Goal: Task Accomplishment & Management: Use online tool/utility

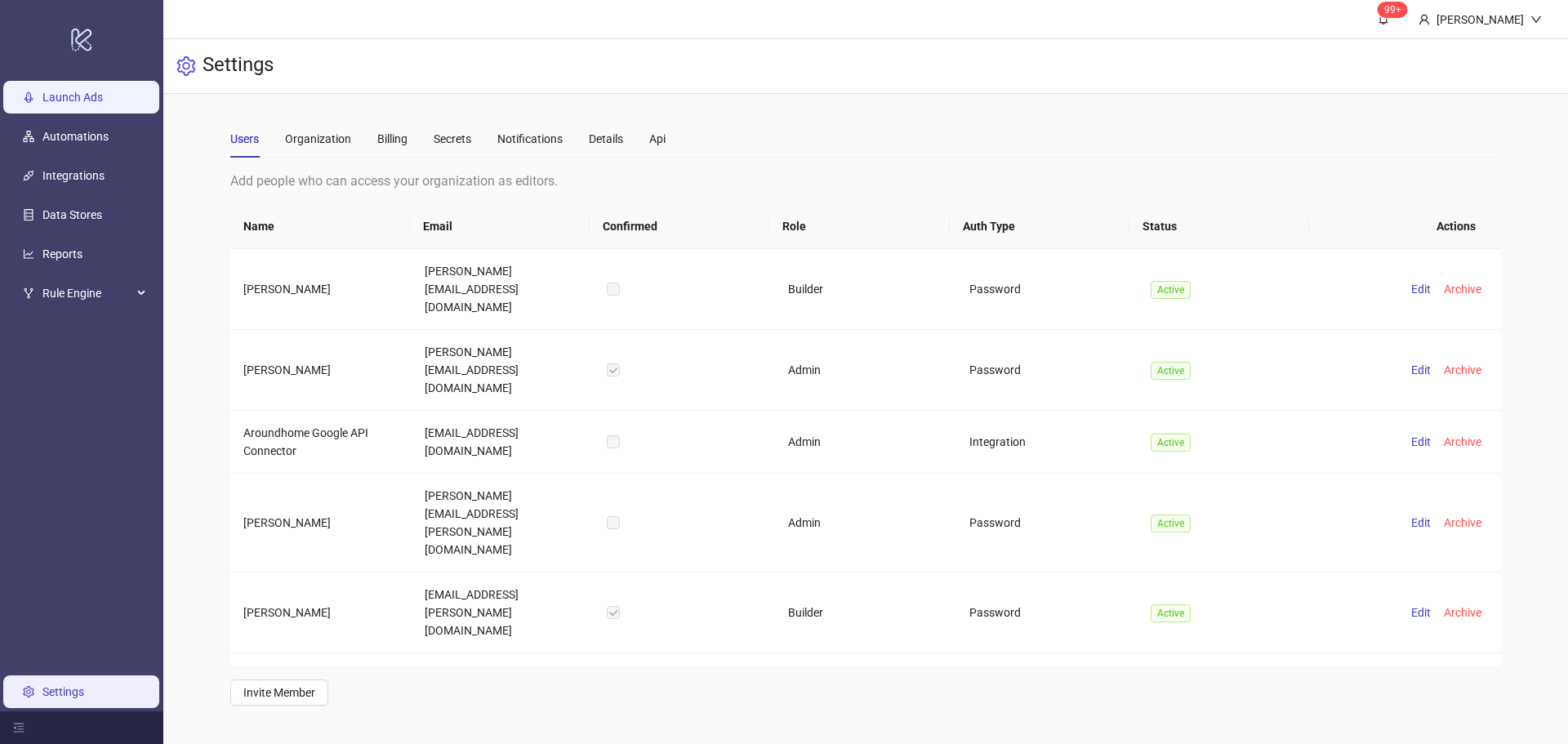
click at [63, 102] on link "Launch Ads" at bounding box center [72, 98] width 60 height 13
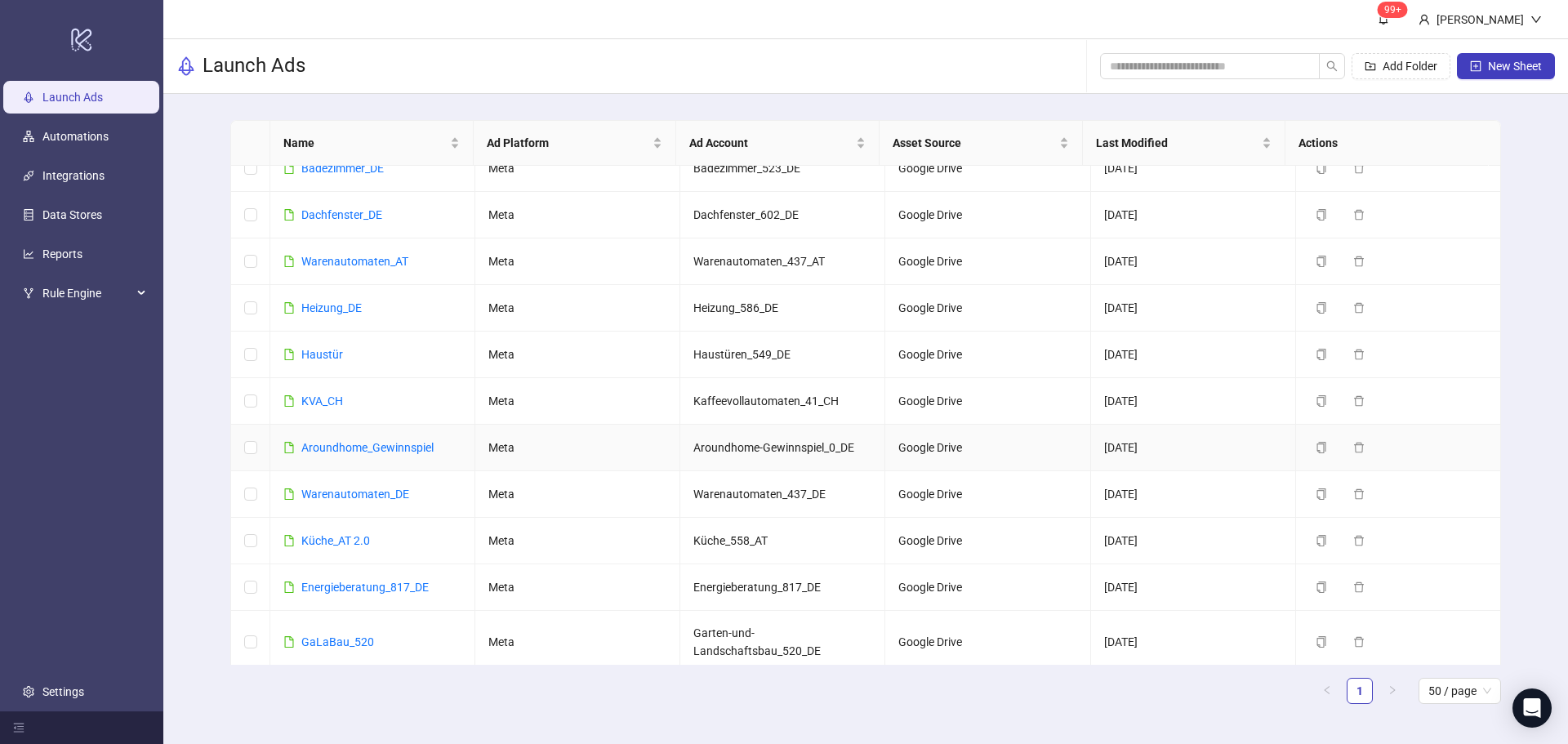
scroll to position [714, 0]
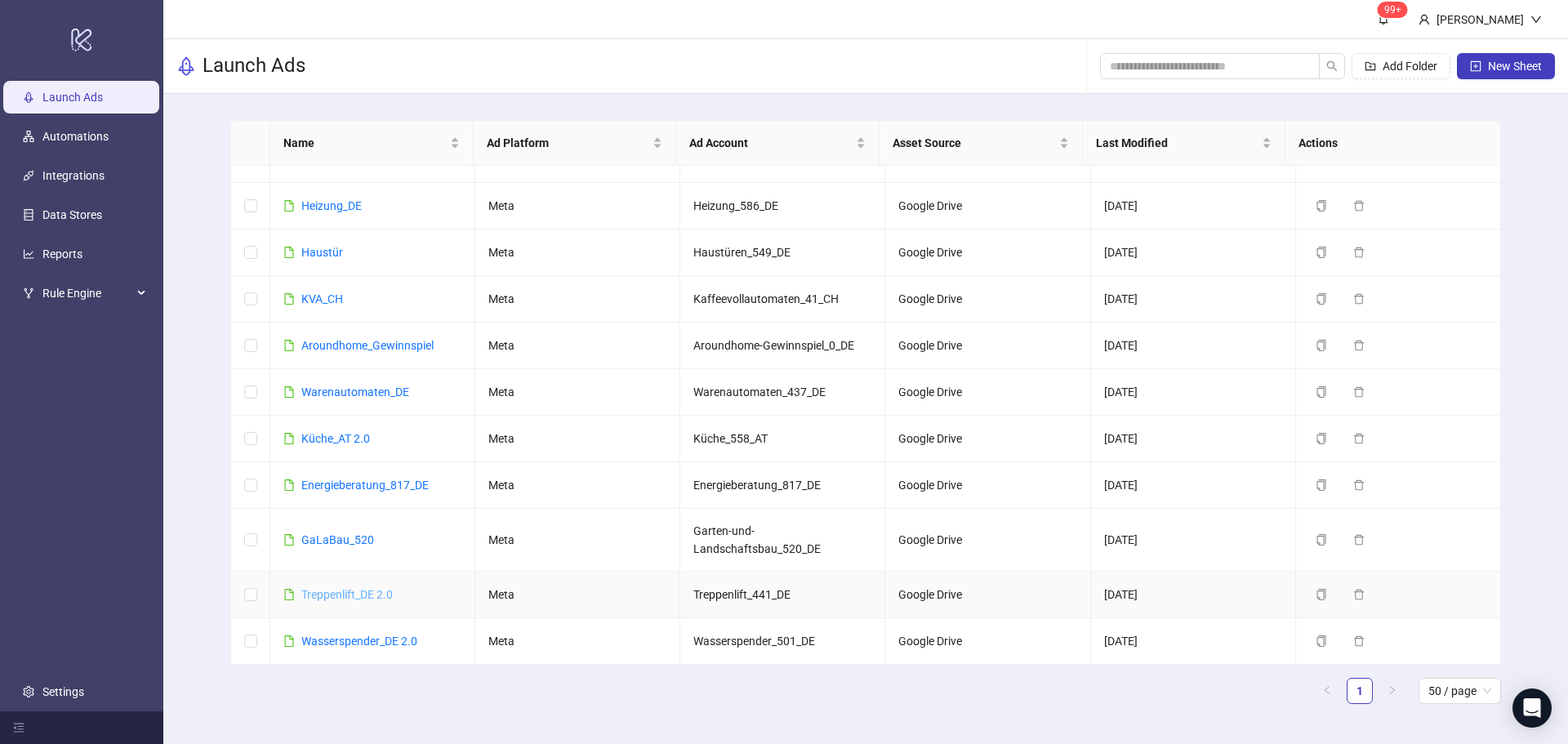
click at [346, 593] on link "Treppenlift_DE 2.0" at bounding box center [346, 595] width 91 height 13
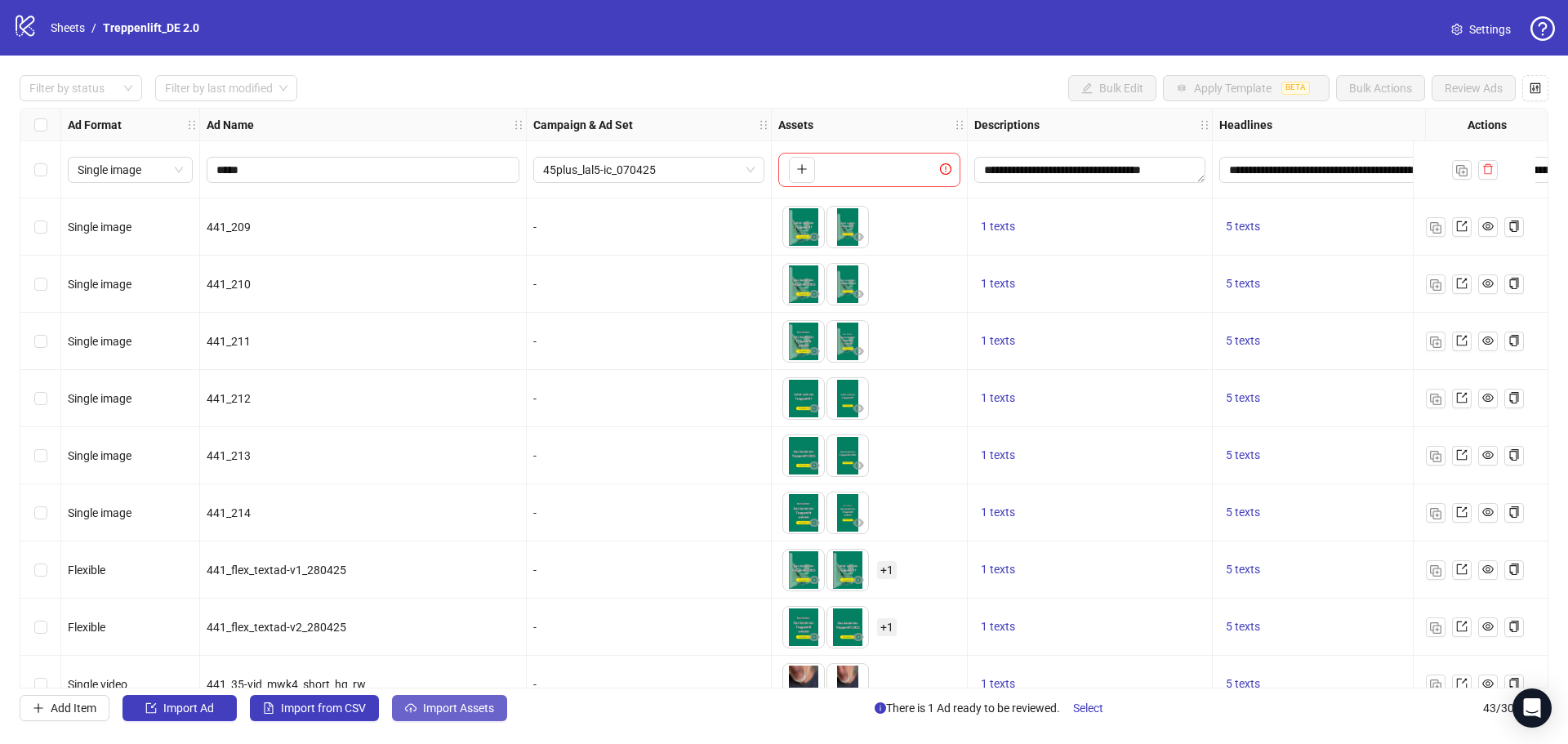
click at [437, 714] on span "Import Assets" at bounding box center [458, 709] width 71 height 13
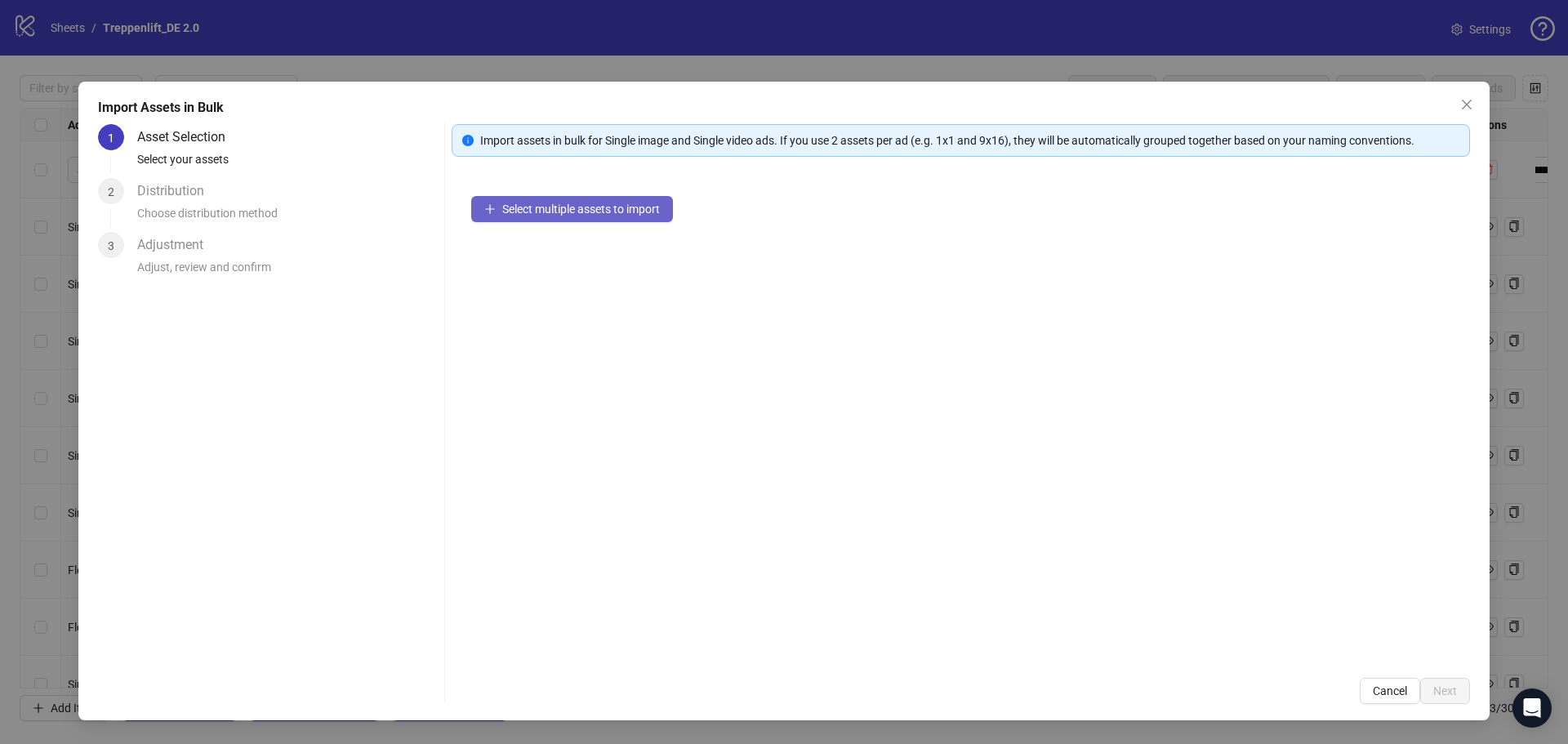
click at [551, 213] on span "Select multiple assets to import" at bounding box center [581, 209] width 157 height 13
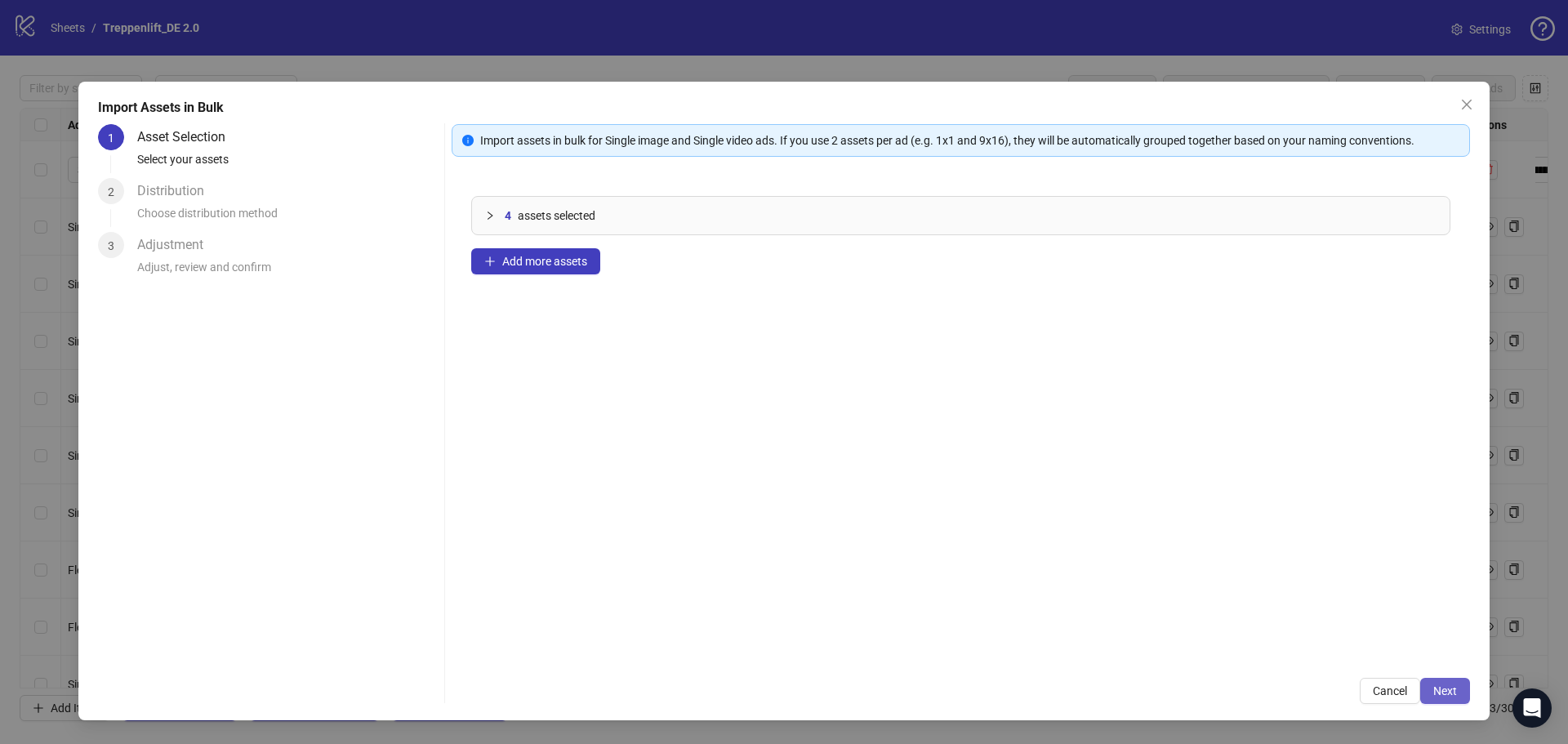
click at [1449, 685] on span "Next" at bounding box center [1445, 691] width 24 height 13
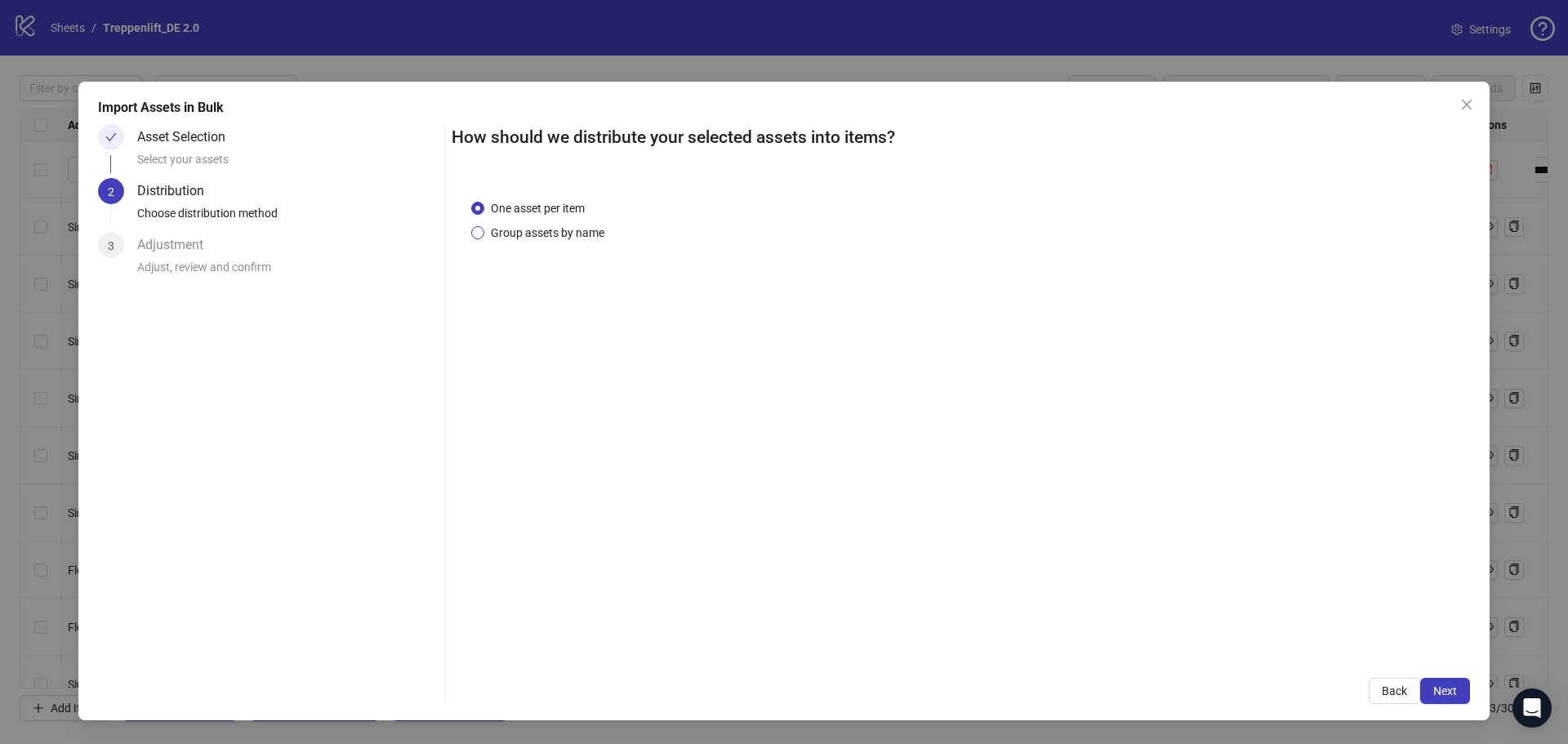
click at [577, 224] on span "Group assets by name" at bounding box center [547, 233] width 127 height 18
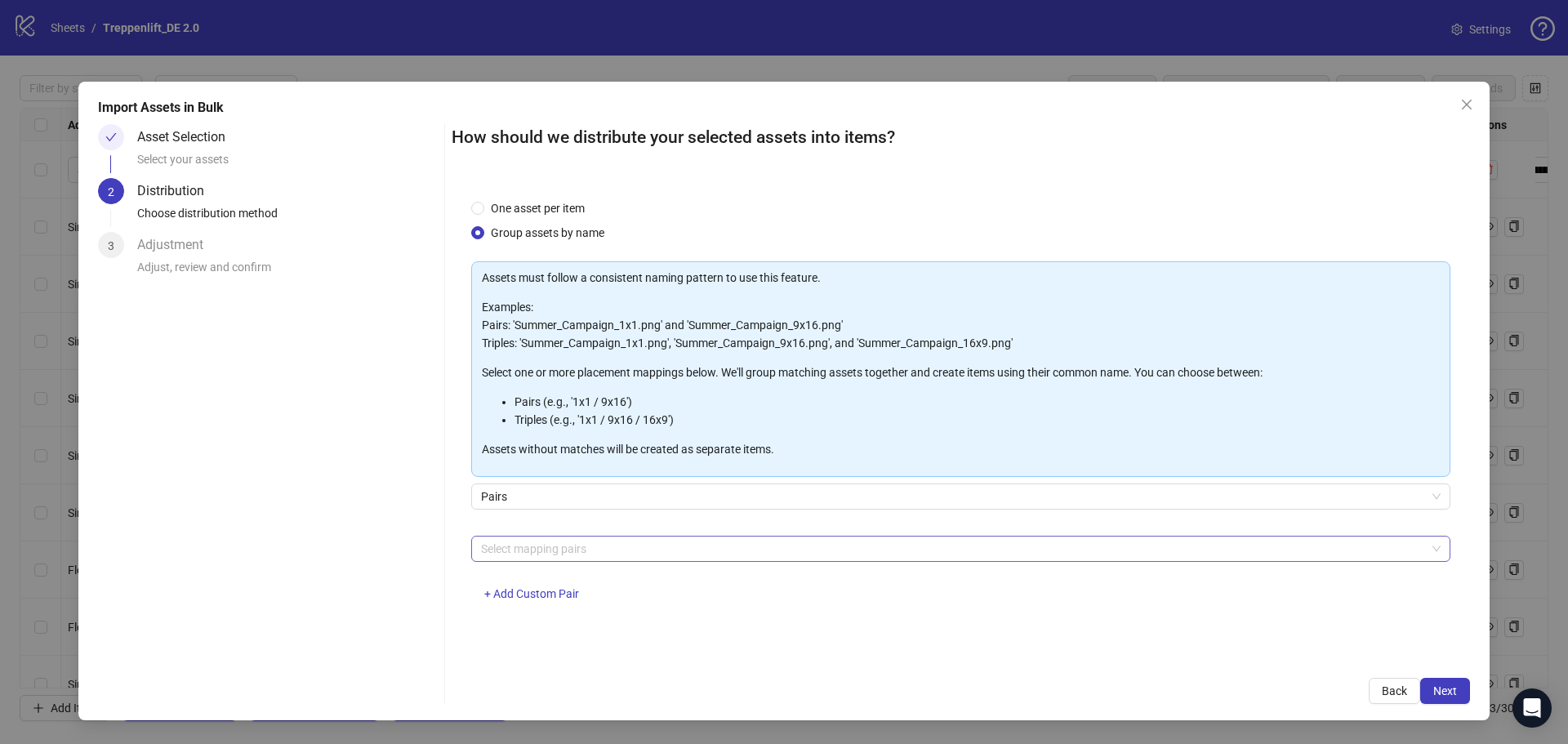
click at [588, 539] on div at bounding box center [952, 549] width 956 height 23
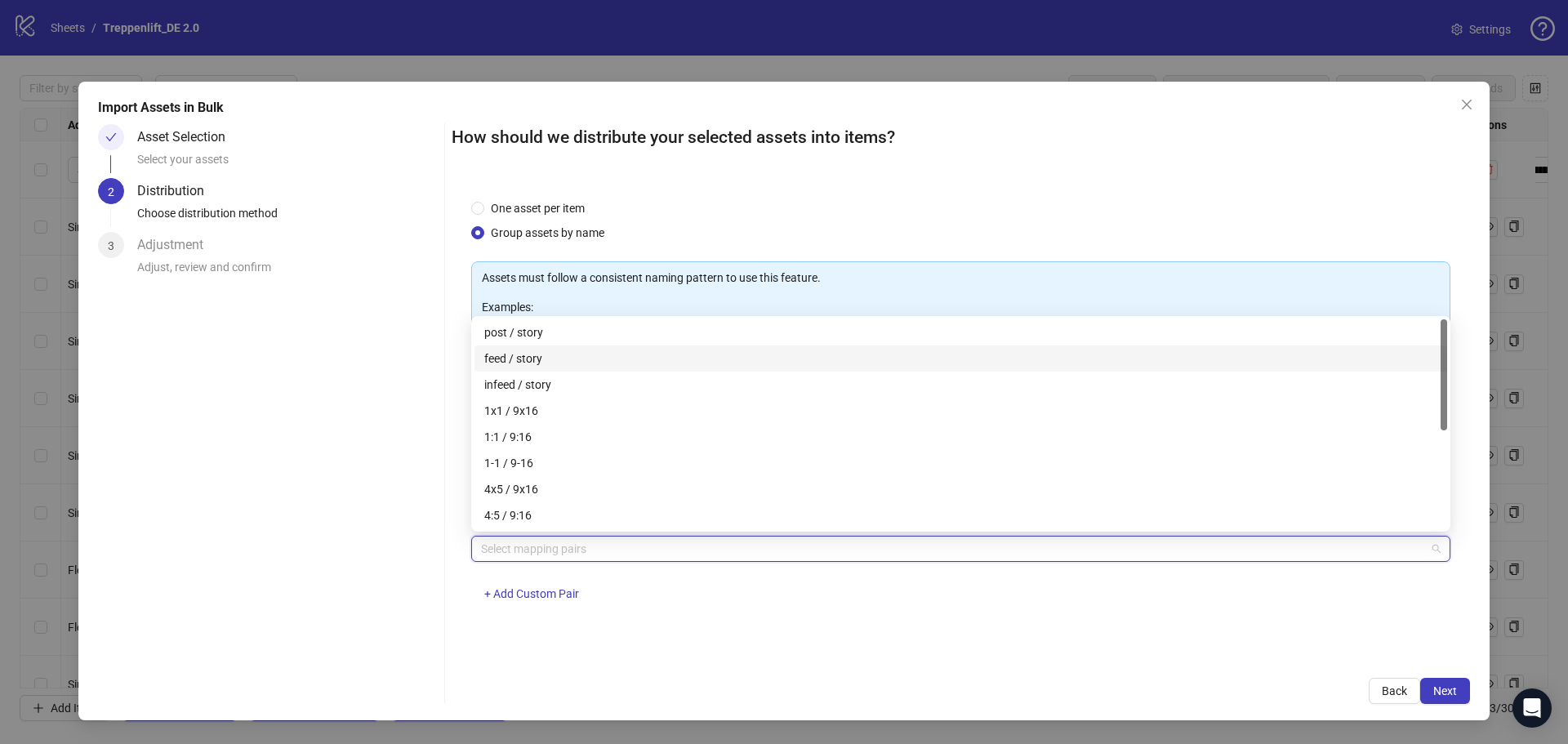
click at [561, 358] on div "feed / story" at bounding box center [960, 359] width 954 height 18
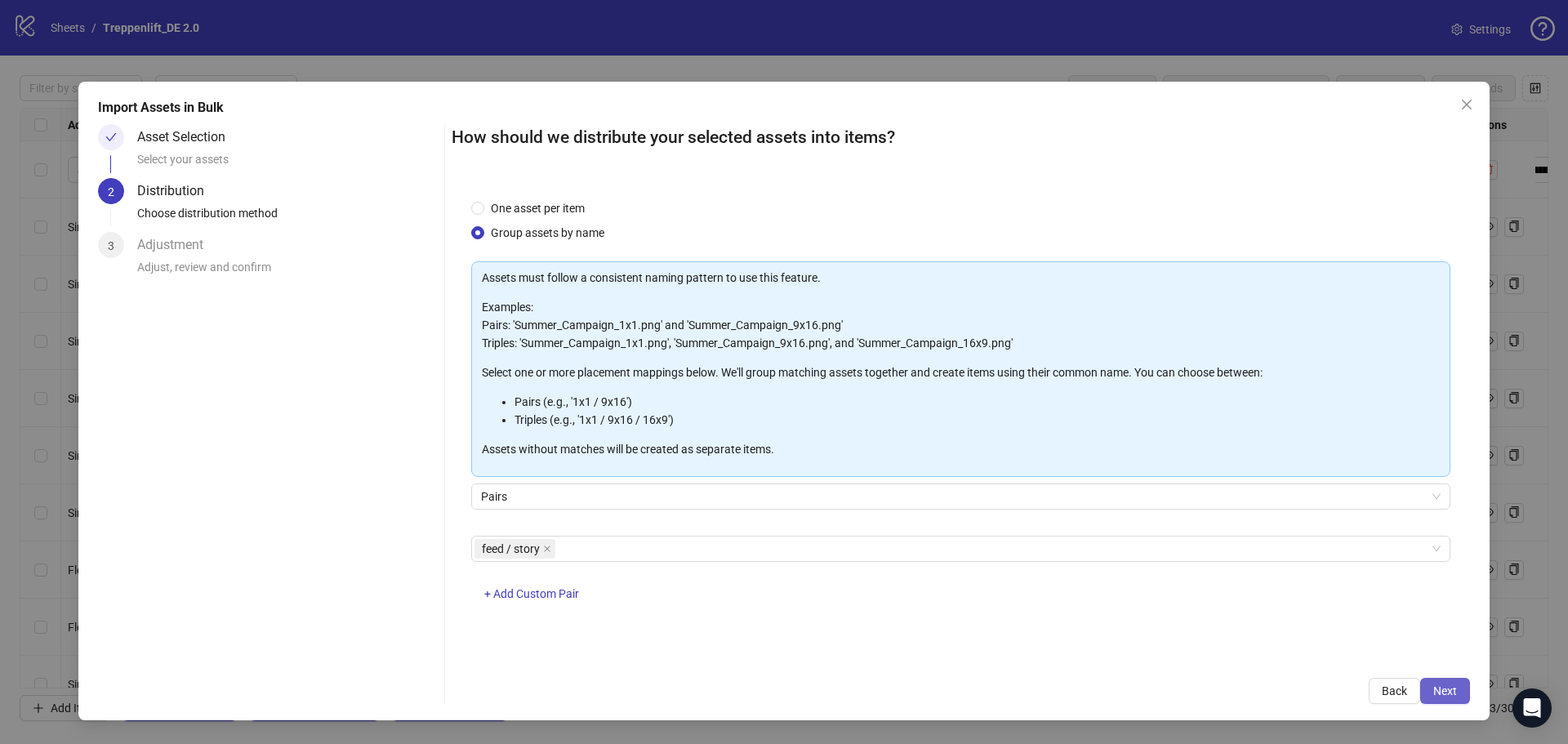
drag, startPoint x: 953, startPoint y: 682, endPoint x: 1440, endPoint y: 689, distance: 487.1
click at [1440, 689] on span "Next" at bounding box center [1445, 691] width 24 height 13
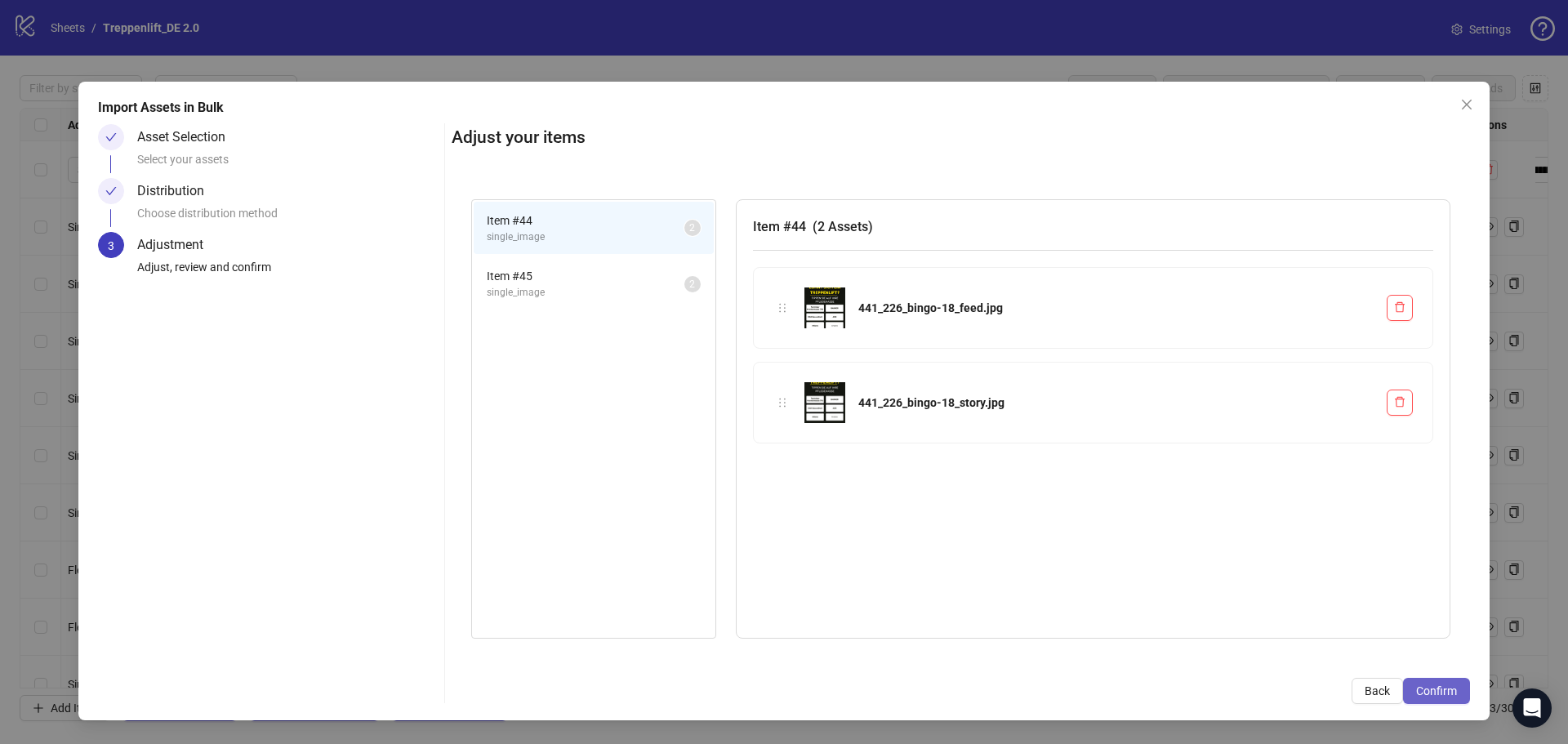
click at [1440, 692] on span "Confirm" at bounding box center [1437, 691] width 41 height 13
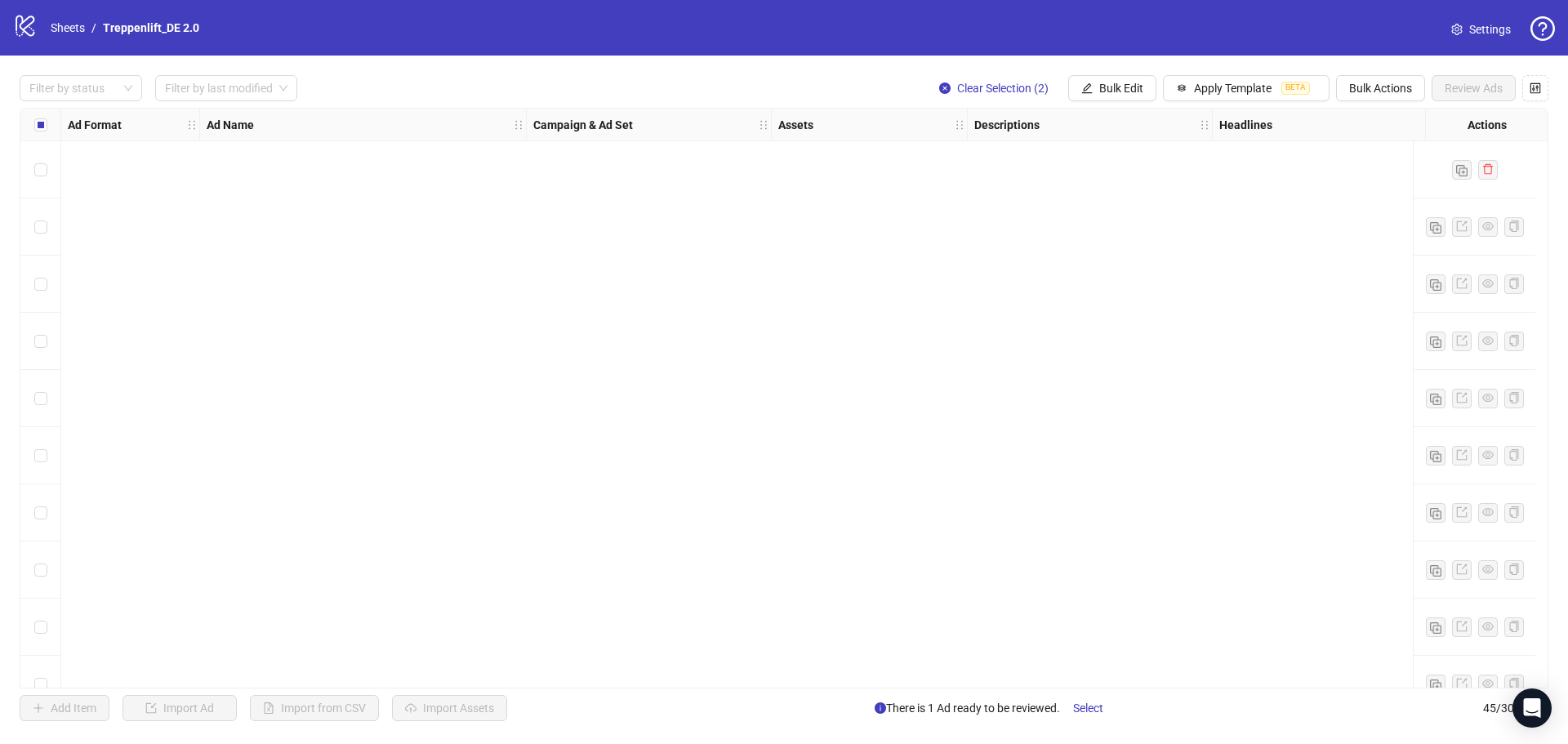
scroll to position [2034, 0]
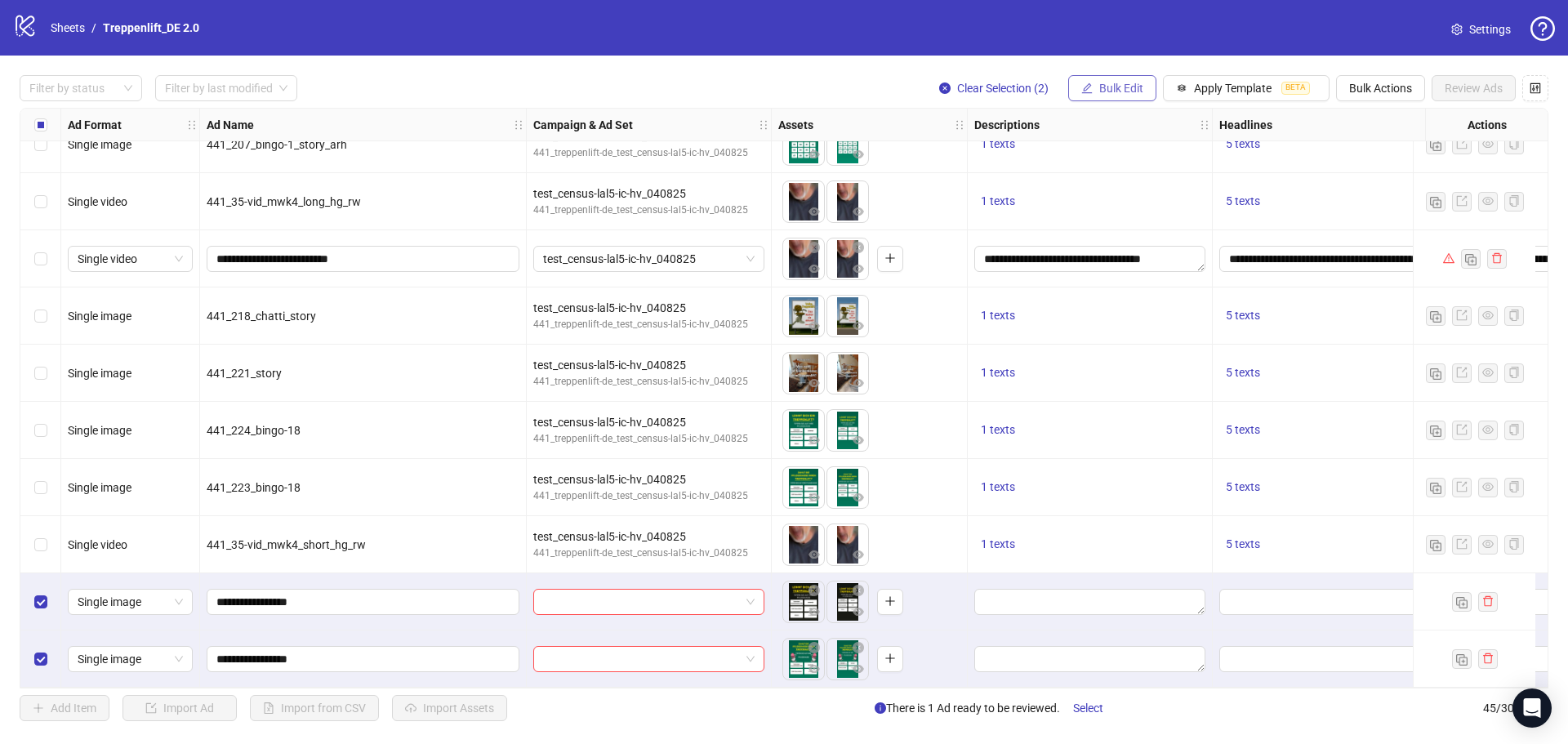
click at [1151, 87] on button "Bulk Edit" at bounding box center [1113, 87] width 88 height 26
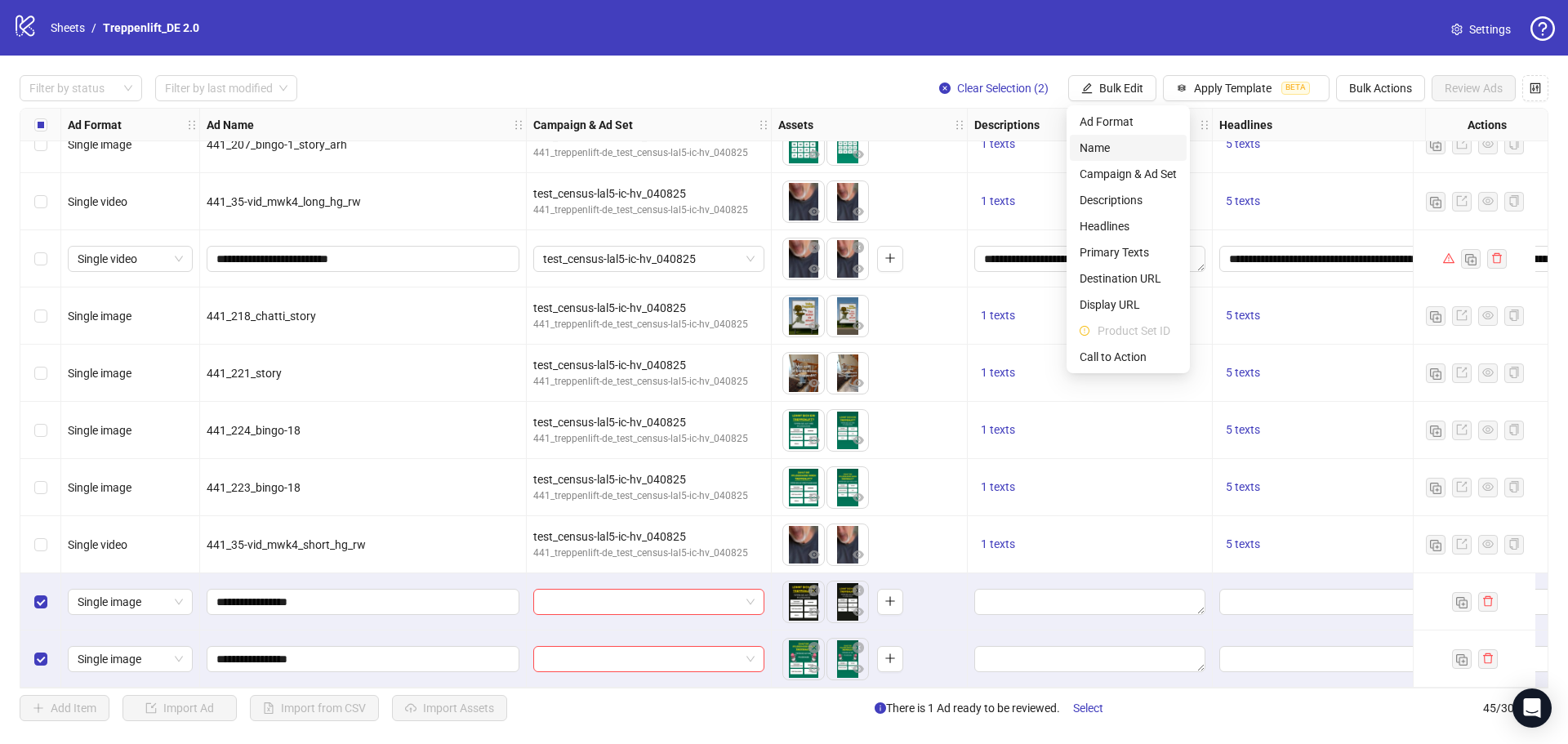
click at [1142, 152] on span "Name" at bounding box center [1128, 148] width 97 height 18
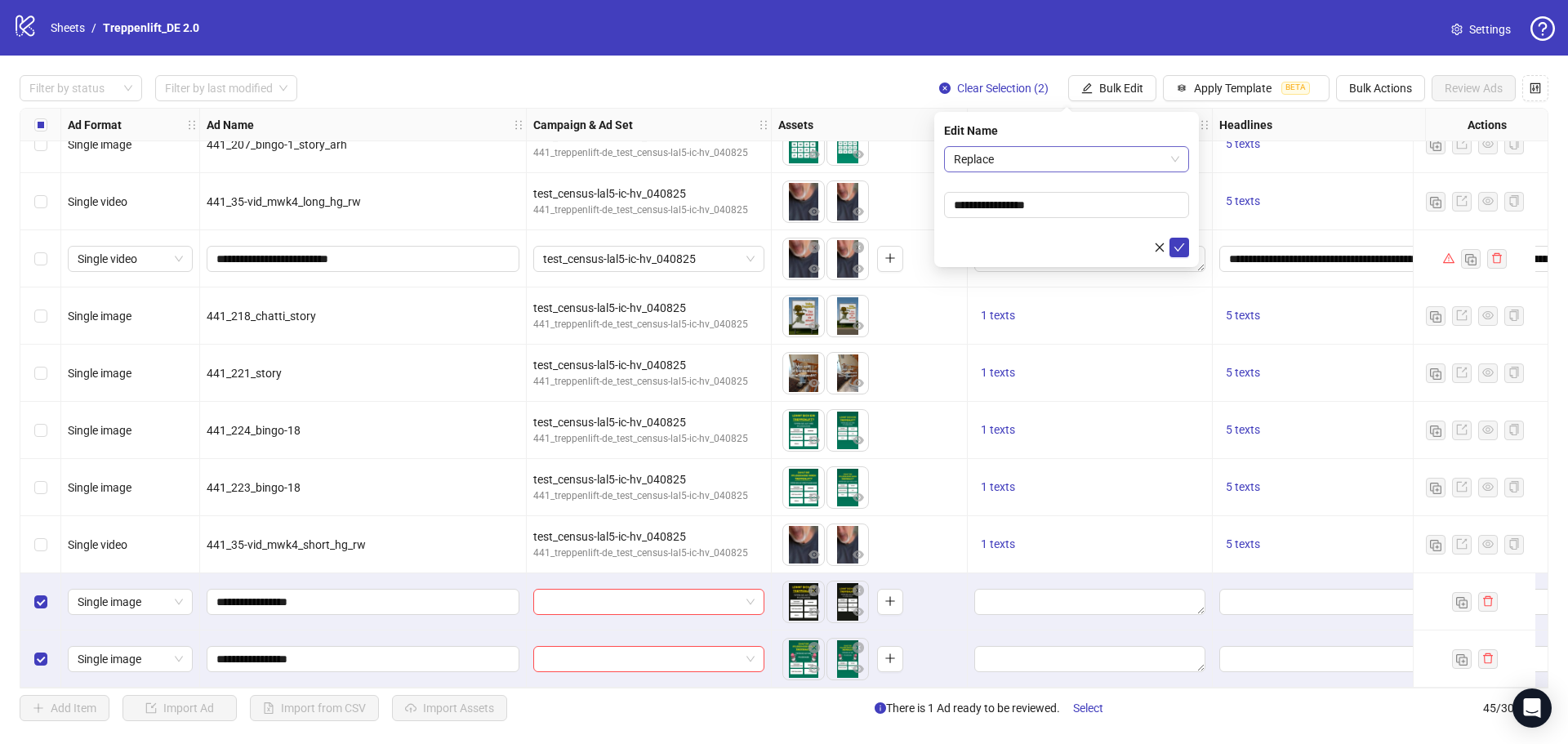
click at [1048, 157] on span "Replace" at bounding box center [1066, 159] width 225 height 25
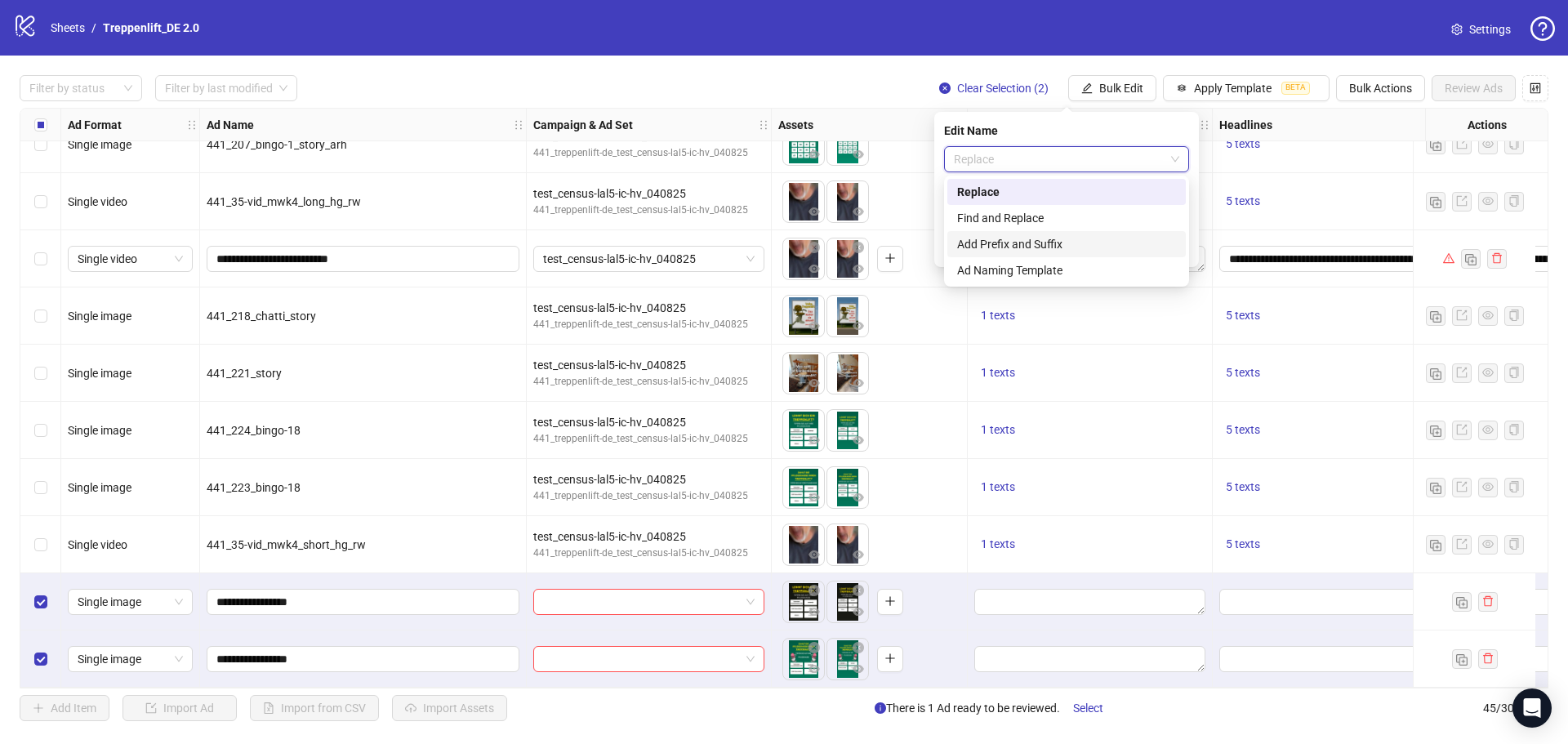
click at [1038, 244] on div "Add Prefix and Suffix" at bounding box center [1067, 244] width 219 height 18
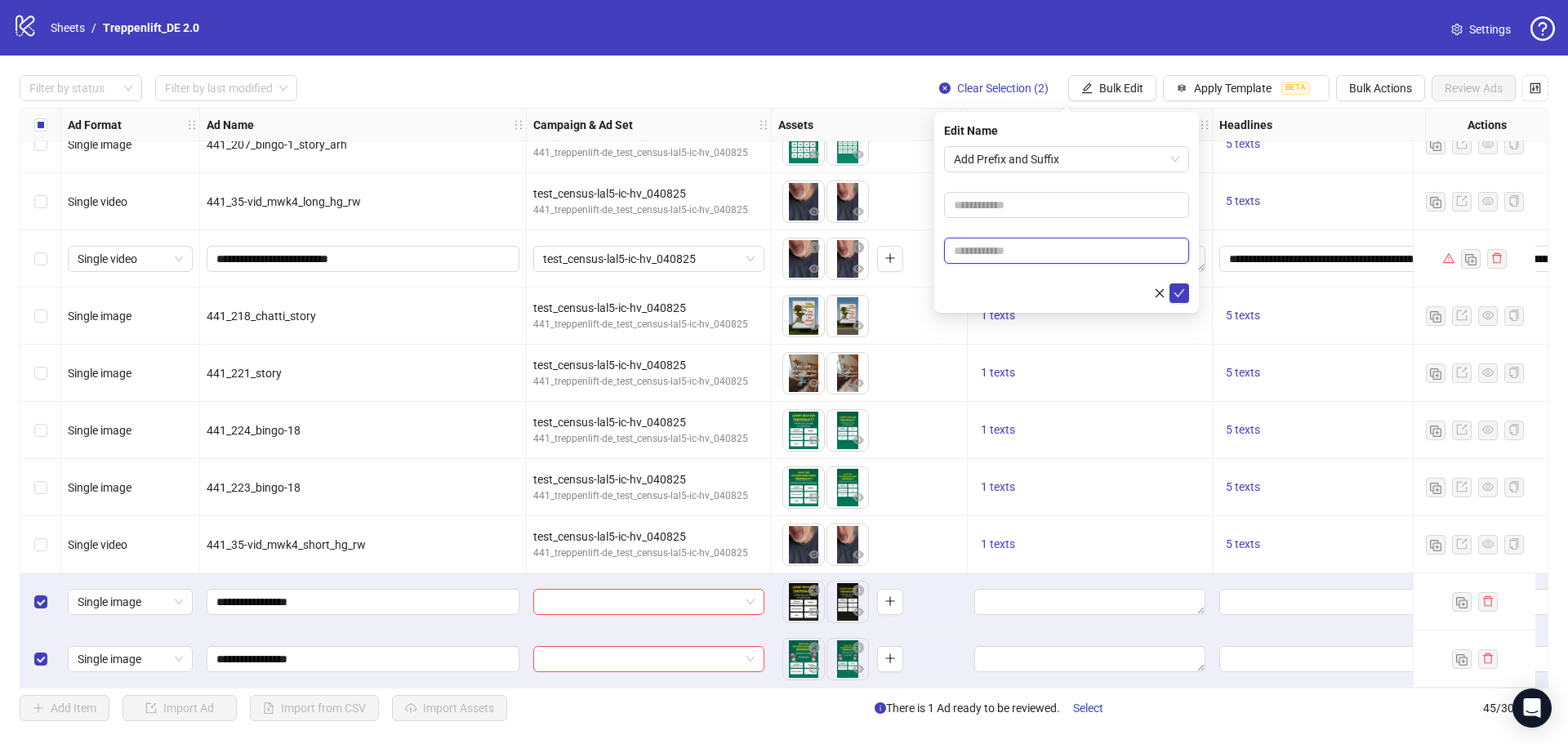
click at [1042, 246] on input "text" at bounding box center [1067, 250] width 245 height 26
type input "*****"
click at [1182, 294] on icon "check" at bounding box center [1180, 293] width 12 height 12
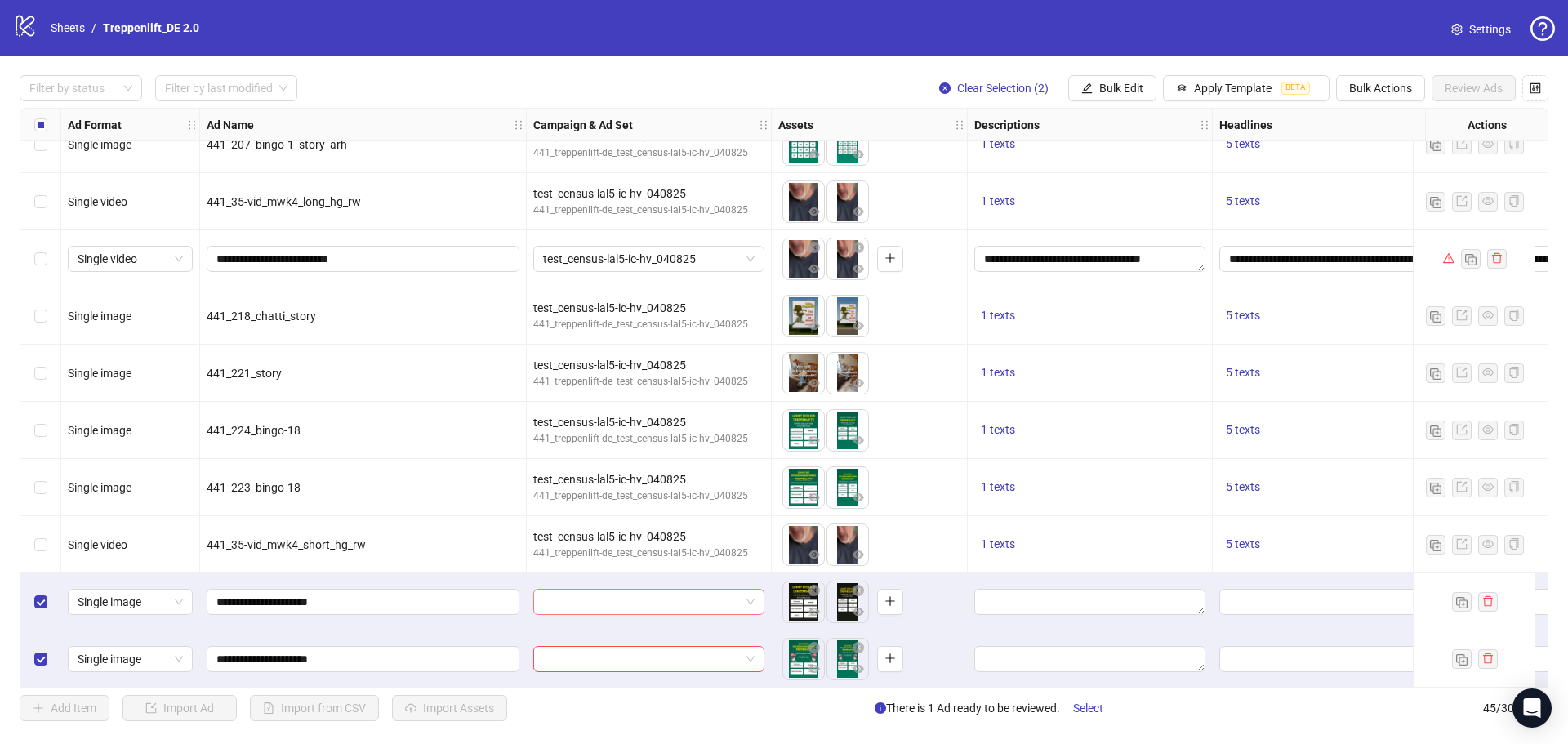
click at [614, 593] on input "search" at bounding box center [641, 602] width 196 height 25
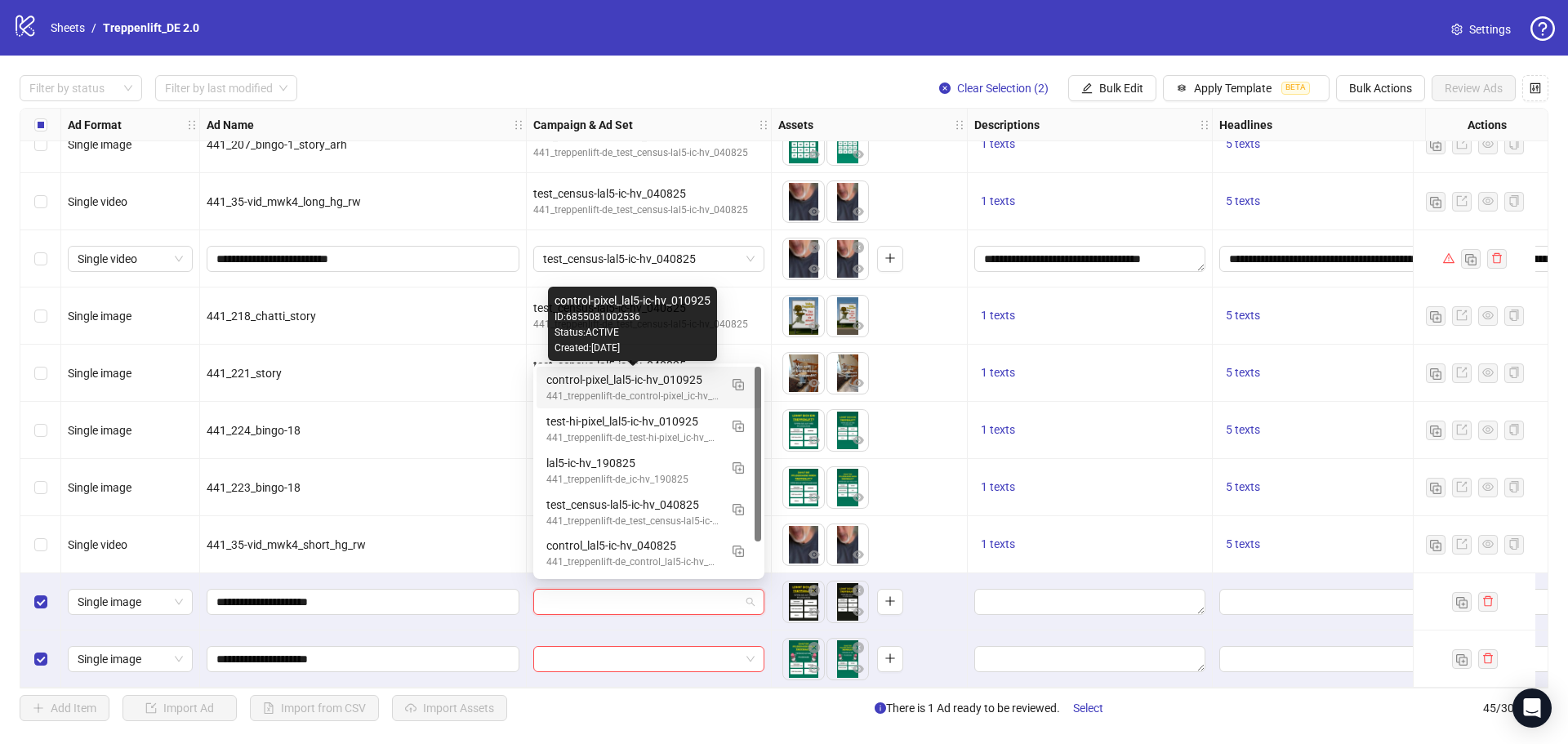
click at [621, 379] on div "control-pixel_lal5-ic-hv_010925" at bounding box center [633, 380] width 173 height 18
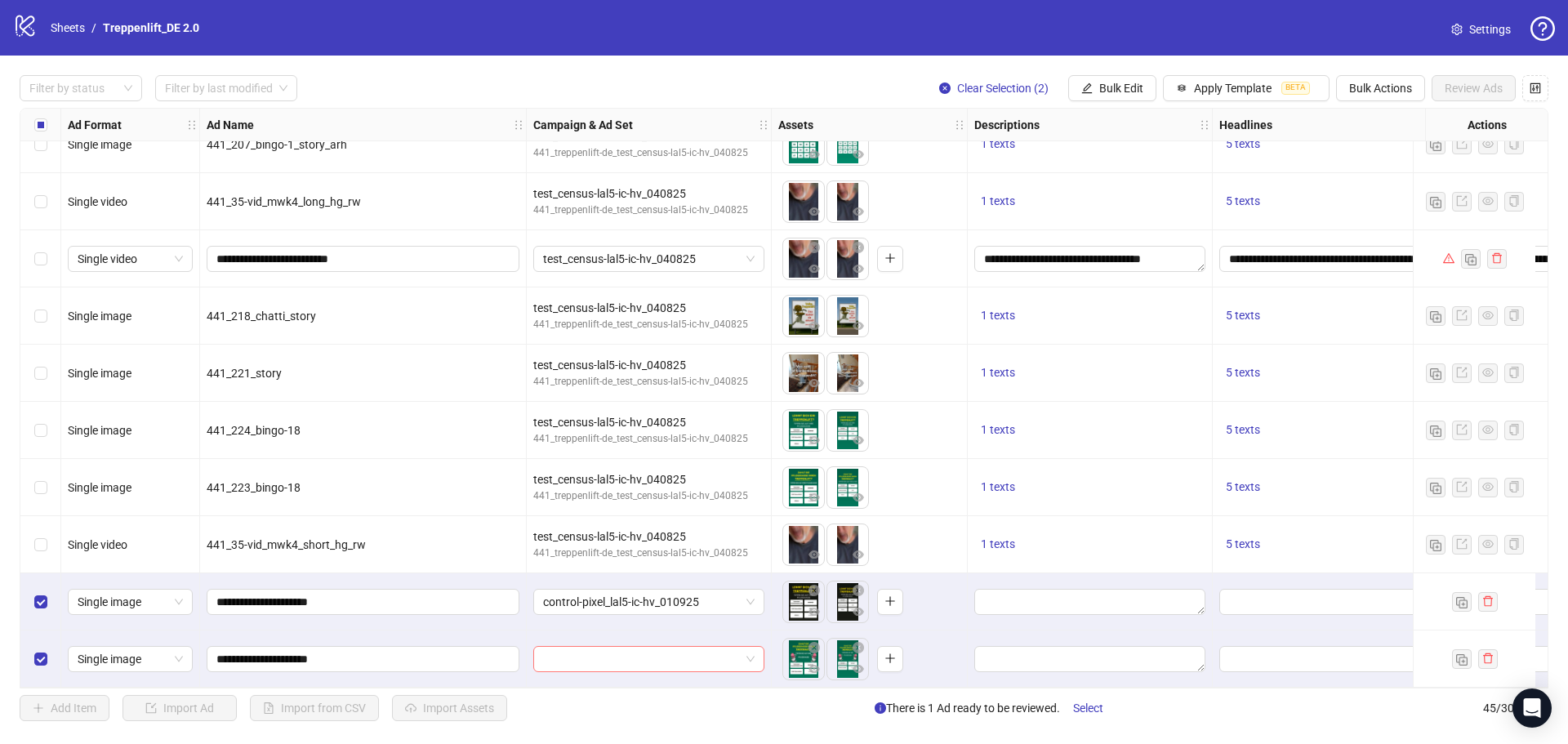
click at [604, 650] on input "search" at bounding box center [641, 660] width 196 height 25
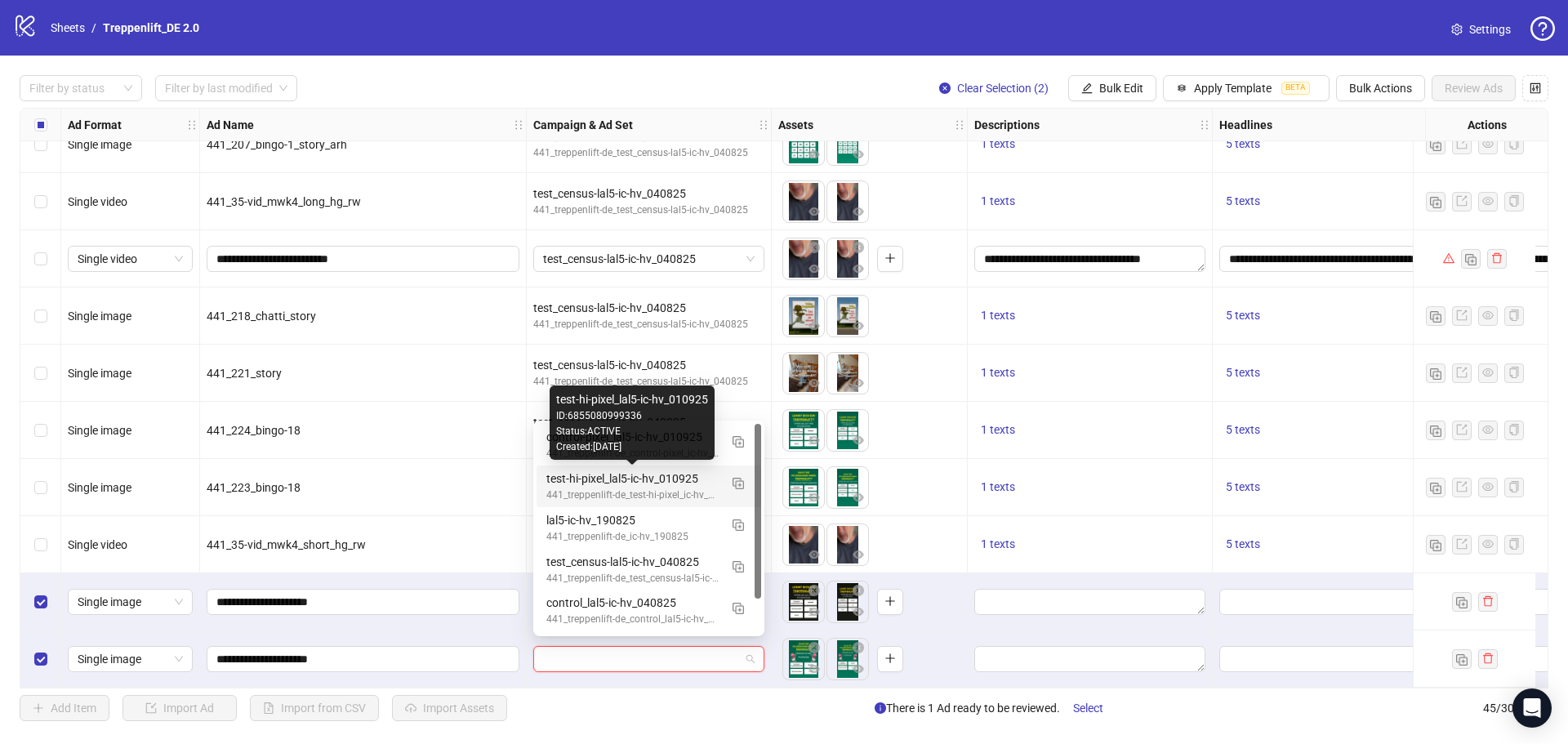
click at [618, 456] on div "test-hi-pixel_lal5-ic-hv_010925 ID: 6855080999336 Status: ACTIVE Created: [DATE]" at bounding box center [633, 423] width 165 height 75
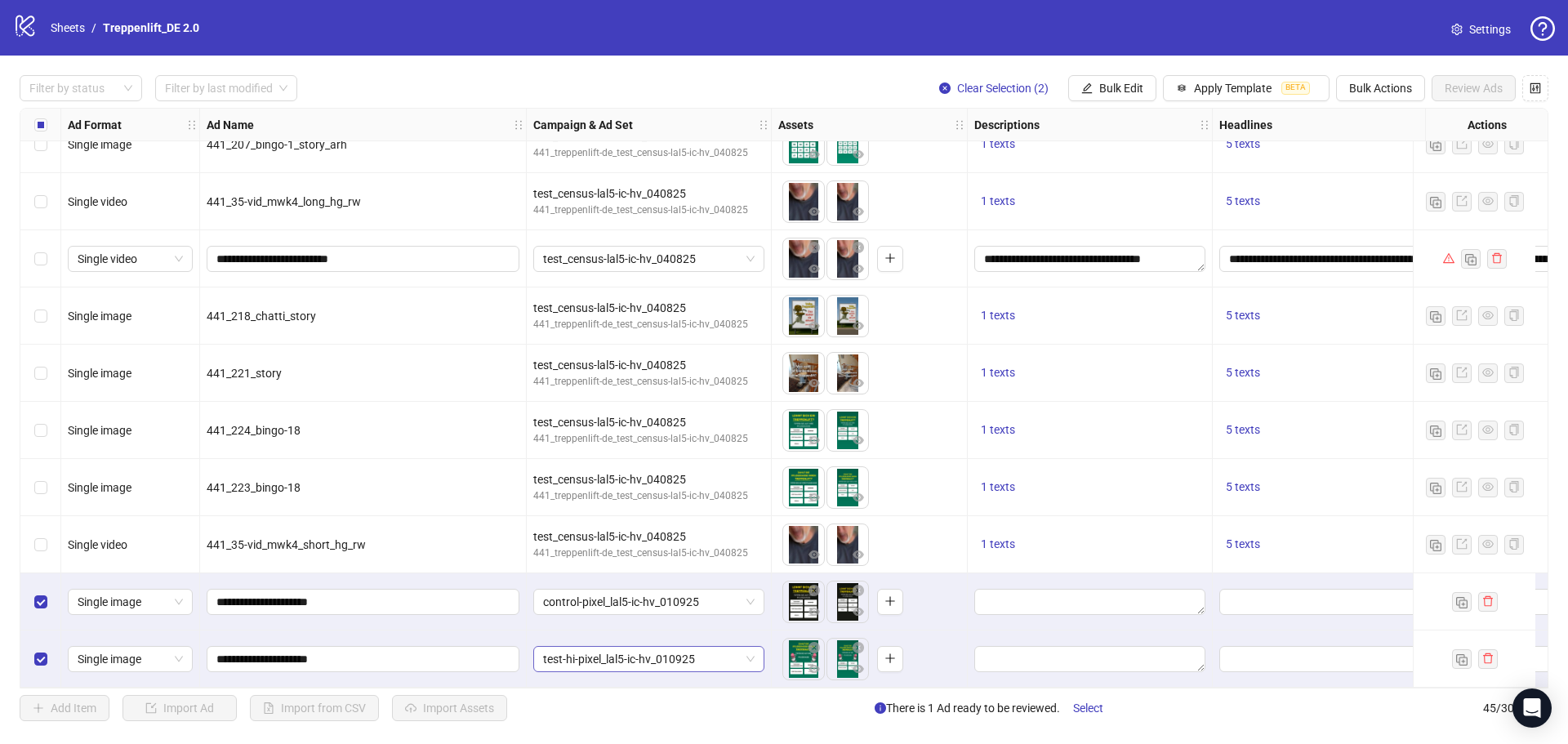
click at [616, 654] on span "test-hi-pixel_lal5-ic-hv_010925" at bounding box center [649, 660] width 212 height 25
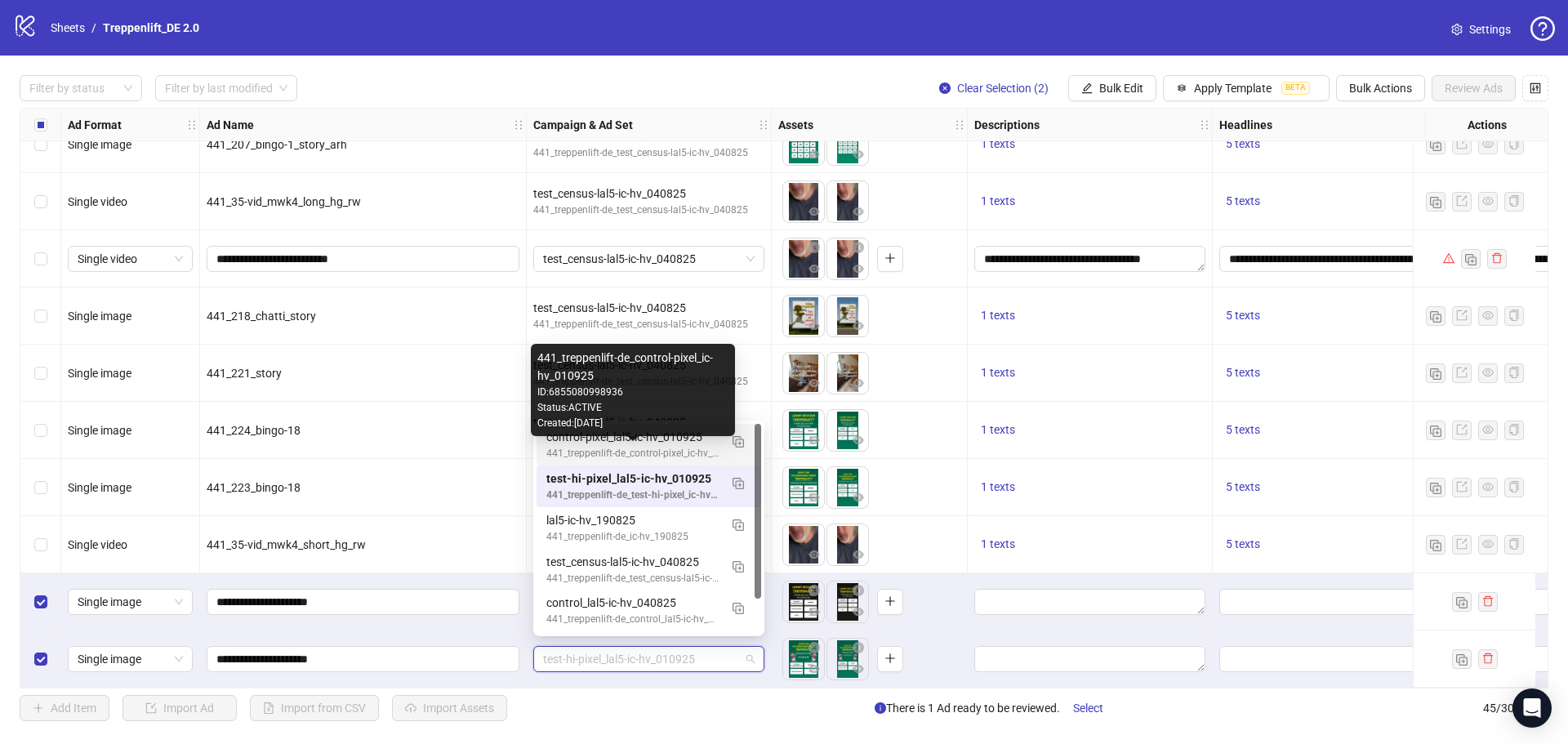
click at [635, 447] on div "441_treppenlift-de_control-pixel_ic-hv_010925" at bounding box center [633, 453] width 173 height 15
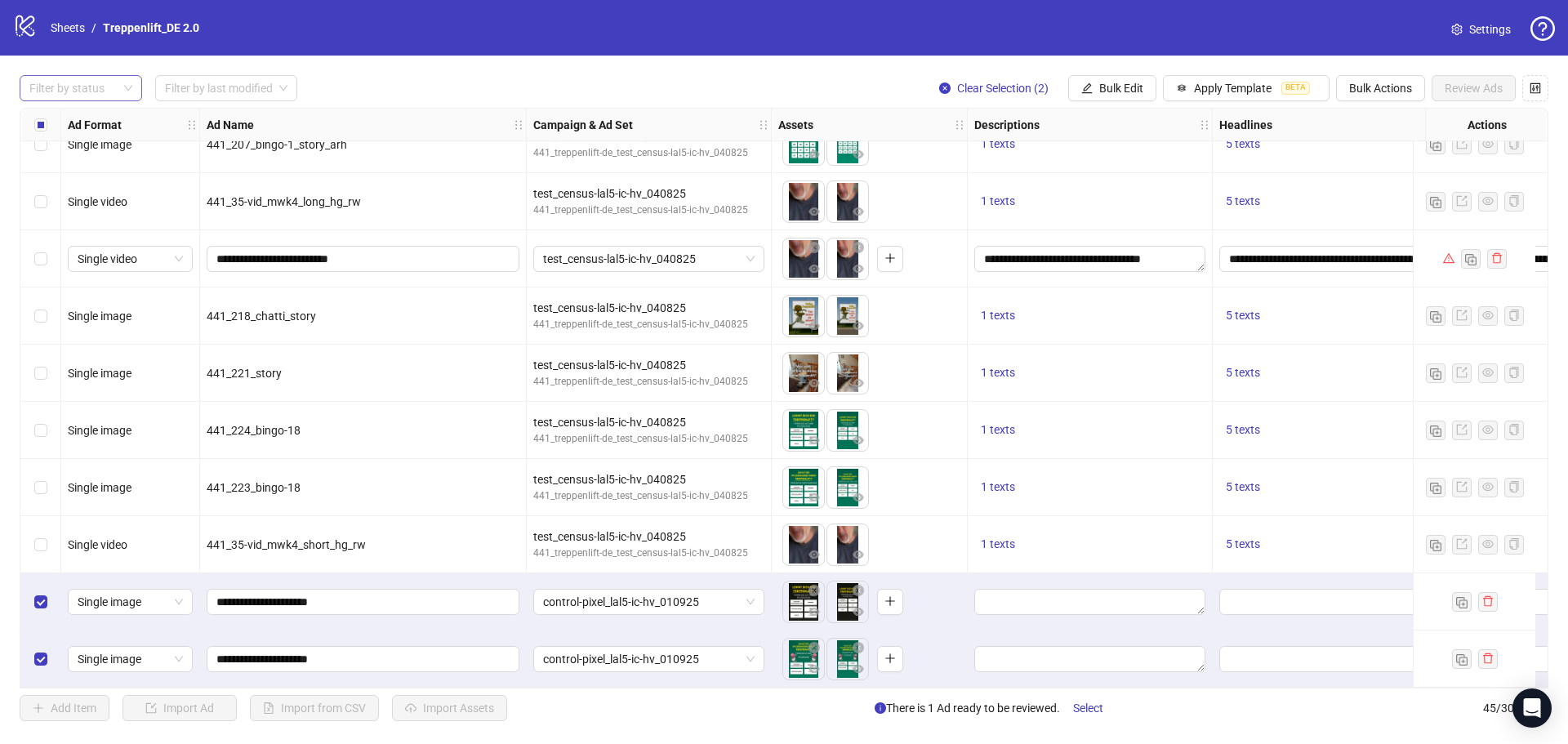
click at [74, 91] on div at bounding box center [72, 88] width 99 height 23
click at [75, 118] on div "Draft" at bounding box center [81, 122] width 97 height 18
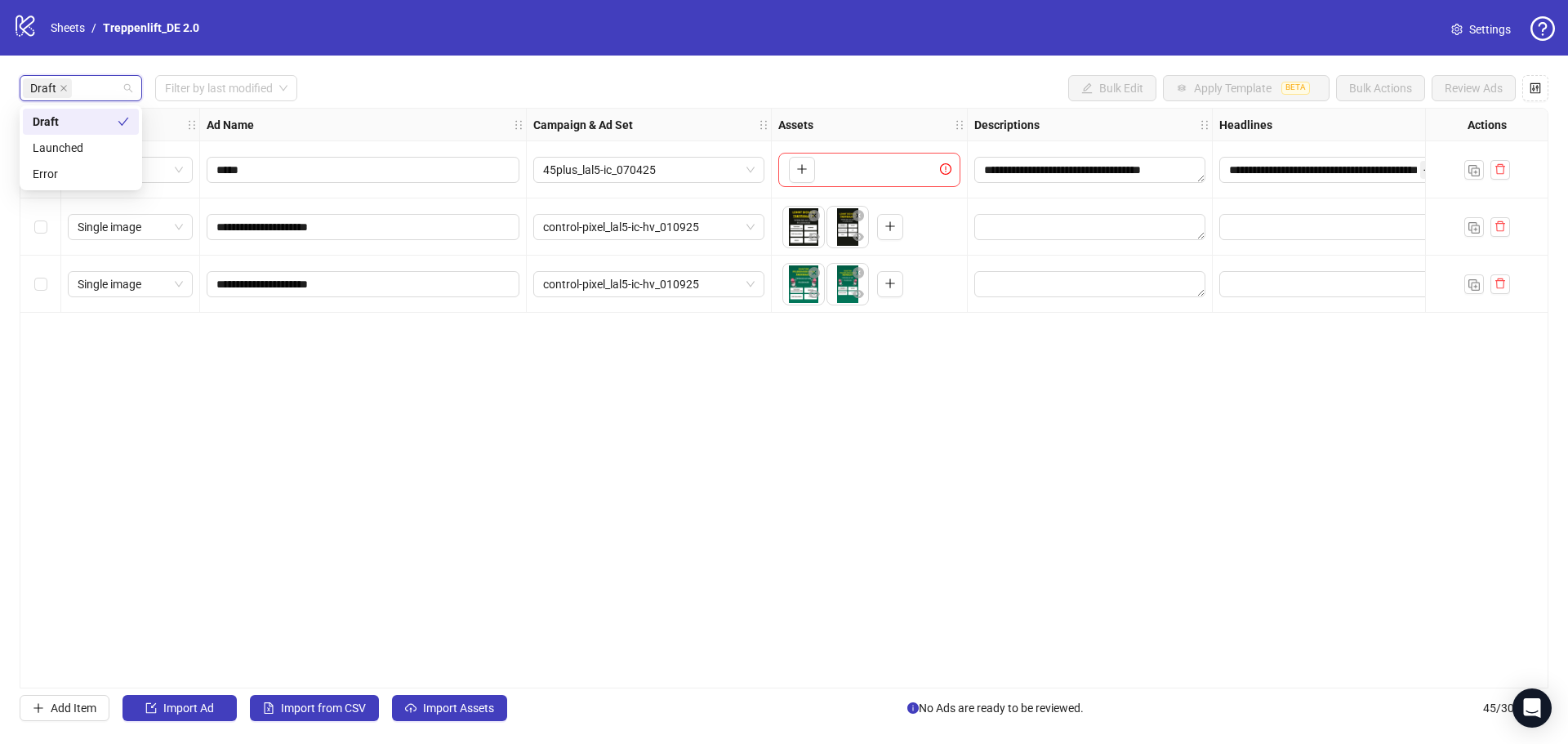
scroll to position [0, 0]
click at [163, 361] on div "**********" at bounding box center [783, 398] width 1529 height 581
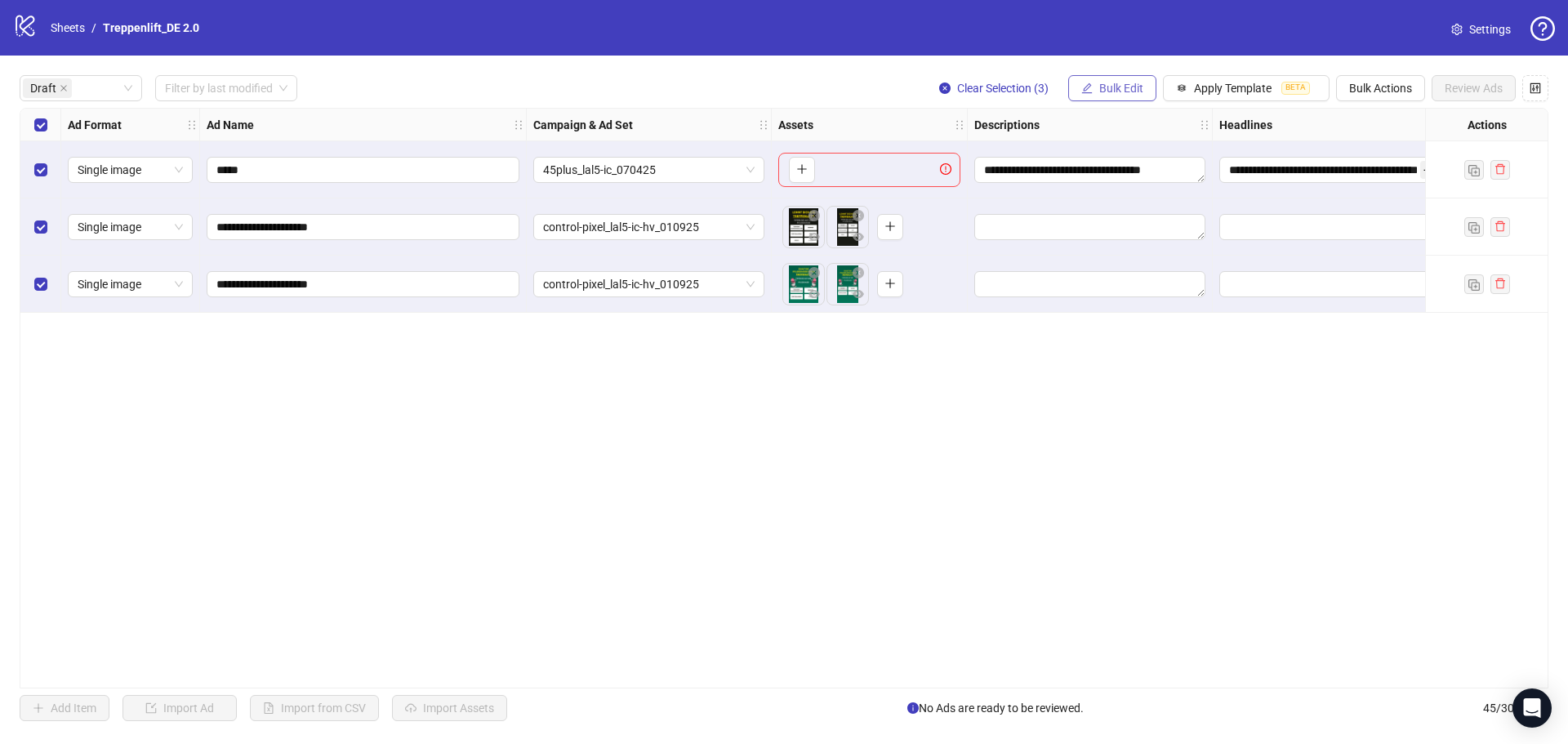
click at [1129, 94] on span "Bulk Edit" at bounding box center [1121, 88] width 44 height 13
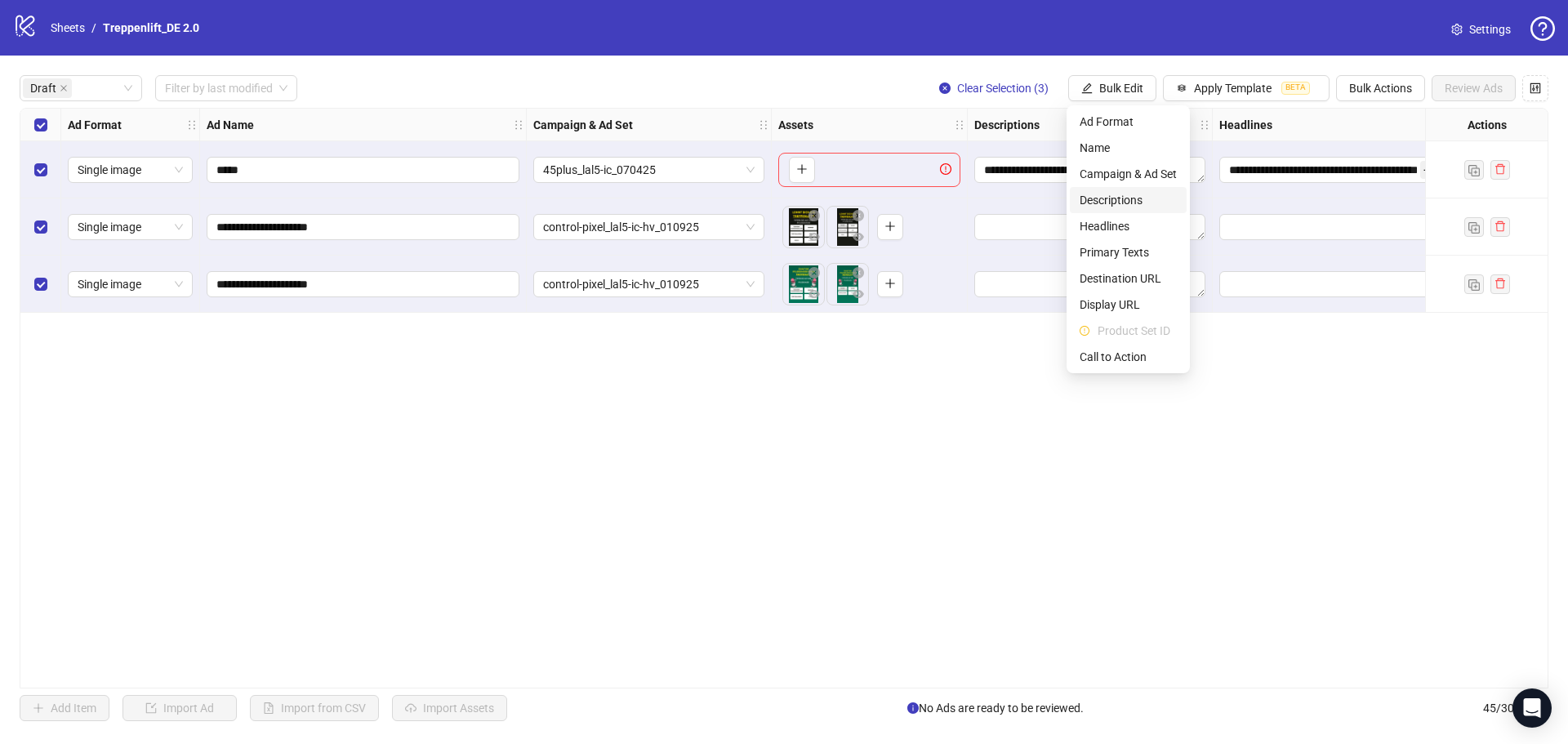
click at [1132, 199] on span "Descriptions" at bounding box center [1128, 199] width 97 height 18
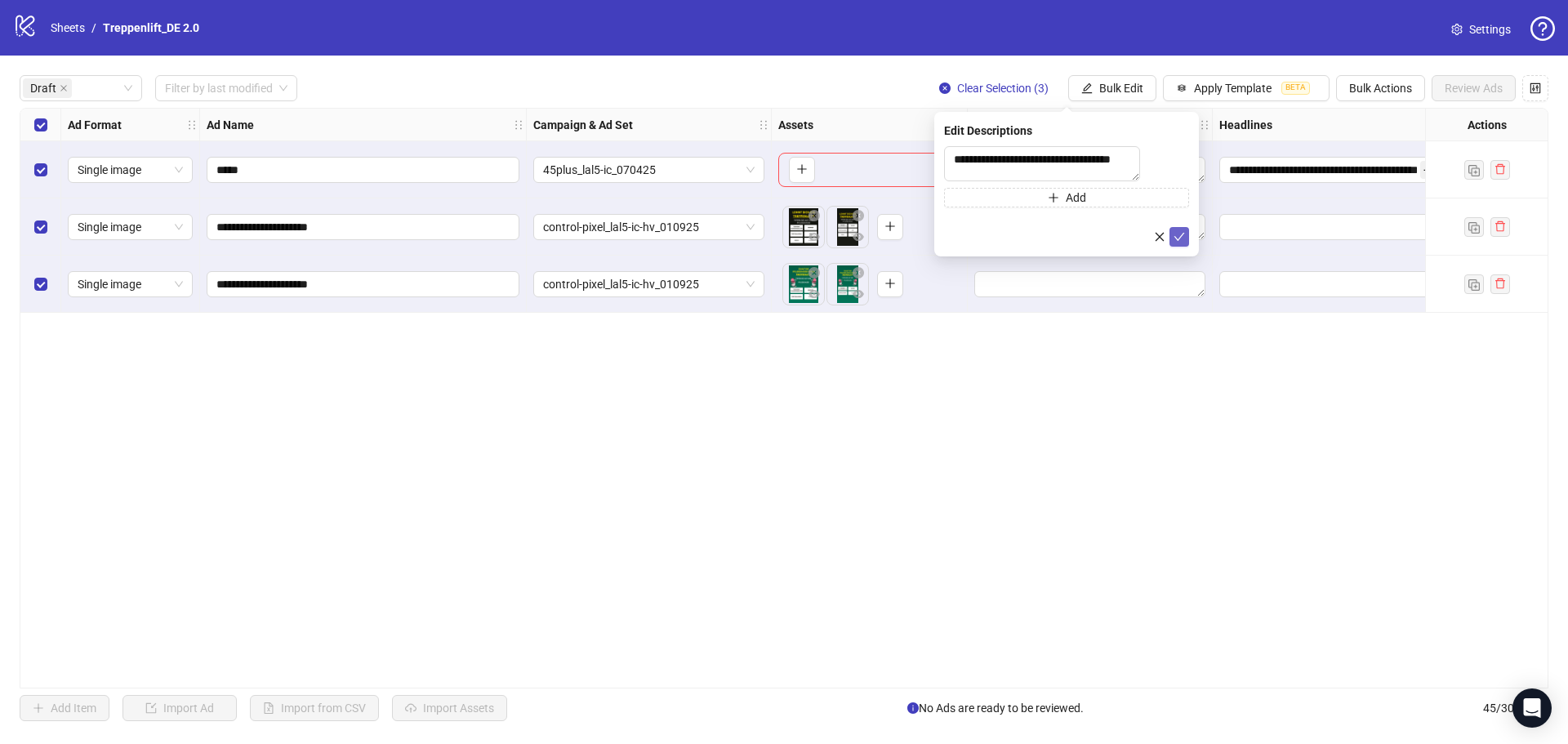
click at [1173, 241] on button "submit" at bounding box center [1179, 237] width 19 height 19
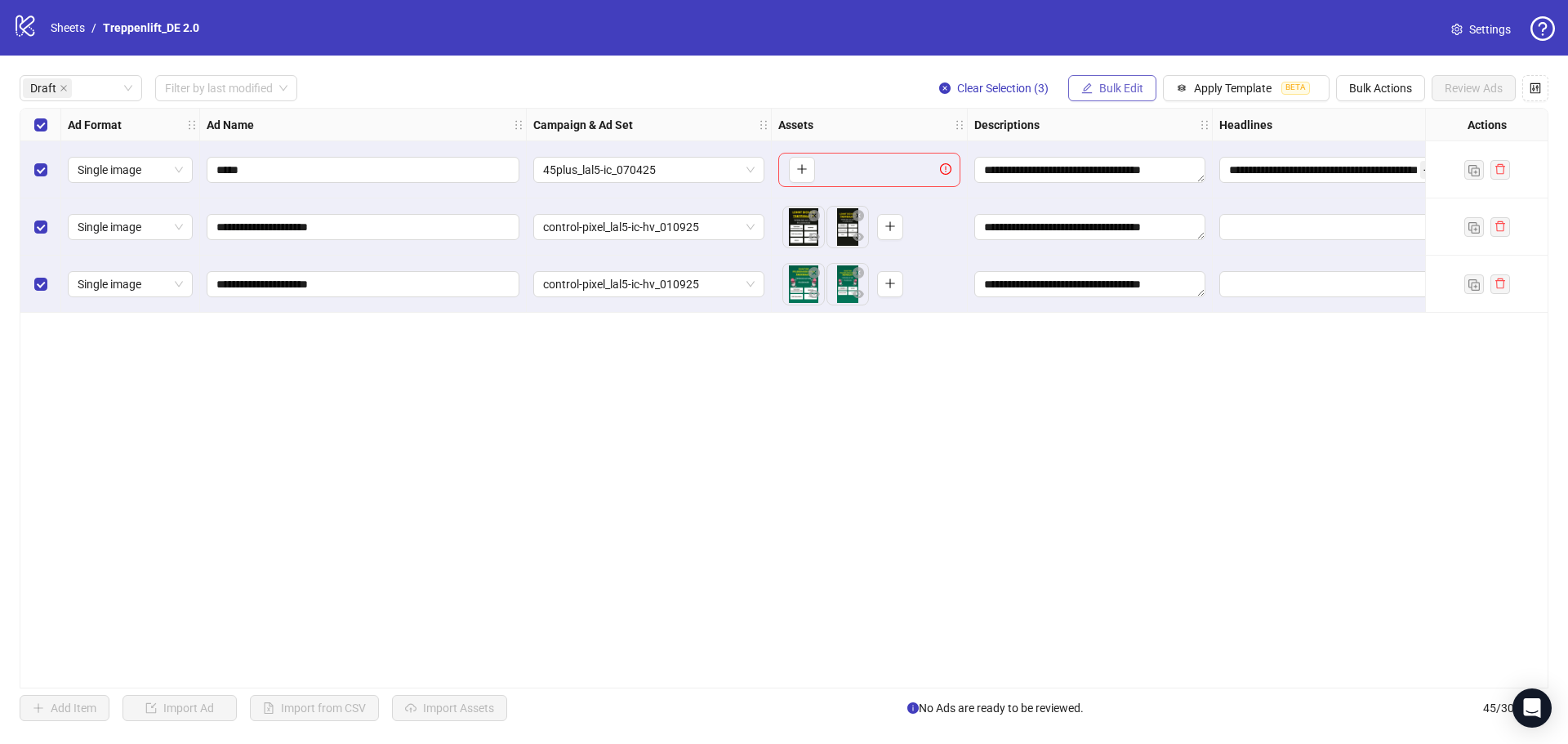
click at [1099, 94] on span "Bulk Edit" at bounding box center [1121, 88] width 44 height 13
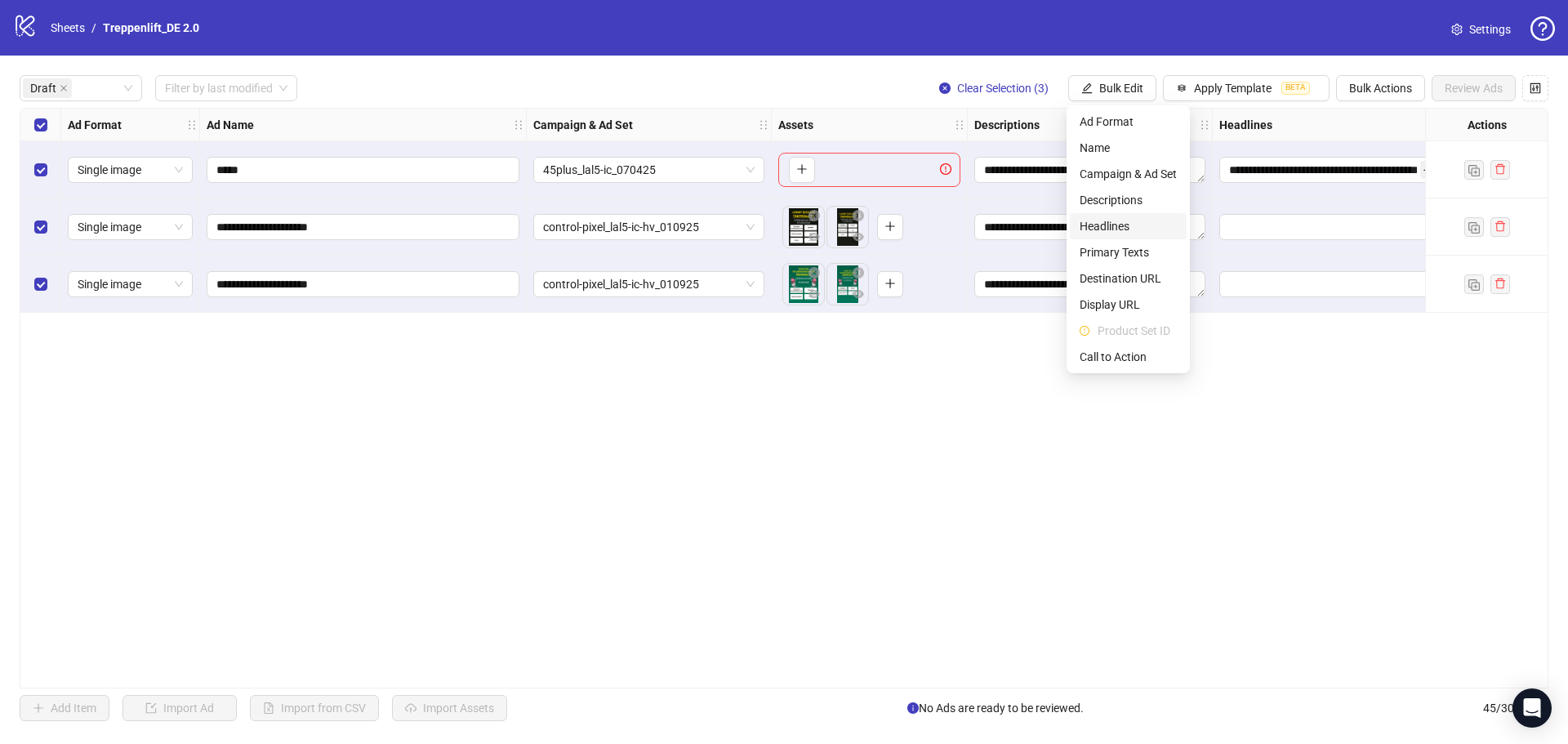
click at [1126, 224] on span "Headlines" at bounding box center [1128, 226] width 97 height 18
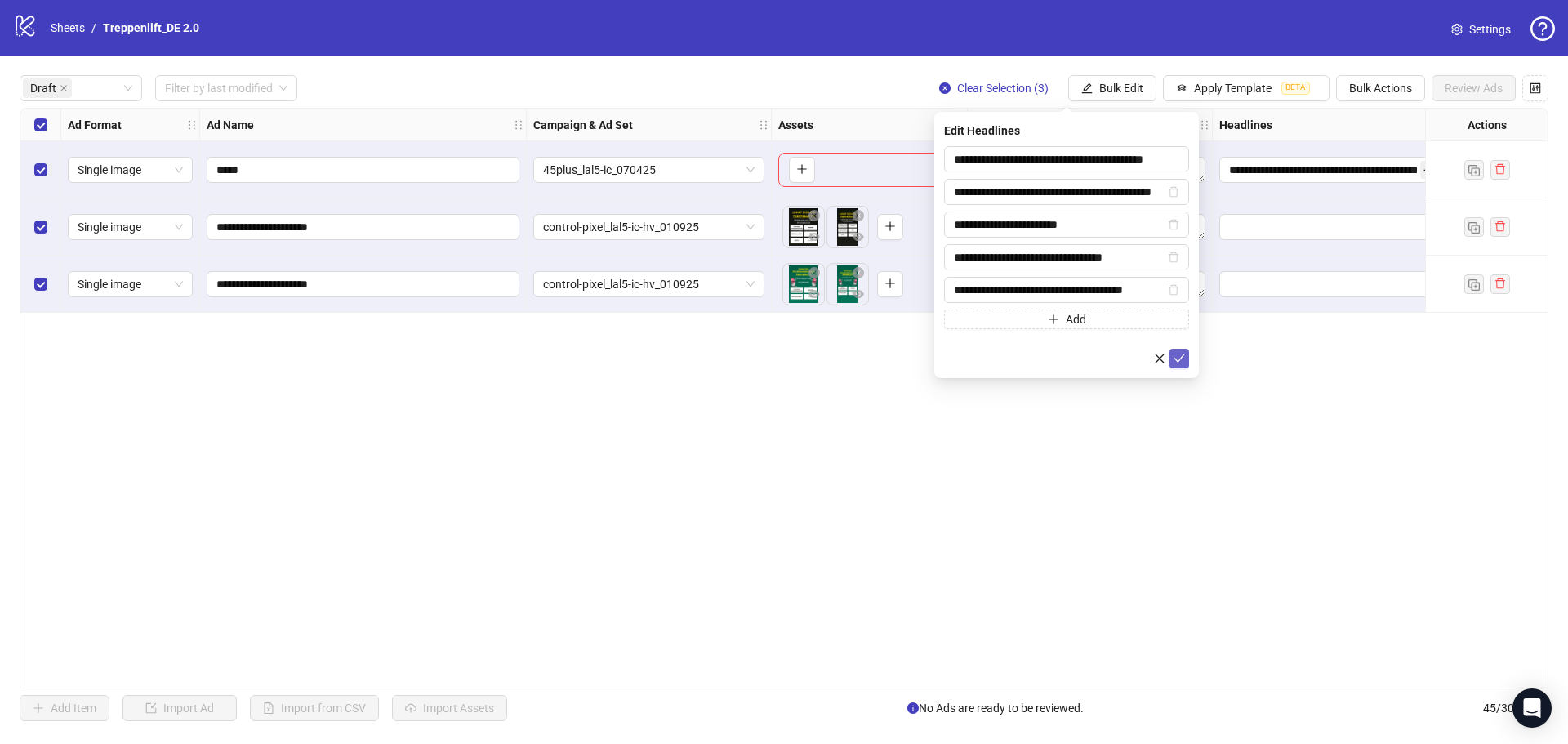
click at [1179, 357] on icon "check" at bounding box center [1180, 359] width 12 height 12
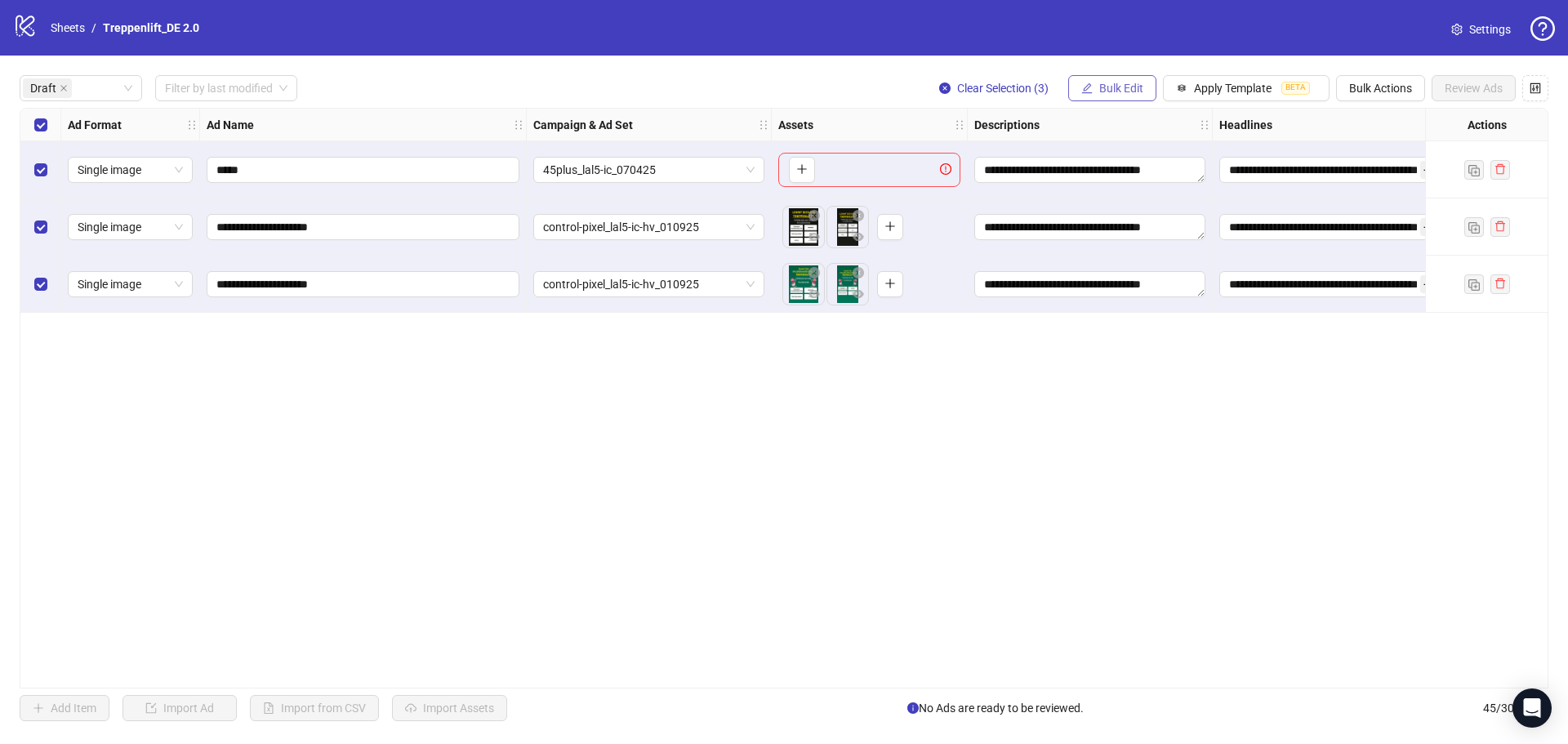
click at [1113, 93] on span "Bulk Edit" at bounding box center [1121, 88] width 44 height 13
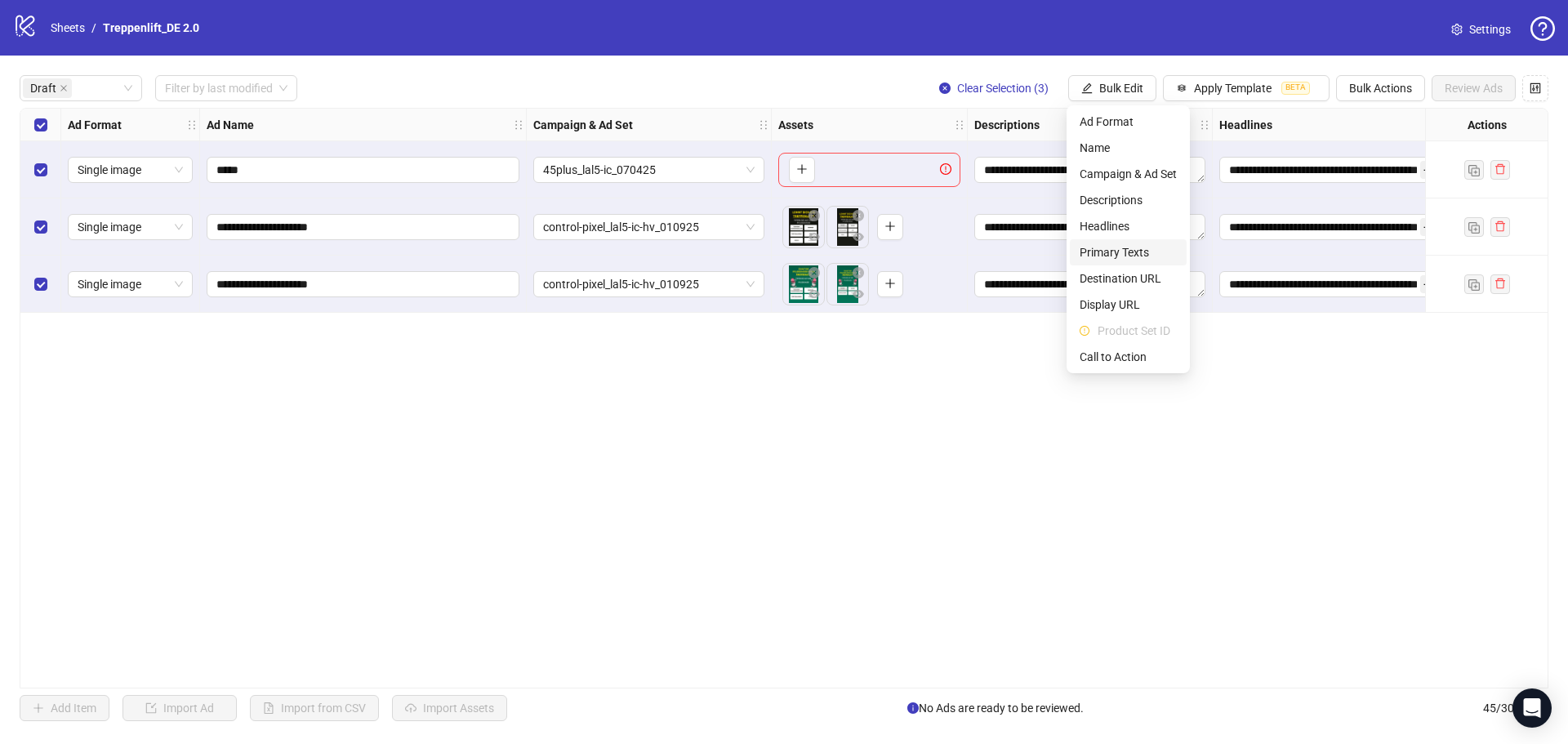
click at [1125, 252] on span "Primary Texts" at bounding box center [1128, 252] width 97 height 18
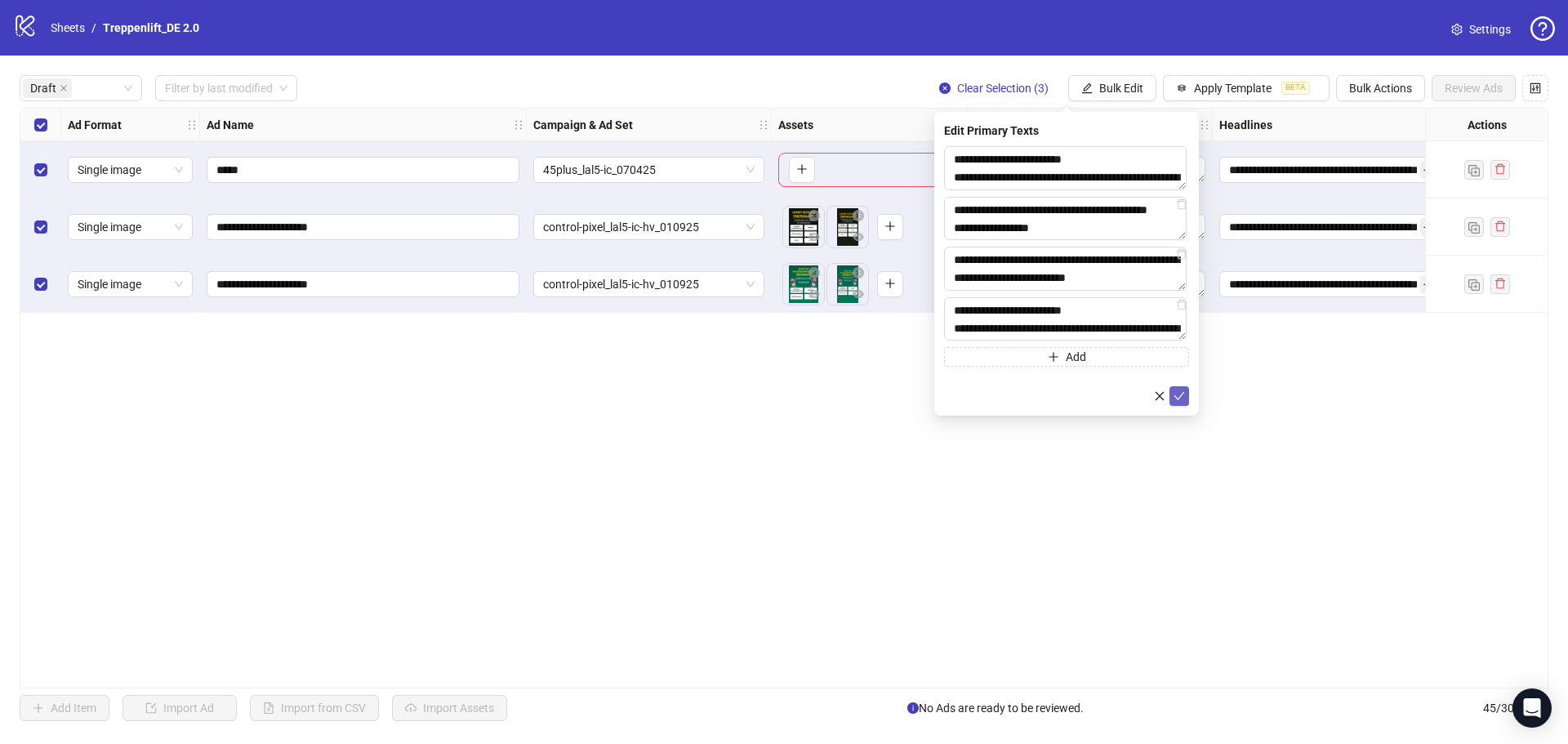
click at [1180, 398] on icon "check" at bounding box center [1180, 396] width 12 height 12
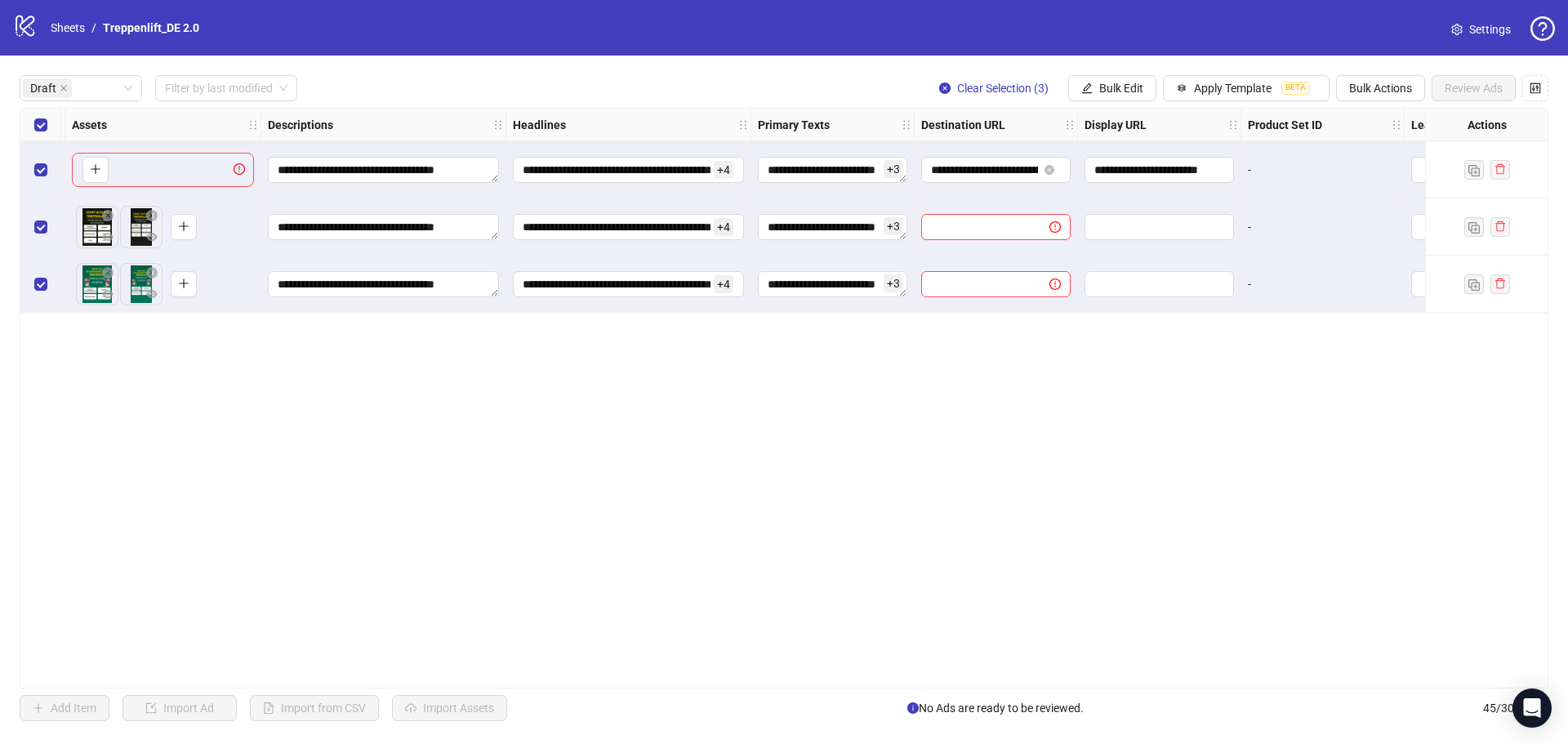
scroll to position [0, 710]
click at [1095, 91] on button "Bulk Edit" at bounding box center [1113, 87] width 88 height 26
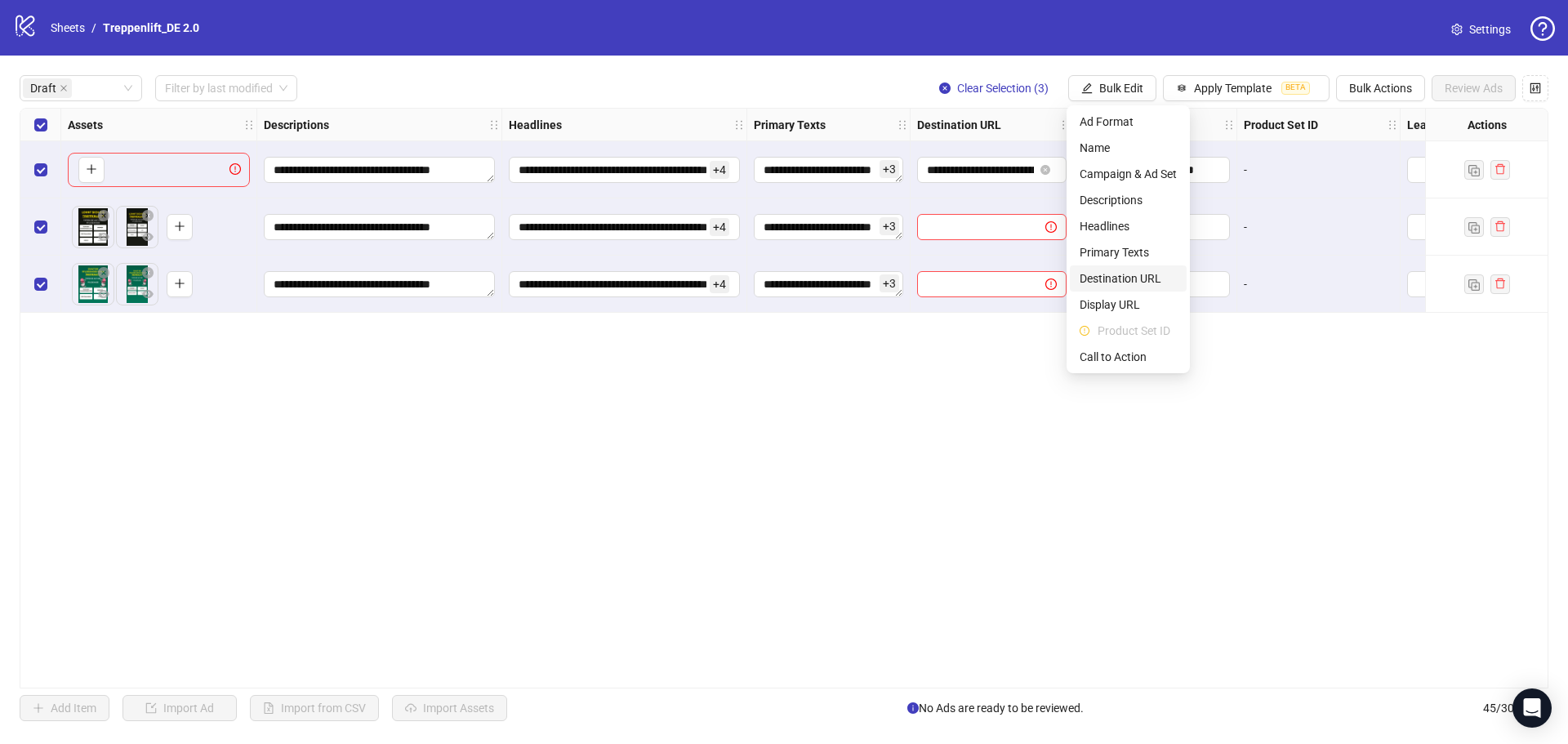
click at [1140, 268] on li "Destination URL" at bounding box center [1128, 278] width 117 height 26
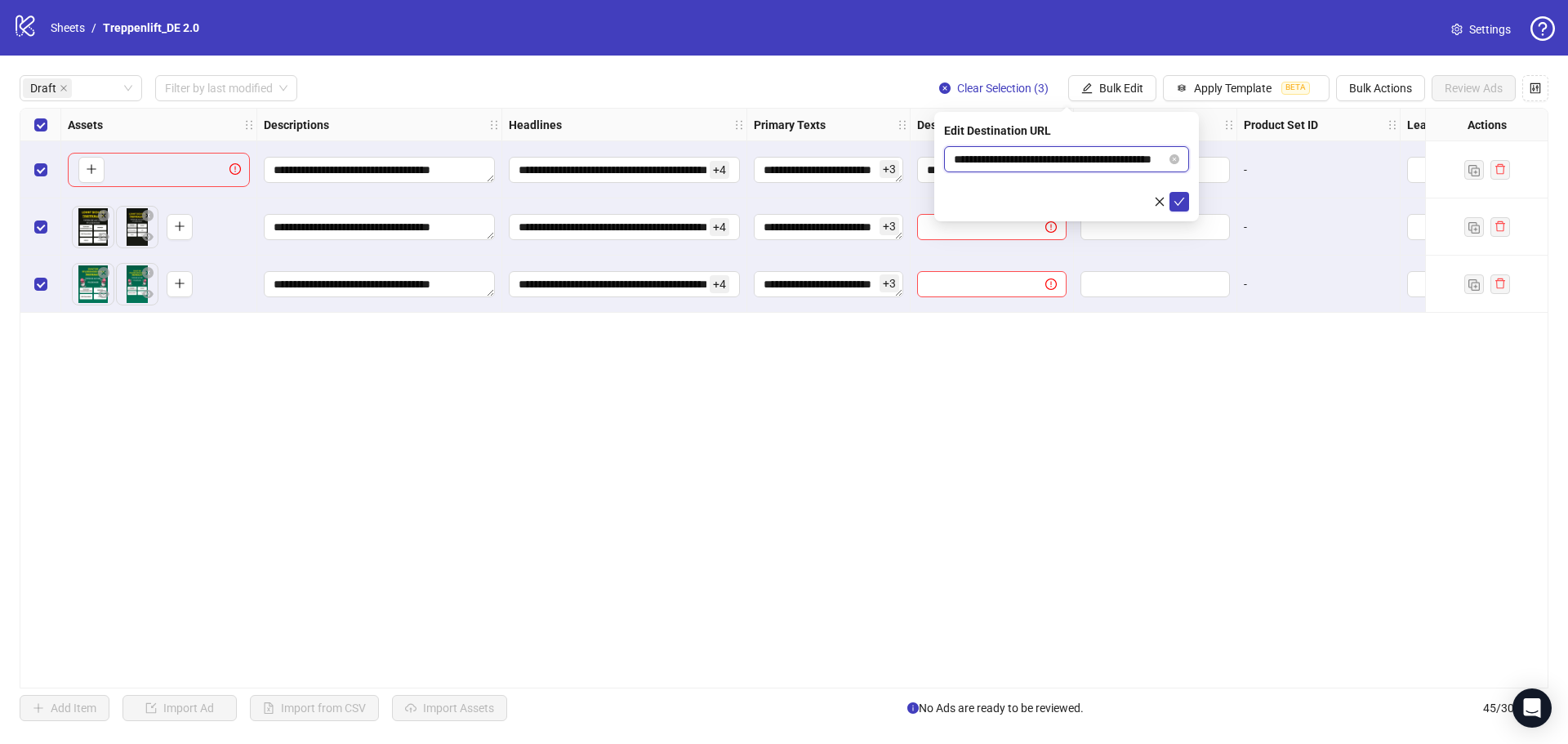
click at [1112, 151] on input "**********" at bounding box center [1060, 159] width 213 height 18
click at [1182, 205] on icon "check" at bounding box center [1180, 202] width 12 height 12
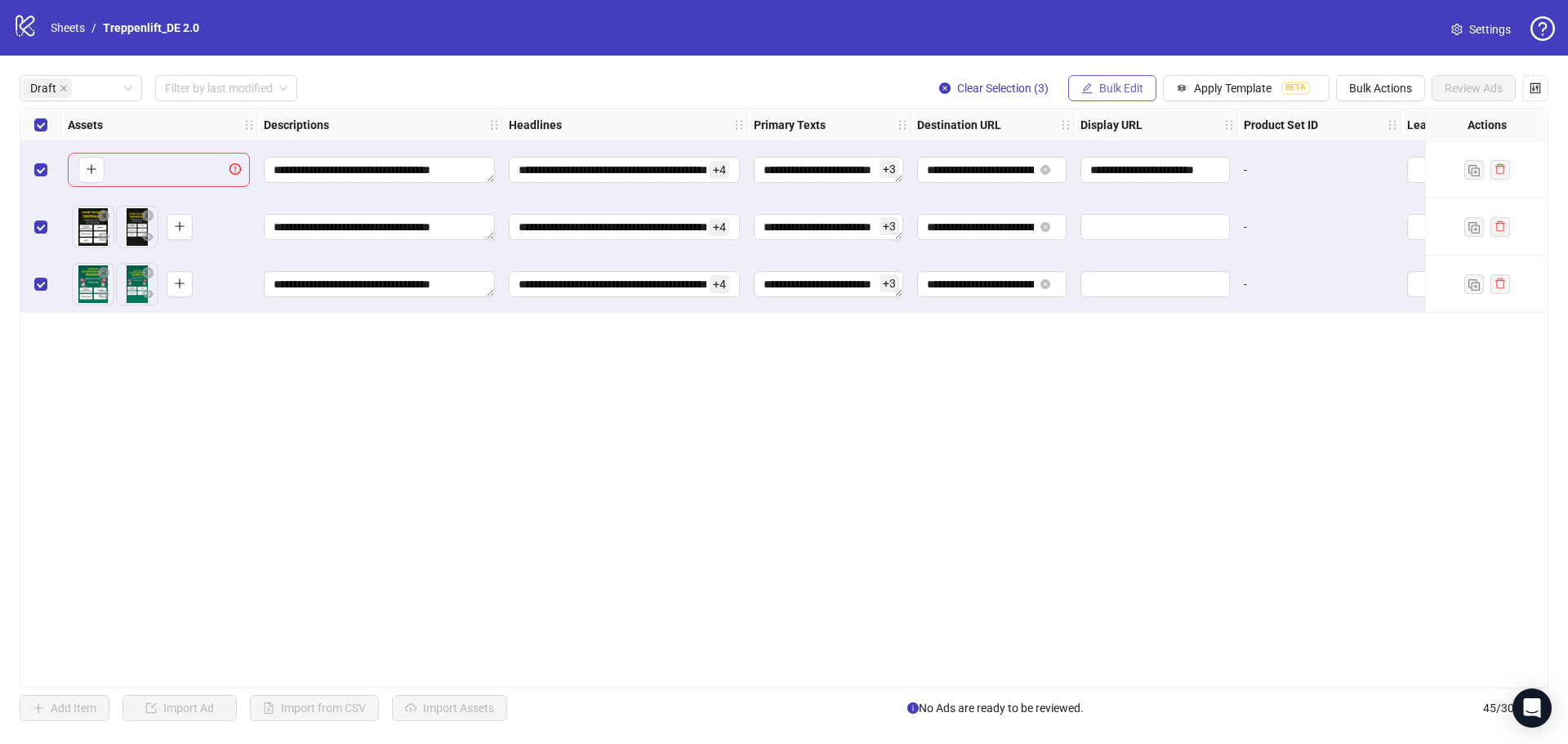
click at [1122, 86] on span "Bulk Edit" at bounding box center [1121, 88] width 44 height 13
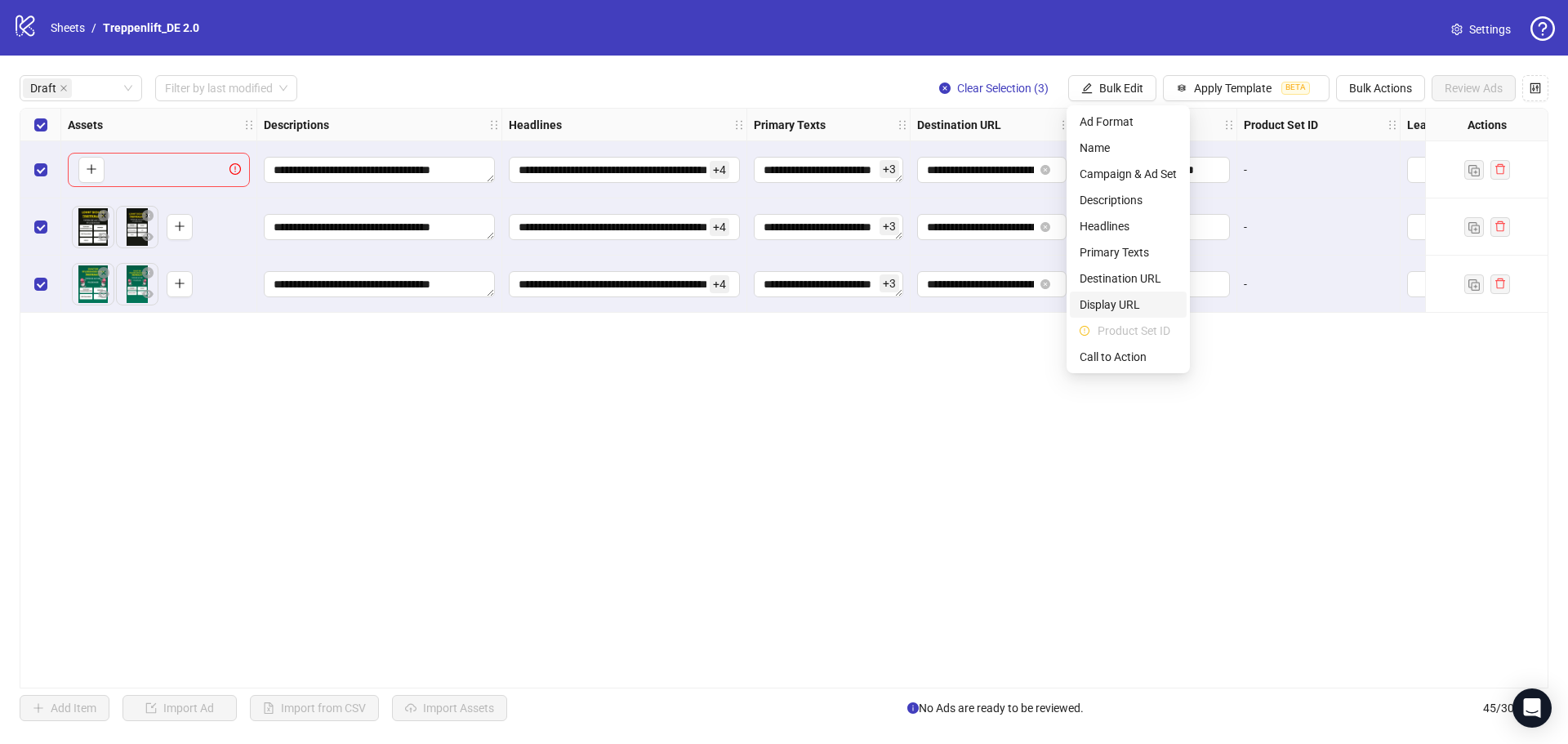
click at [1115, 302] on span "Display URL" at bounding box center [1128, 305] width 97 height 18
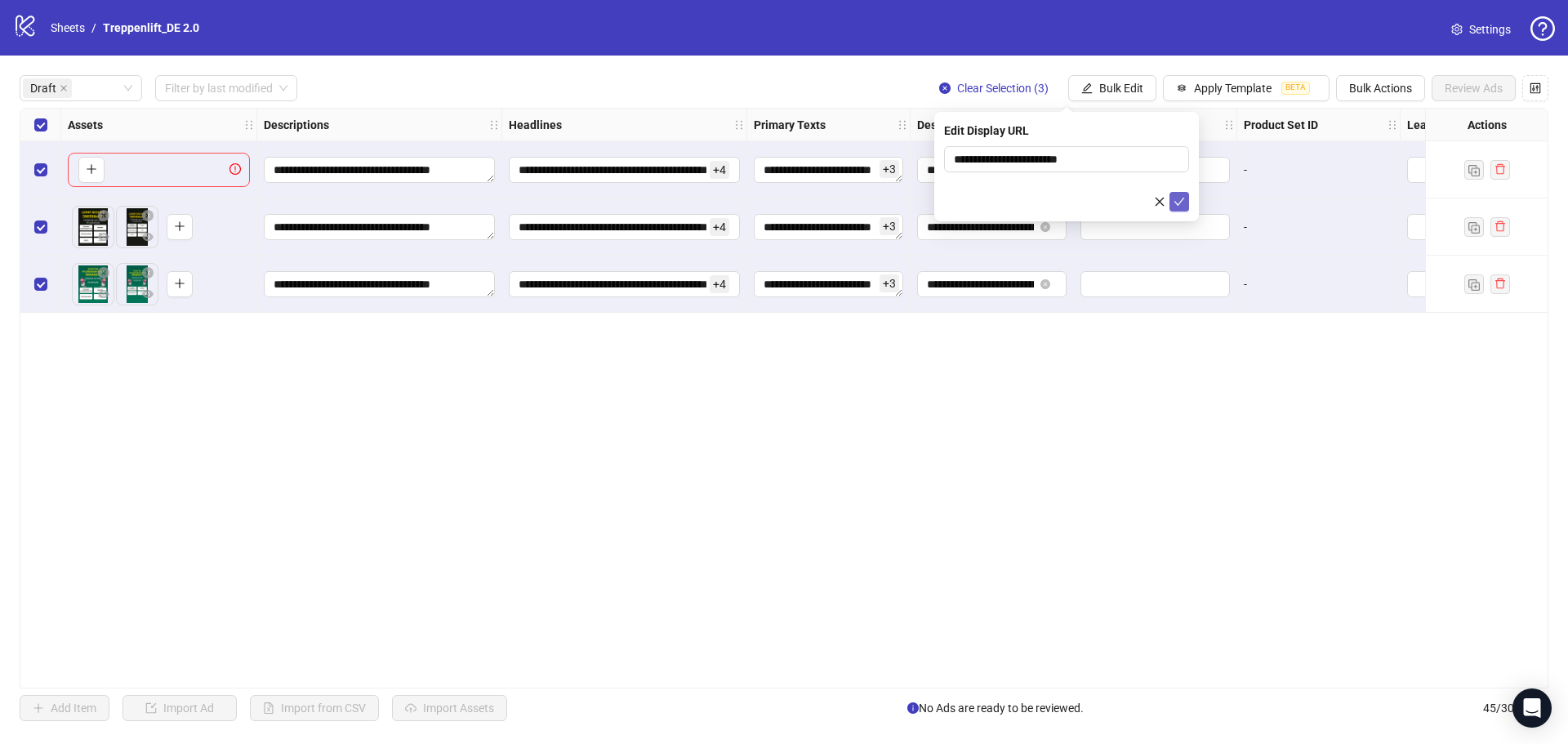
click at [1172, 206] on button "submit" at bounding box center [1179, 201] width 19 height 19
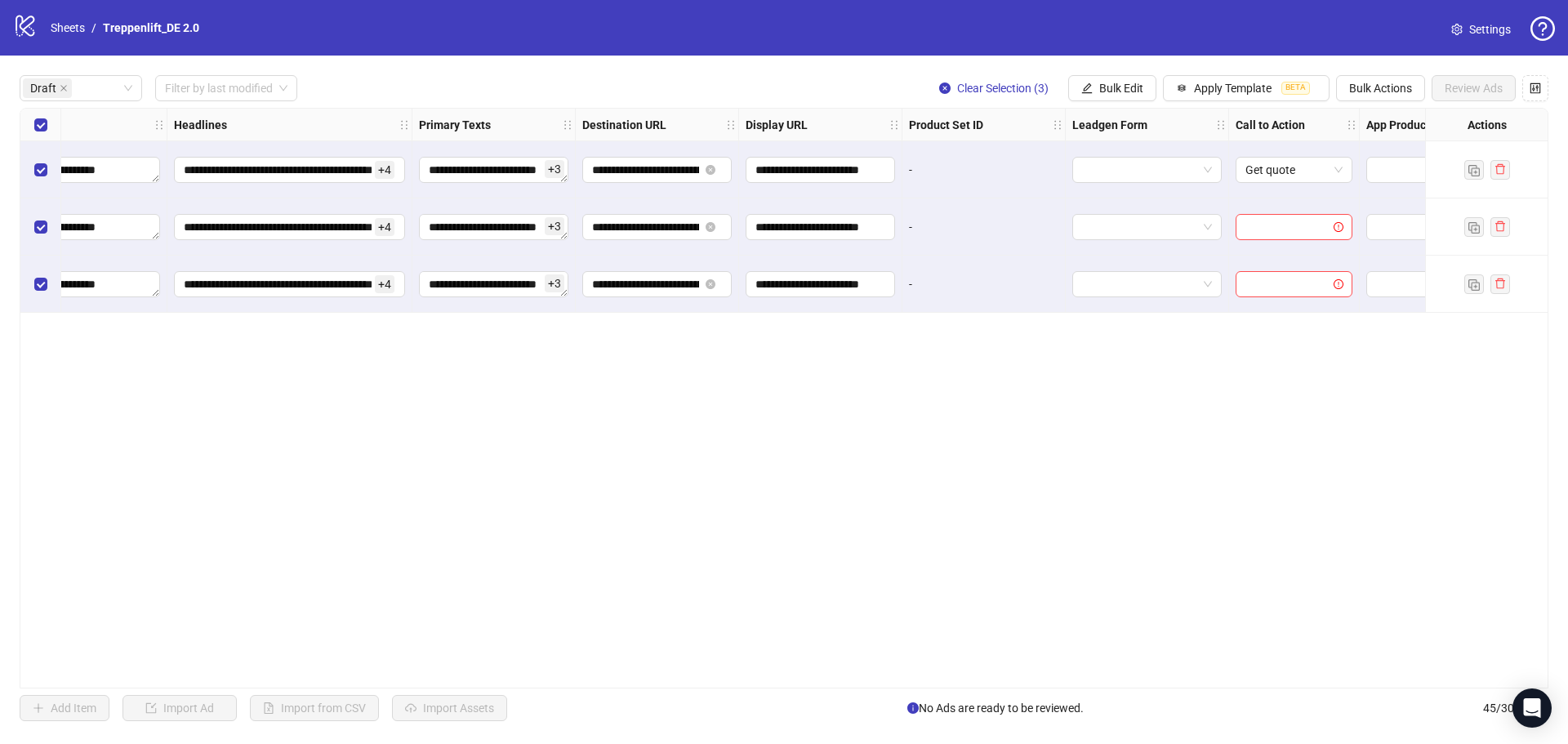
scroll to position [0, 1143]
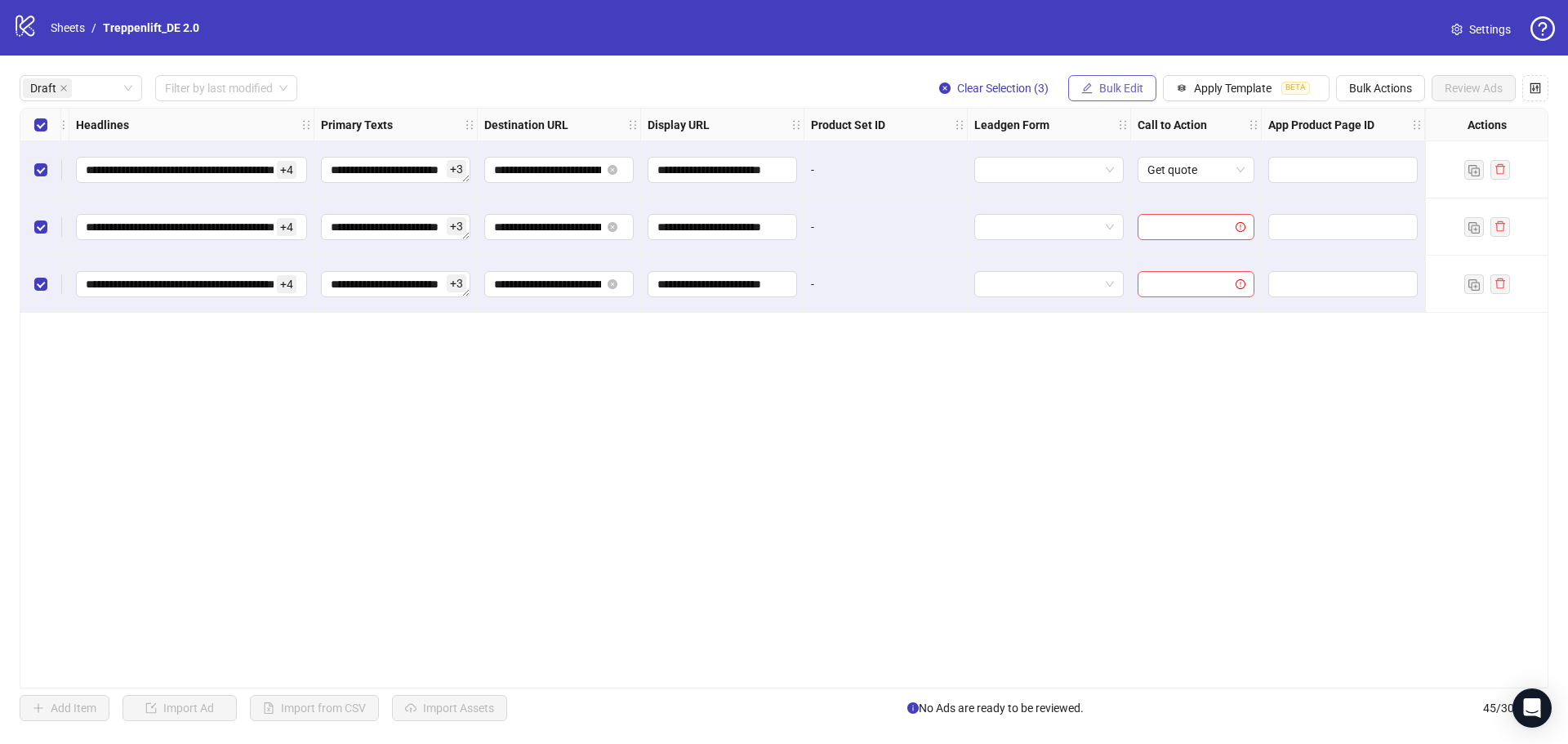
click at [1118, 80] on button "Bulk Edit" at bounding box center [1113, 87] width 88 height 26
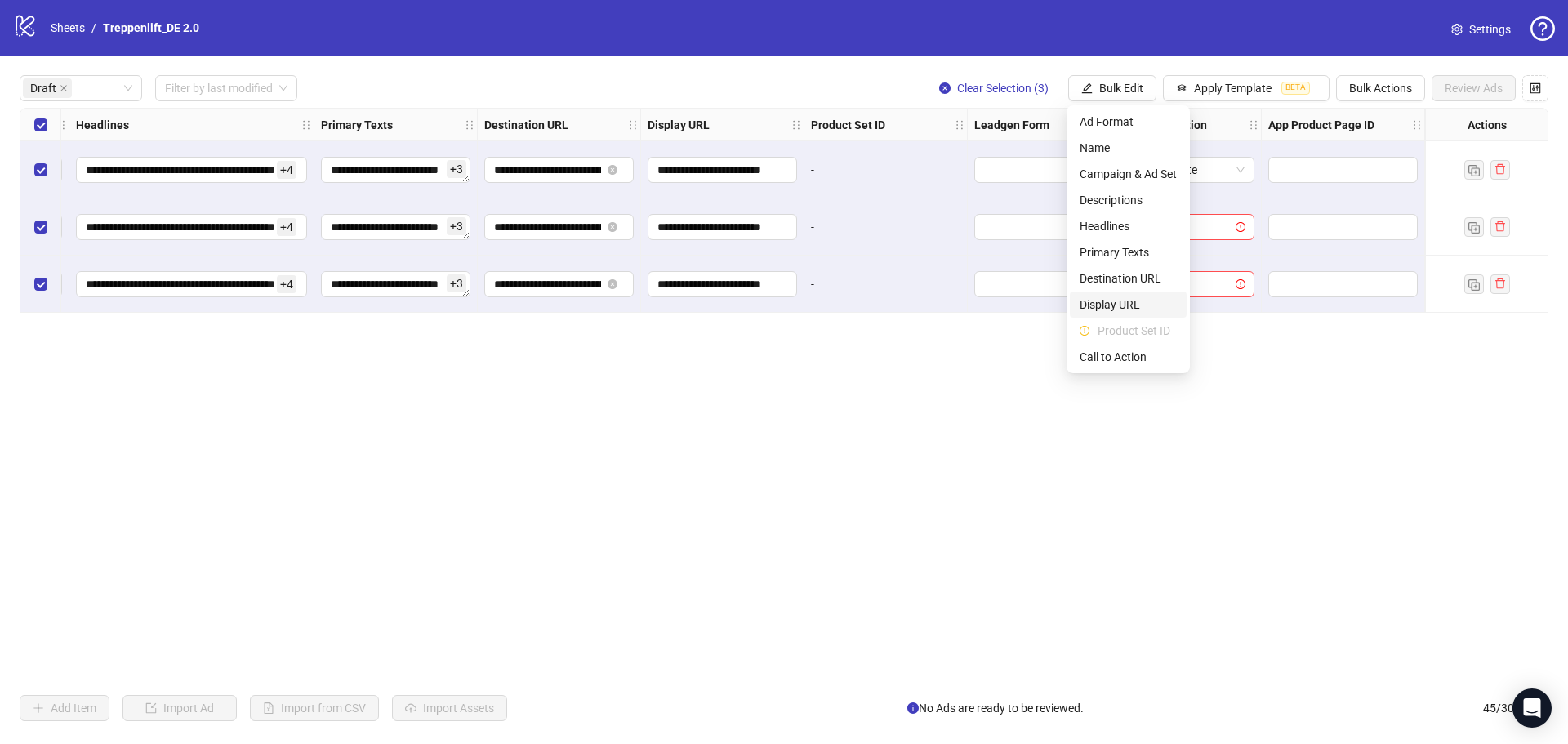
click at [1133, 303] on span "Display URL" at bounding box center [1128, 305] width 97 height 18
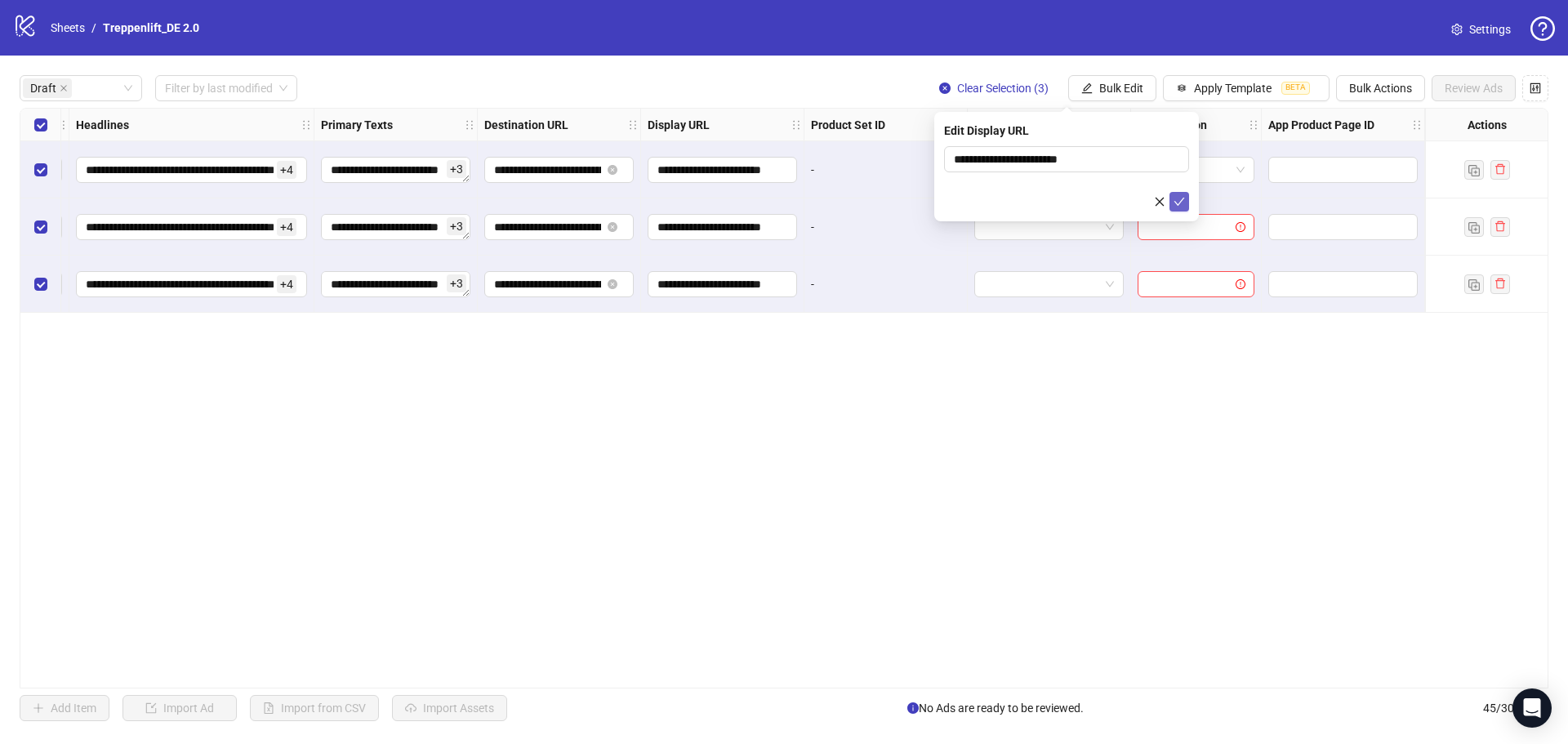
click at [1182, 199] on icon "check" at bounding box center [1180, 201] width 11 height 9
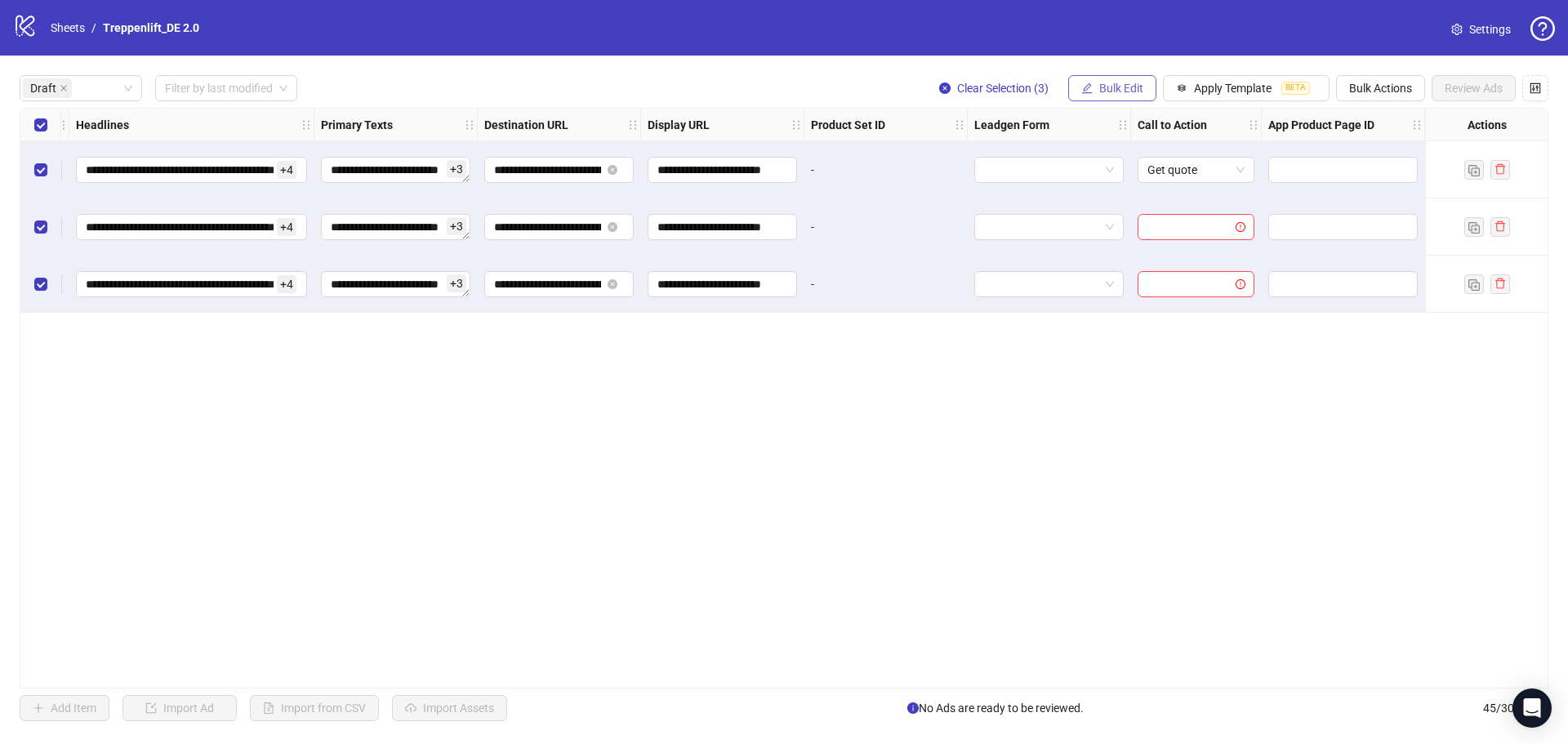
click at [1126, 93] on span "Bulk Edit" at bounding box center [1121, 88] width 44 height 13
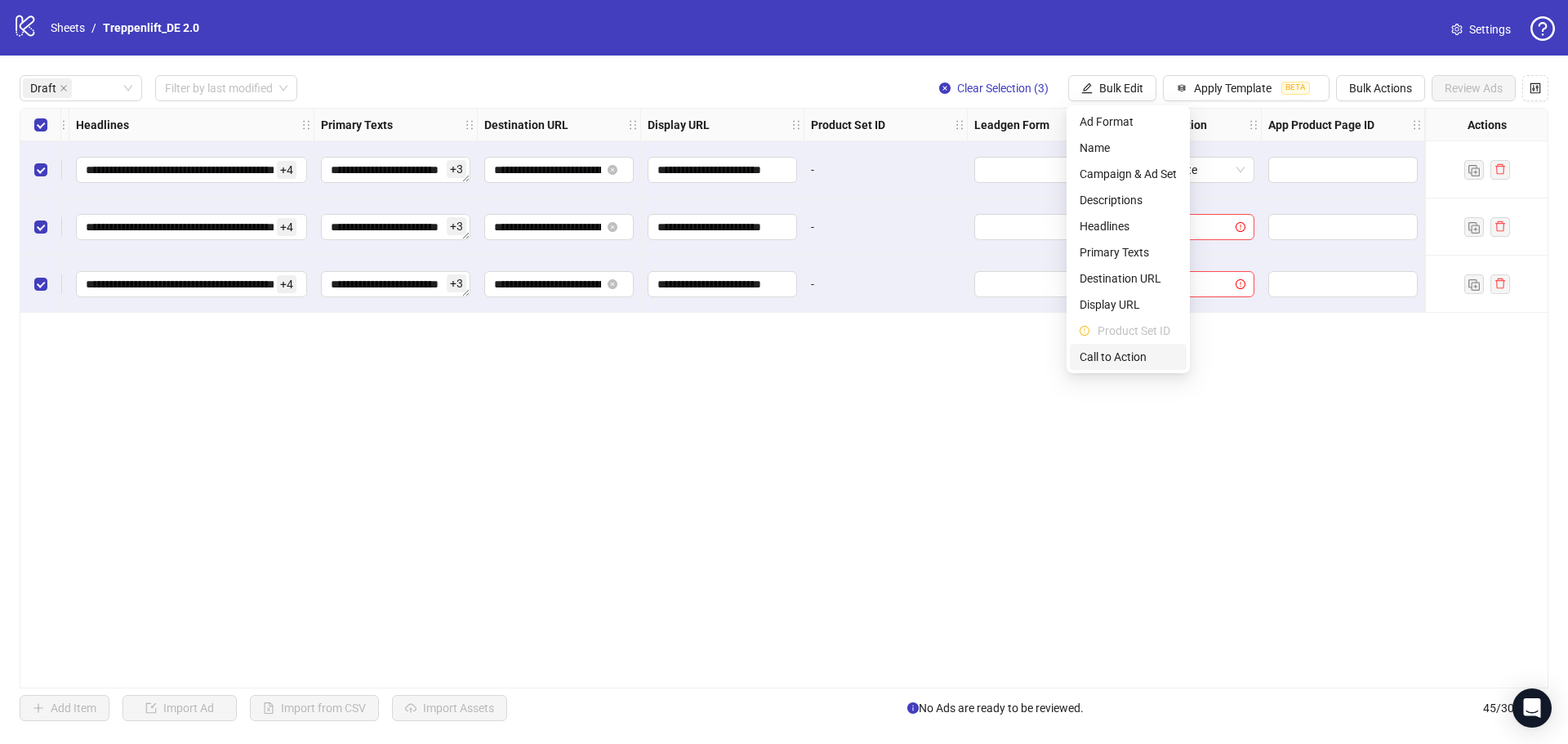
click at [1126, 362] on span "Call to Action" at bounding box center [1128, 357] width 97 height 18
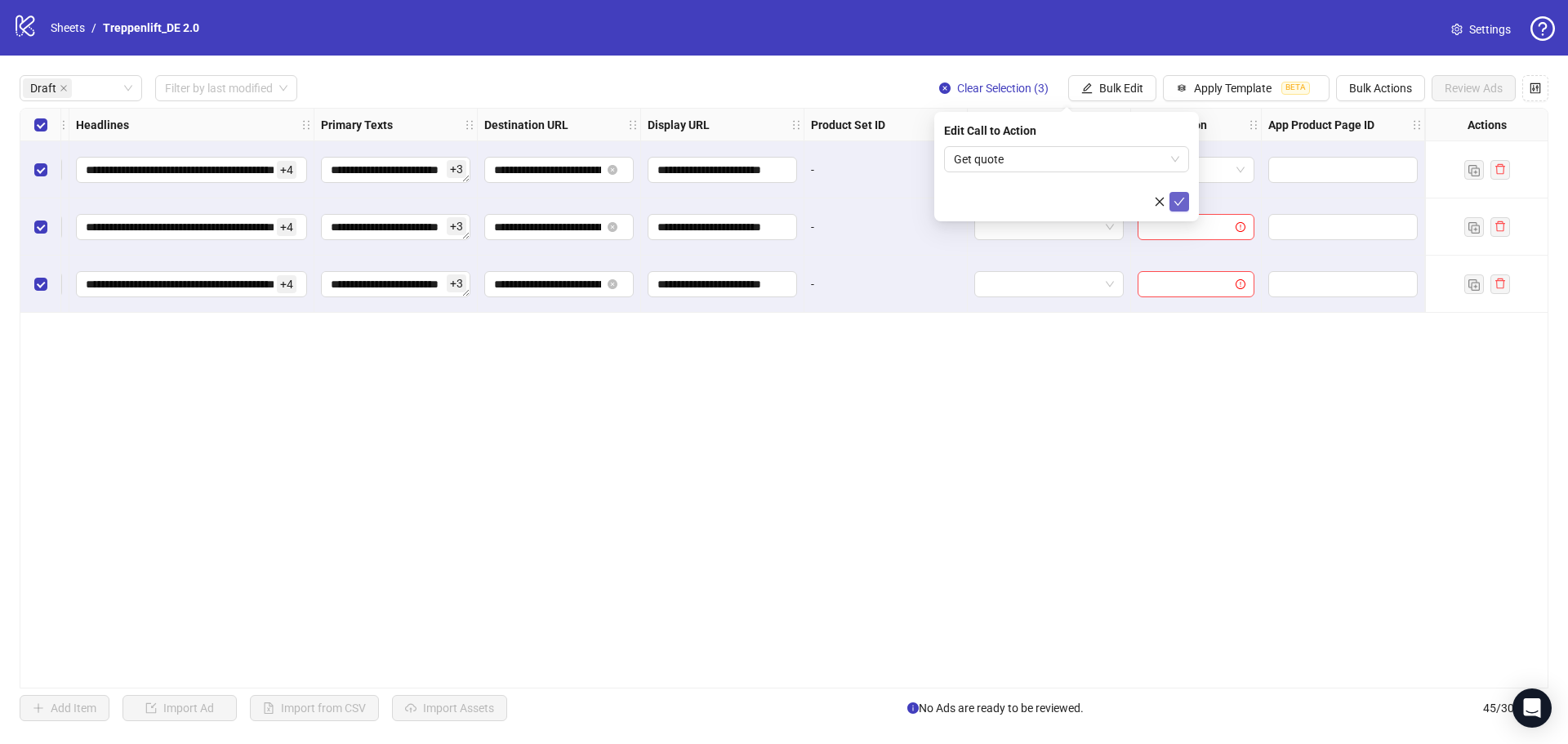
click at [1182, 202] on icon "check" at bounding box center [1180, 202] width 12 height 12
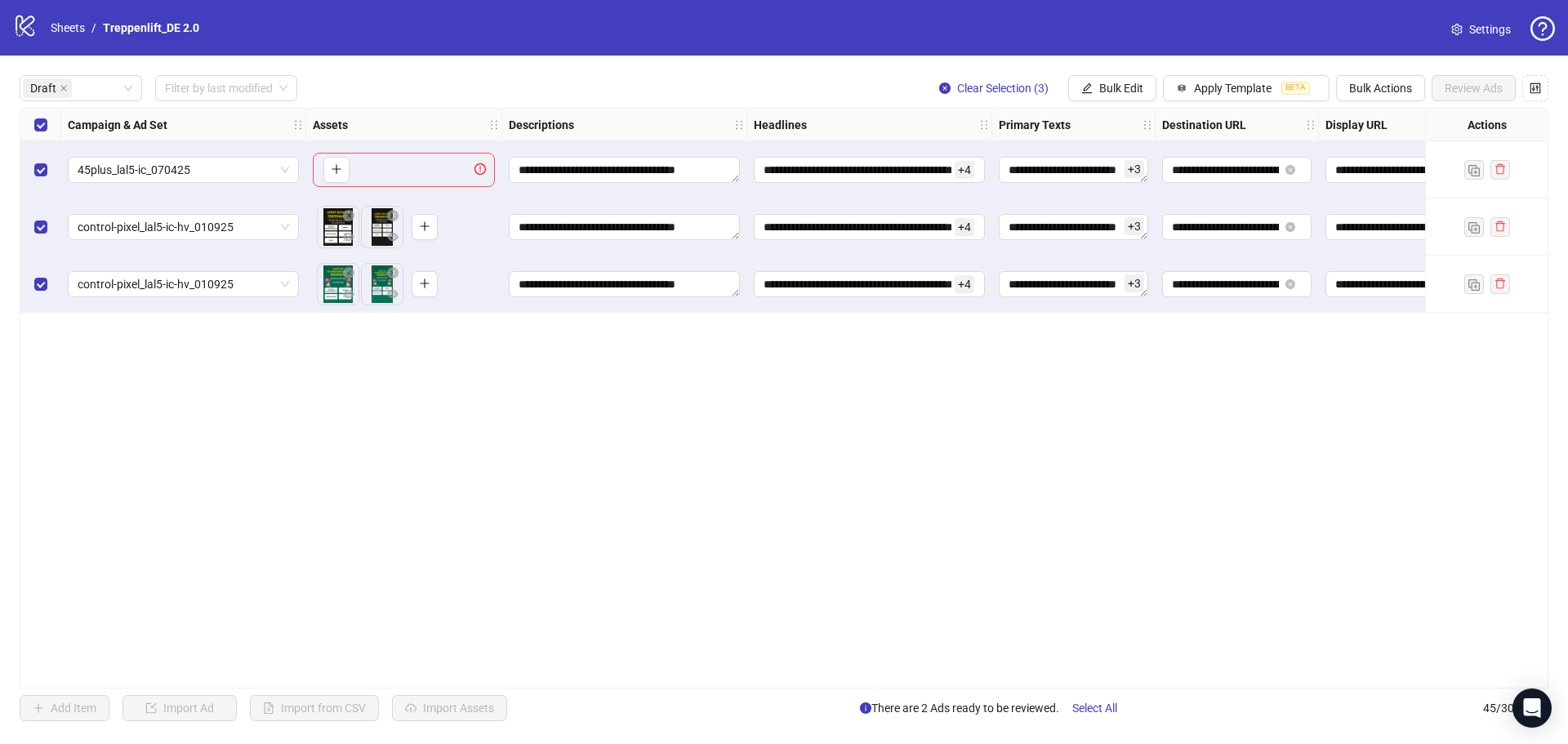
scroll to position [0, 0]
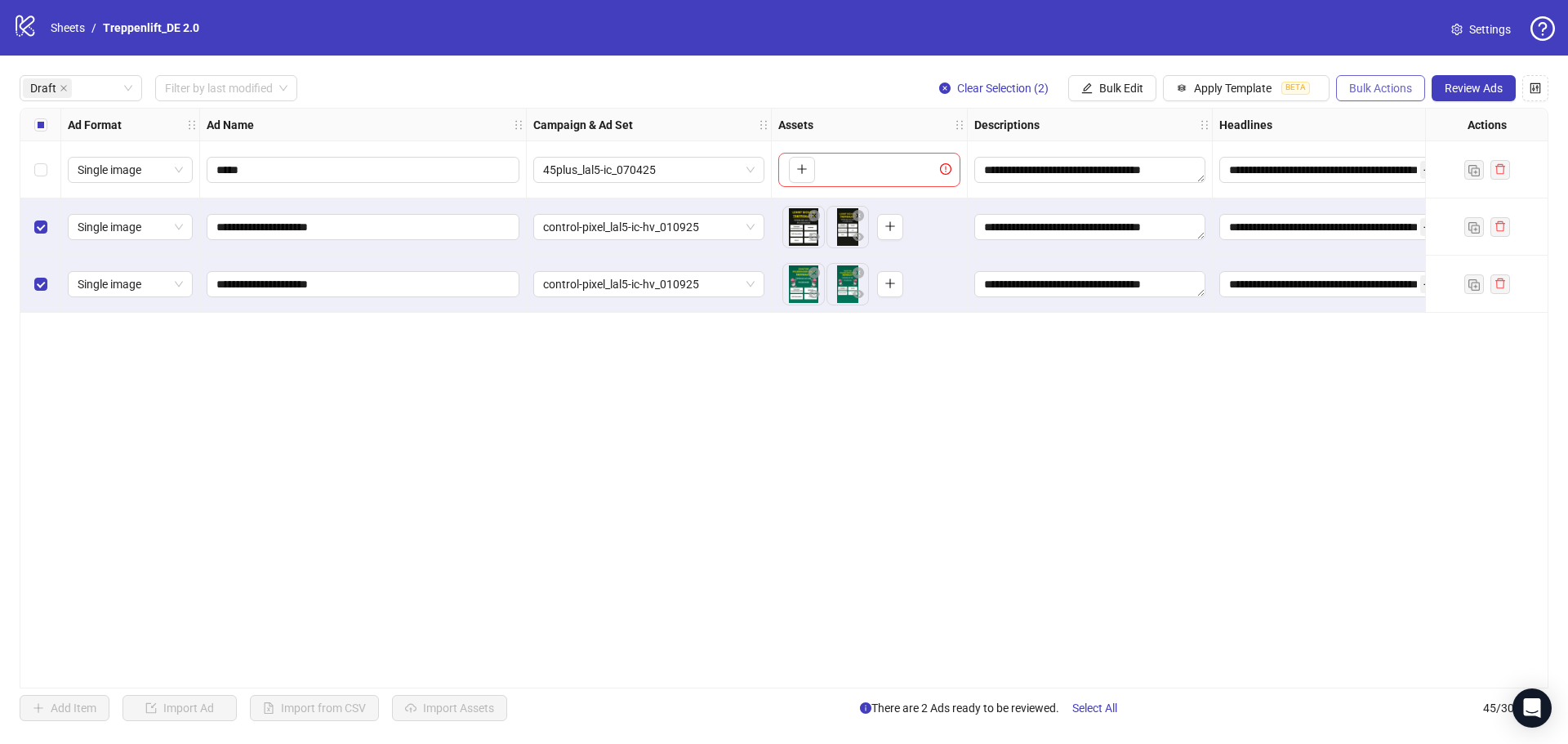
click at [1394, 87] on span "Bulk Actions" at bounding box center [1381, 88] width 63 height 13
click at [1405, 173] on span "Duplicate with assets" at bounding box center [1403, 174] width 112 height 18
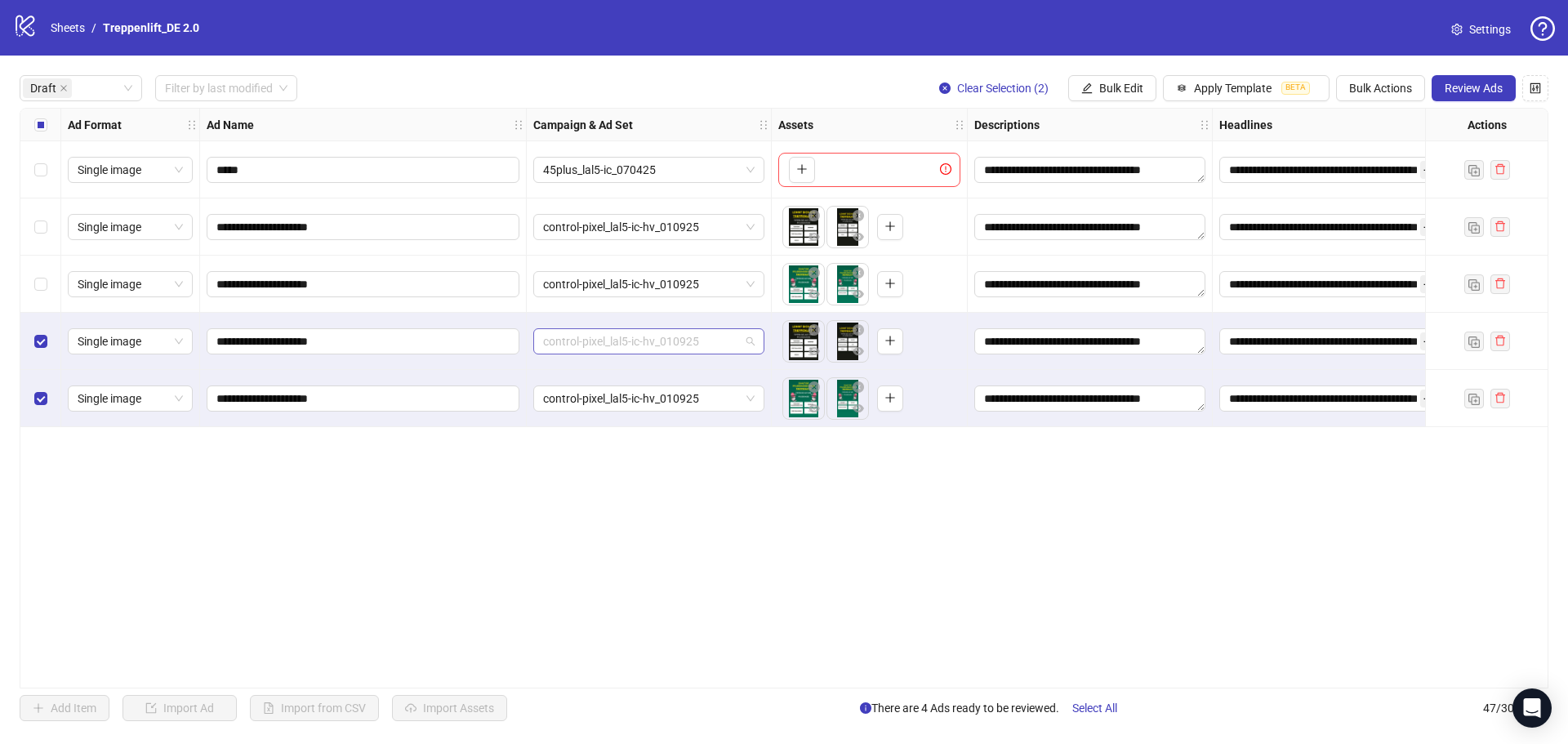
click at [613, 343] on span "control-pixel_lal5-ic-hv_010925" at bounding box center [649, 341] width 212 height 25
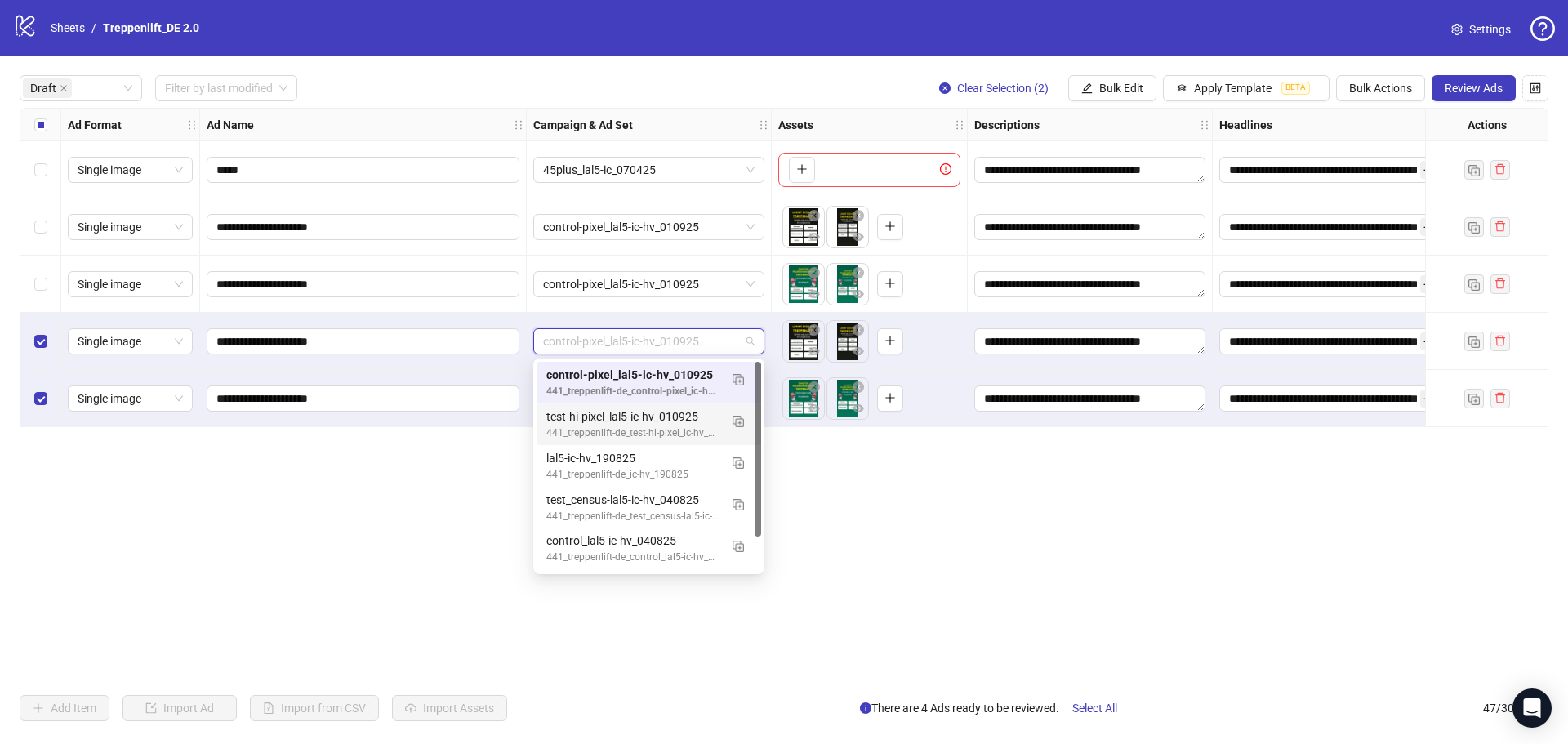
click at [606, 422] on div "test-hi-pixel_lal5-ic-hv_010925" at bounding box center [633, 416] width 173 height 18
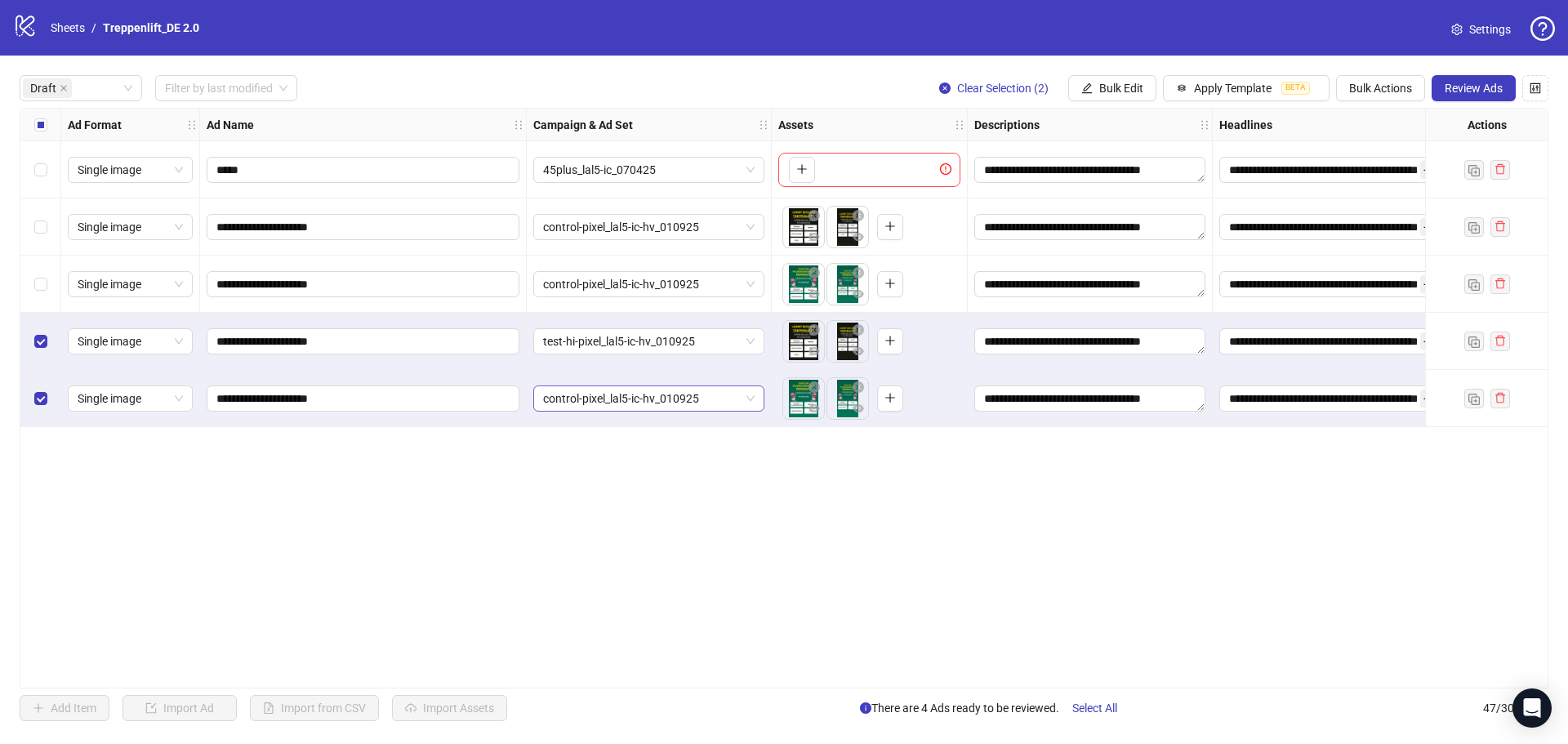
click at [611, 407] on span "control-pixel_lal5-ic-hv_010925" at bounding box center [649, 399] width 212 height 25
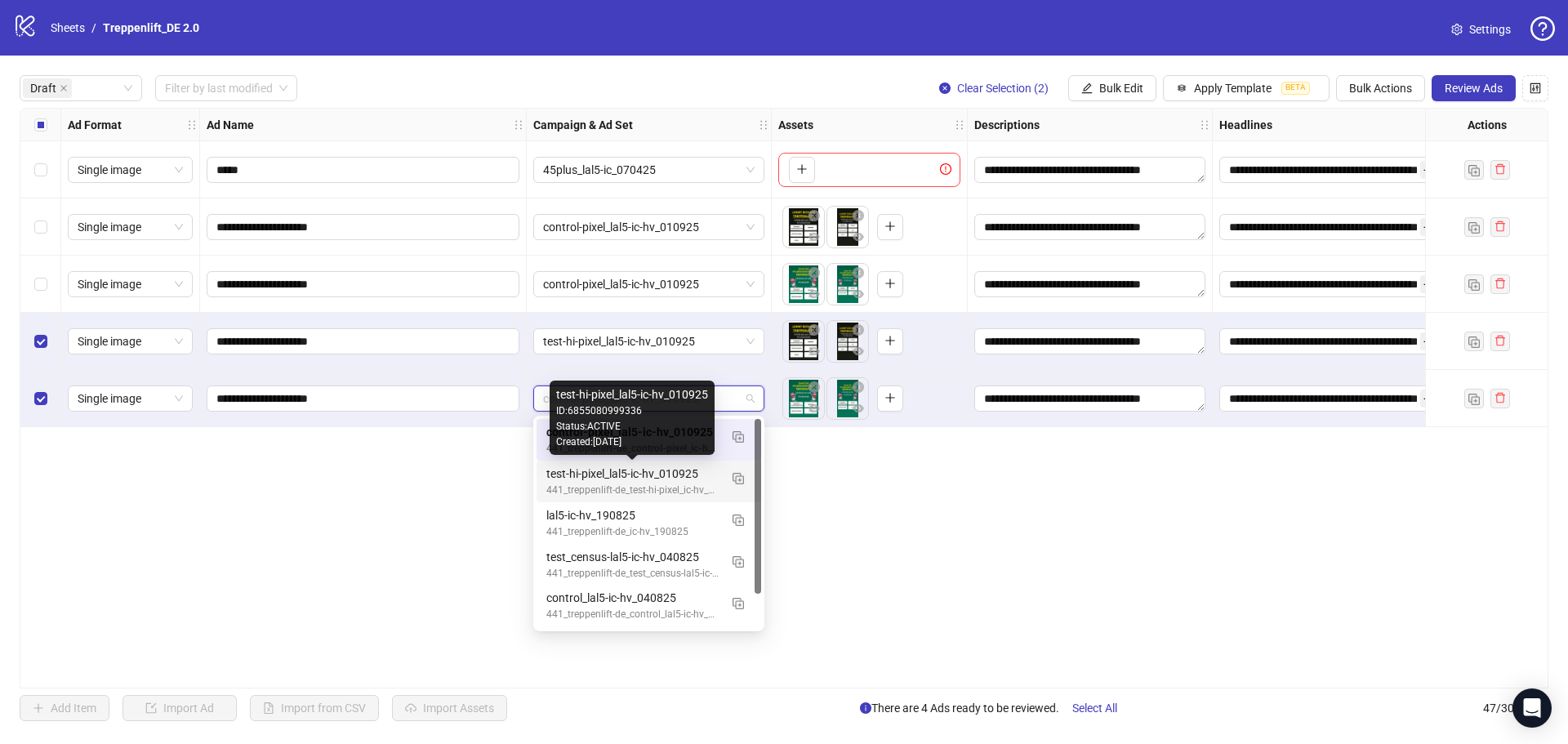
click at [610, 471] on div "test-hi-pixel_lal5-ic-hv_010925" at bounding box center [633, 474] width 173 height 18
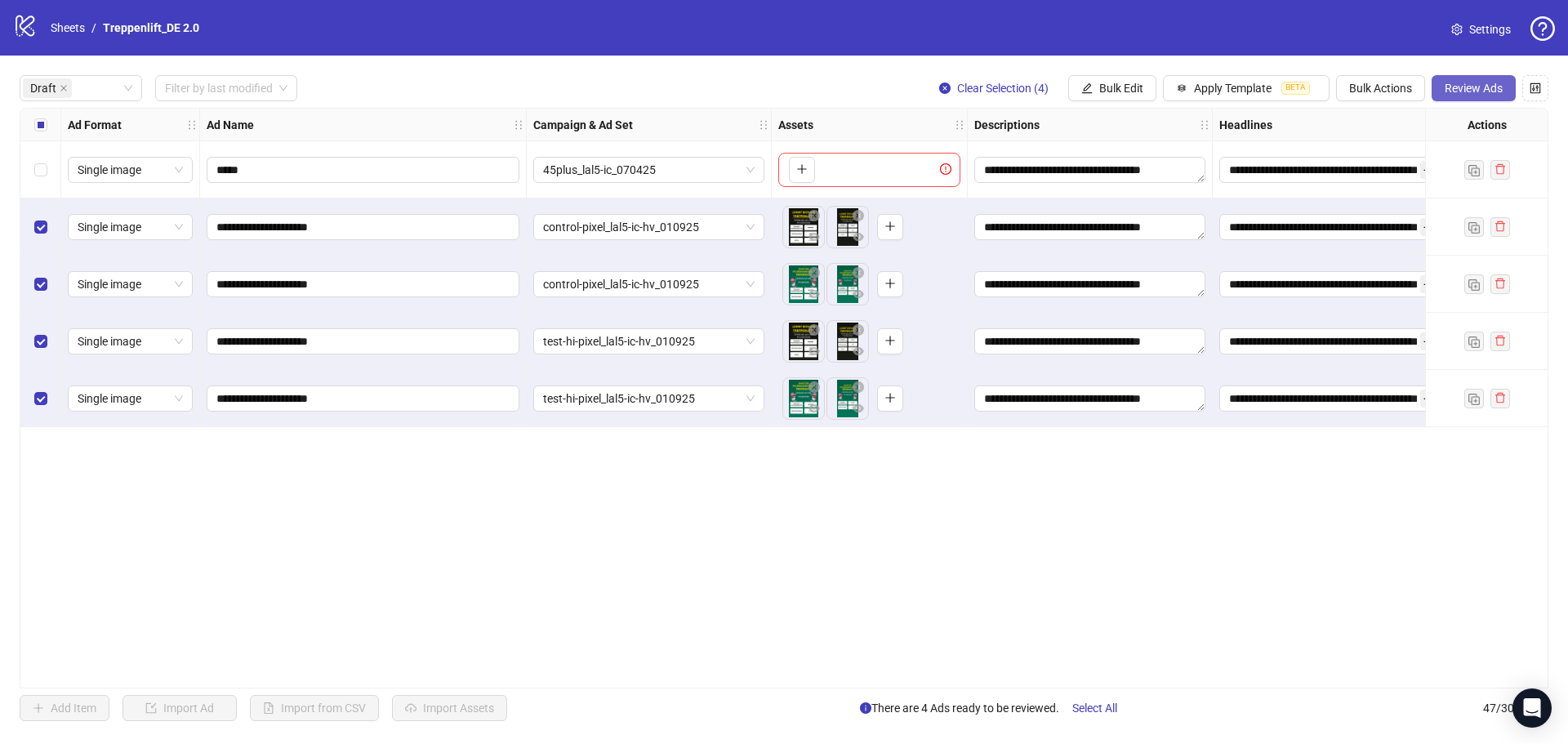
click at [1503, 85] on button "Review Ads" at bounding box center [1474, 87] width 84 height 26
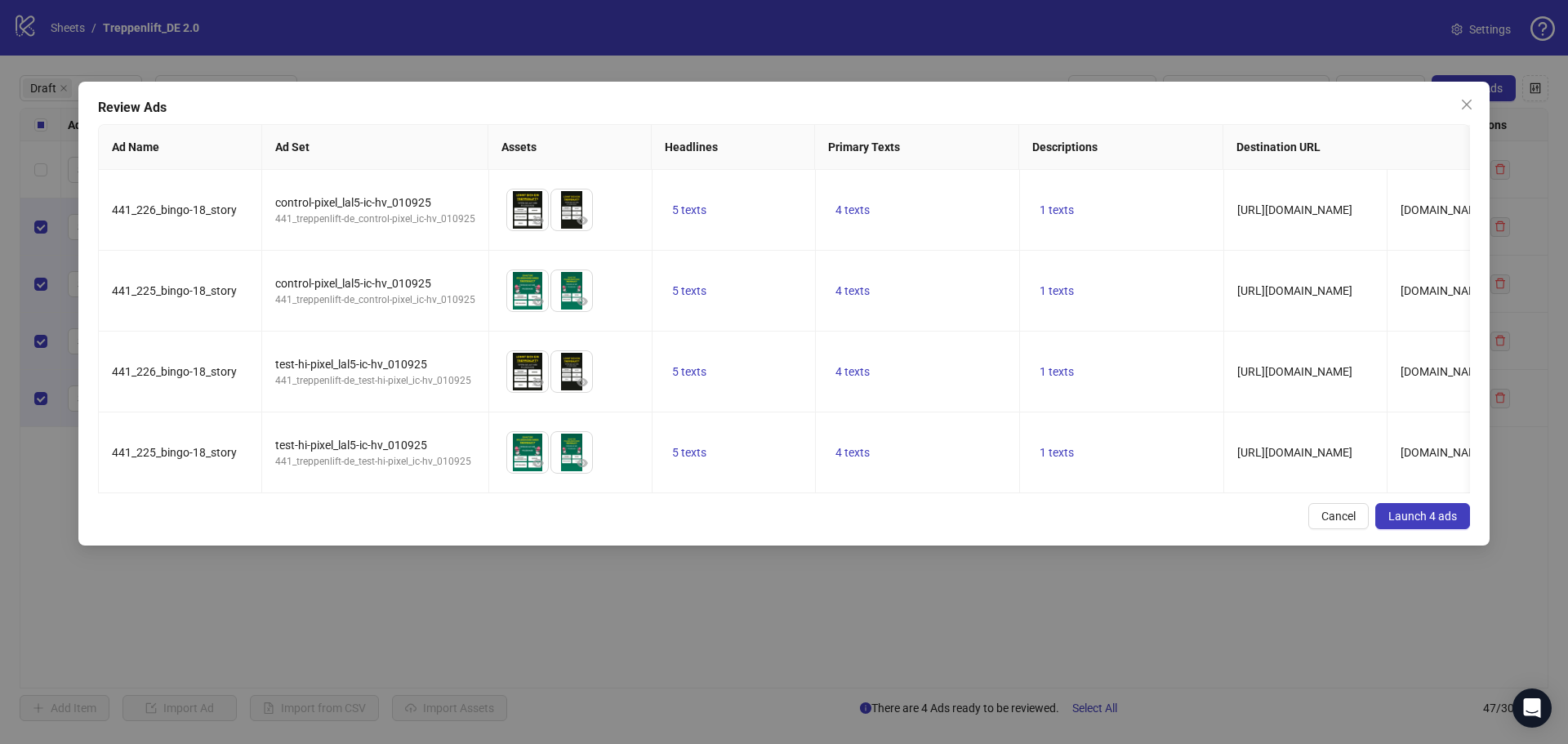
click at [1430, 523] on span "Launch 4 ads" at bounding box center [1423, 517] width 69 height 13
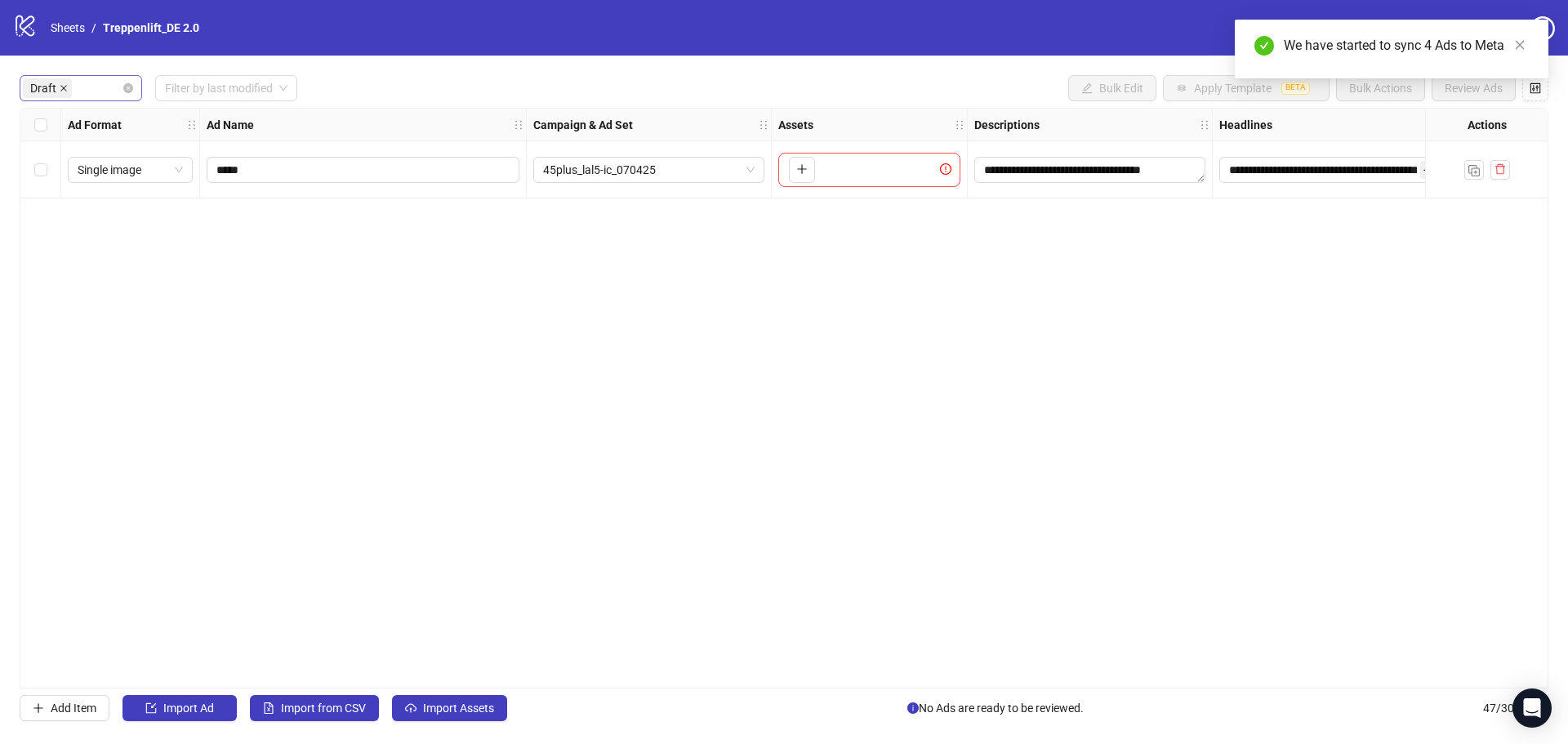
click at [59, 87] on icon "close" at bounding box center [63, 88] width 9 height 9
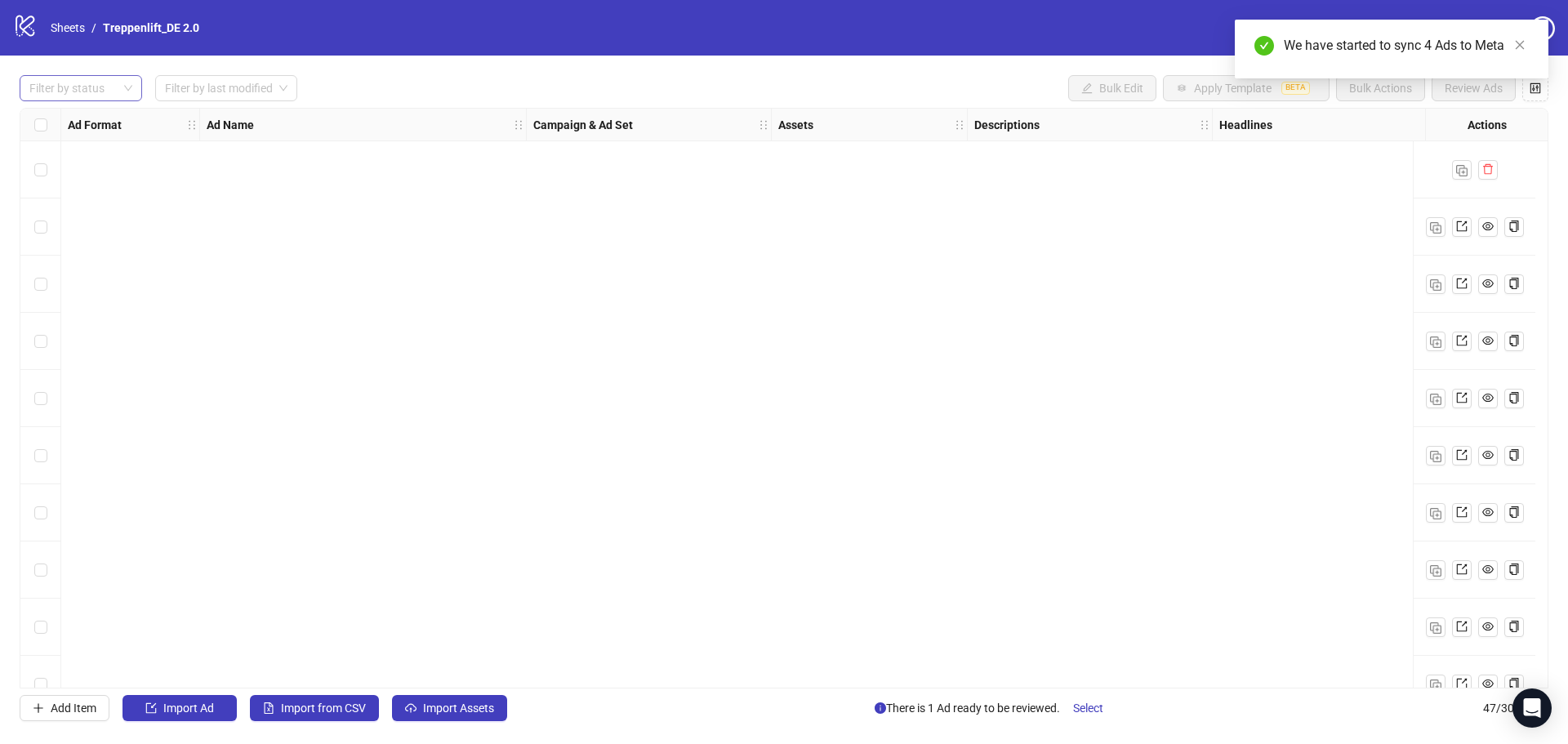
scroll to position [2149, 0]
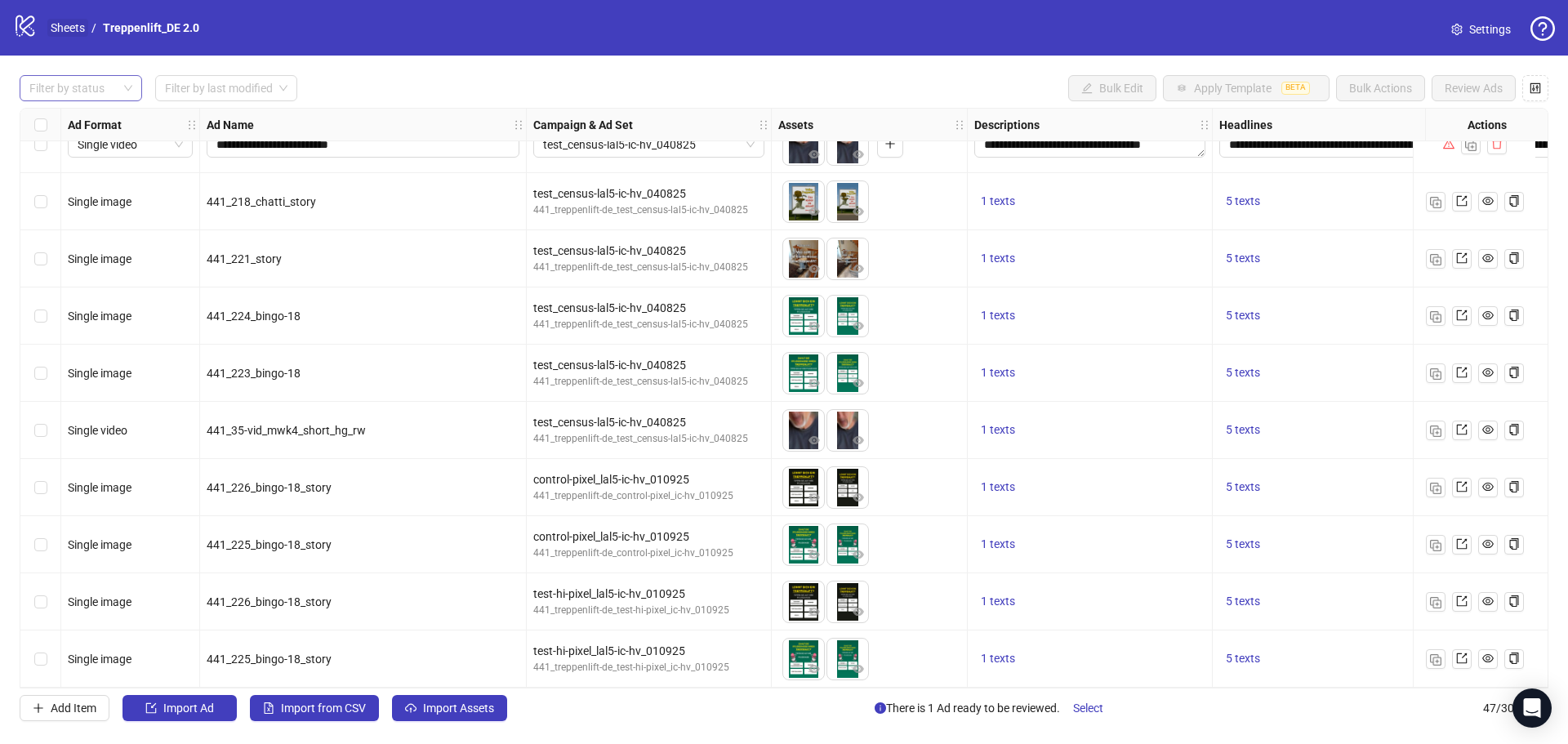
click at [73, 36] on link "Sheets" at bounding box center [67, 28] width 41 height 18
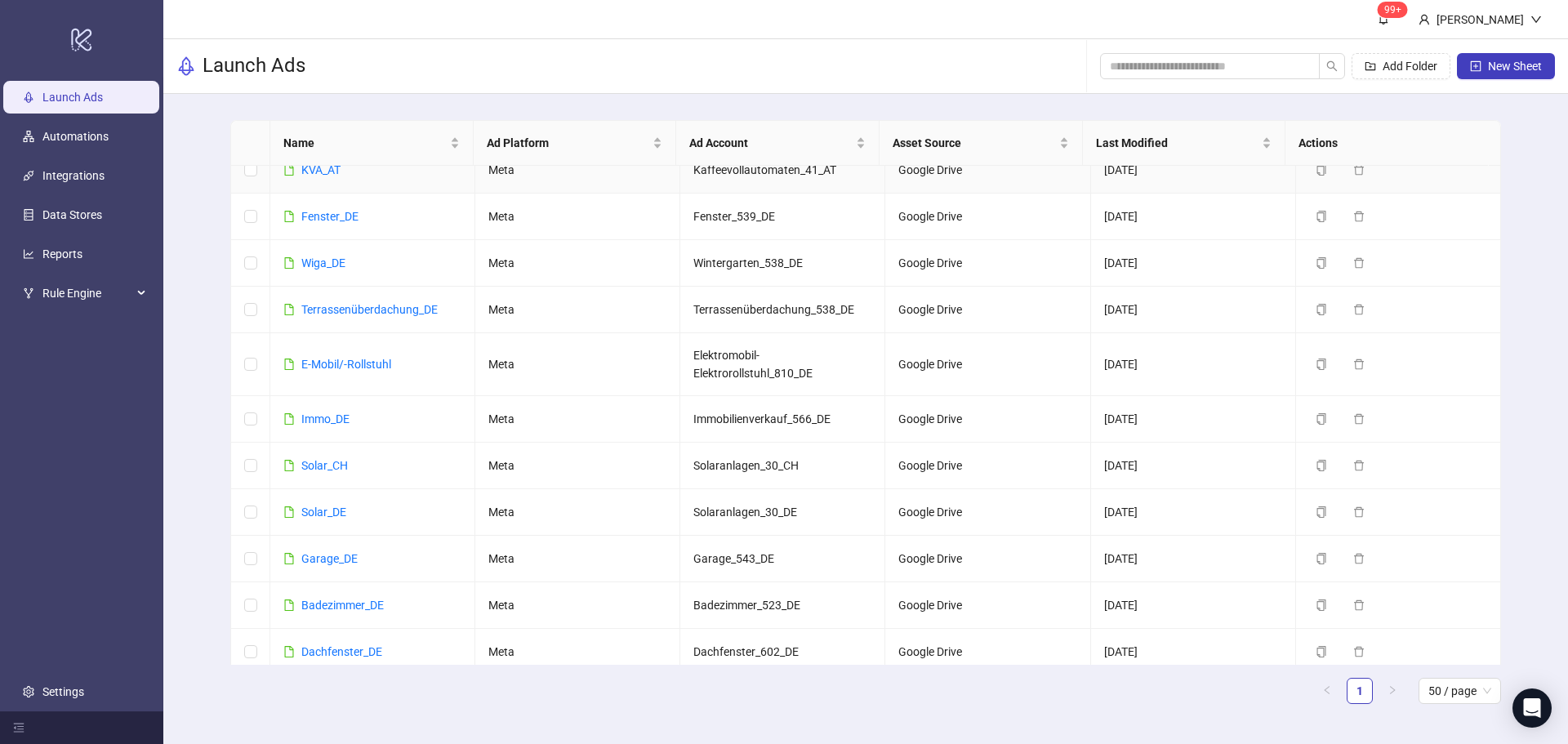
scroll to position [176, 0]
click at [341, 647] on link "Dachfenster_DE" at bounding box center [341, 651] width 81 height 13
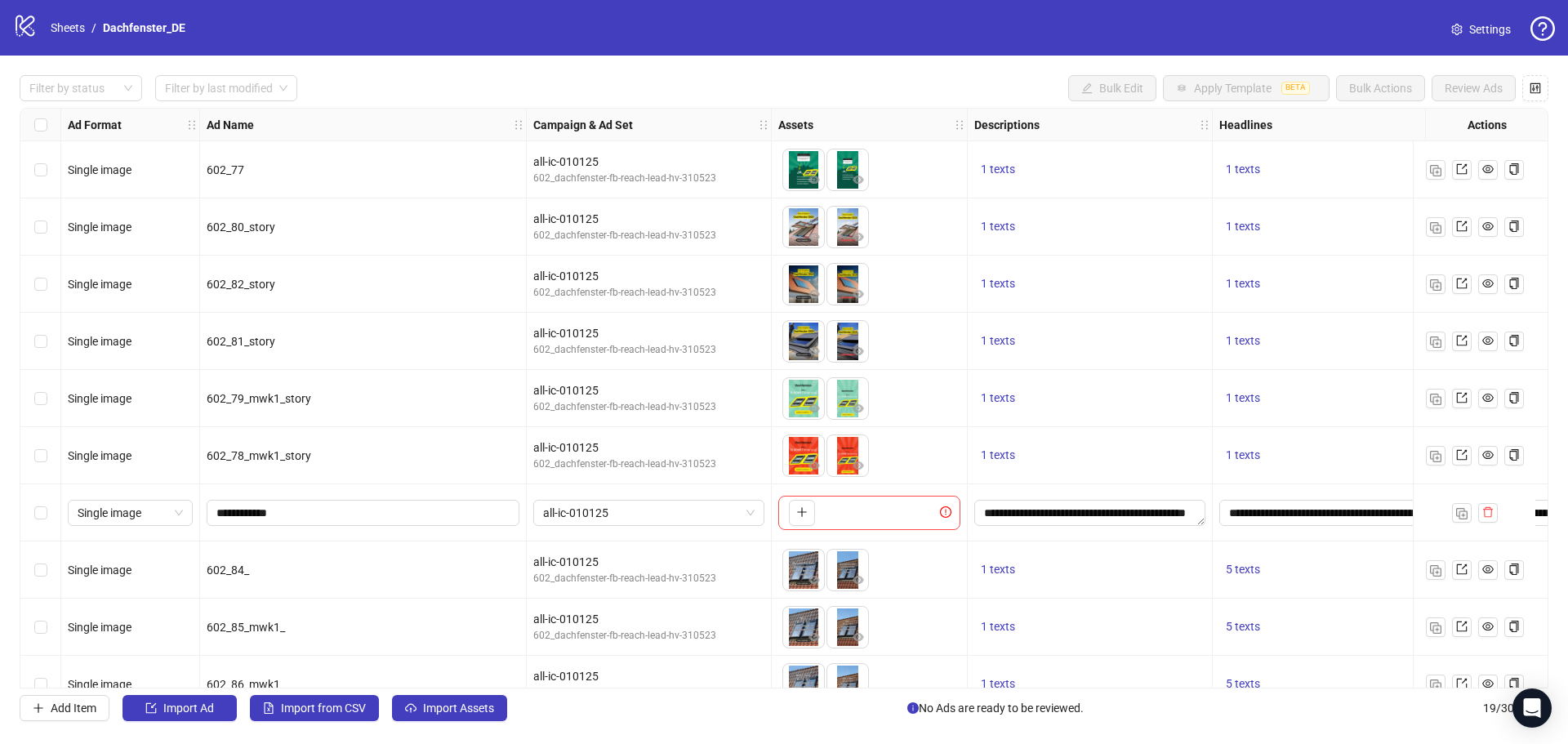
scroll to position [546, 0]
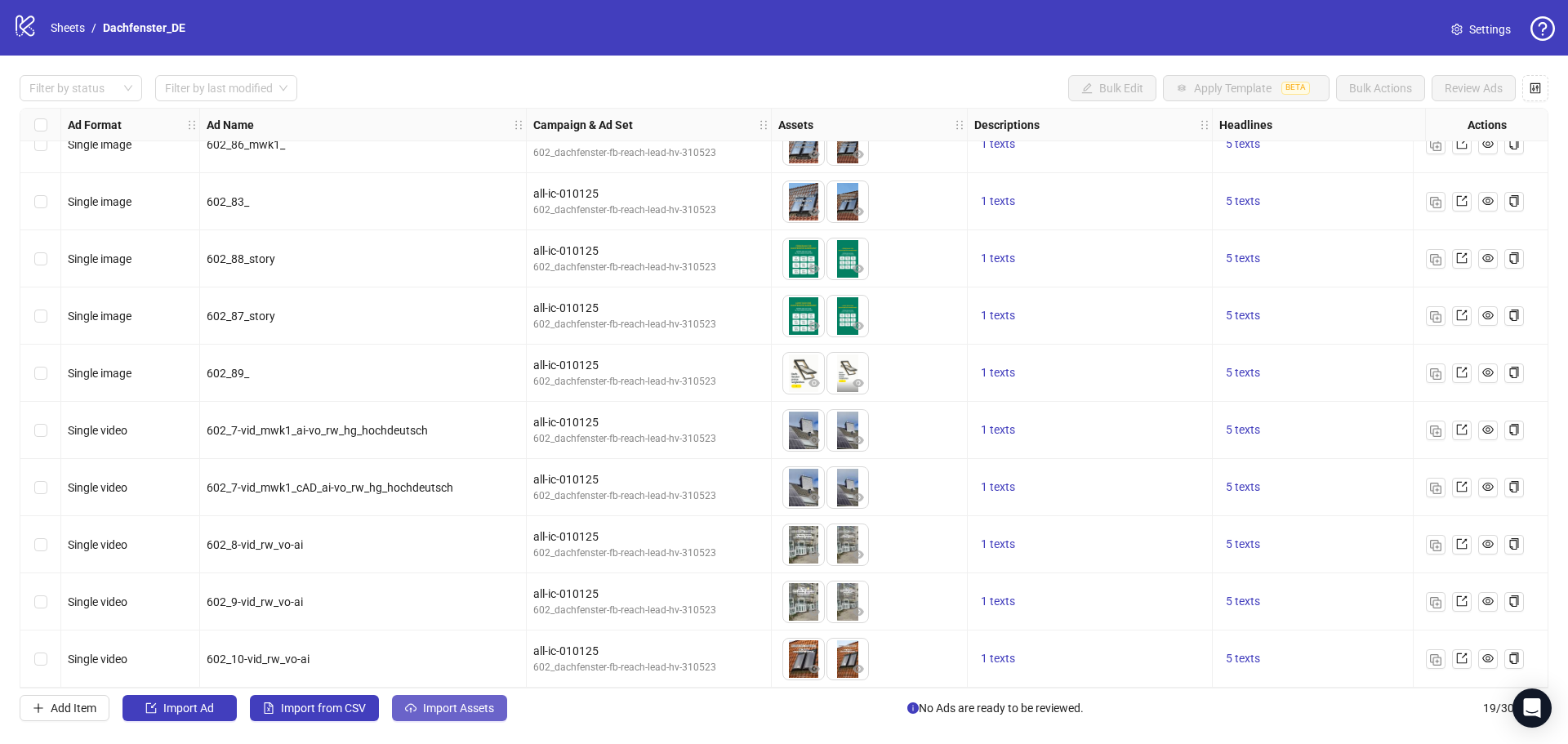
click at [474, 702] on span "Import Assets" at bounding box center [458, 709] width 71 height 13
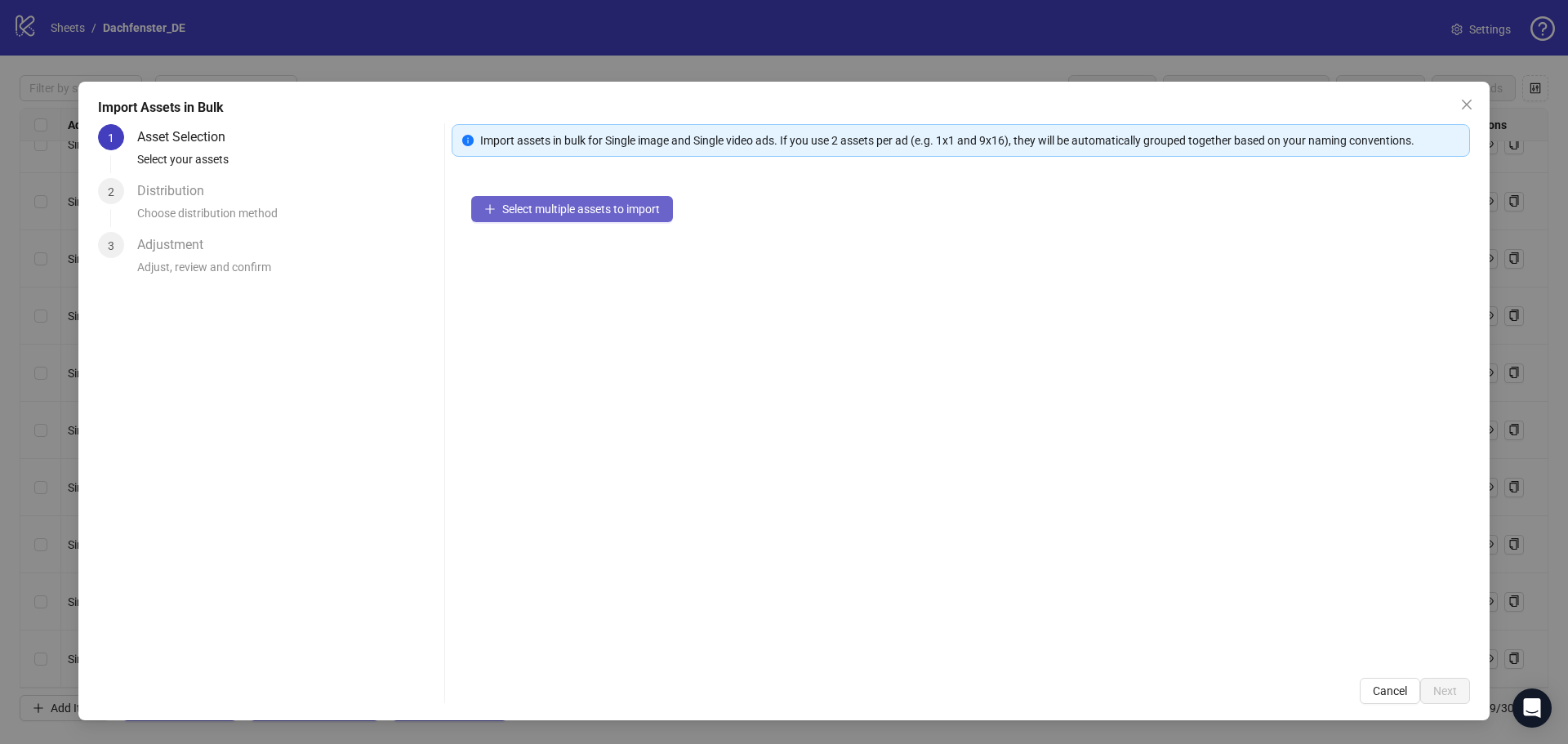
click at [631, 213] on span "Select multiple assets to import" at bounding box center [581, 209] width 157 height 13
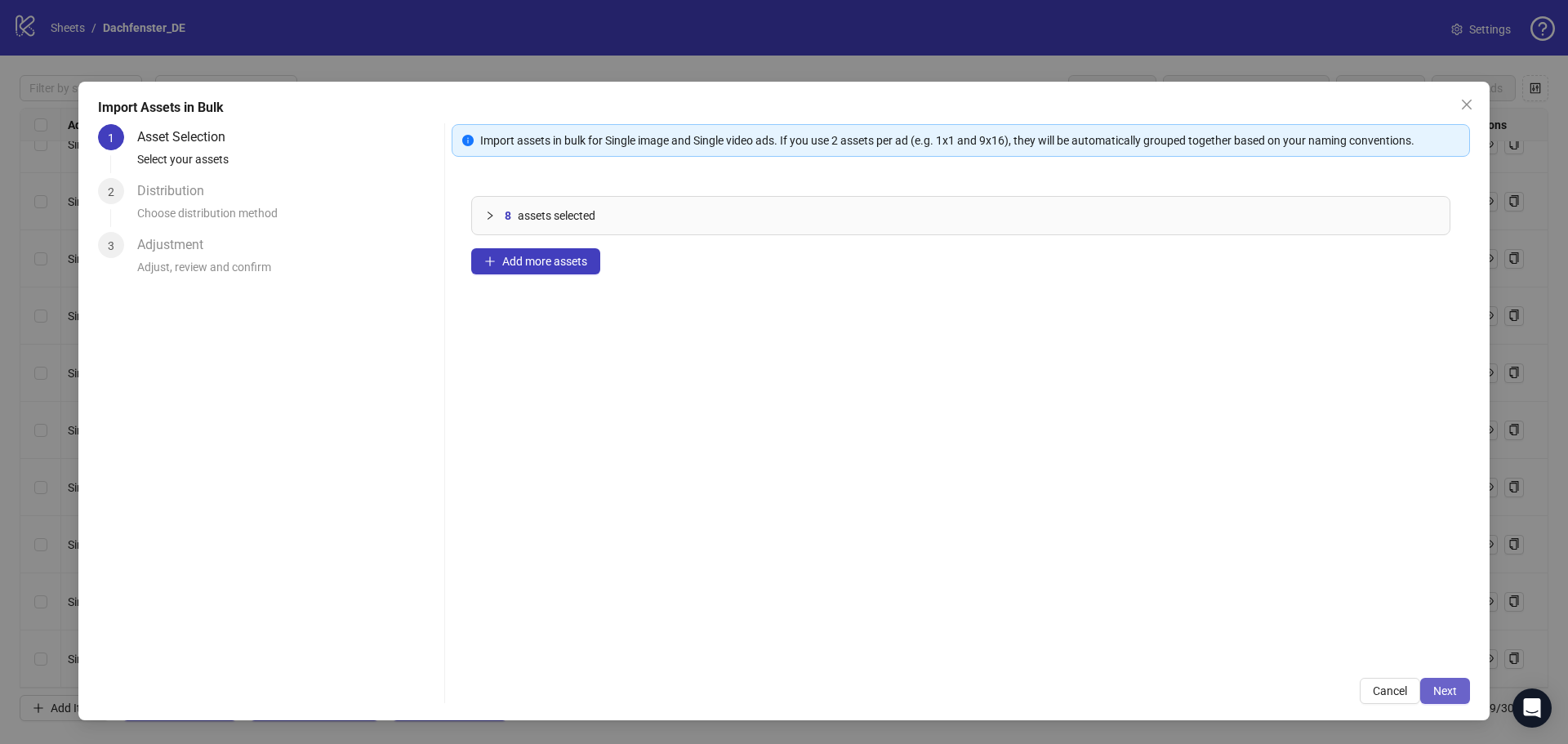
click at [1450, 686] on span "Next" at bounding box center [1445, 691] width 24 height 13
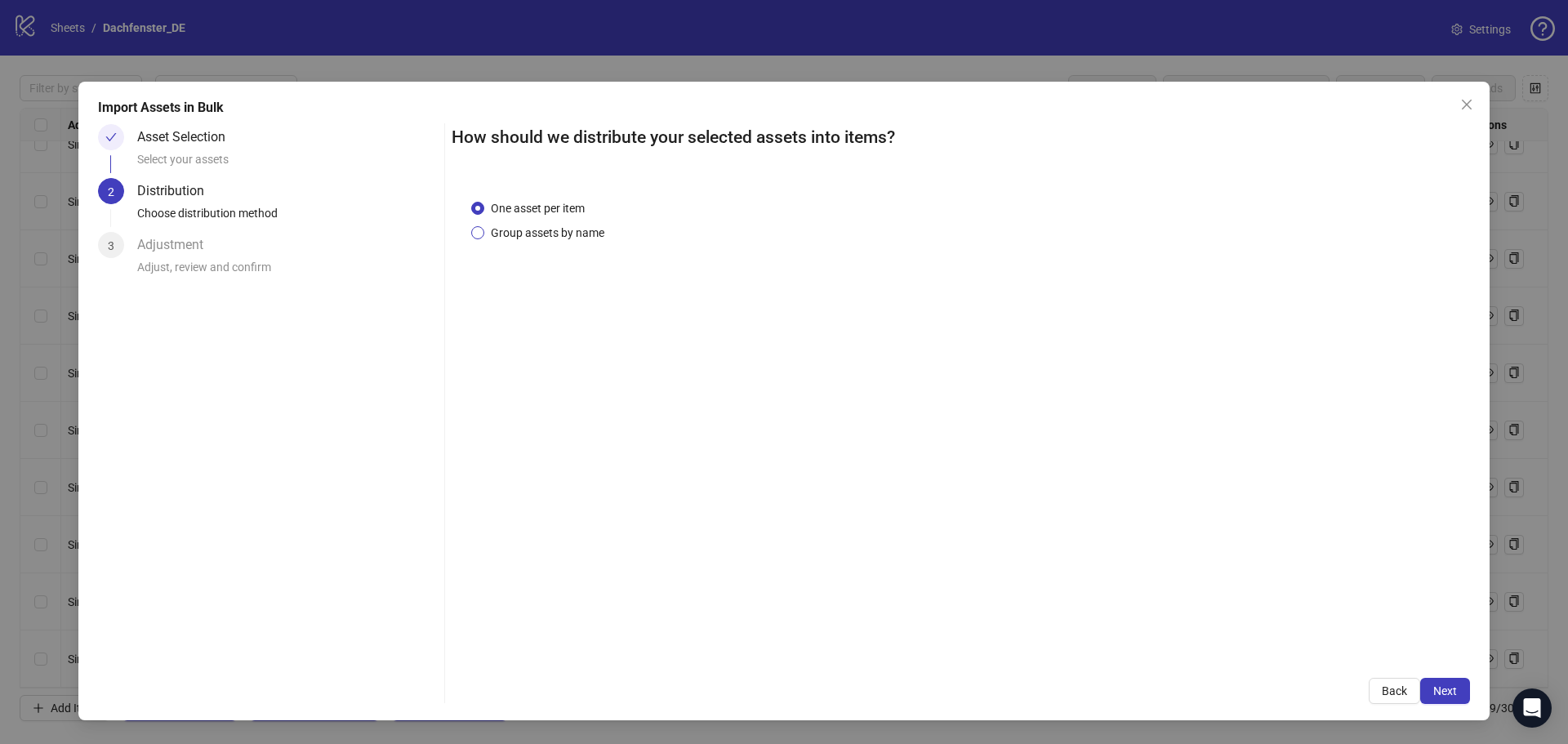
click at [527, 229] on span "Group assets by name" at bounding box center [547, 233] width 127 height 18
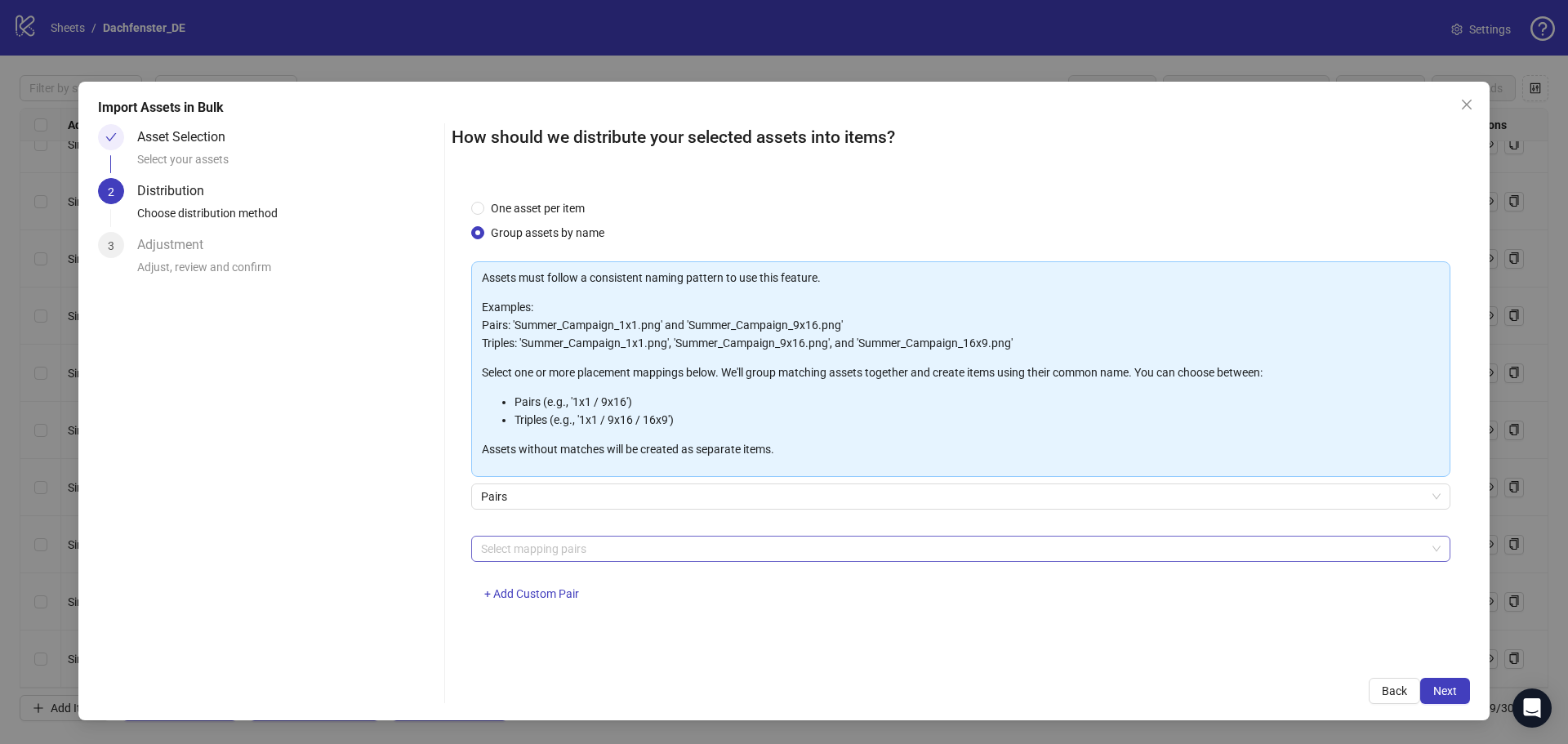
click at [584, 545] on div at bounding box center [952, 549] width 956 height 23
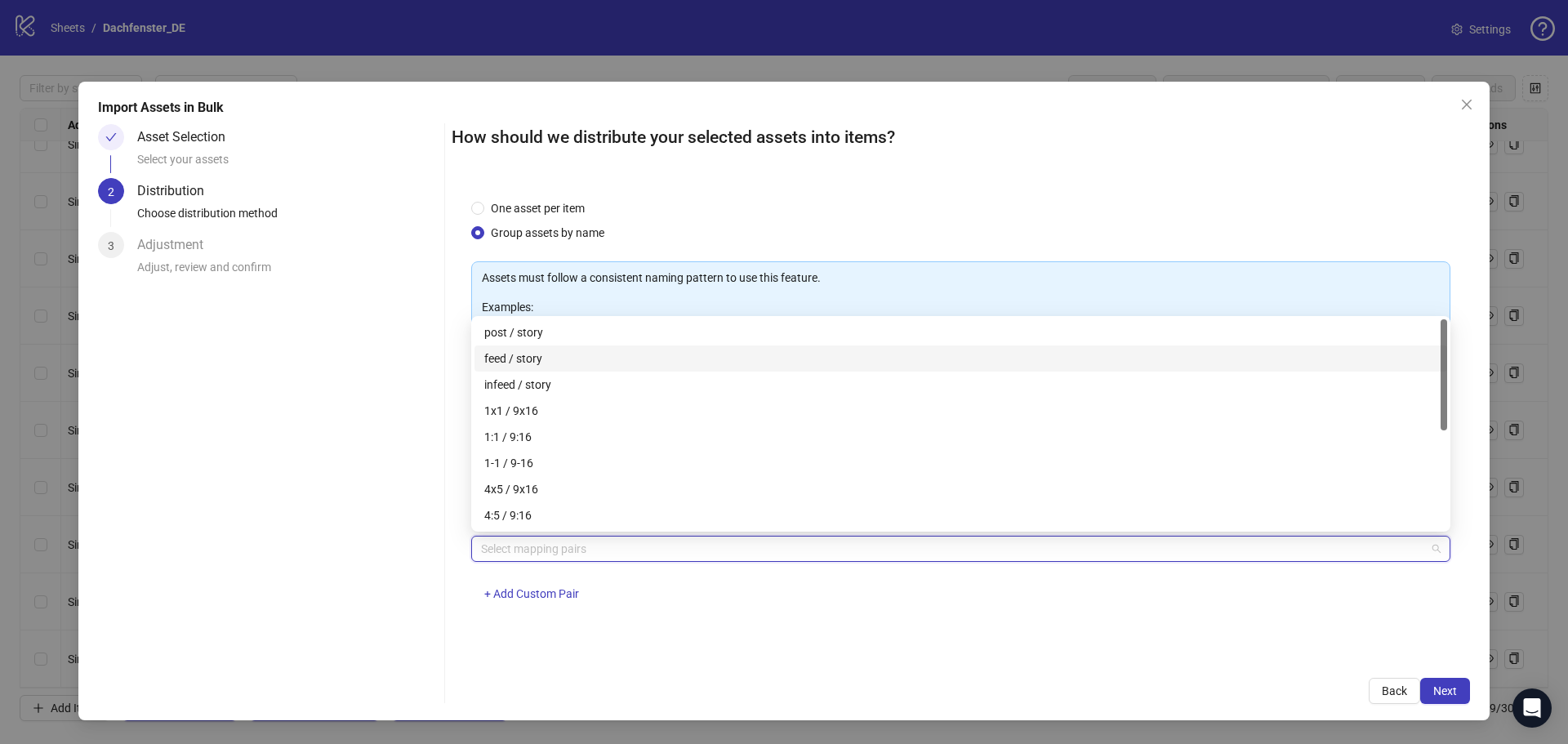
click at [538, 353] on div "feed / story" at bounding box center [960, 359] width 954 height 18
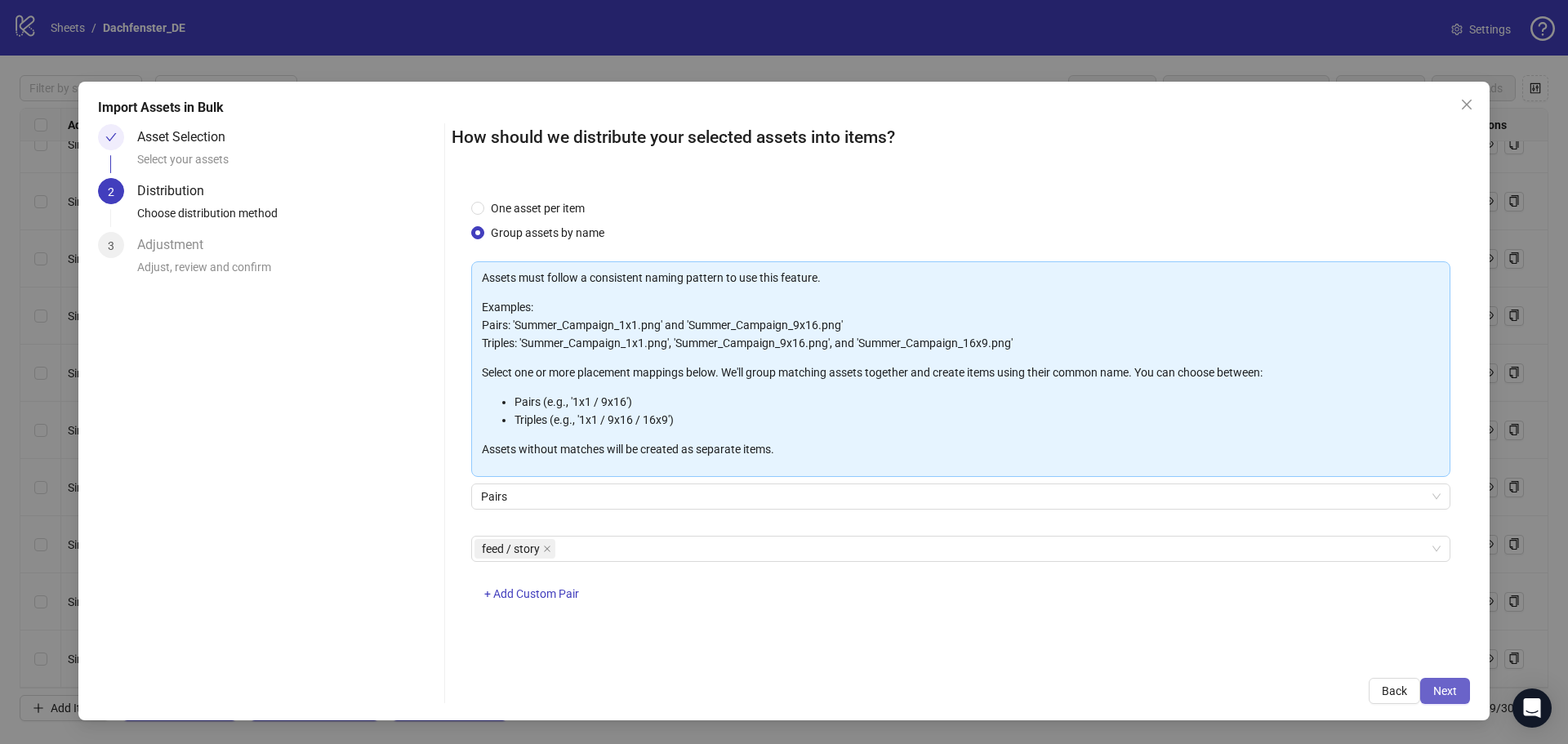
click at [1435, 682] on button "Next" at bounding box center [1445, 690] width 50 height 26
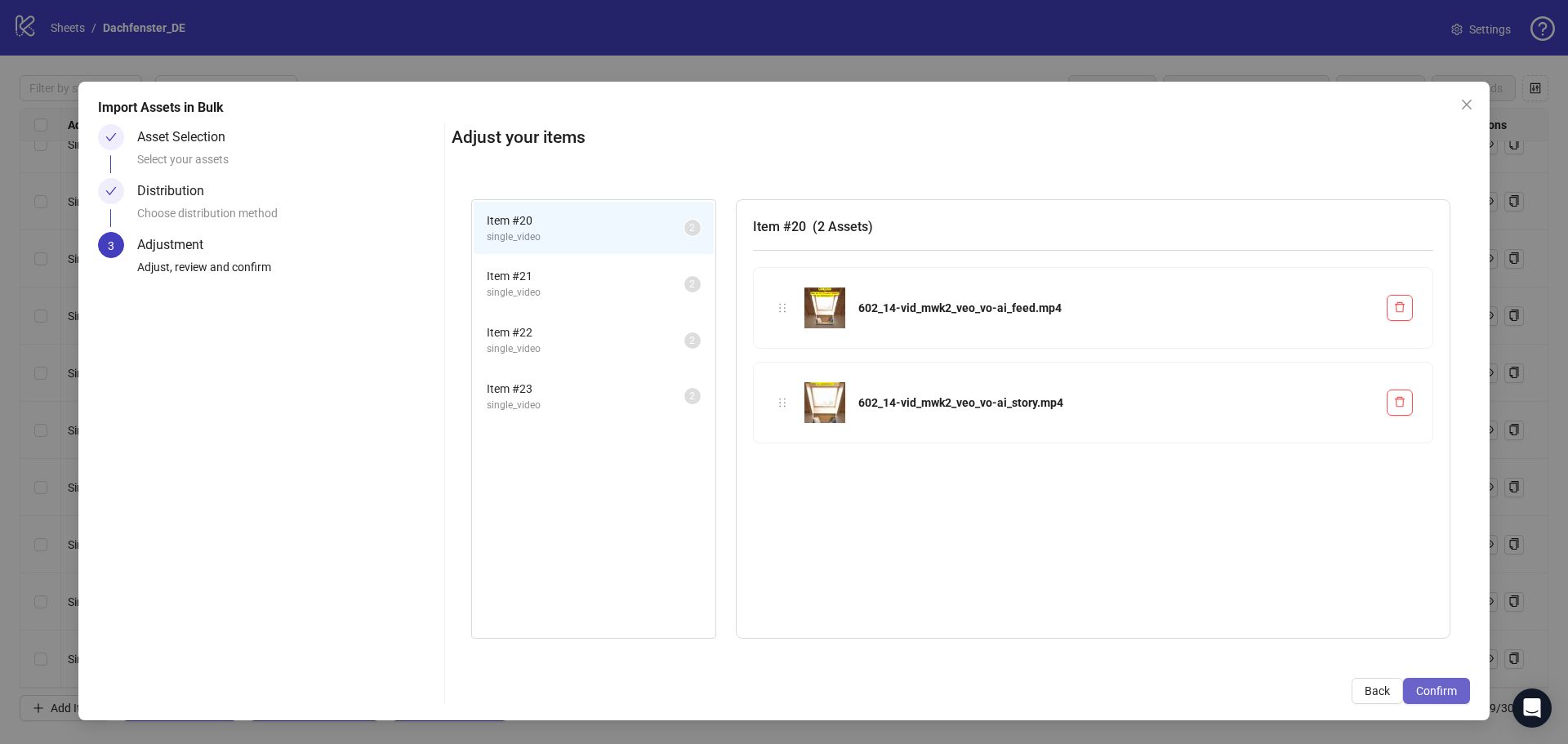
click at [1463, 692] on button "Confirm" at bounding box center [1437, 690] width 67 height 26
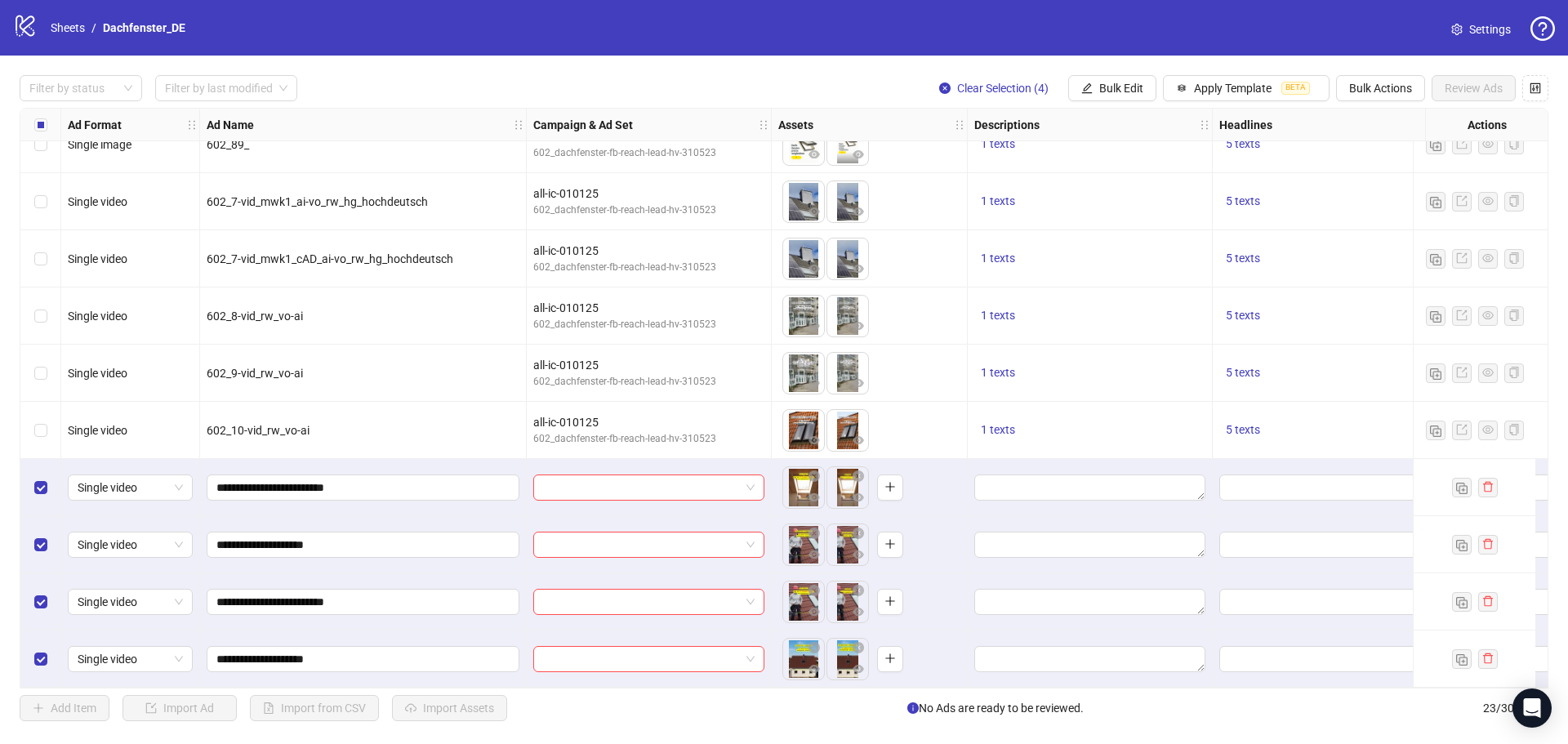
scroll to position [776, 0]
click at [1130, 87] on span "Bulk Edit" at bounding box center [1121, 88] width 44 height 13
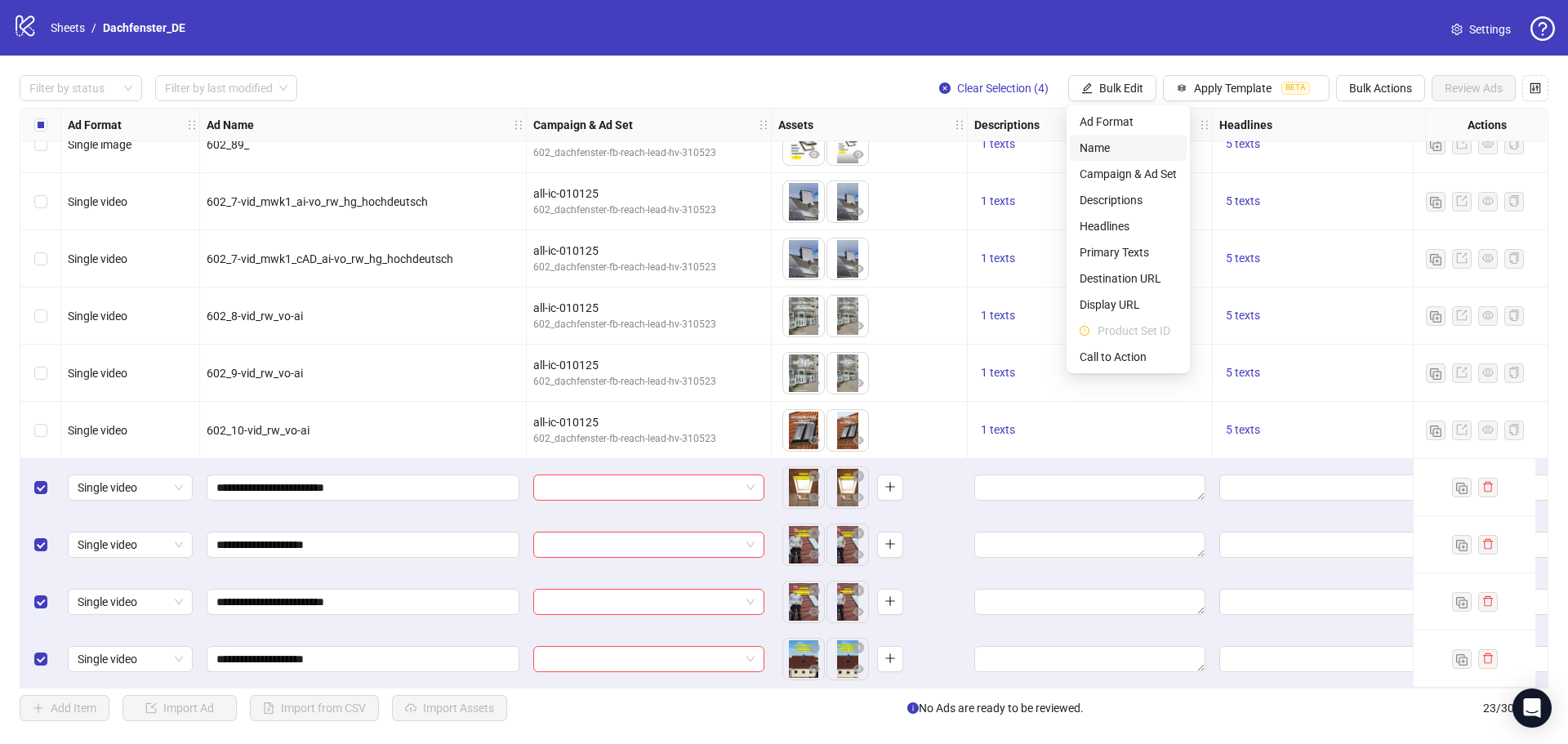
click at [1105, 147] on span "Name" at bounding box center [1128, 148] width 97 height 18
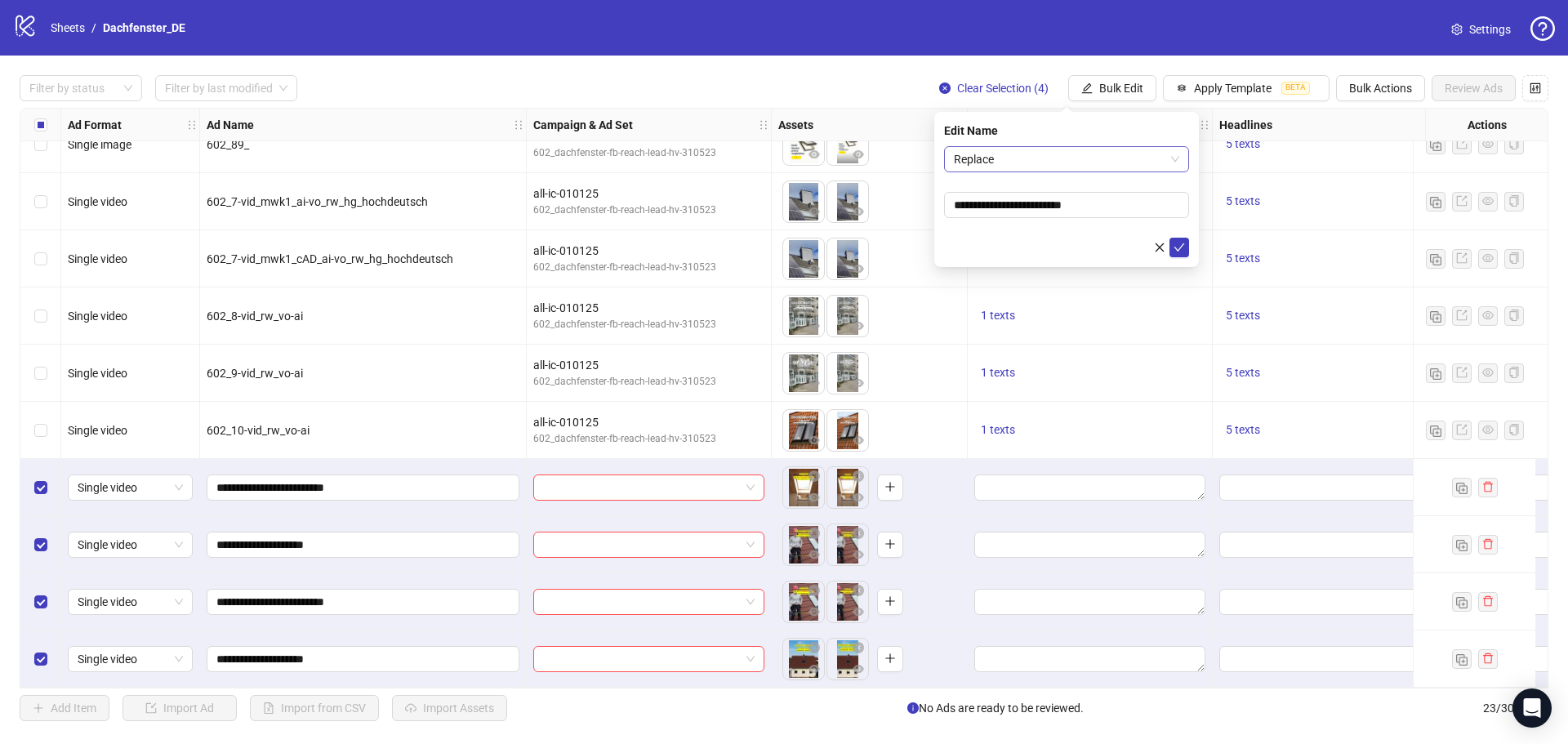
click at [1055, 161] on span "Replace" at bounding box center [1066, 159] width 225 height 25
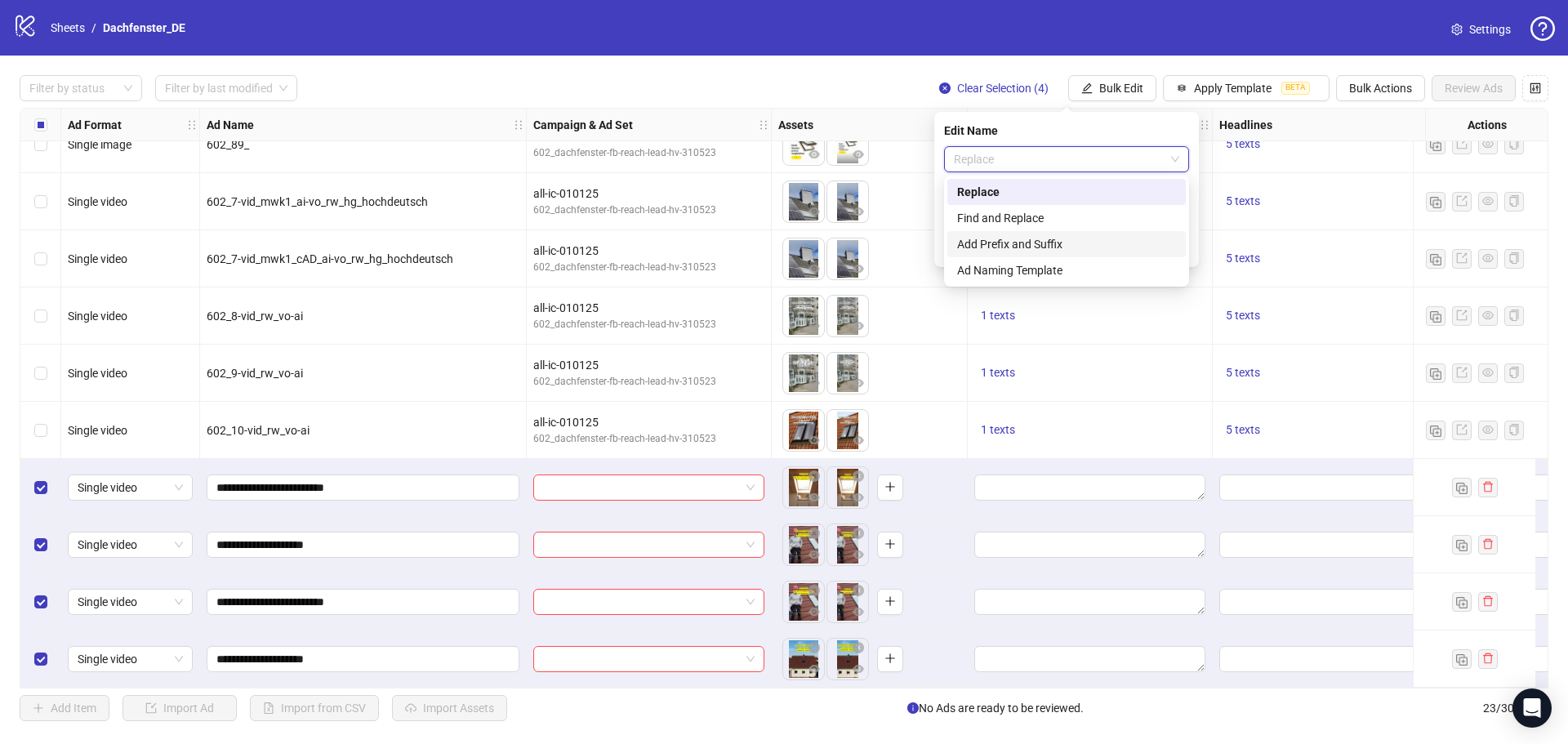
click at [1040, 243] on div "Add Prefix and Suffix" at bounding box center [1067, 244] width 219 height 18
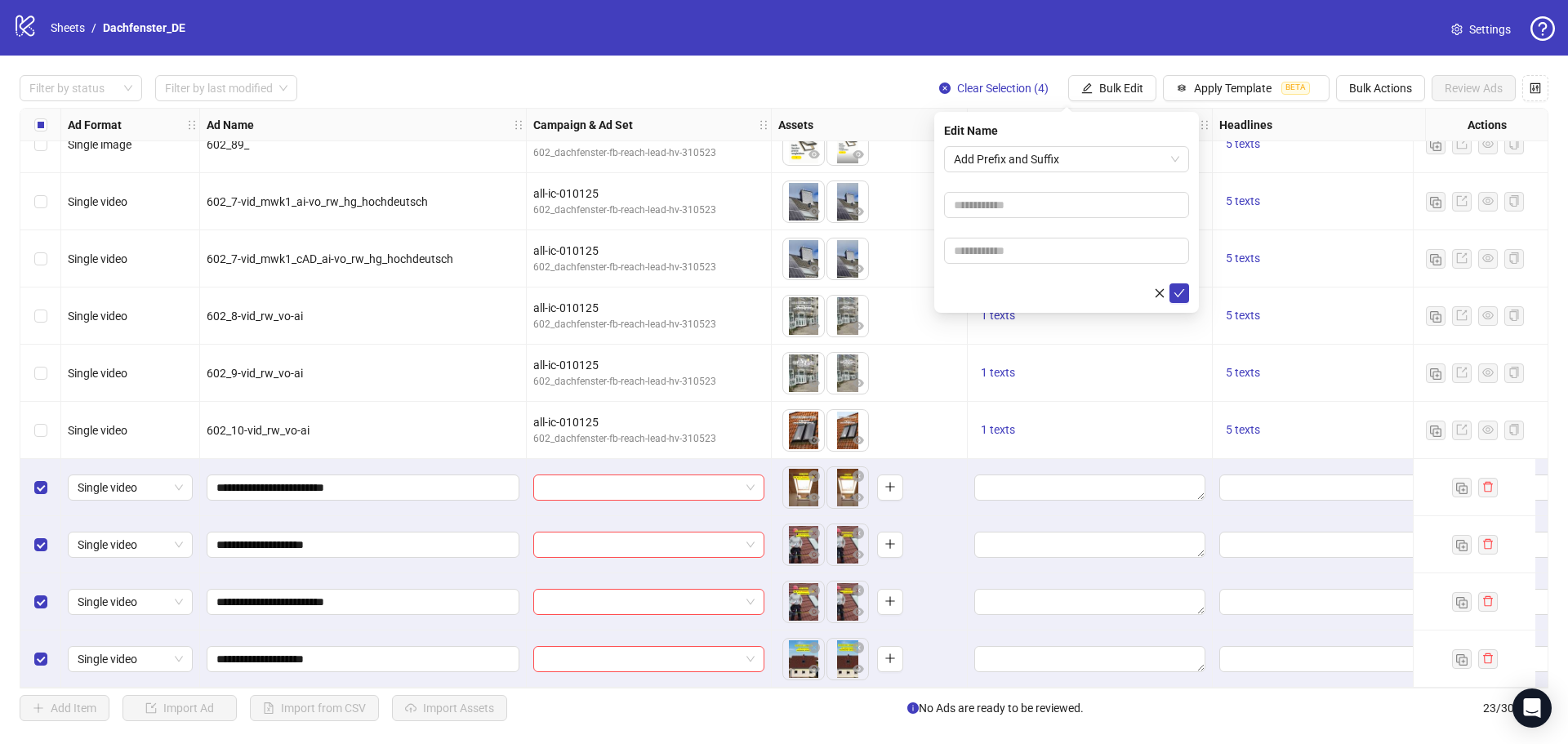
click at [1053, 270] on form "Add Prefix and Suffix" at bounding box center [1067, 225] width 245 height 157
click at [1053, 268] on form "Add Prefix and Suffix" at bounding box center [1067, 225] width 245 height 157
click at [1053, 251] on input "text" at bounding box center [1067, 250] width 245 height 26
type input "*****"
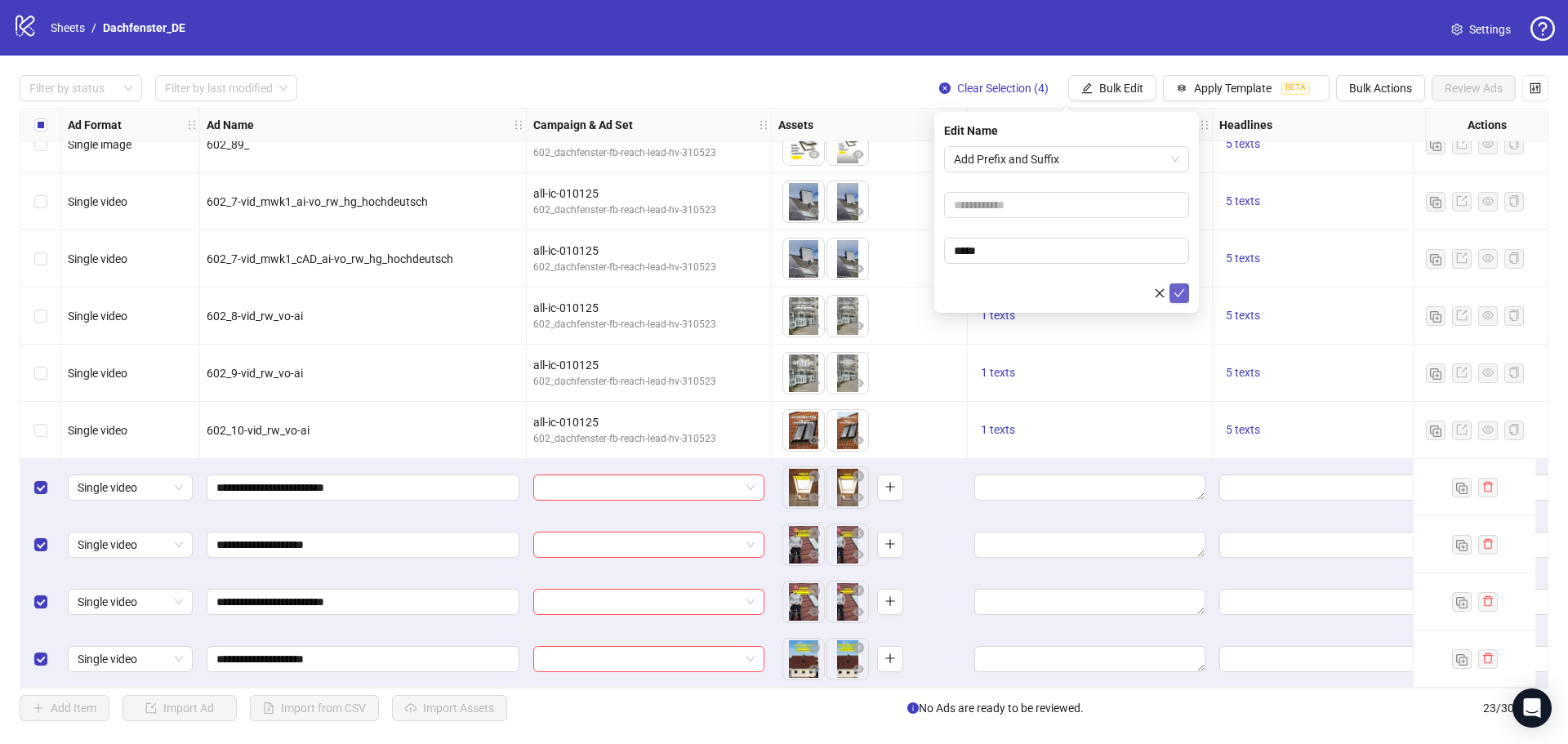
click at [1175, 295] on icon "check" at bounding box center [1180, 293] width 12 height 12
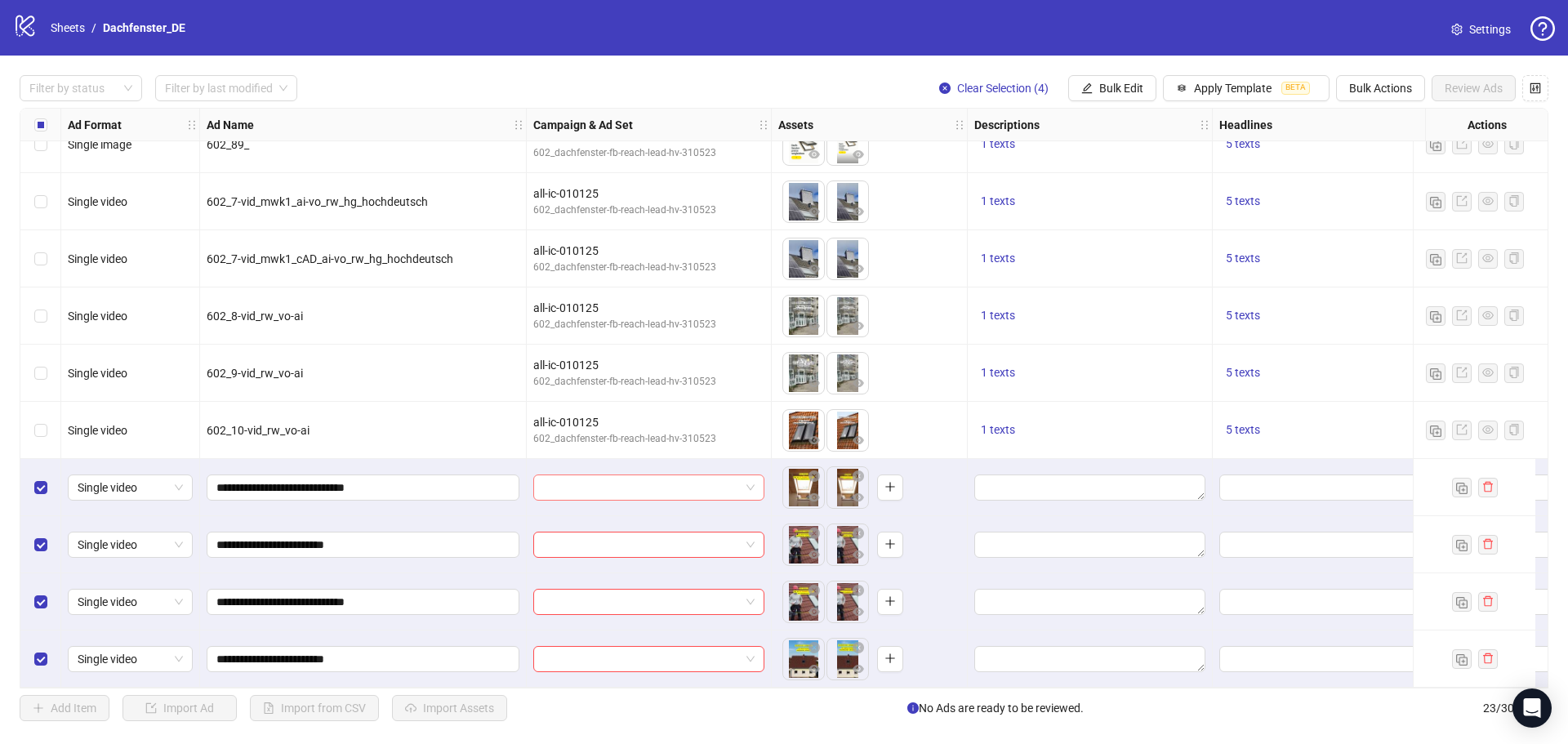
click at [572, 485] on input "search" at bounding box center [641, 488] width 196 height 25
click at [607, 477] on input "search" at bounding box center [641, 488] width 196 height 25
click at [626, 524] on div "602_dachfenster-fb-reach-lead-hv-310523" at bounding box center [633, 531] width 173 height 15
click at [1144, 83] on button "Bulk Edit" at bounding box center [1113, 87] width 88 height 26
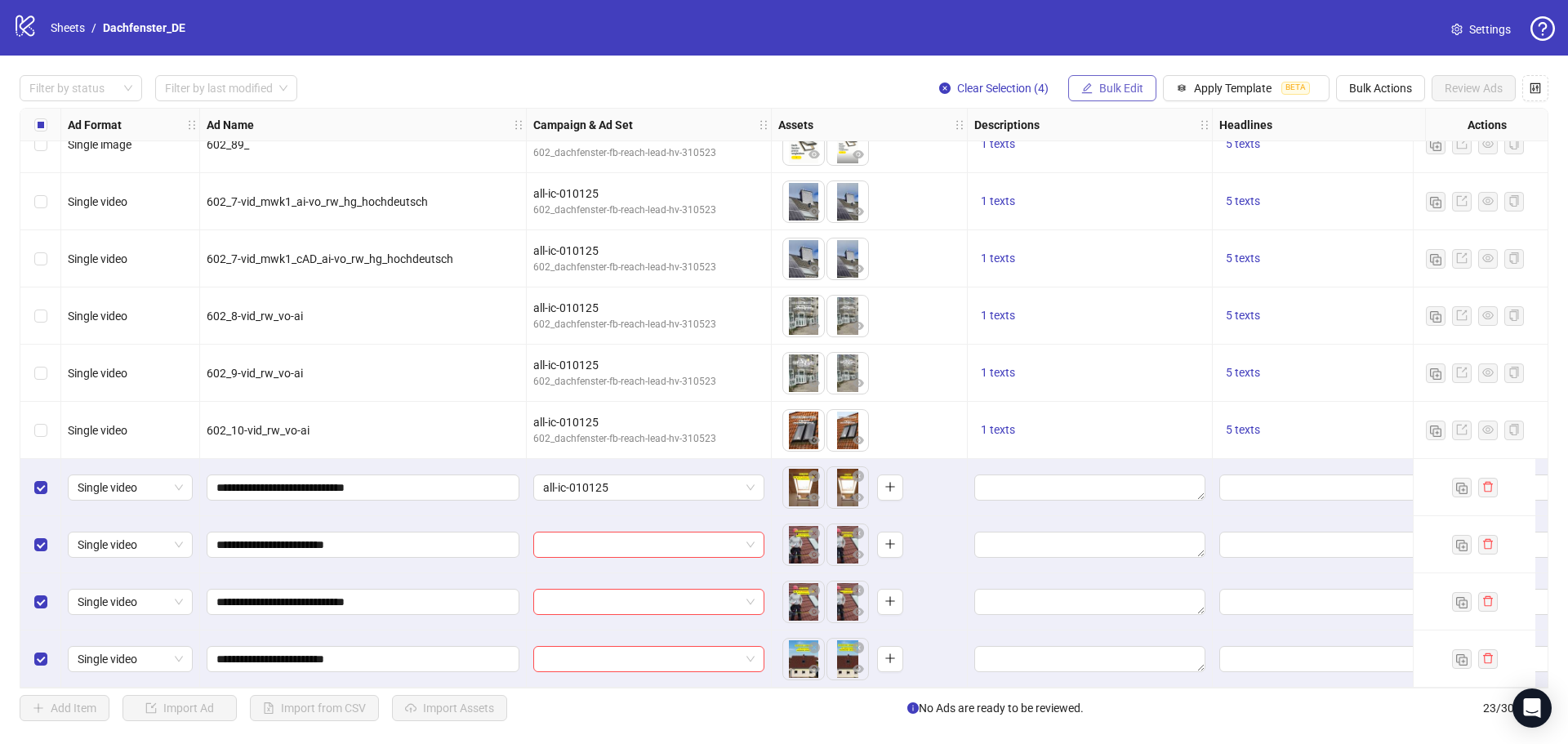
click at [1125, 79] on button "Bulk Edit" at bounding box center [1113, 87] width 88 height 26
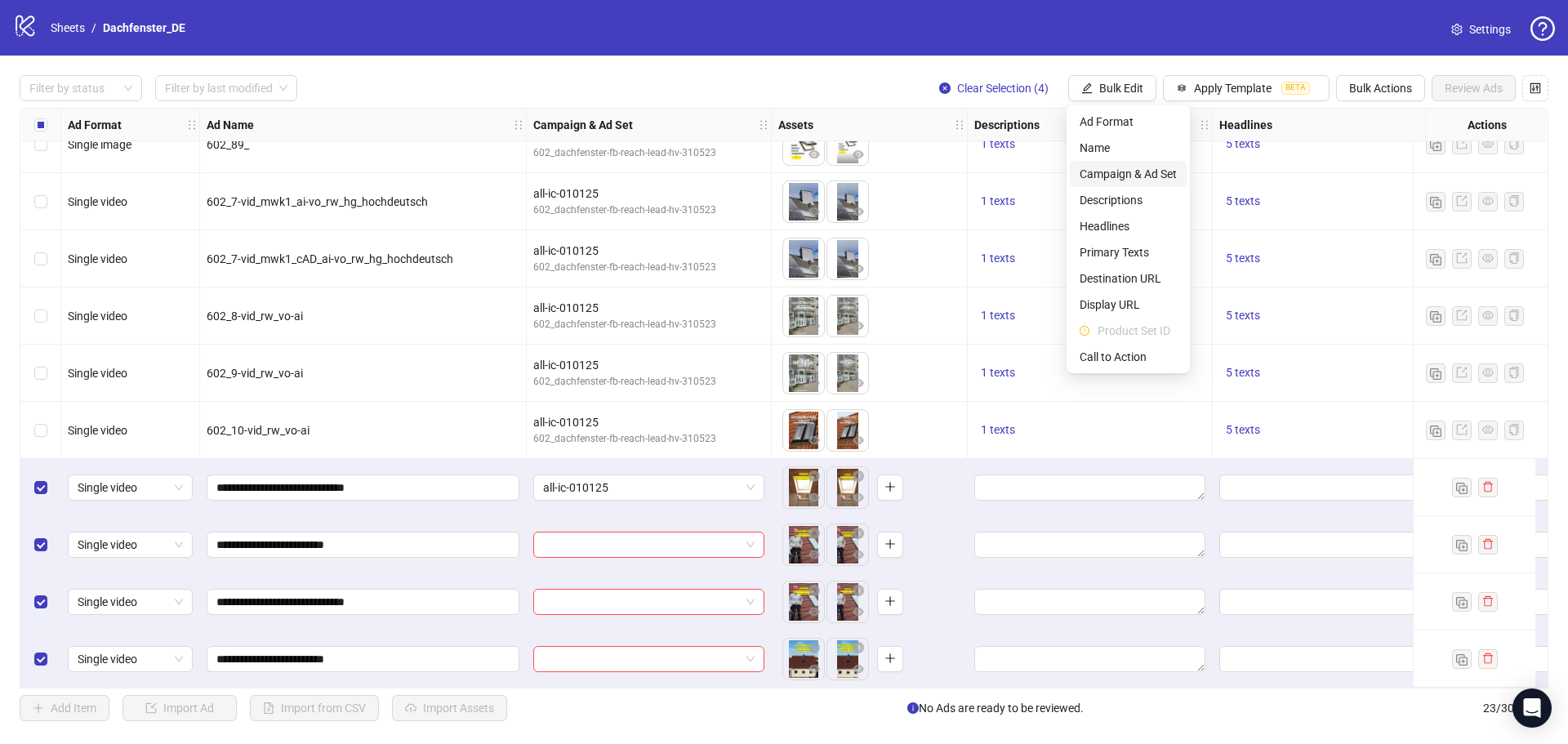
click at [1117, 170] on span "Campaign & Ad Set" at bounding box center [1128, 174] width 97 height 18
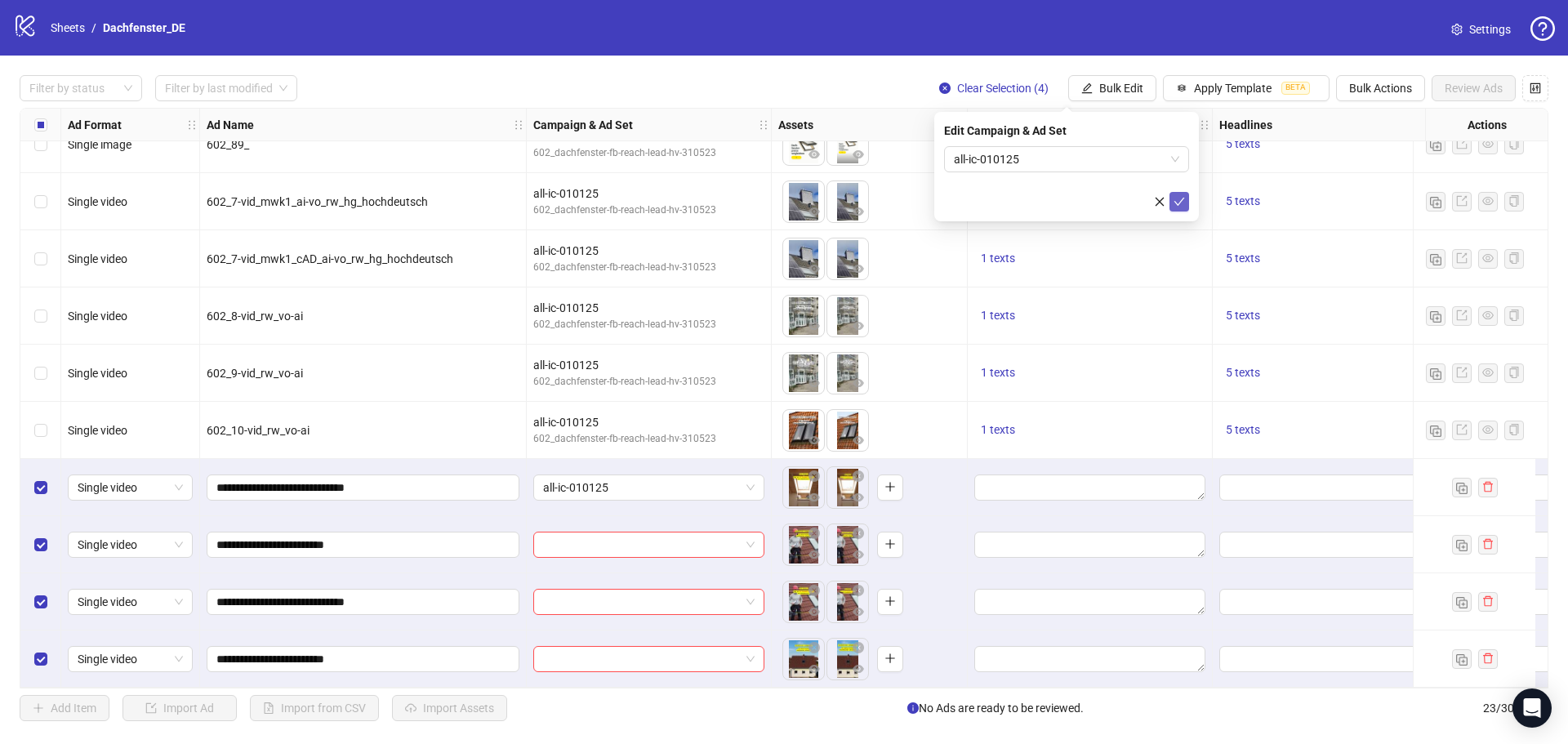
click at [1179, 203] on icon "check" at bounding box center [1180, 201] width 11 height 9
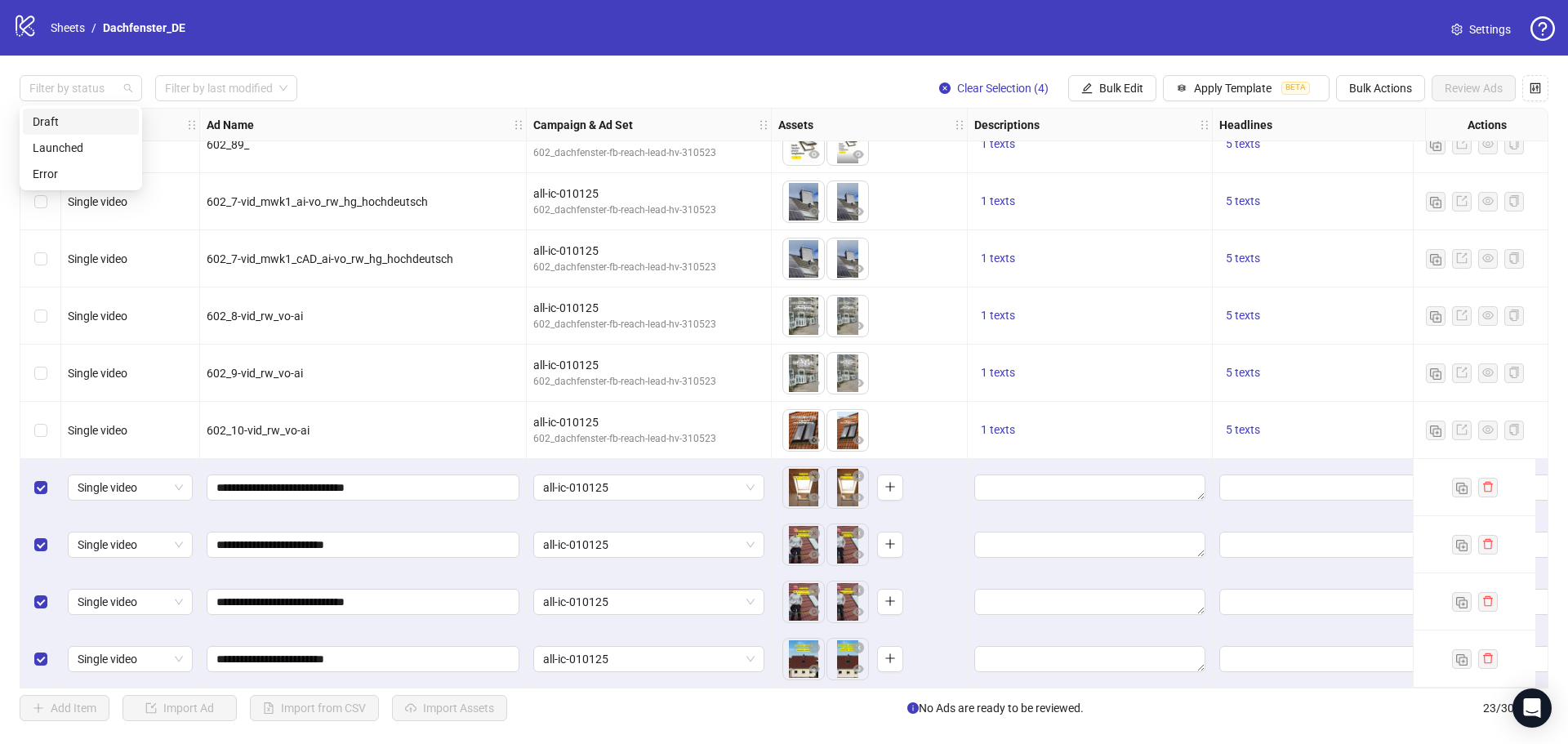
drag, startPoint x: 54, startPoint y: 86, endPoint x: 38, endPoint y: 120, distance: 37.6
click at [38, 120] on div "Draft" at bounding box center [81, 122] width 97 height 18
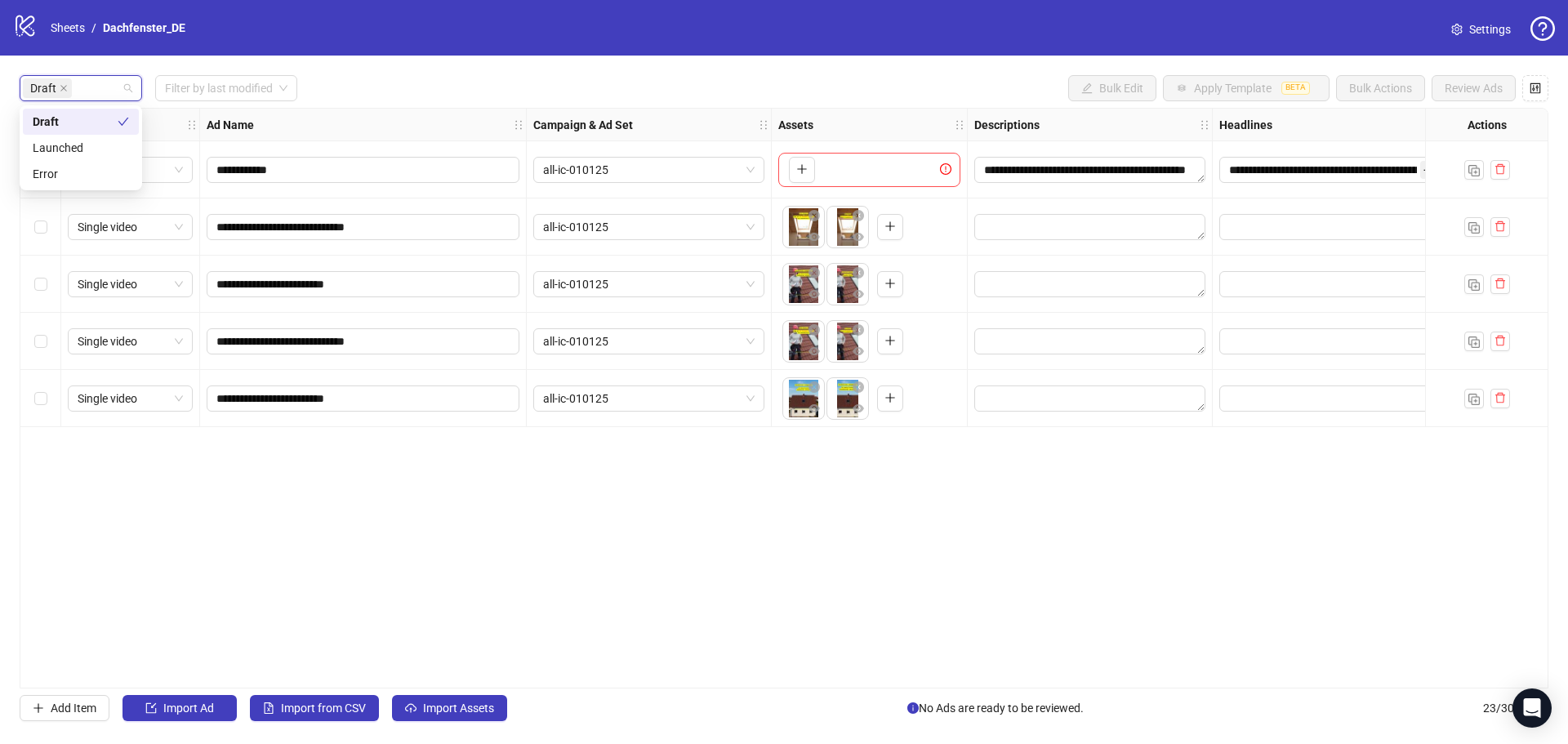
scroll to position [0, 0]
click at [269, 458] on div "**********" at bounding box center [783, 398] width 1529 height 581
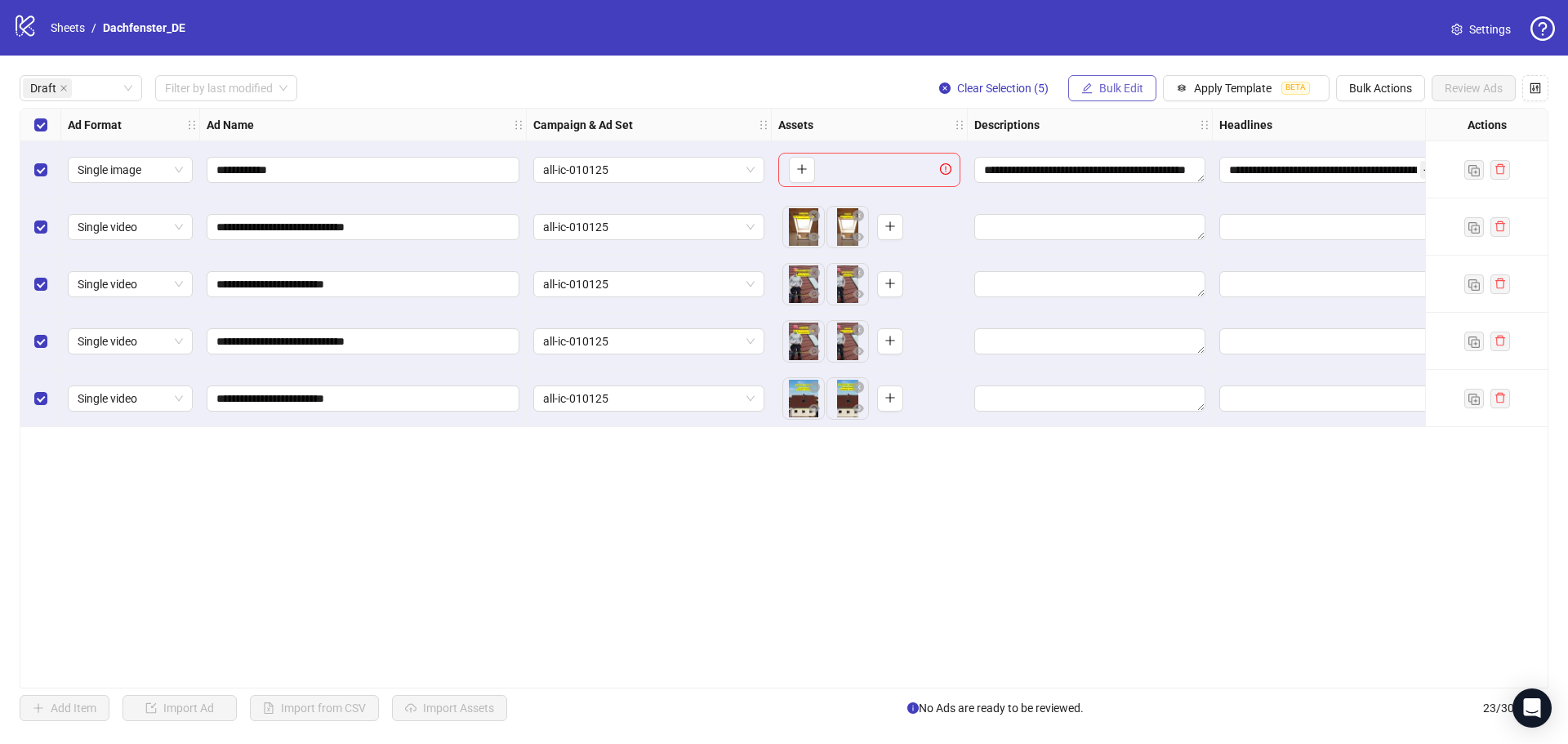
click at [1123, 93] on span "Bulk Edit" at bounding box center [1121, 88] width 44 height 13
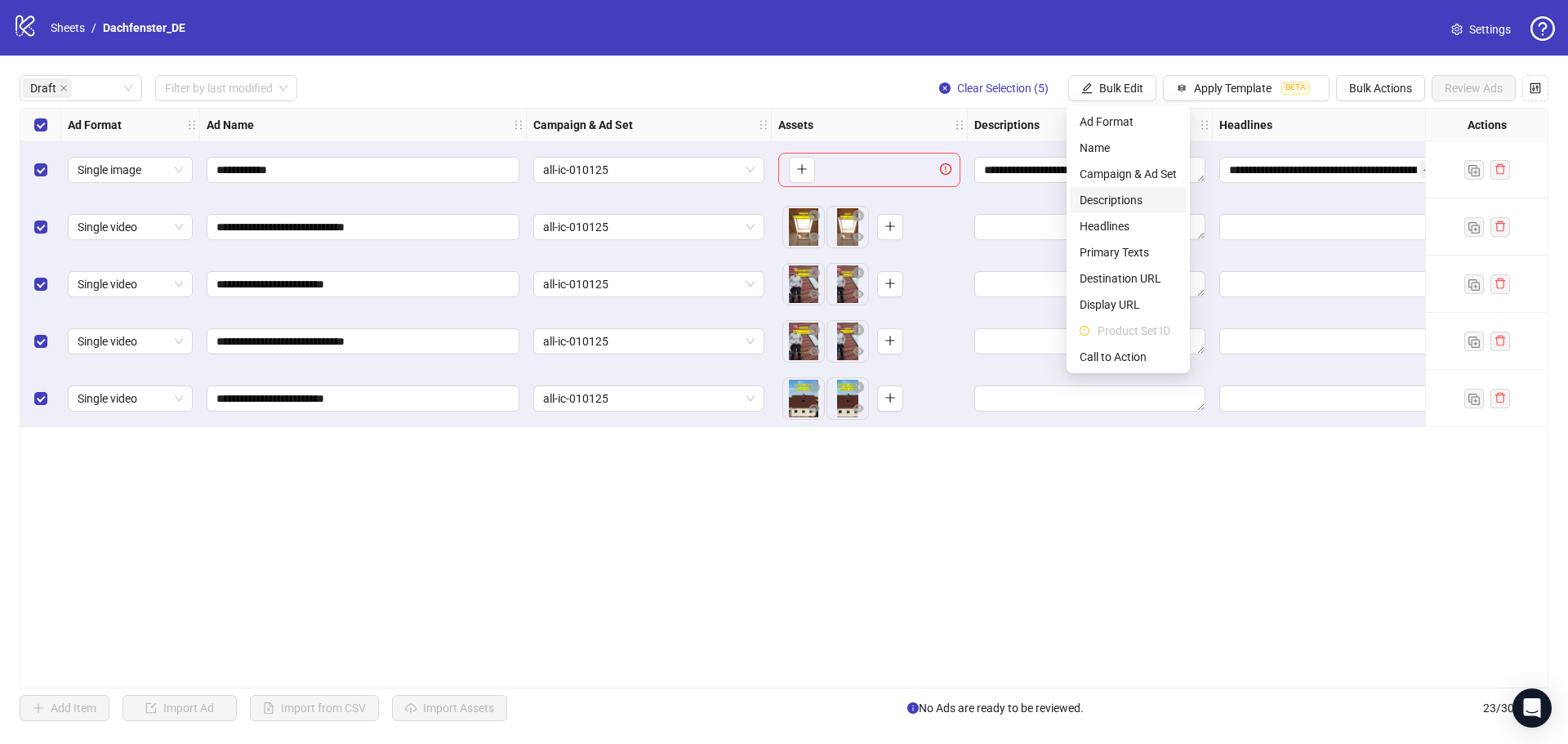
click at [1130, 199] on span "Descriptions" at bounding box center [1128, 199] width 97 height 18
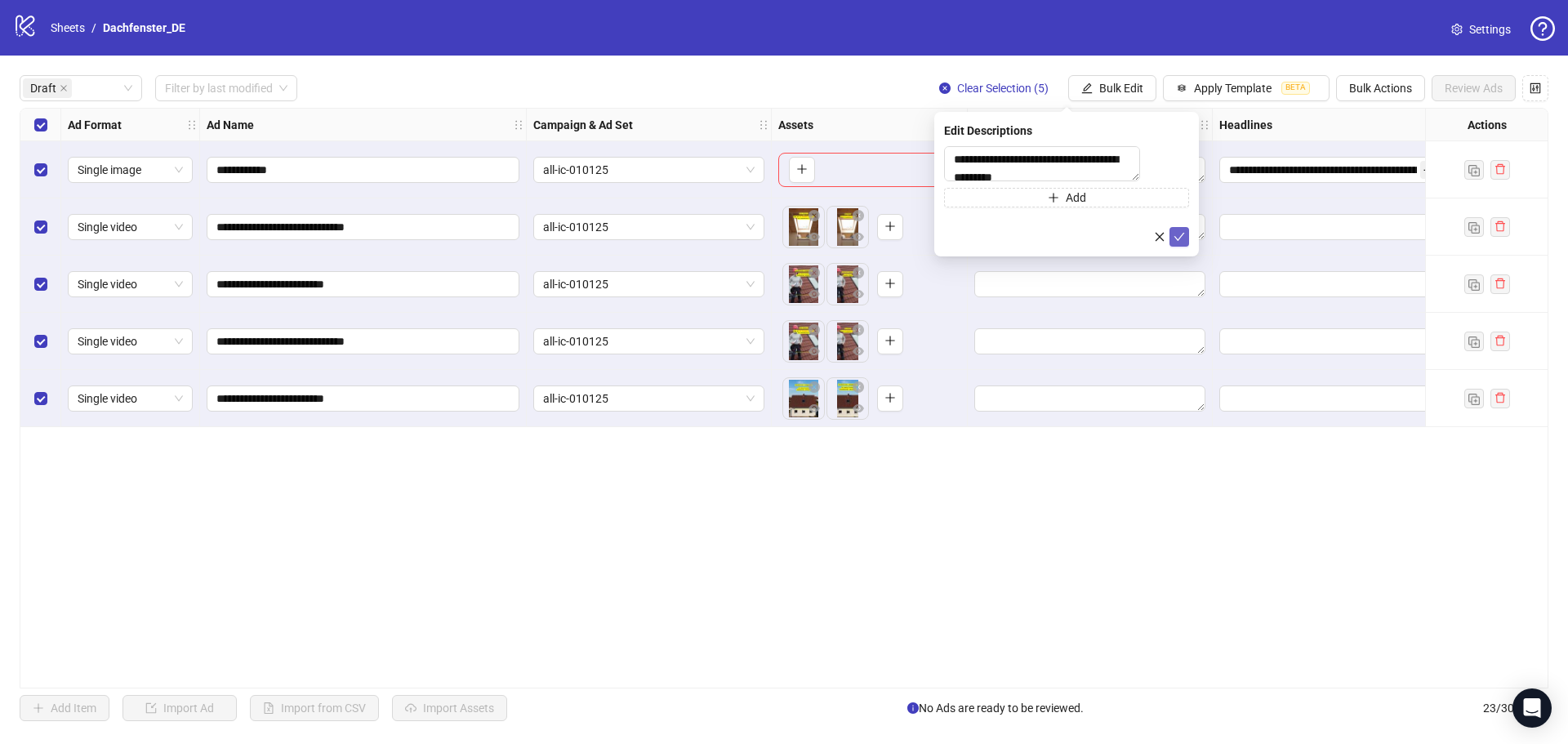
click at [1180, 241] on icon "check" at bounding box center [1180, 237] width 11 height 9
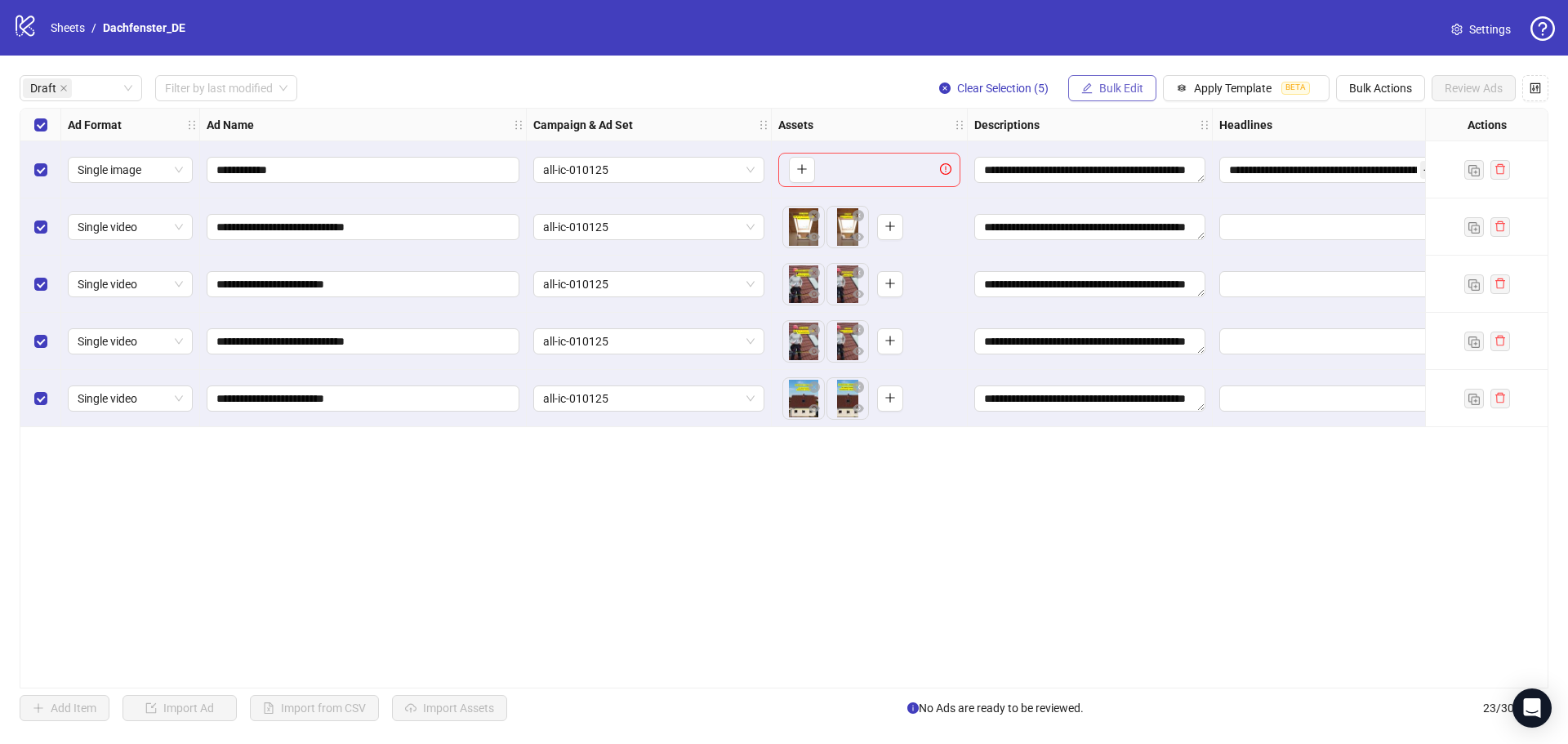
click at [1136, 87] on span "Bulk Edit" at bounding box center [1121, 88] width 44 height 13
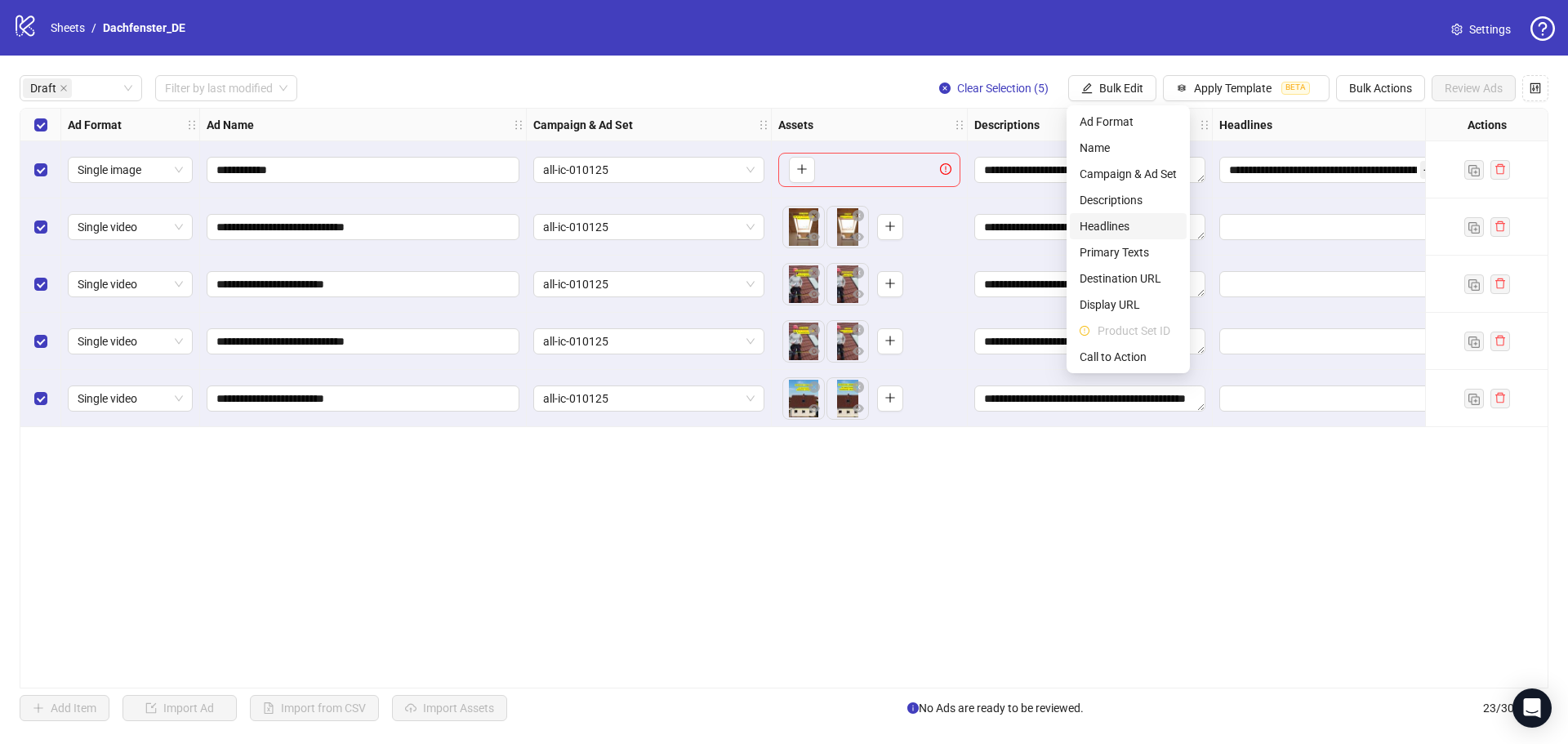
click at [1146, 226] on span "Headlines" at bounding box center [1128, 226] width 97 height 18
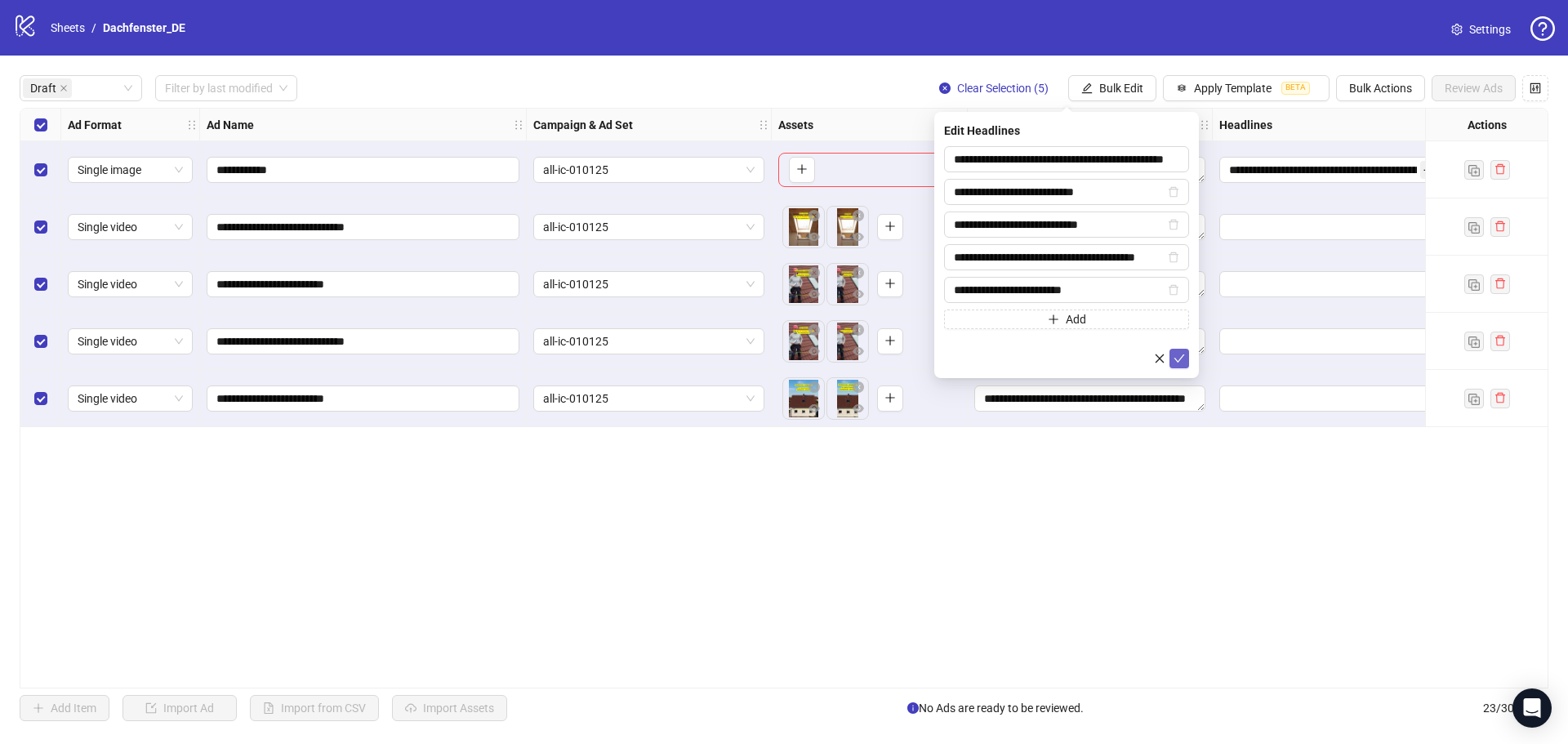
click at [1179, 361] on icon "check" at bounding box center [1180, 359] width 11 height 9
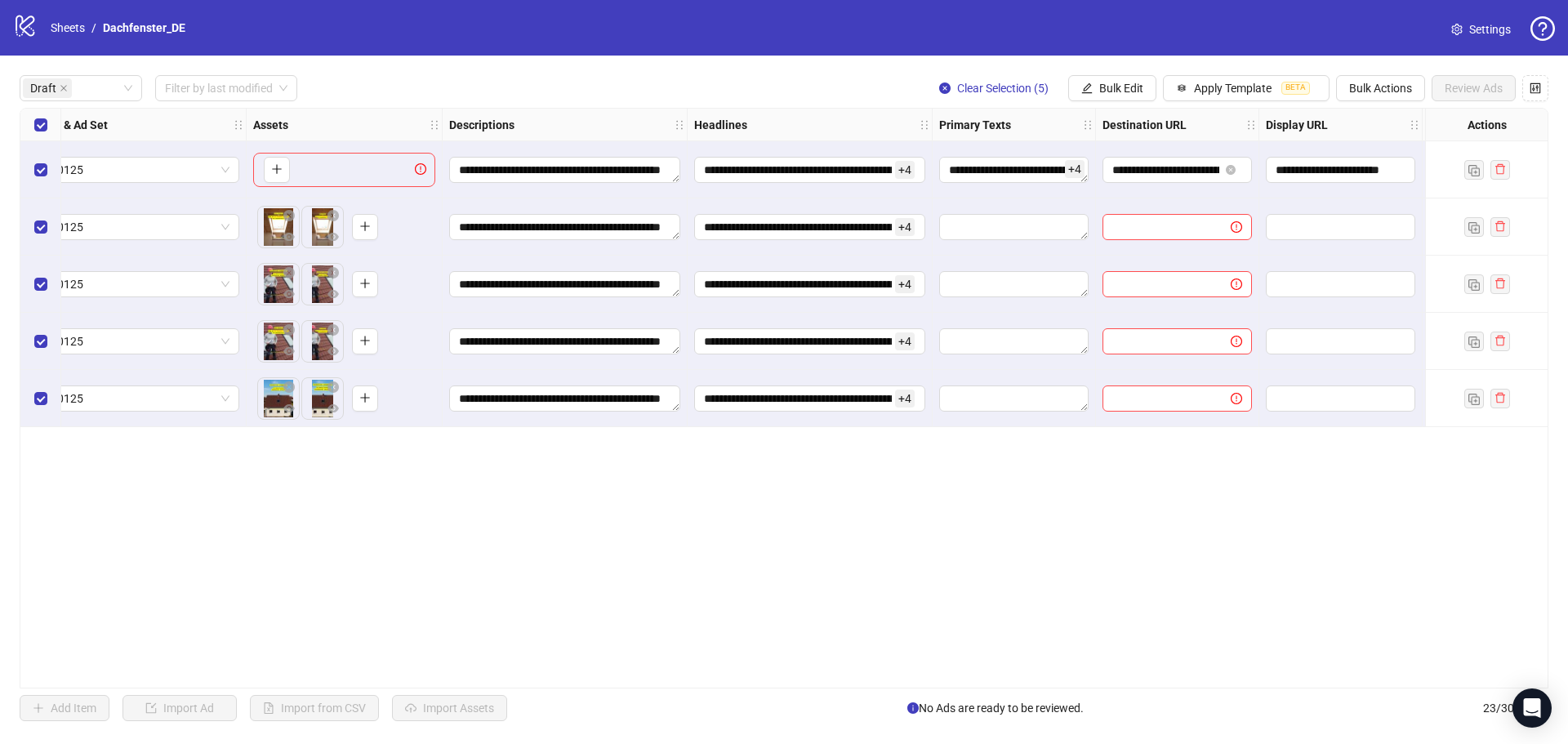
scroll to position [0, 529]
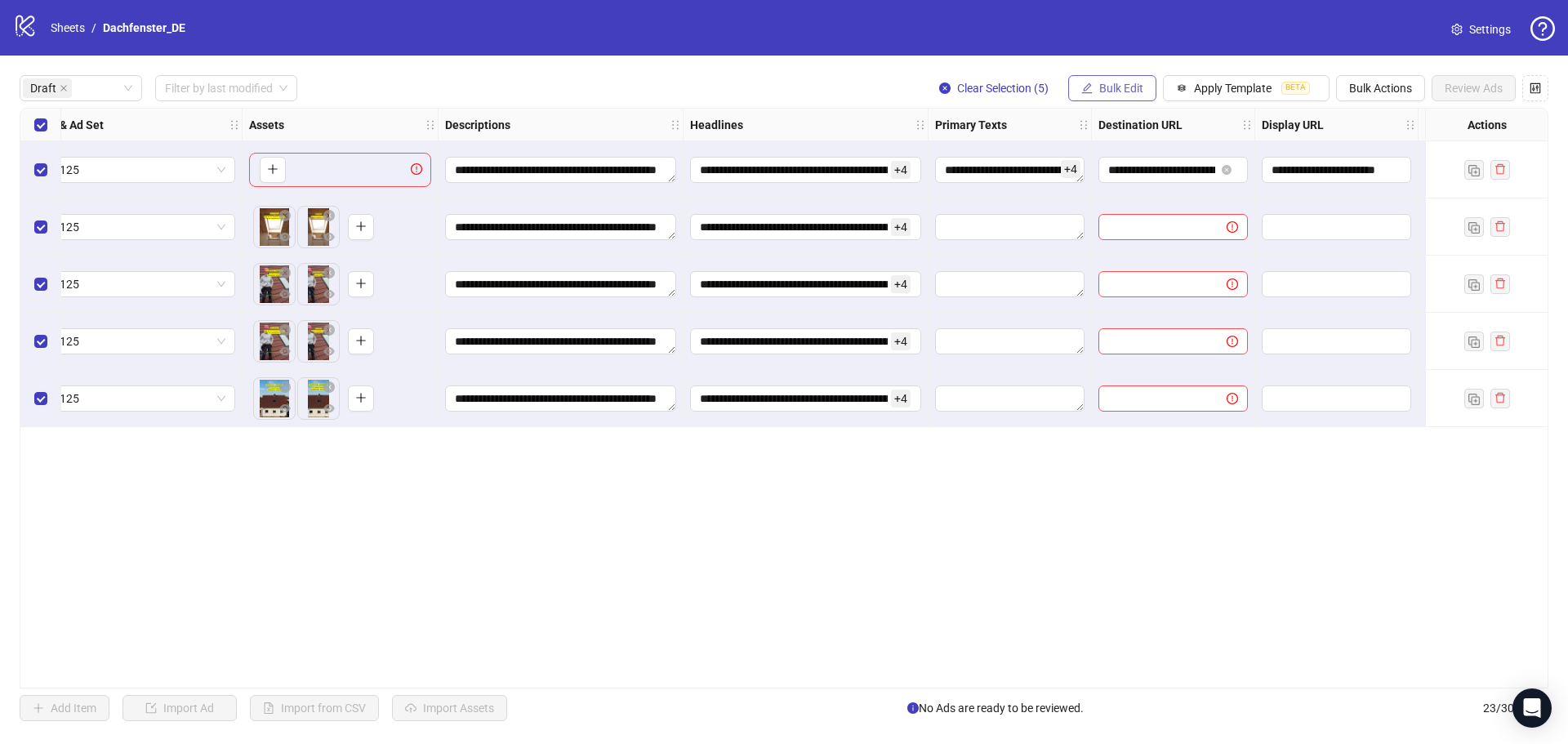
click at [1094, 92] on button "Bulk Edit" at bounding box center [1113, 87] width 88 height 26
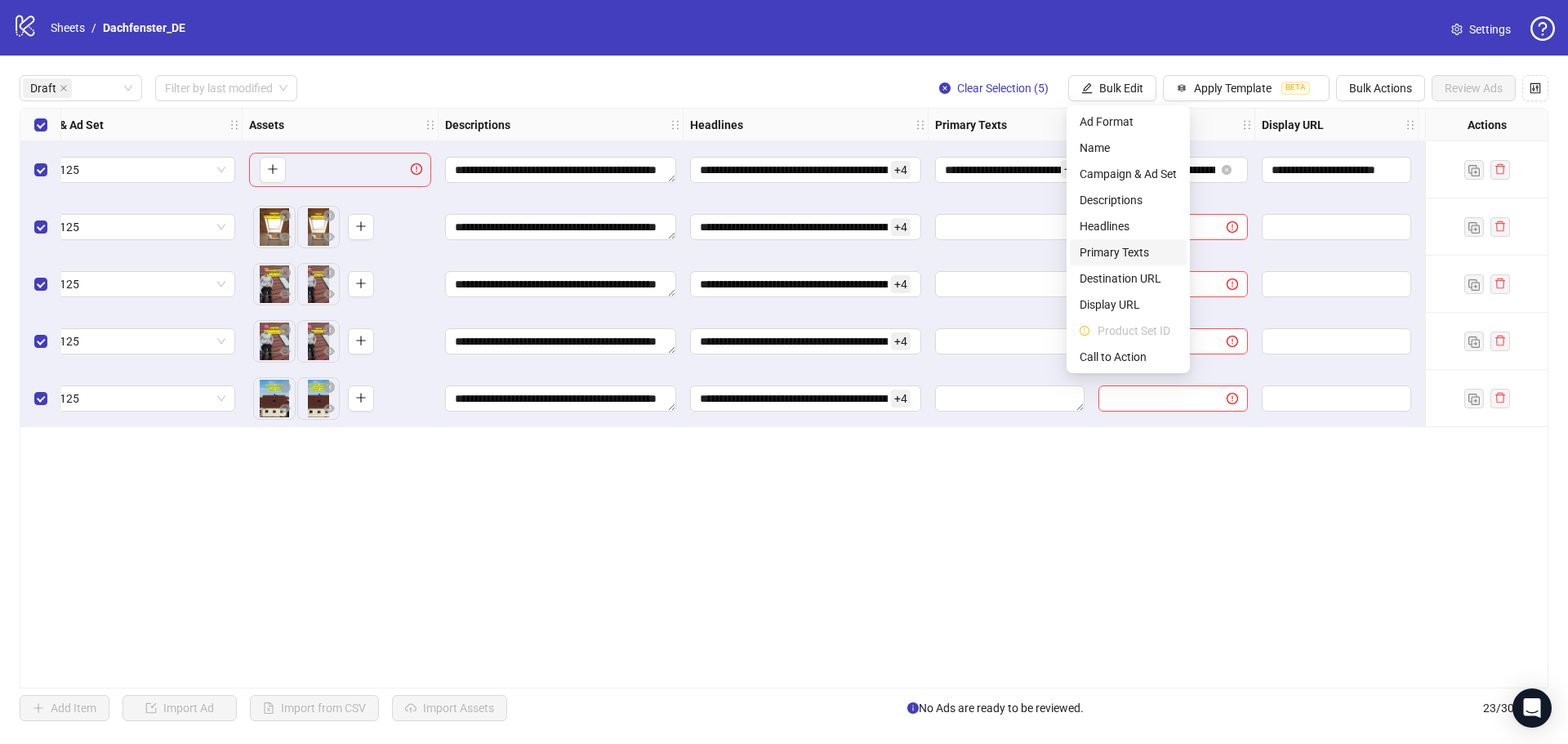
click at [1131, 257] on span "Primary Texts" at bounding box center [1128, 252] width 97 height 18
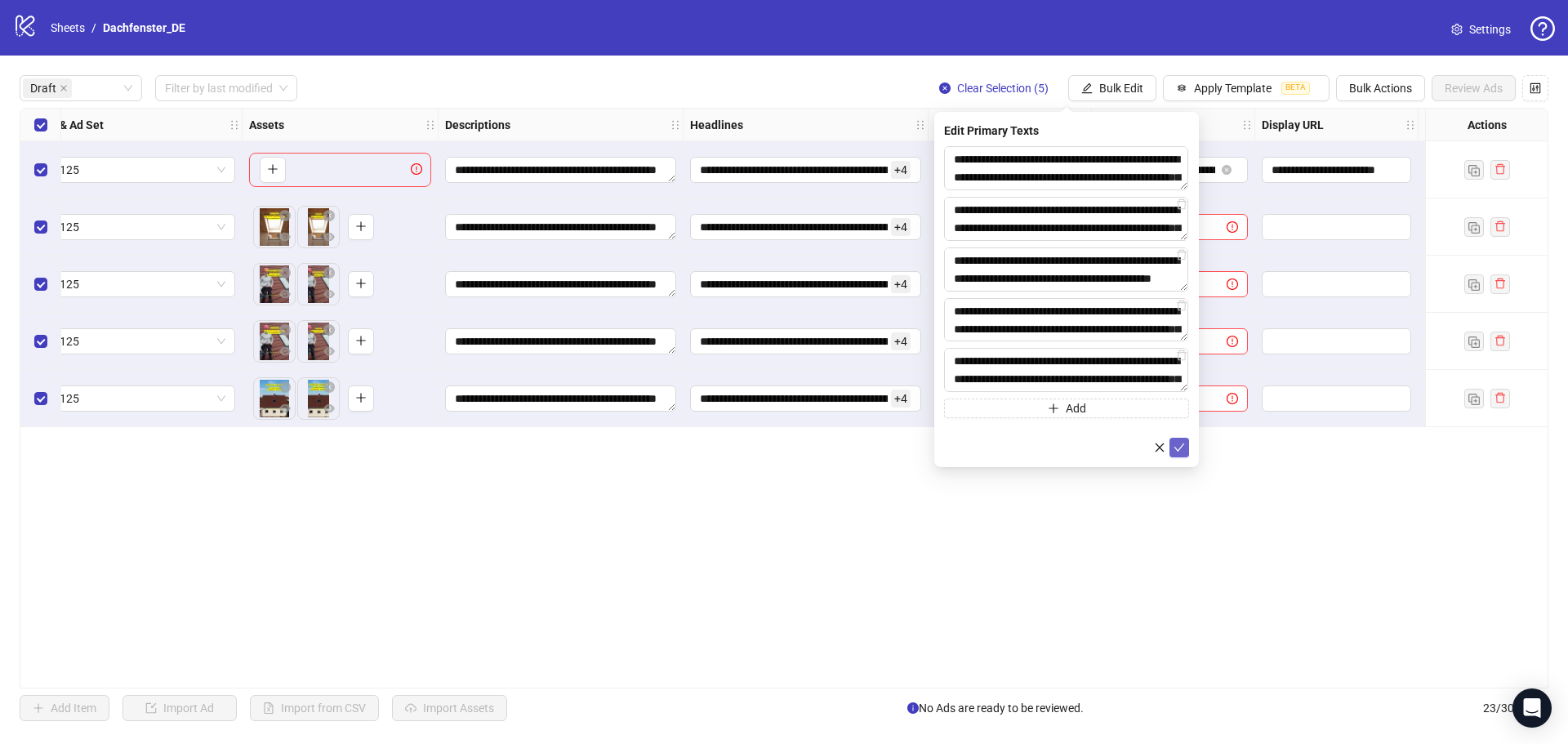
click at [1180, 445] on icon "check" at bounding box center [1180, 448] width 12 height 12
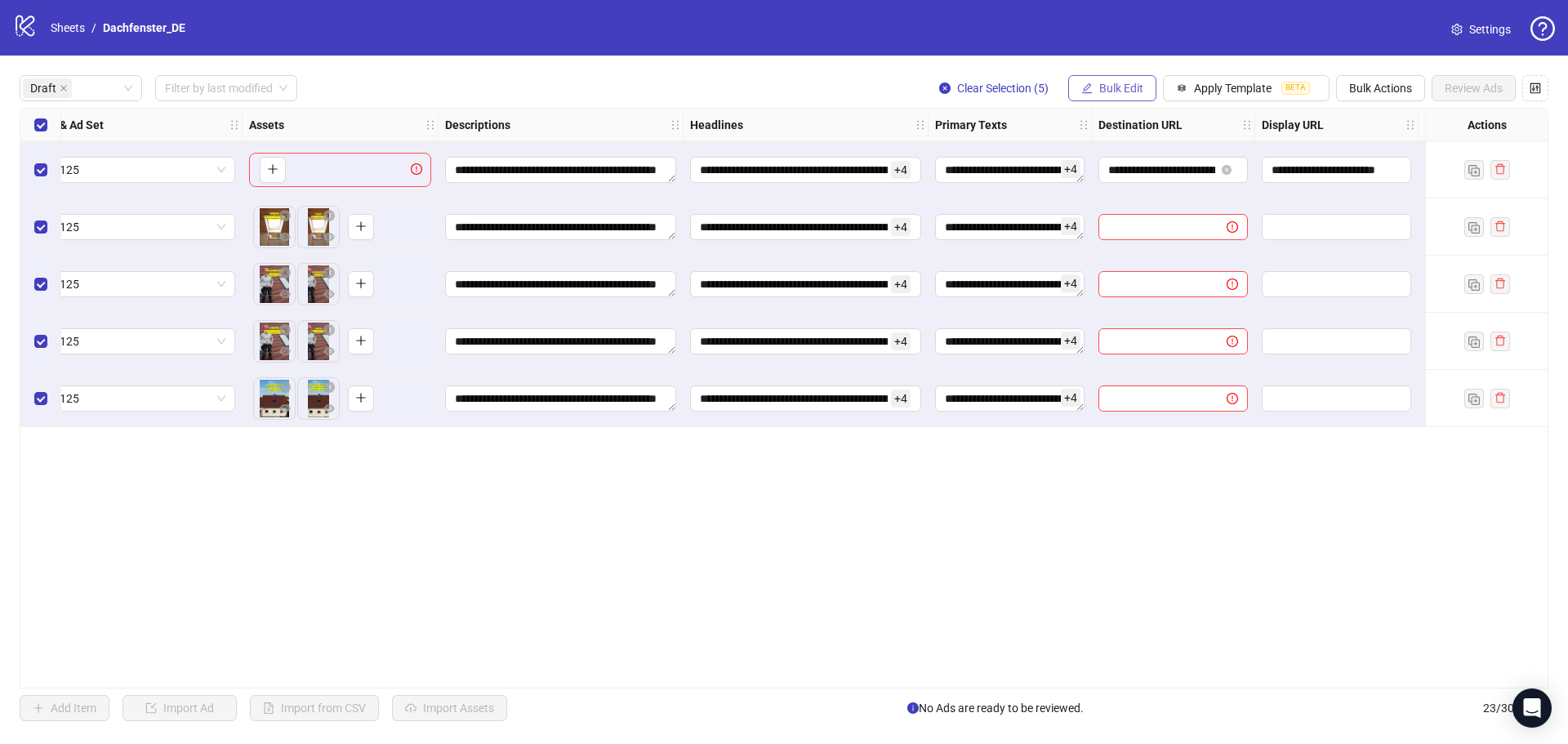
click at [1127, 86] on span "Bulk Edit" at bounding box center [1121, 88] width 44 height 13
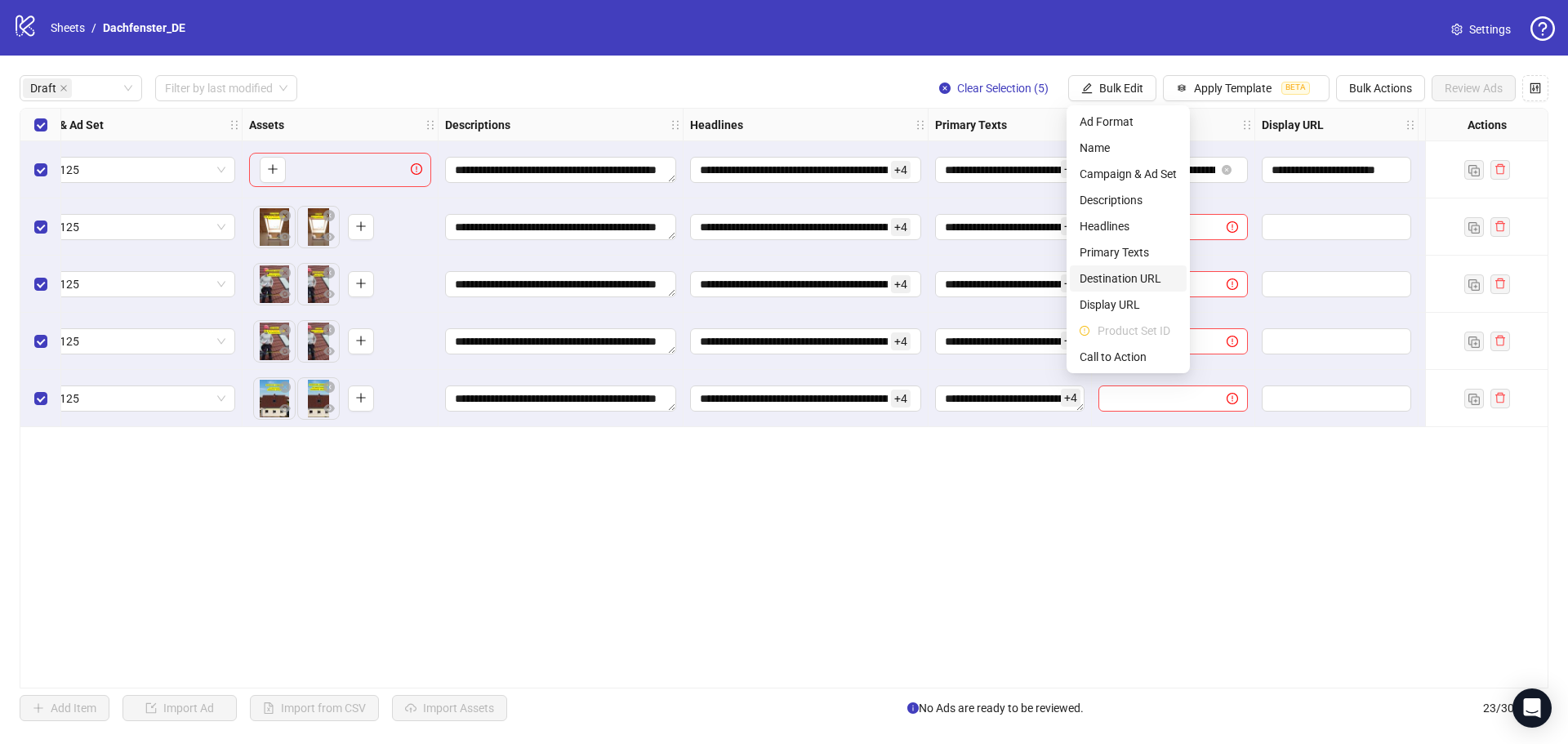
click at [1142, 272] on span "Destination URL" at bounding box center [1128, 278] width 97 height 18
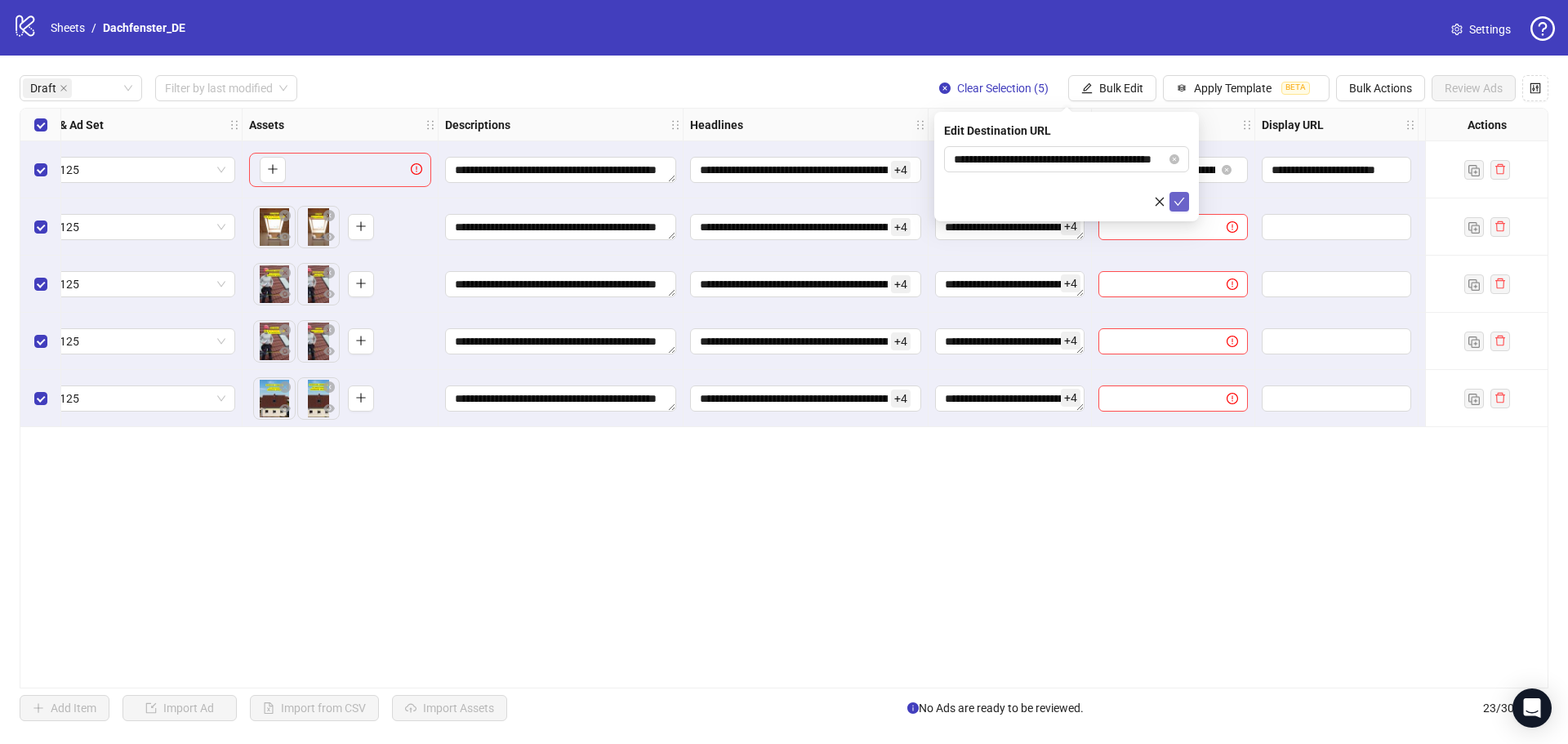
click at [1175, 207] on span "submit" at bounding box center [1180, 202] width 12 height 13
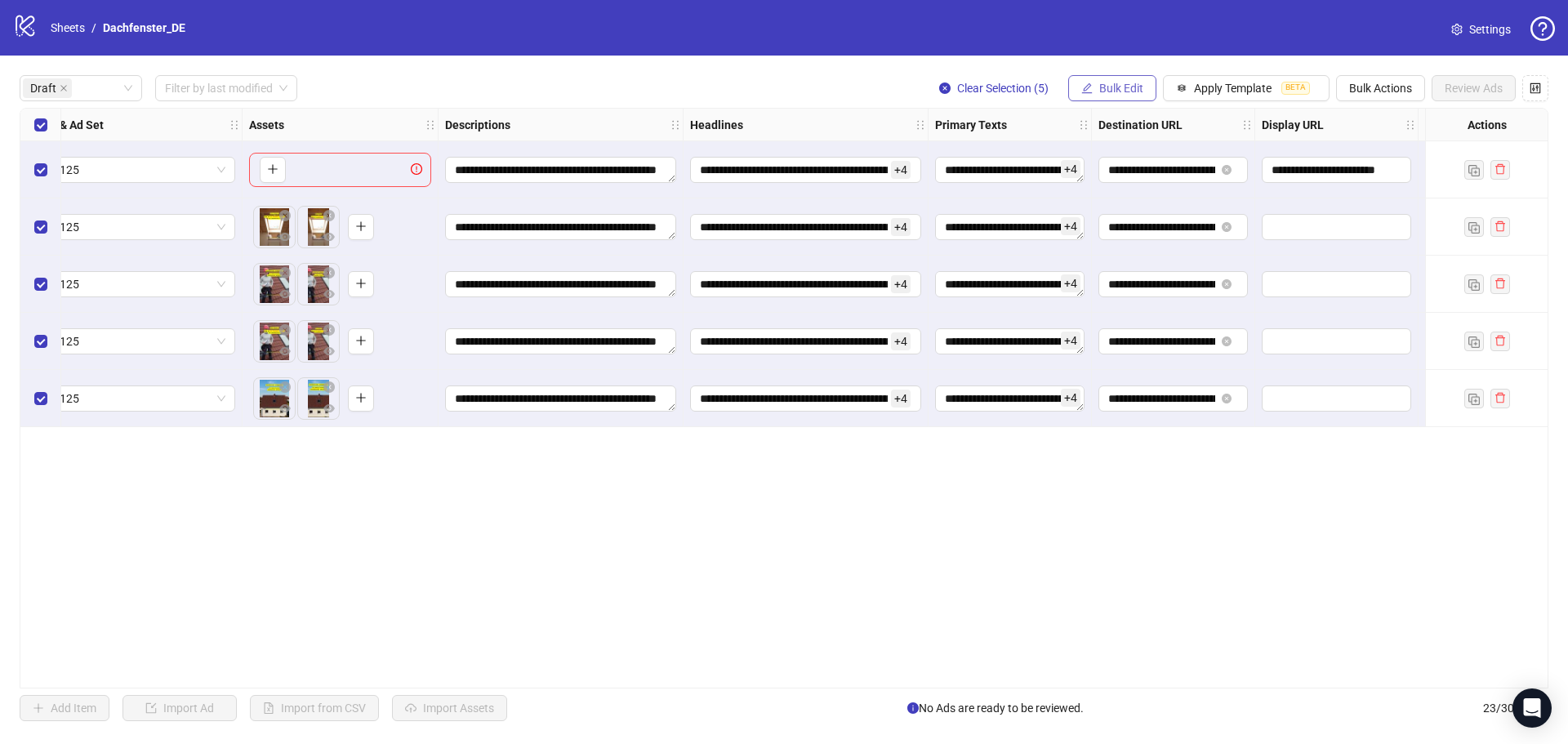
click at [1133, 85] on span "Bulk Edit" at bounding box center [1121, 88] width 44 height 13
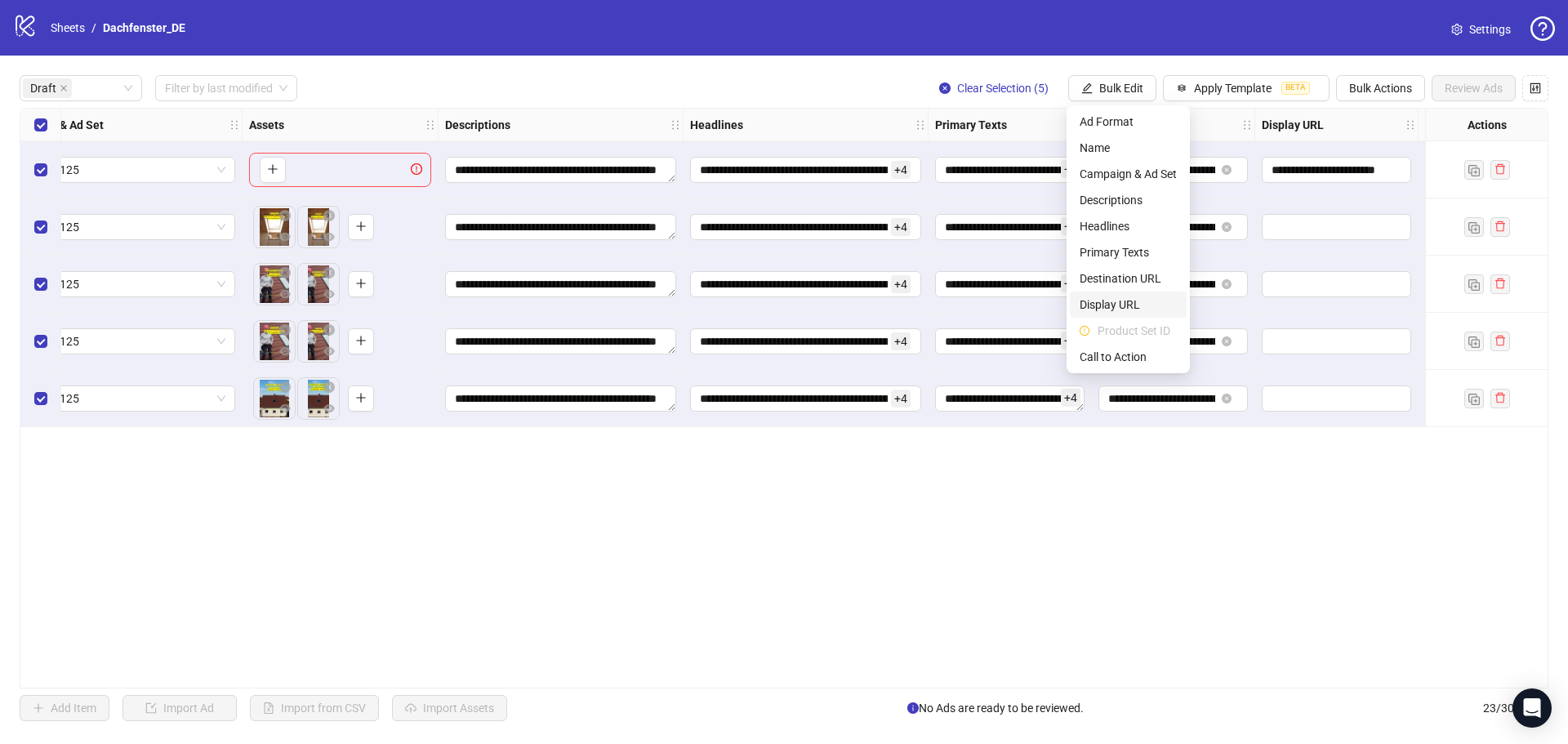
click at [1132, 303] on span "Display URL" at bounding box center [1128, 305] width 97 height 18
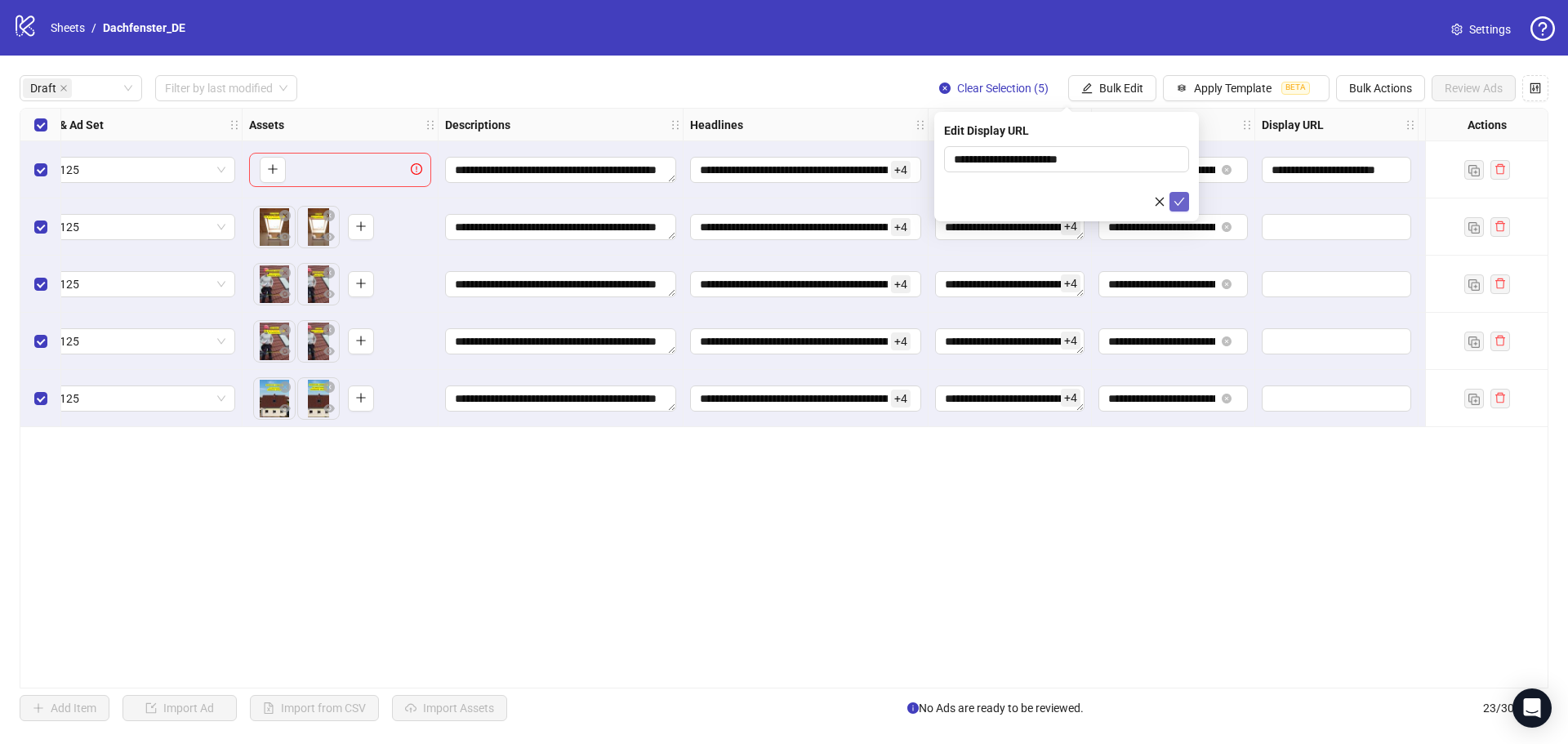
click at [1179, 206] on icon "check" at bounding box center [1180, 202] width 12 height 12
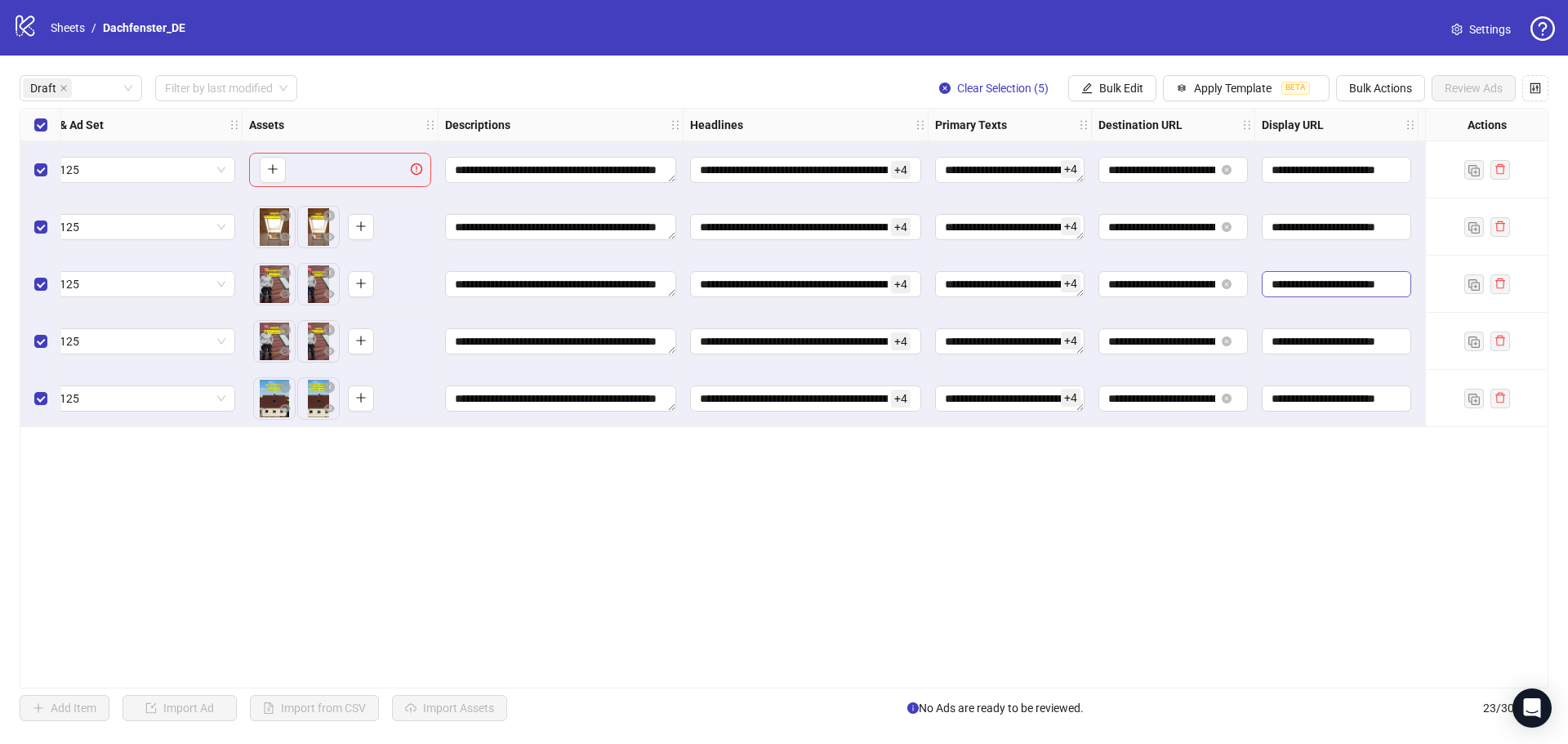
scroll to position [0, 817]
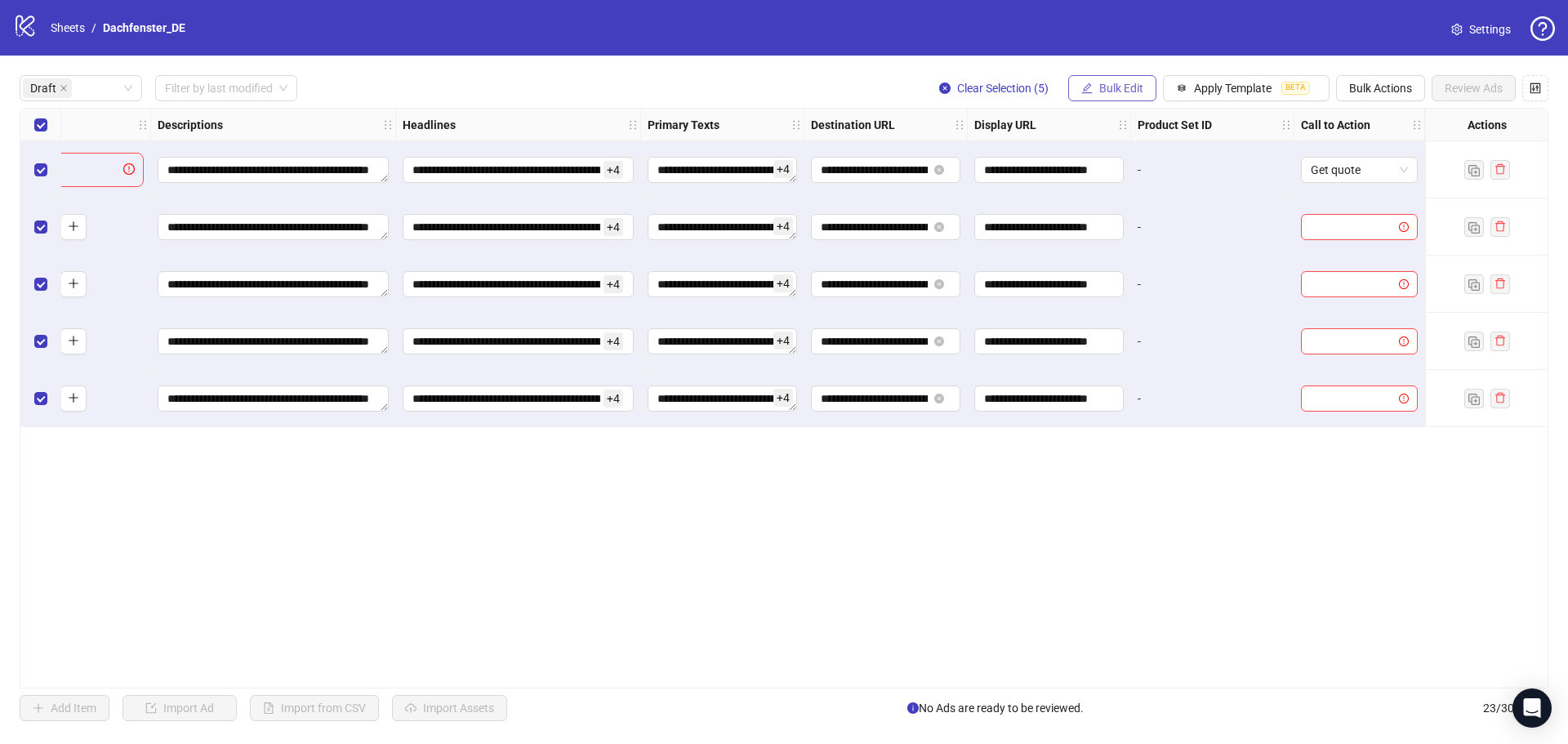
click at [1116, 95] on span "Bulk Edit" at bounding box center [1121, 88] width 44 height 13
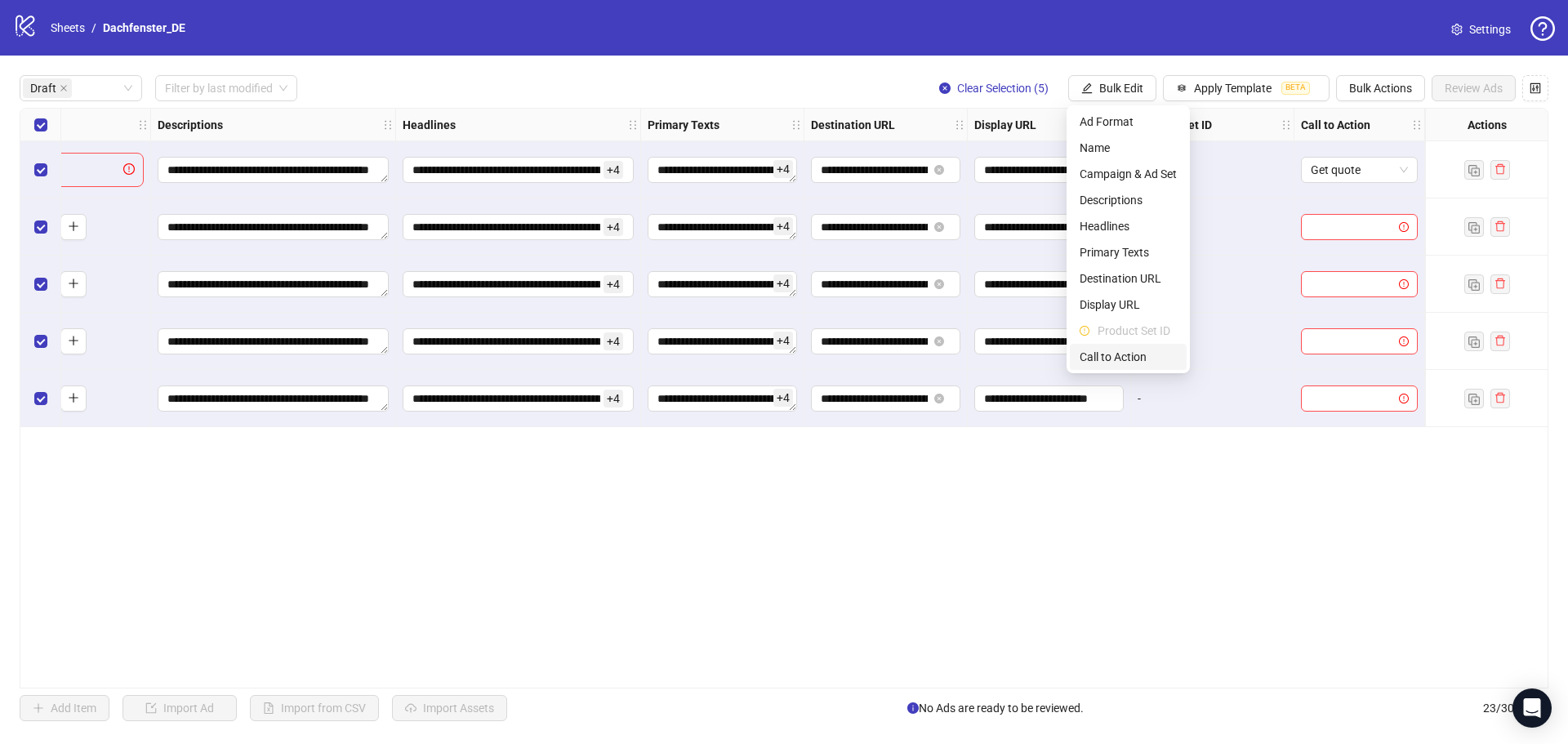
click at [1123, 357] on span "Call to Action" at bounding box center [1128, 357] width 97 height 18
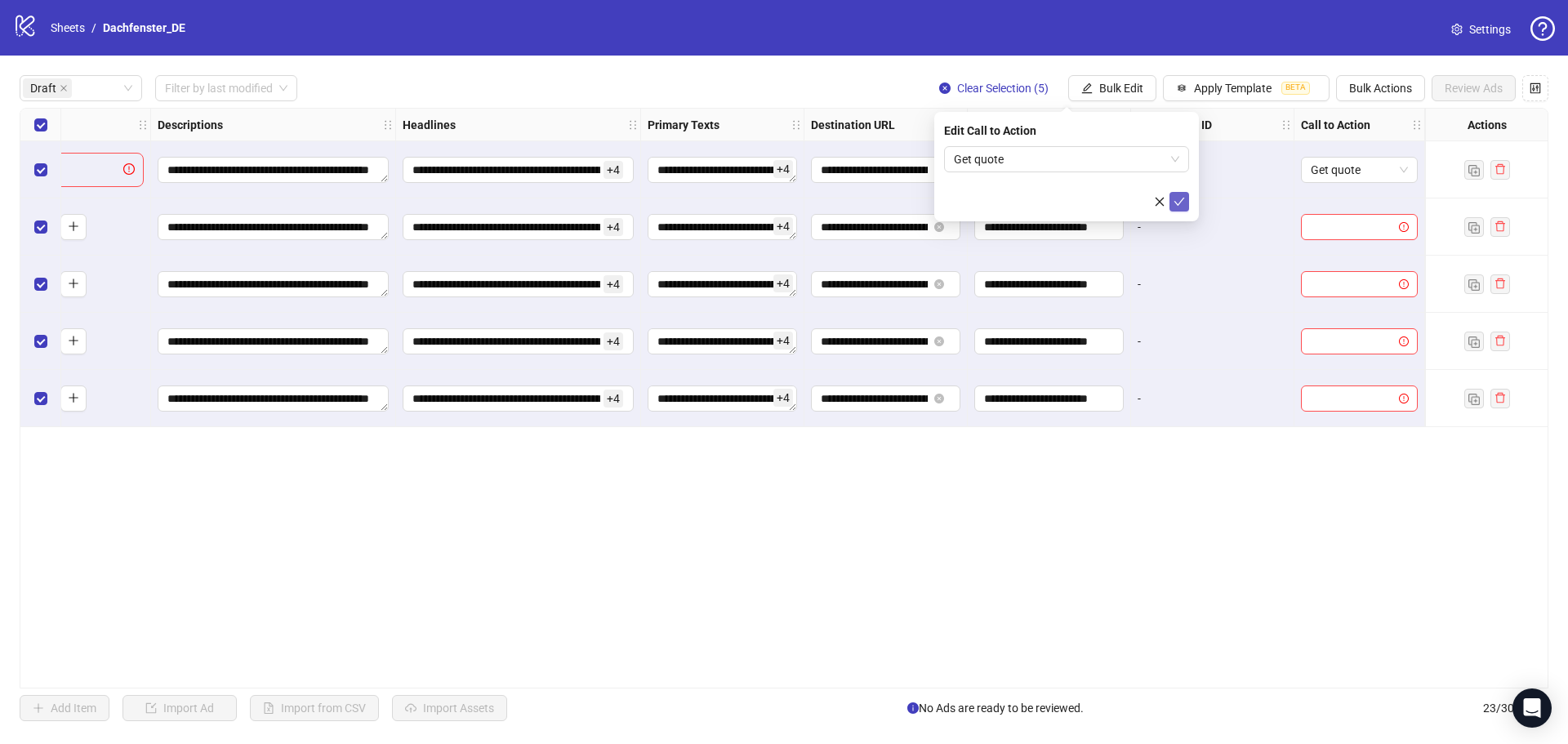
click at [1177, 199] on icon "check" at bounding box center [1180, 202] width 12 height 12
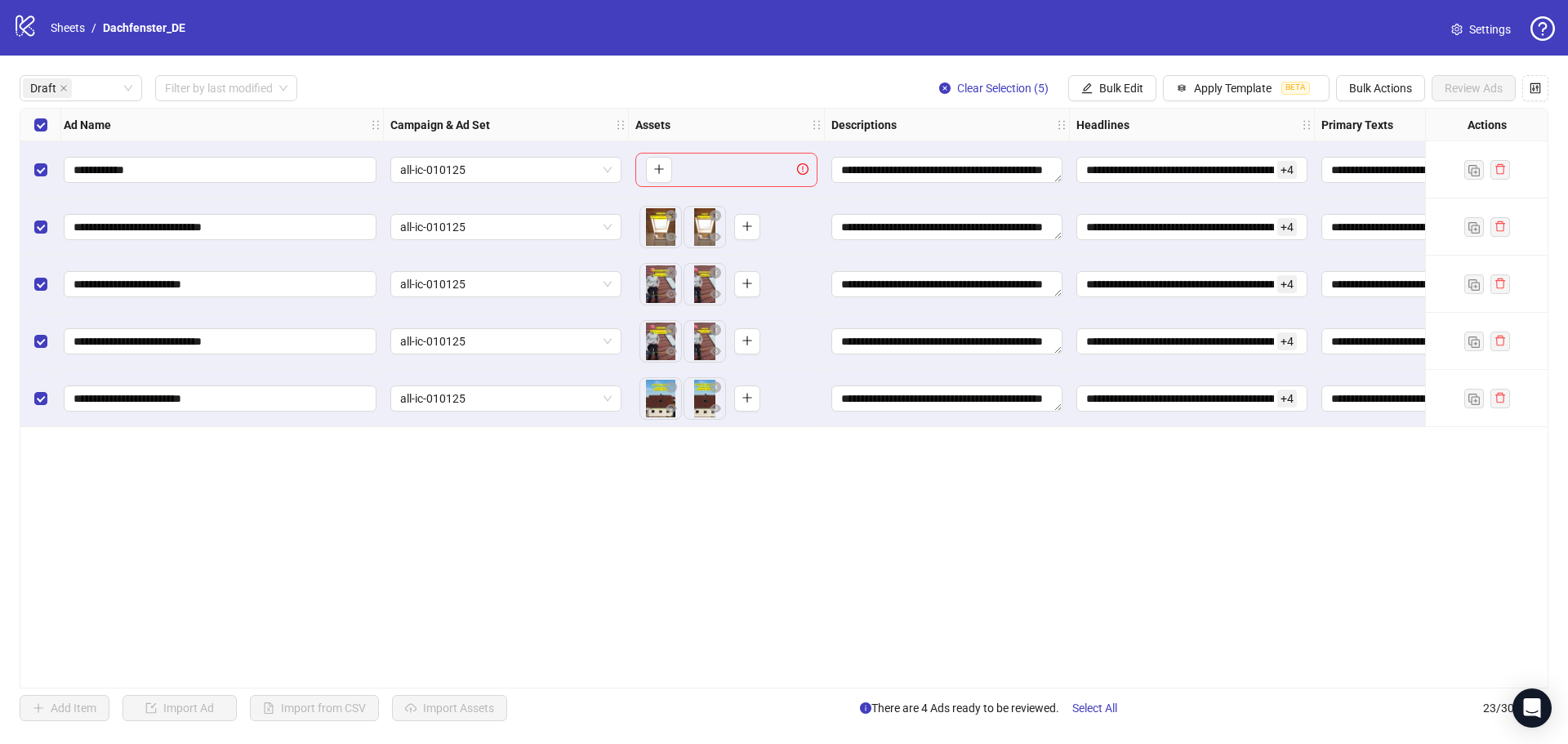
scroll to position [0, 0]
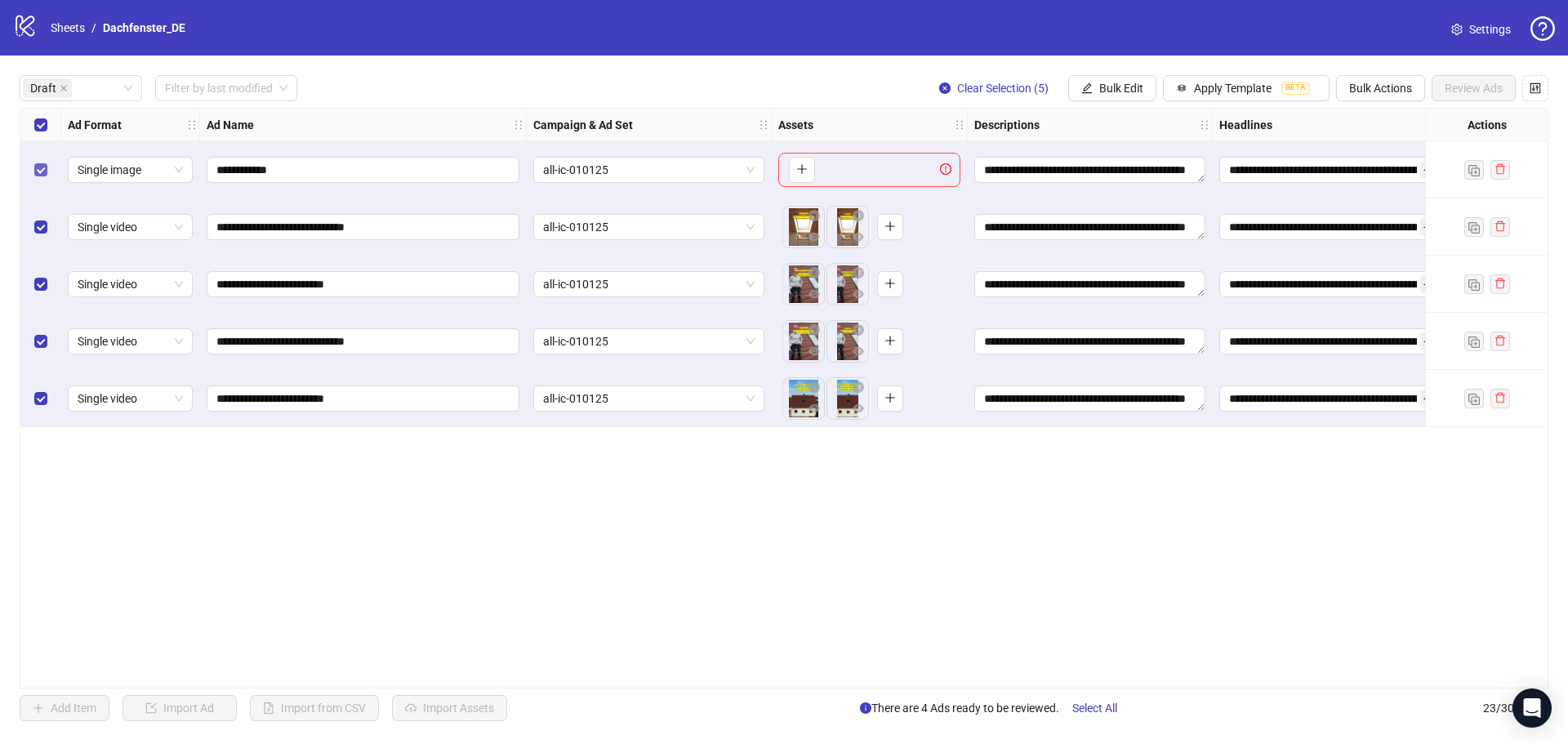
click at [40, 163] on label "Select row 1" at bounding box center [41, 170] width 13 height 18
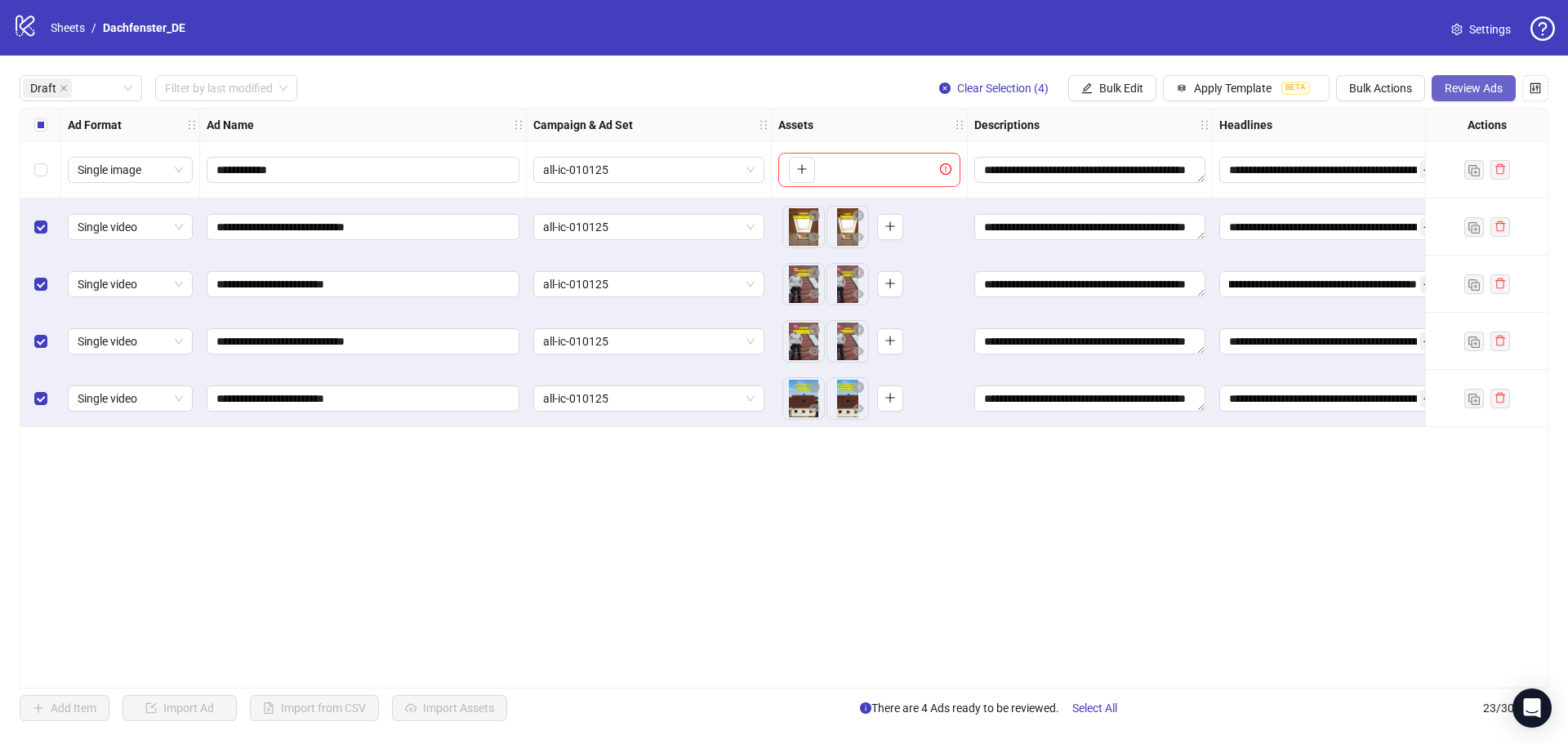
click at [1477, 97] on button "Review Ads" at bounding box center [1474, 87] width 84 height 26
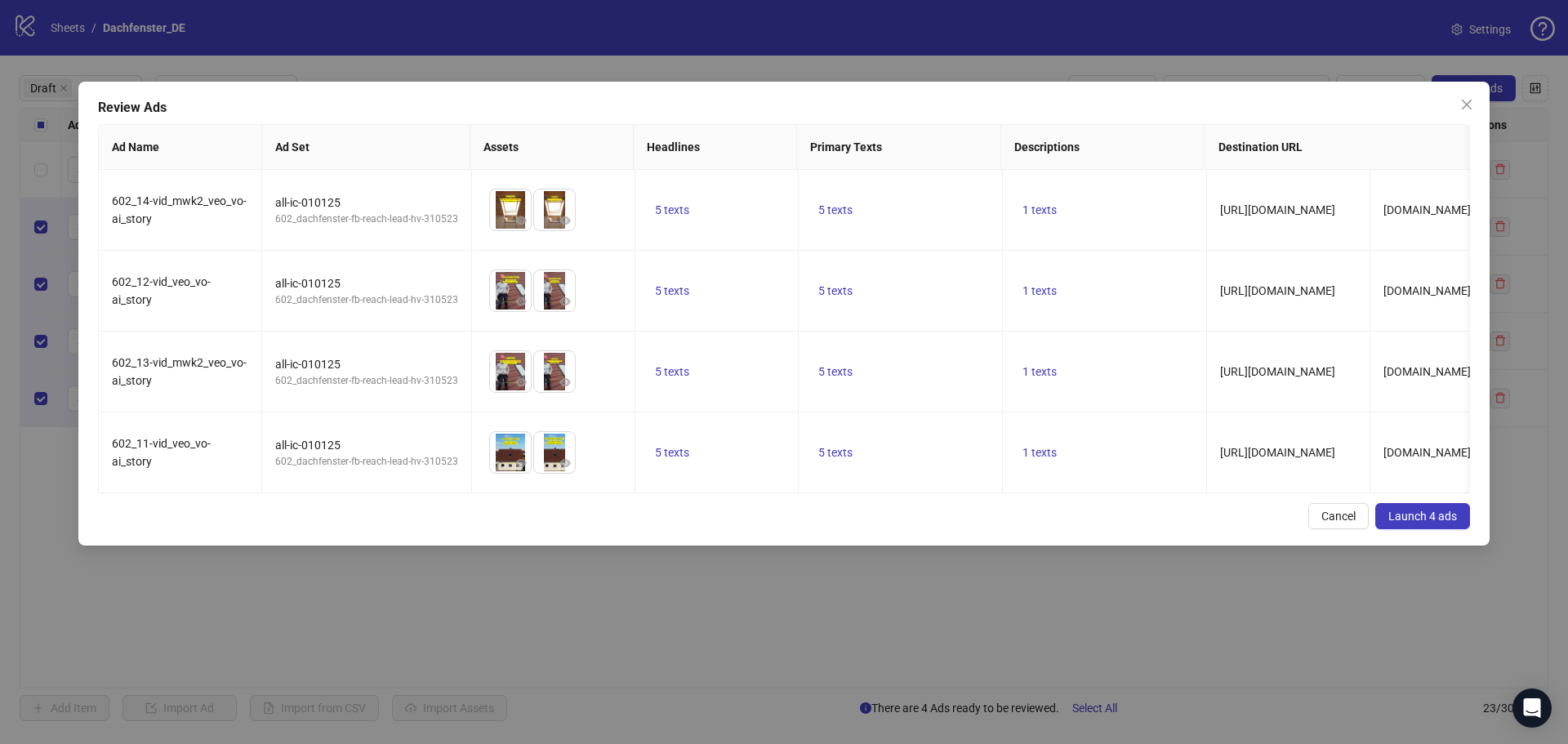
click at [1420, 529] on button "Launch 4 ads" at bounding box center [1422, 516] width 95 height 26
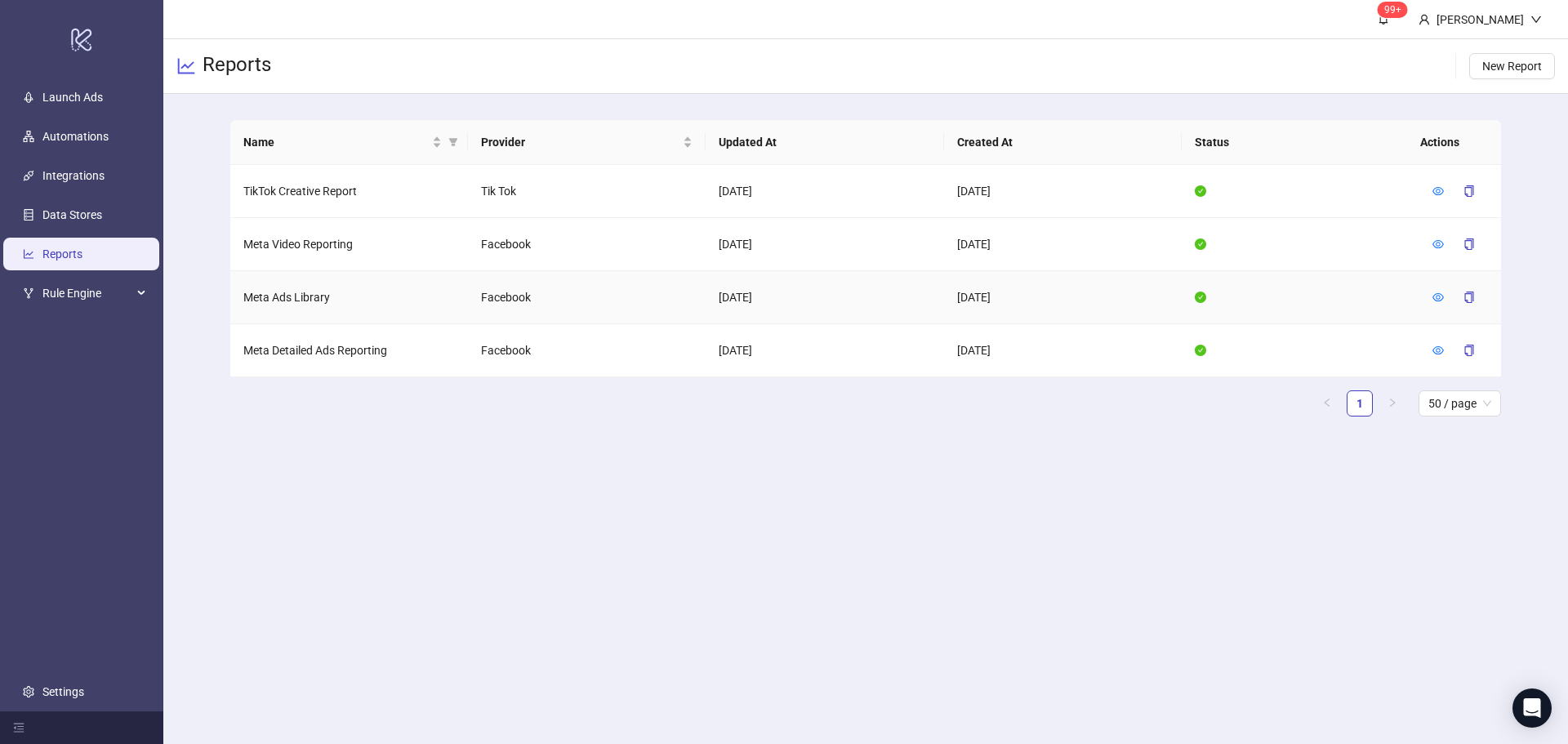
click at [305, 298] on td "Meta Ads Library" at bounding box center [349, 297] width 238 height 53
copy td "Meta Ads Library"
drag, startPoint x: 390, startPoint y: 354, endPoint x: 270, endPoint y: 348, distance: 120.1
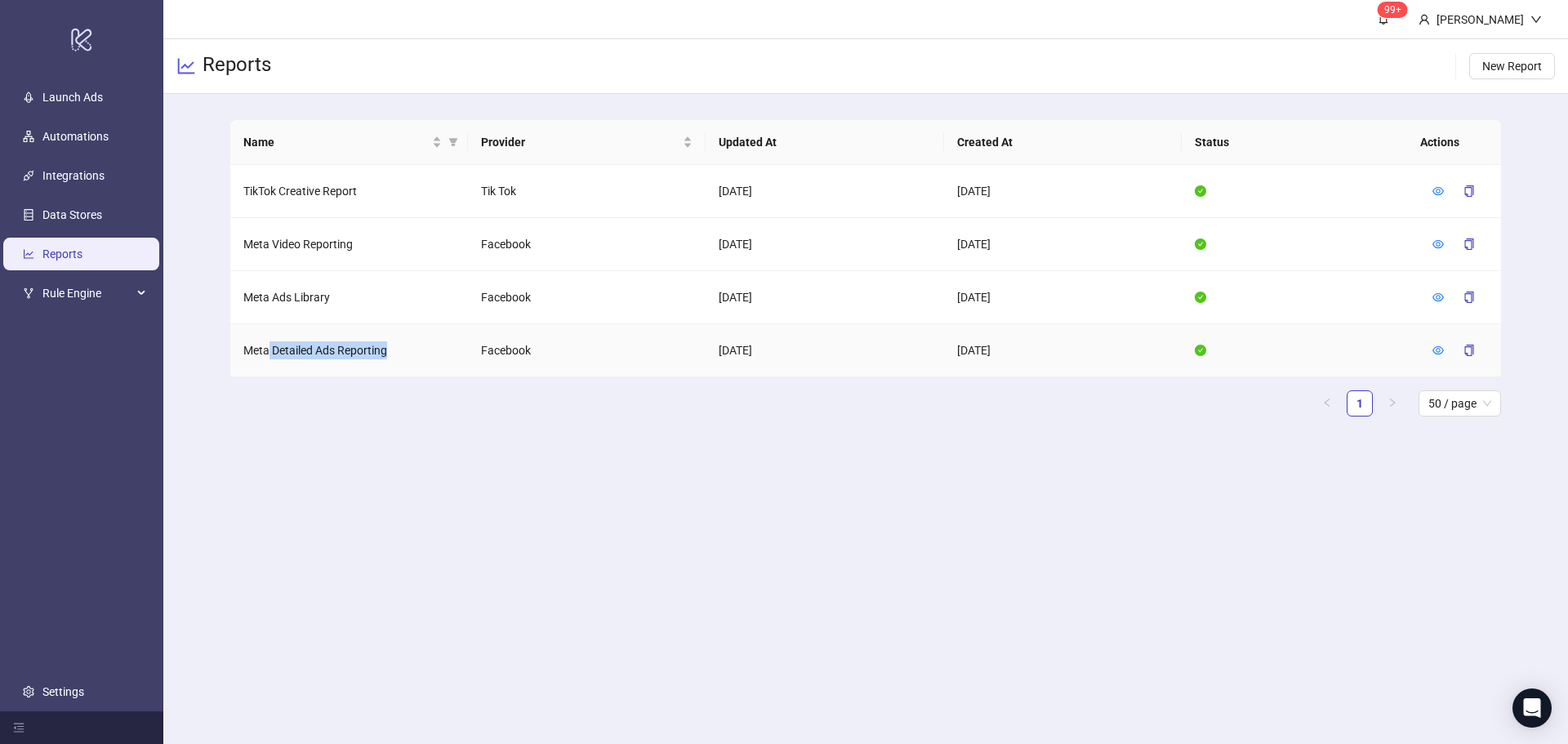
click at [270, 348] on td "Meta Detailed Ads Reporting" at bounding box center [349, 350] width 238 height 53
drag, startPoint x: 391, startPoint y: 349, endPoint x: 235, endPoint y: 357, distance: 156.2
click at [235, 357] on td "Meta Detailed Ads Reporting" at bounding box center [349, 350] width 238 height 53
copy td "Meta Detailed Ads Reporting"
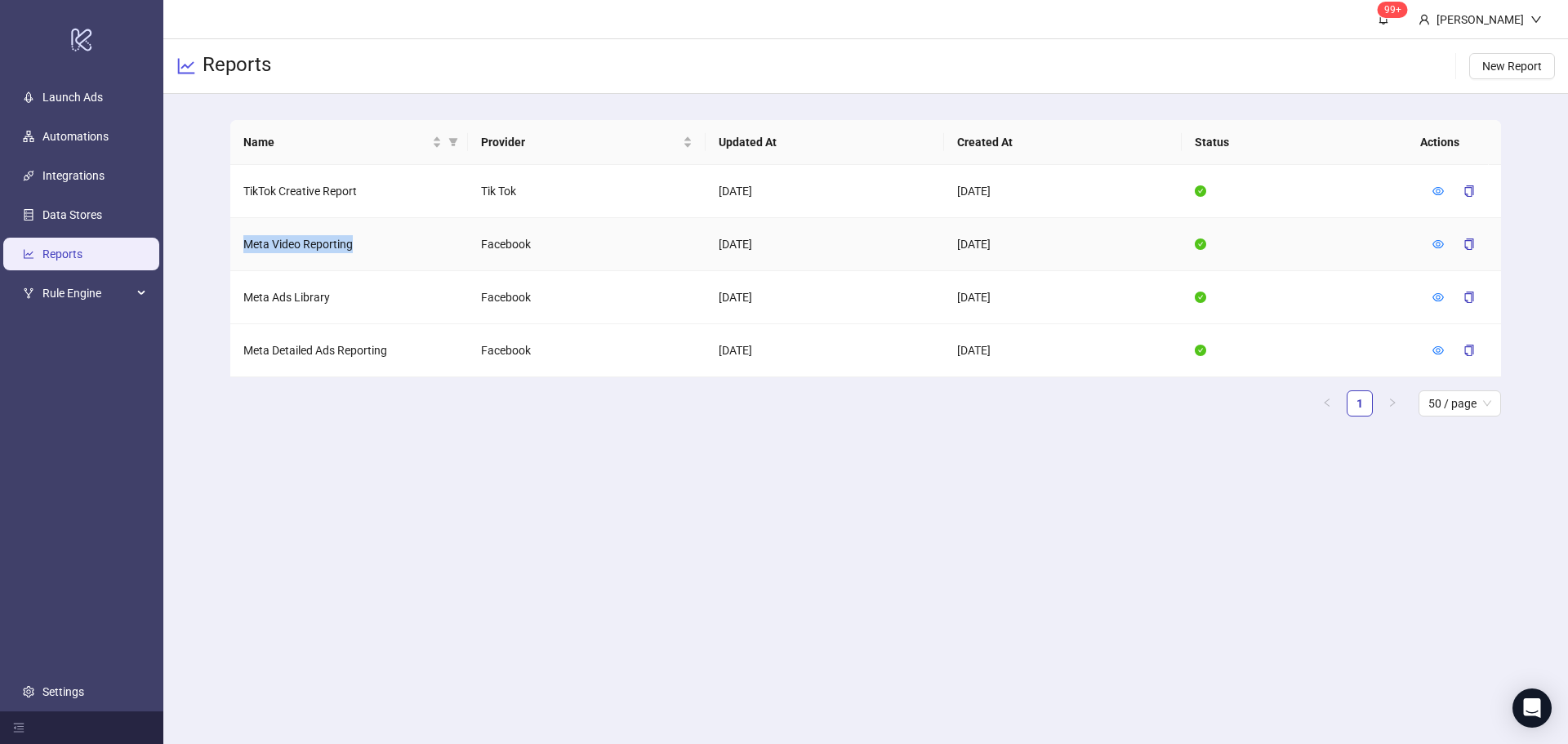
drag, startPoint x: 357, startPoint y: 241, endPoint x: 244, endPoint y: 241, distance: 113.0
click at [244, 241] on td "Meta Video Reporting" at bounding box center [349, 244] width 238 height 53
copy td "Meta Video Reporting"
click at [95, 139] on link "Automations" at bounding box center [75, 137] width 66 height 13
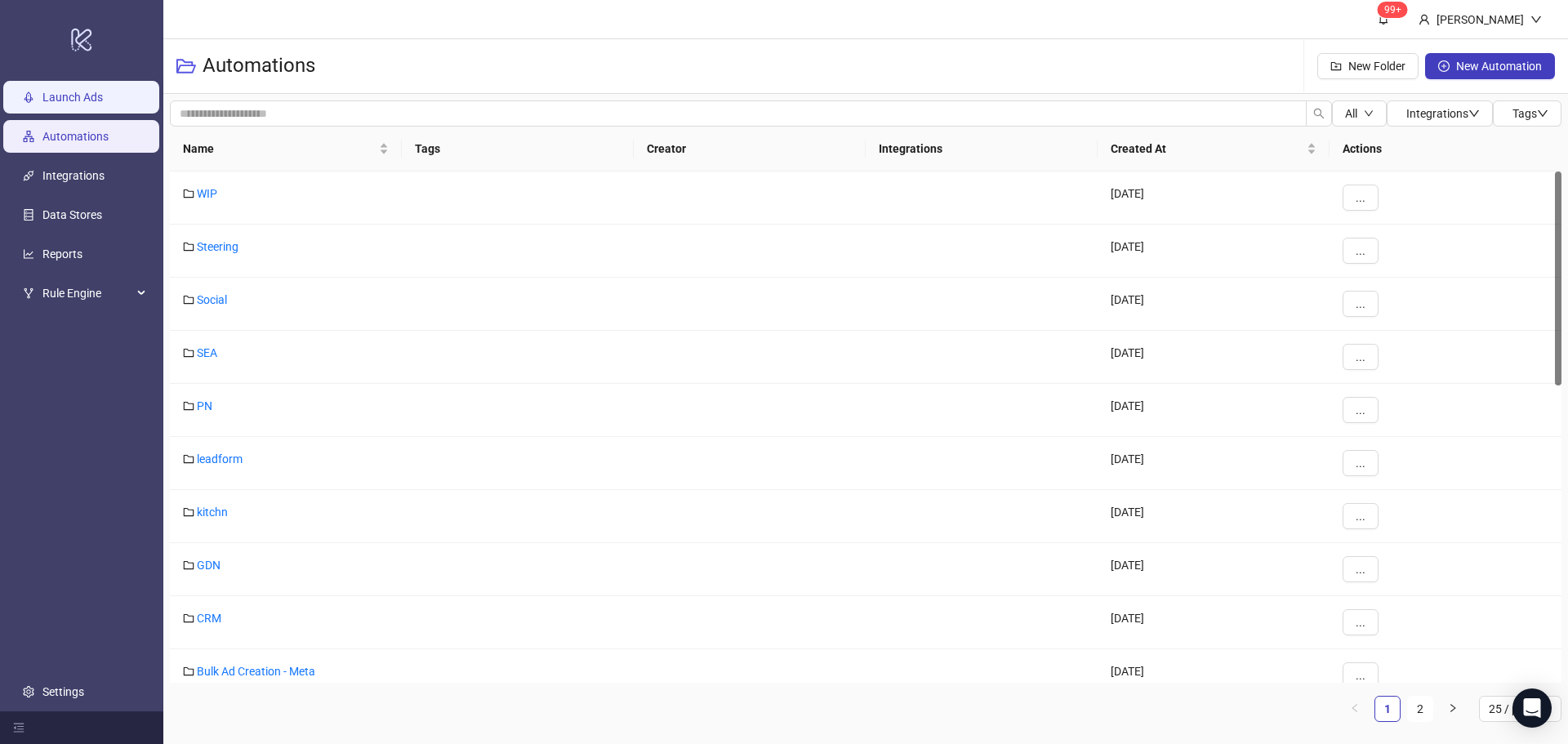
click at [71, 104] on link "Launch Ads" at bounding box center [72, 98] width 60 height 13
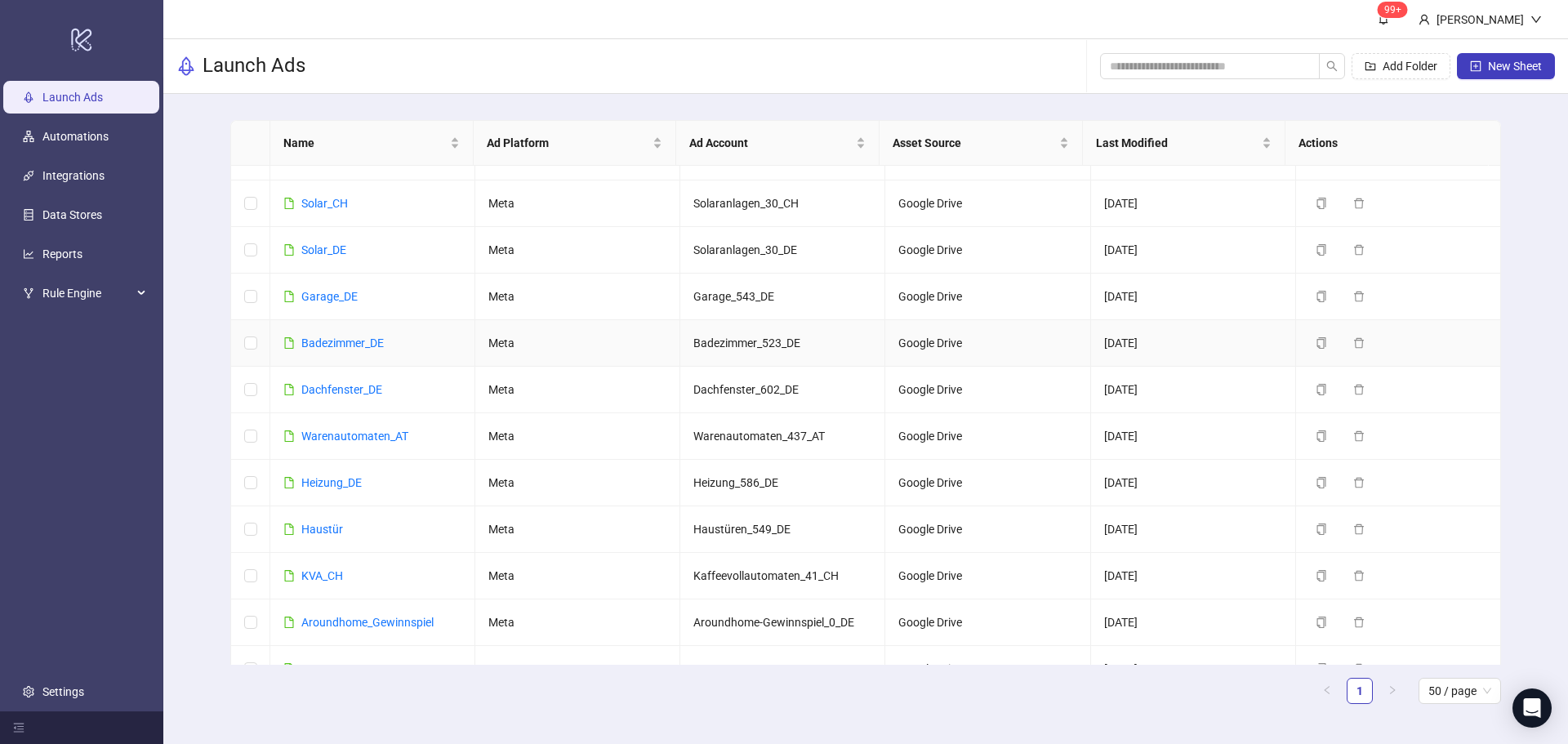
scroll to position [456, 0]
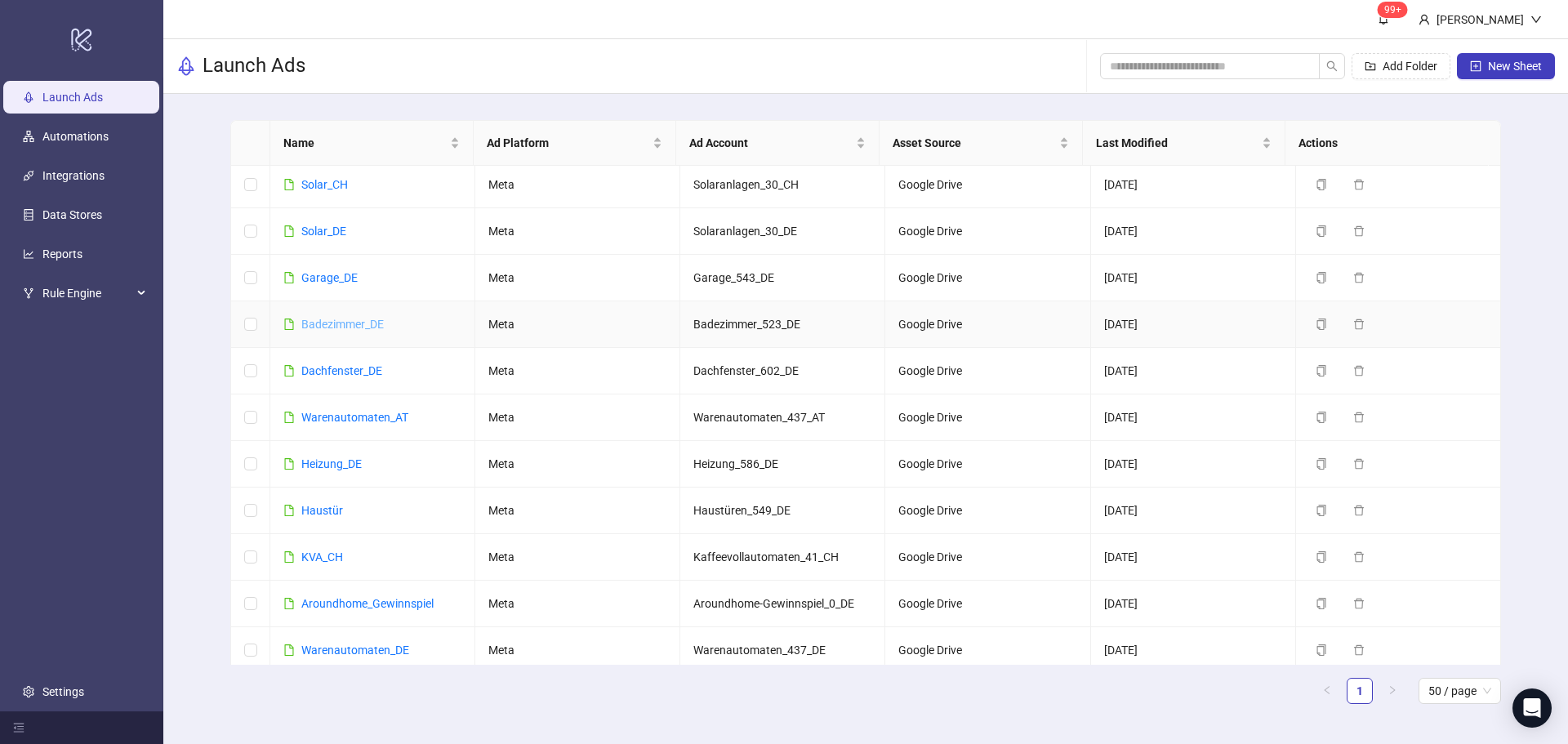
click at [355, 319] on link "Badezimmer_DE" at bounding box center [342, 325] width 82 height 13
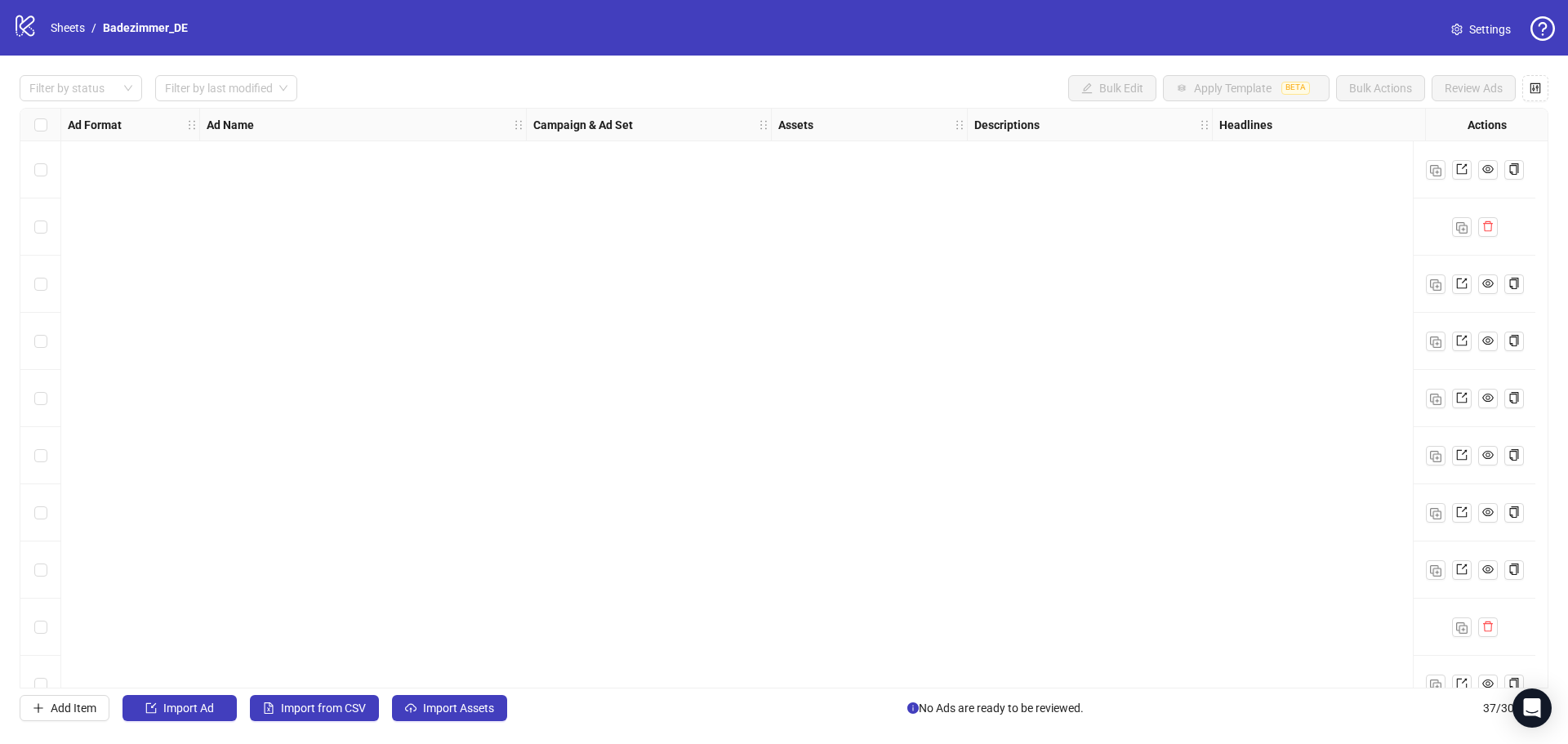
scroll to position [1576, 0]
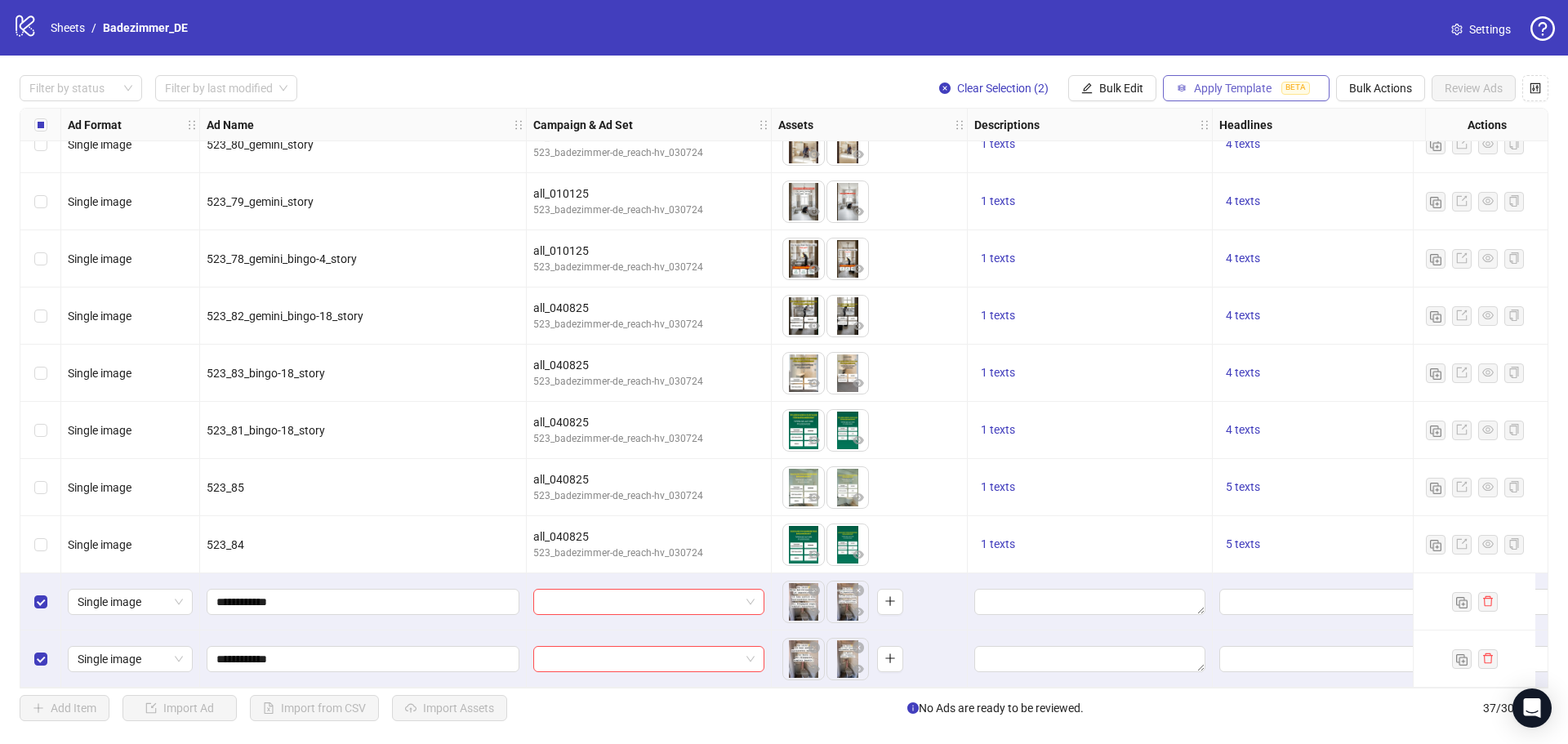
click at [1235, 85] on span "Apply Template" at bounding box center [1233, 88] width 78 height 13
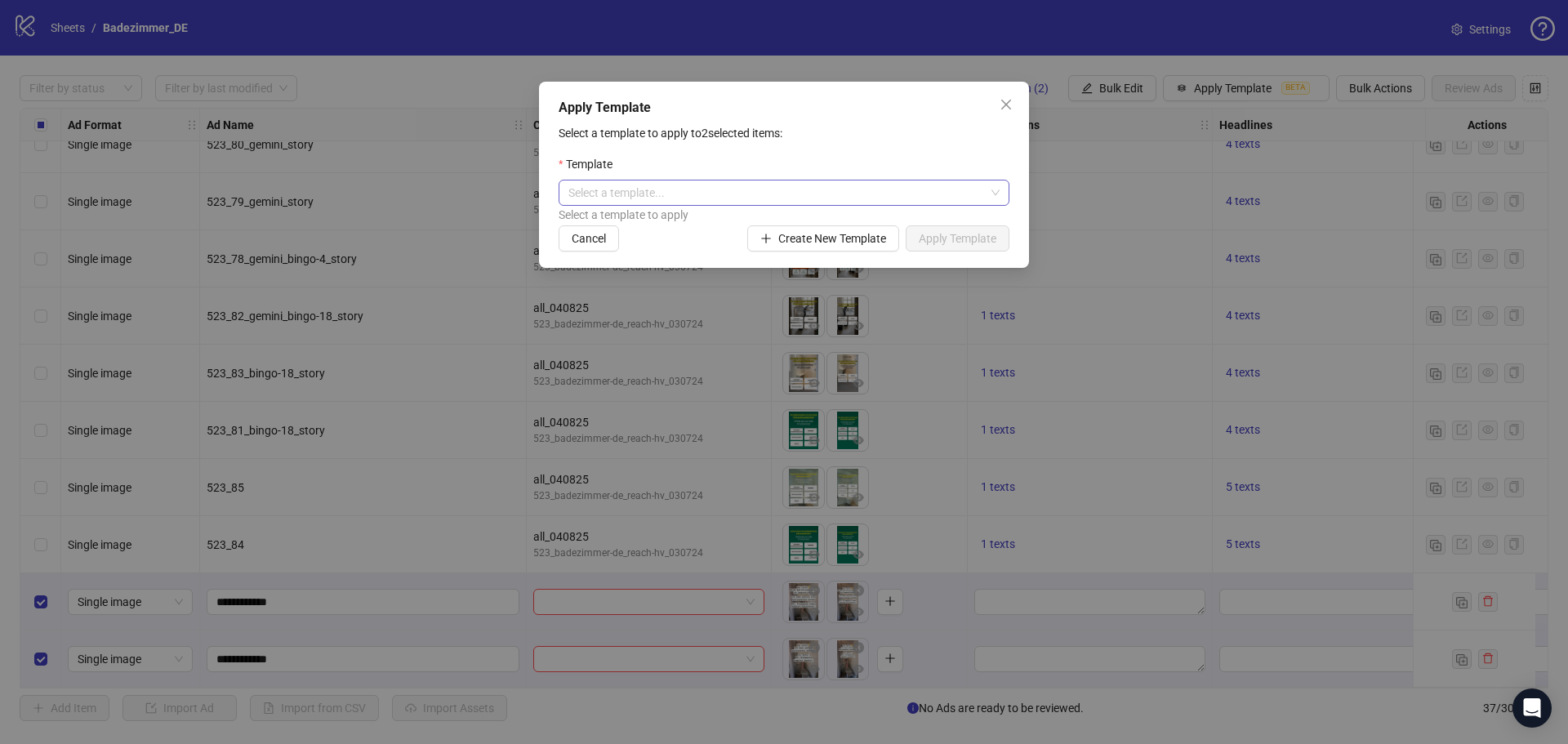
click at [841, 203] on input "search" at bounding box center [776, 193] width 417 height 25
click at [1004, 110] on icon "close" at bounding box center [1006, 105] width 13 height 13
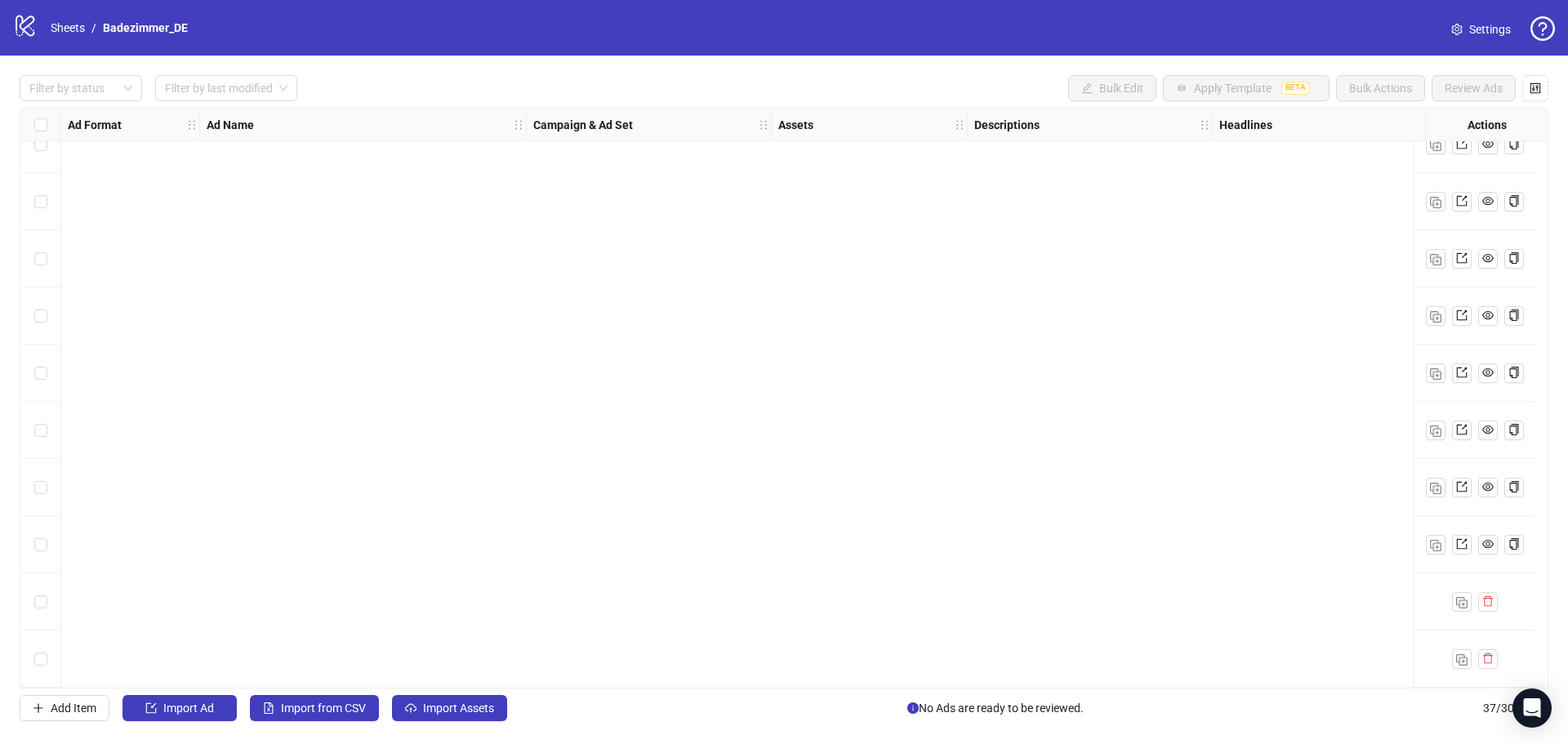
scroll to position [0, 0]
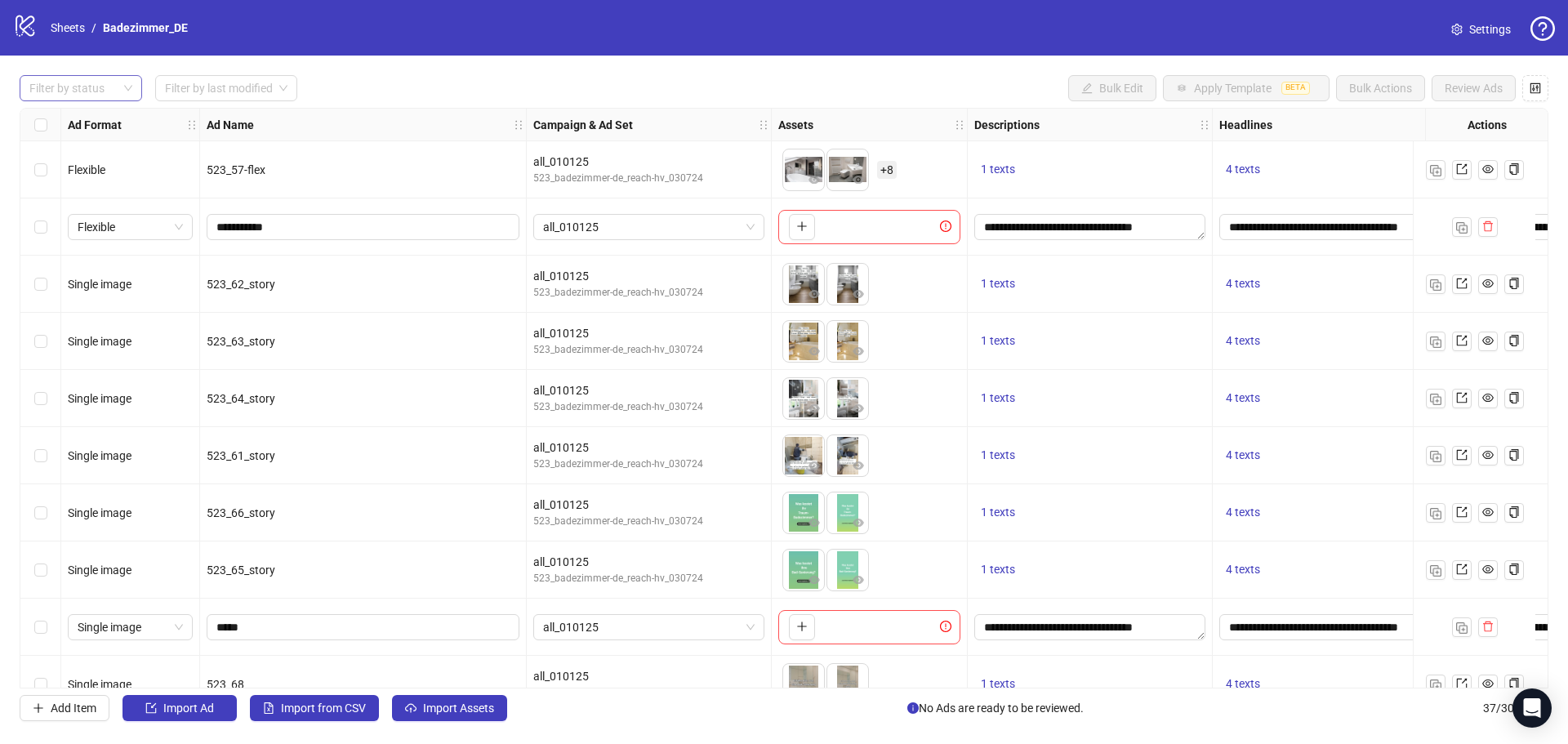
click at [68, 83] on div at bounding box center [72, 88] width 99 height 23
click at [63, 122] on div "Draft" at bounding box center [81, 122] width 97 height 18
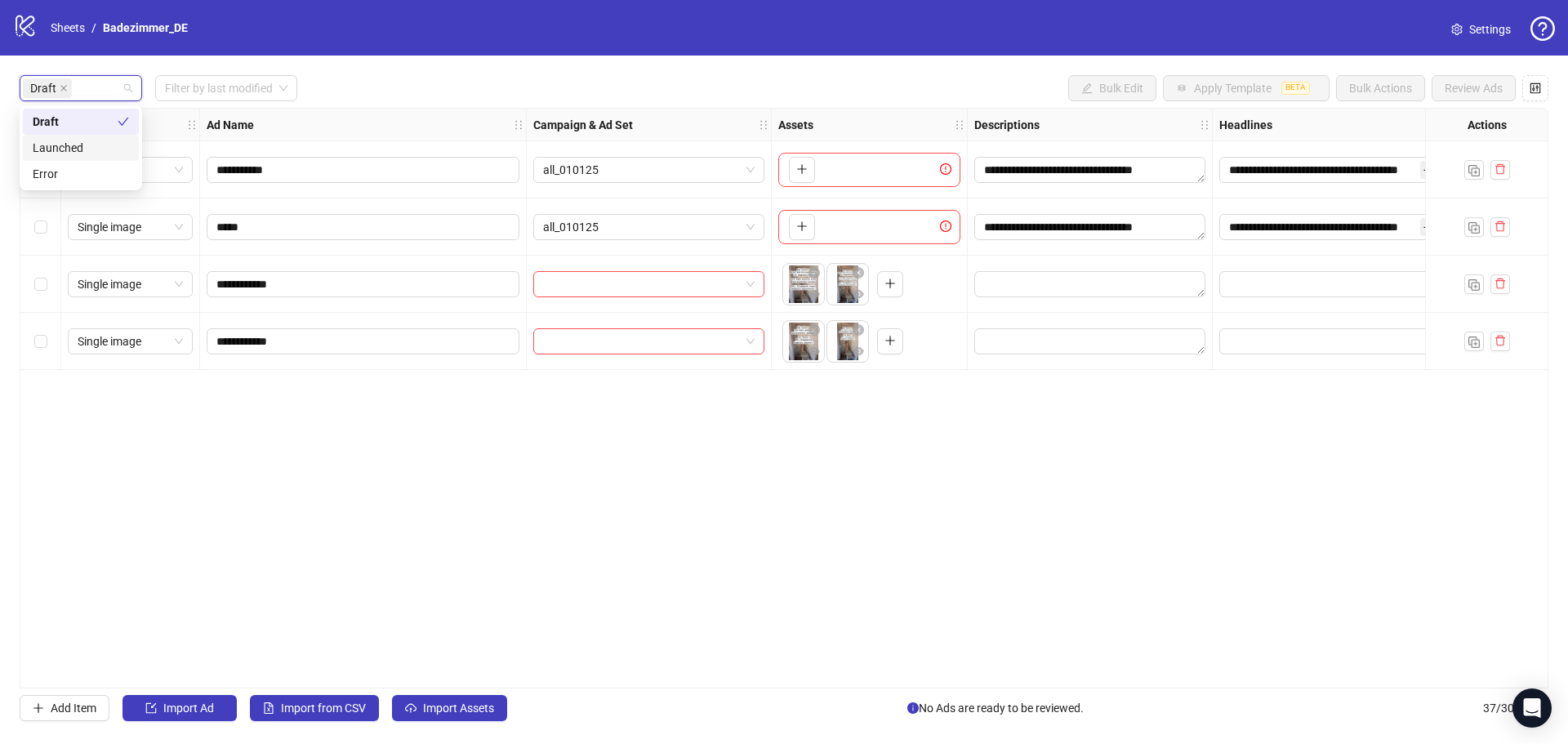
click at [219, 485] on div "**********" at bounding box center [783, 398] width 1529 height 581
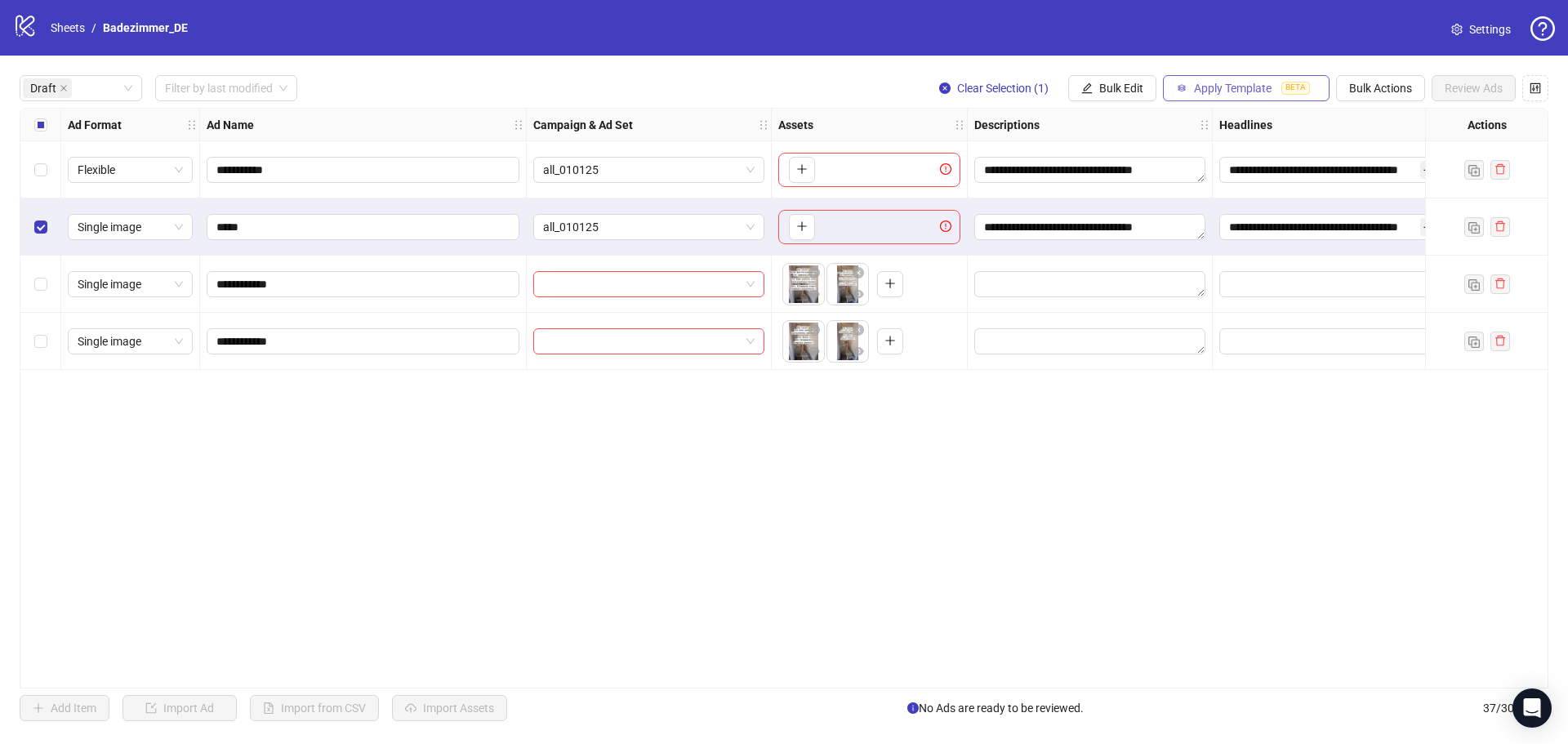
click at [1225, 94] on span "Apply Template" at bounding box center [1233, 88] width 78 height 13
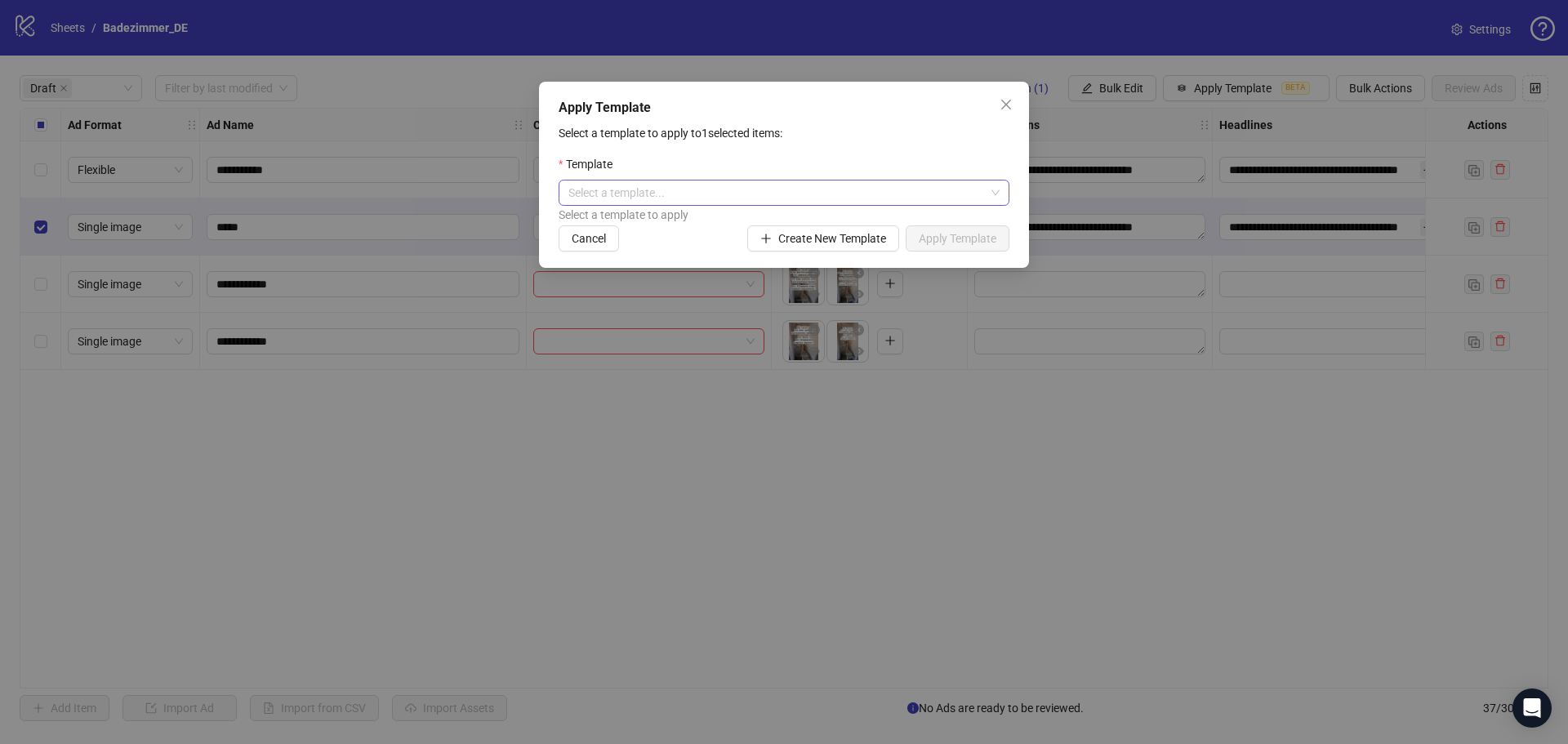
click at [770, 196] on input "search" at bounding box center [776, 193] width 417 height 25
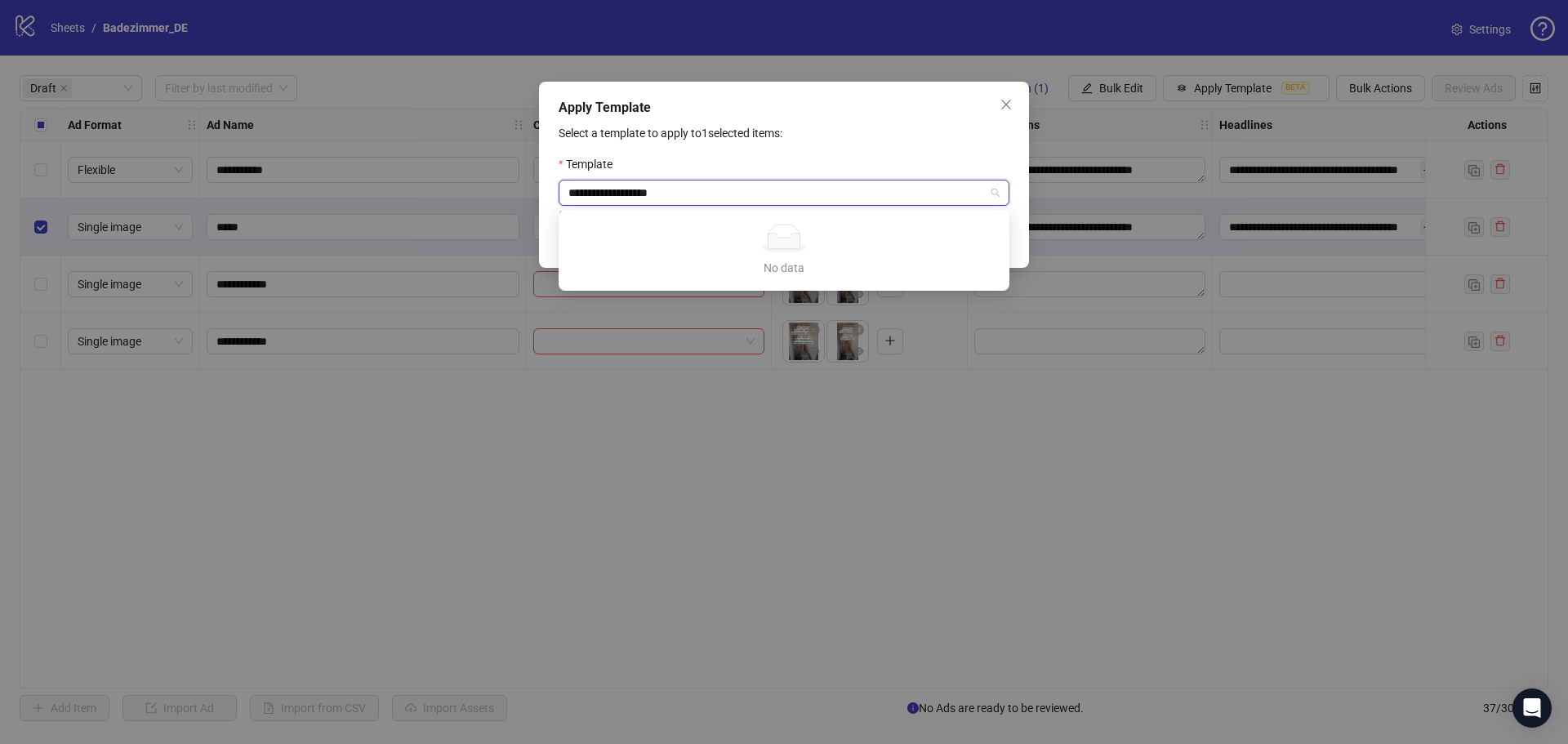
type input "**********"
click at [807, 147] on div "Select a template to apply to 1 selected items: Template Select a template... S…" at bounding box center [784, 188] width 450 height 128
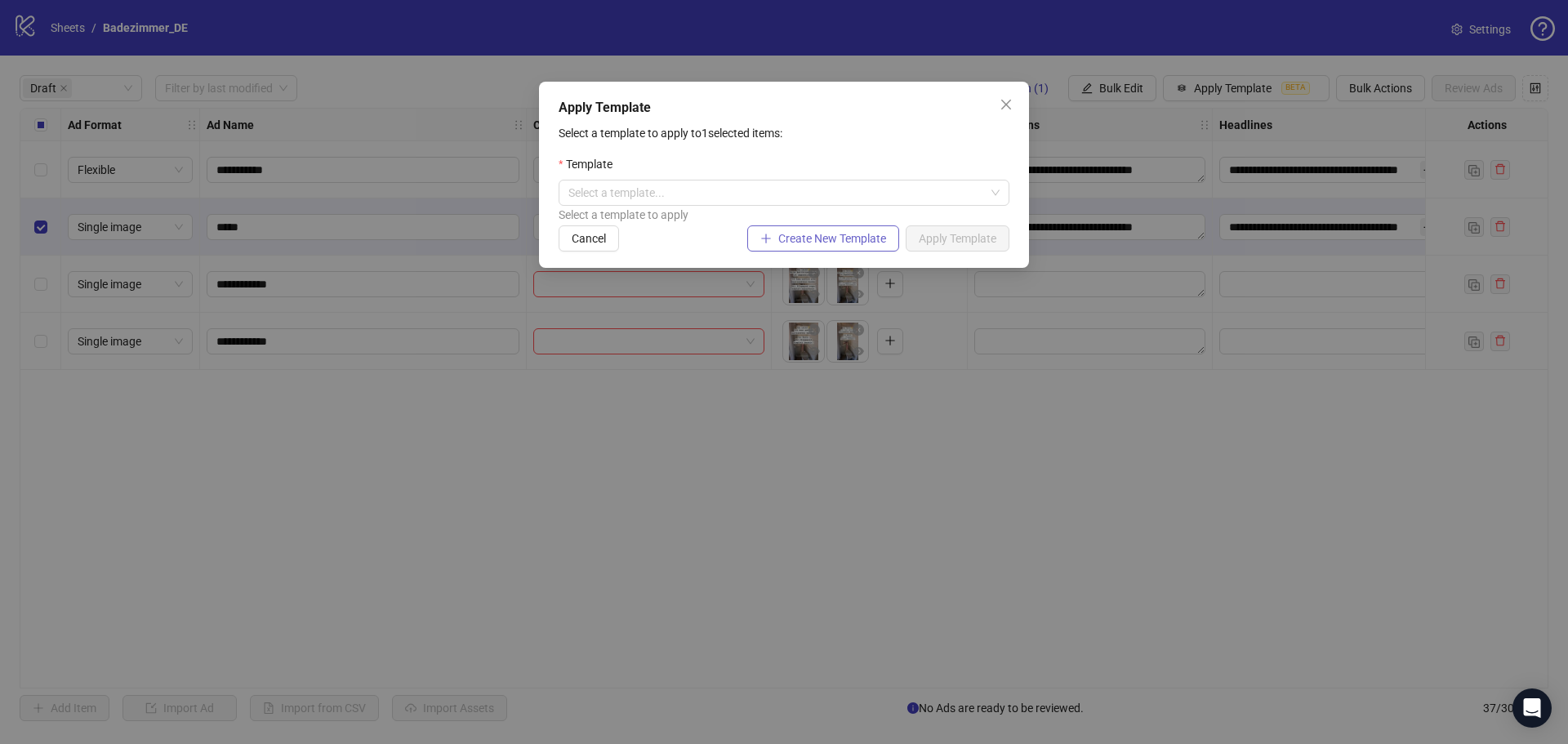
click at [782, 244] on span "Create New Template" at bounding box center [832, 239] width 107 height 13
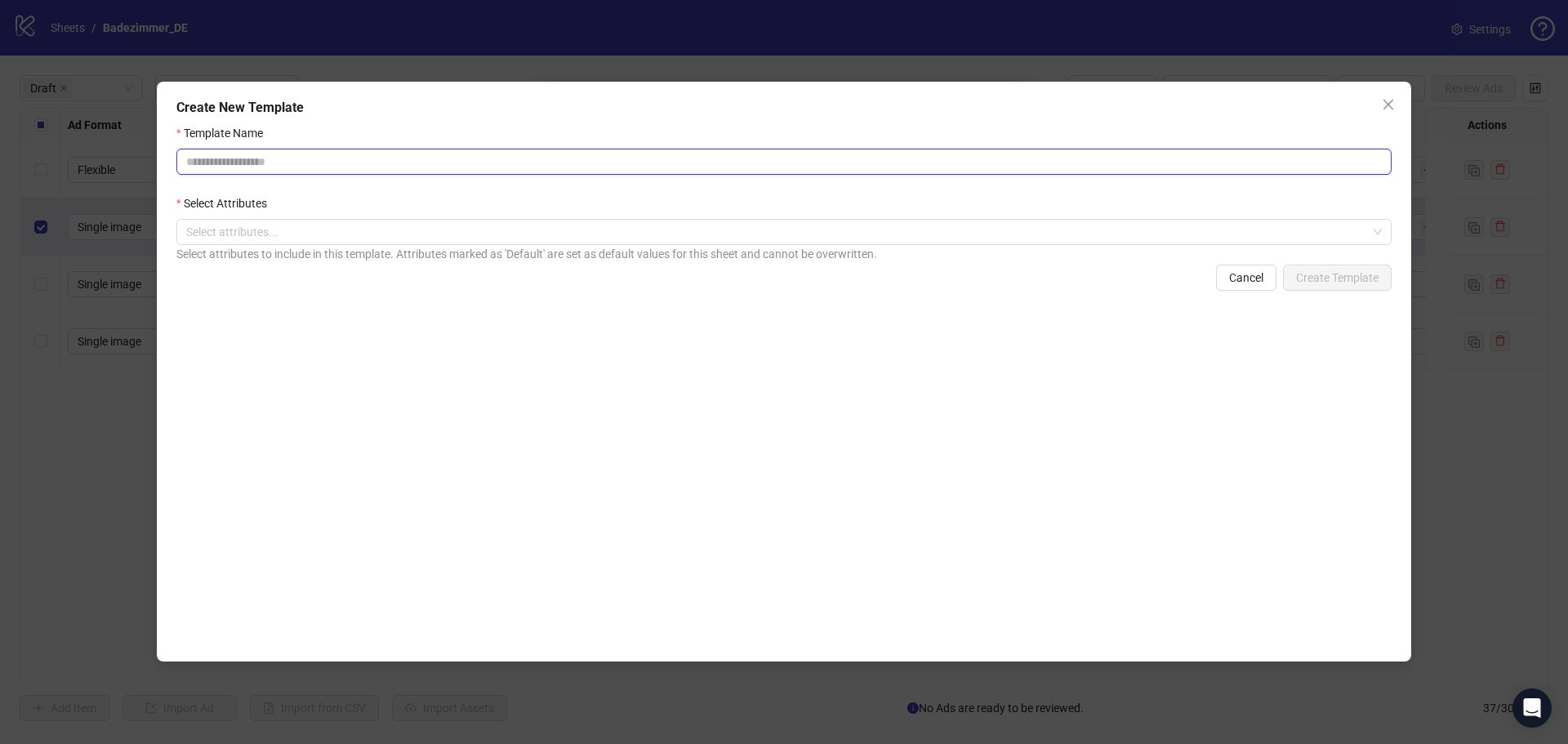
click at [511, 171] on input "Template Name" at bounding box center [784, 161] width 1215 height 26
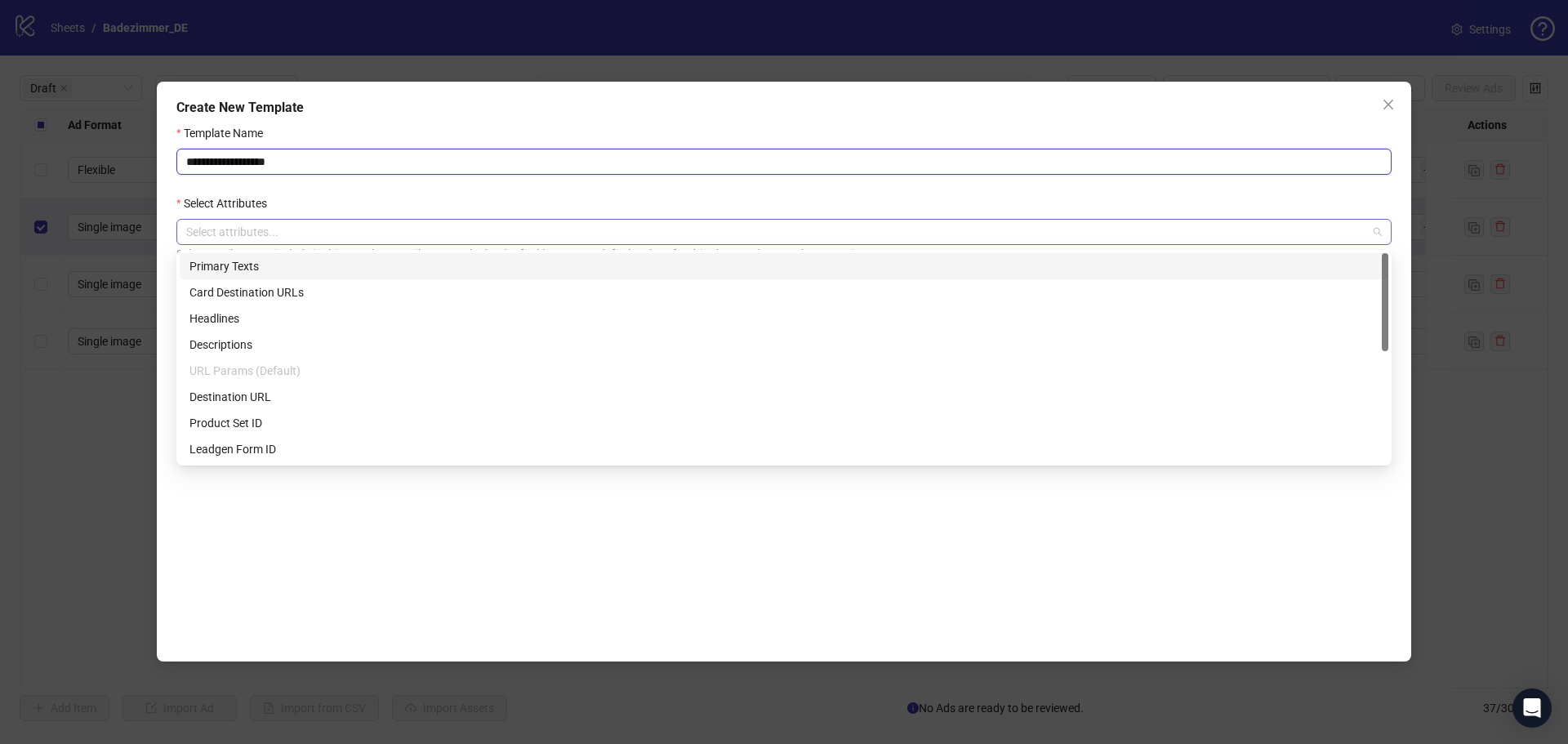
click at [306, 245] on div "Select attributes..." at bounding box center [784, 231] width 1215 height 26
type input "**********"
click at [290, 265] on div "Primary Texts" at bounding box center [784, 266] width 1189 height 18
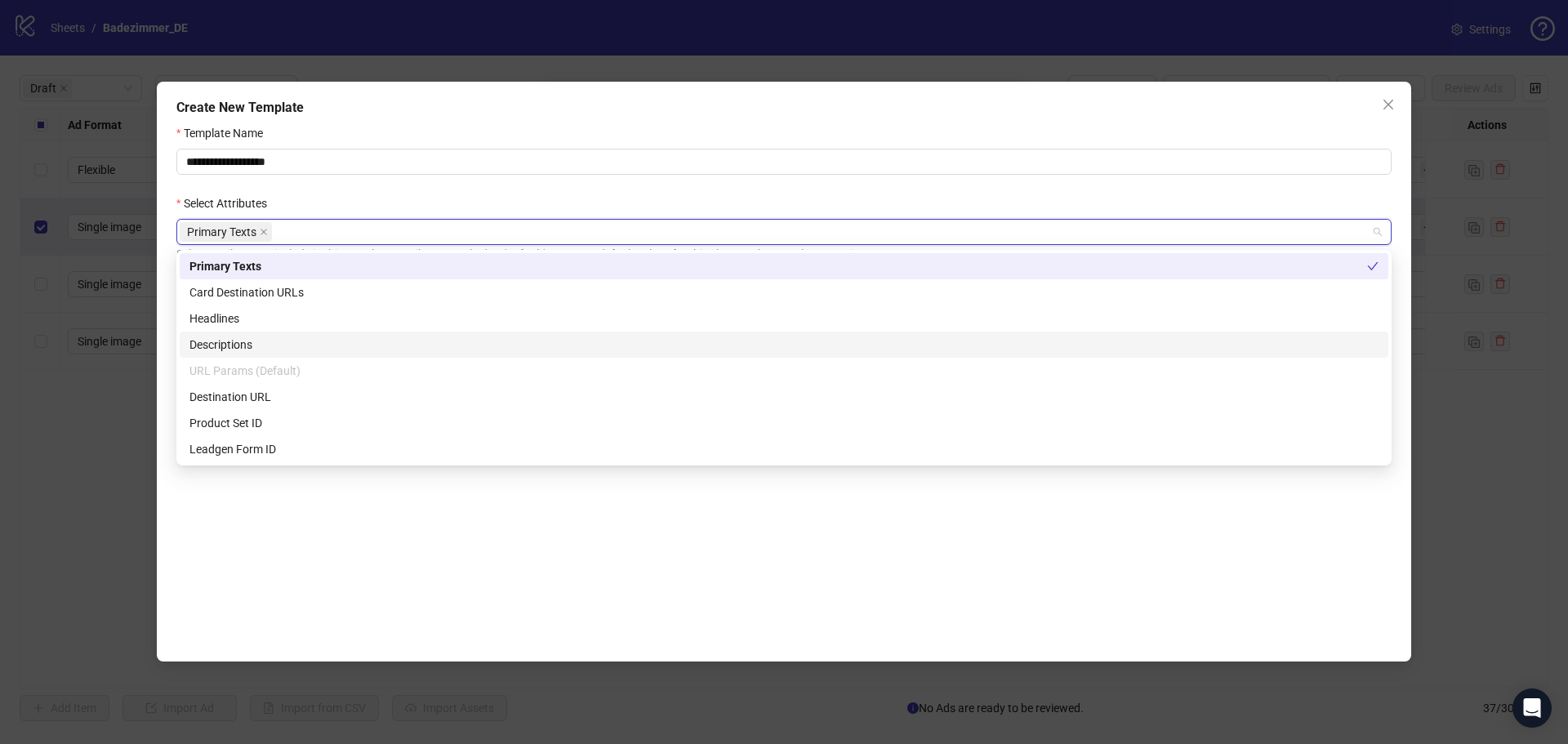
click at [255, 338] on div "Descriptions" at bounding box center [784, 344] width 1189 height 18
click at [356, 235] on icon "close" at bounding box center [353, 232] width 7 height 7
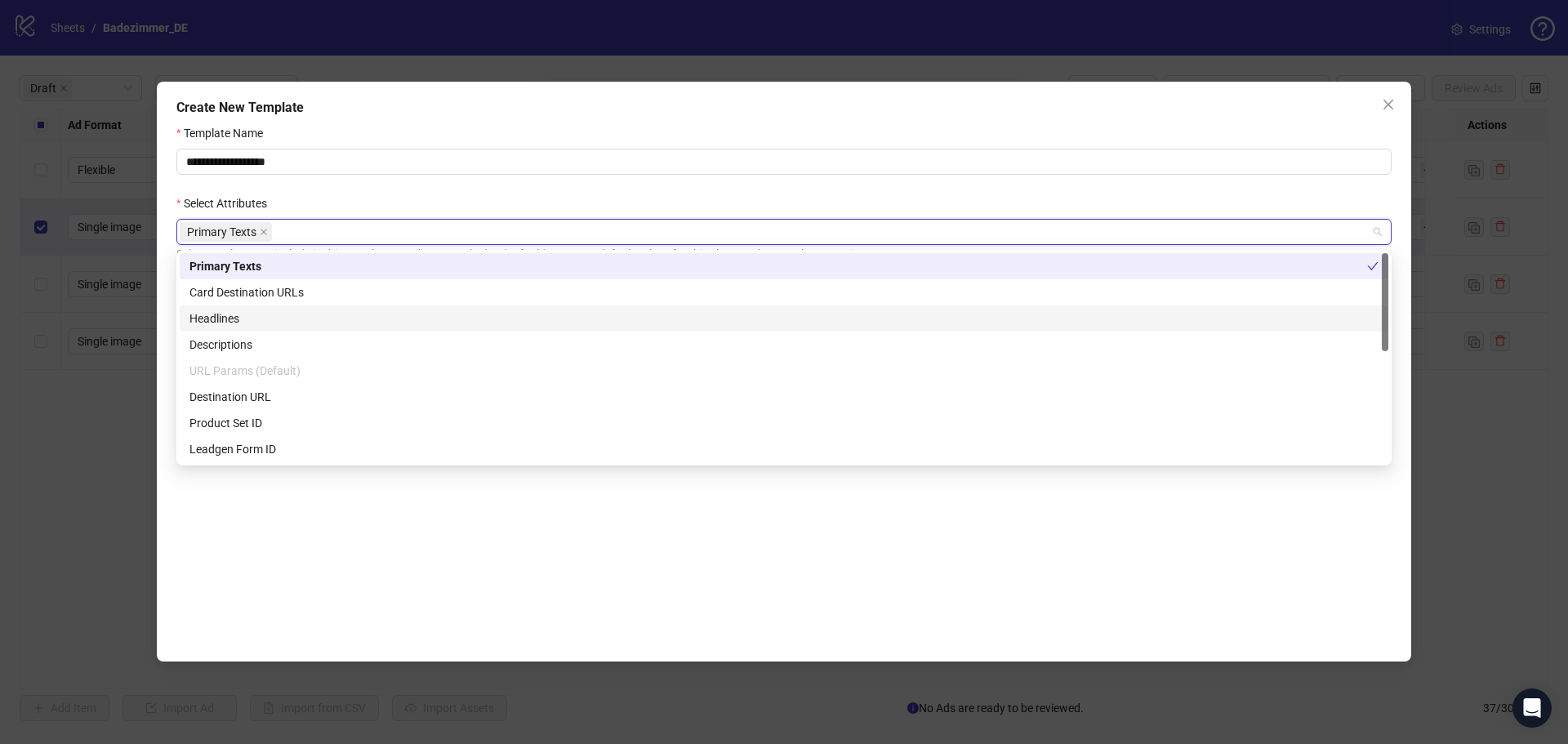
click at [292, 318] on div "Headlines" at bounding box center [784, 318] width 1189 height 18
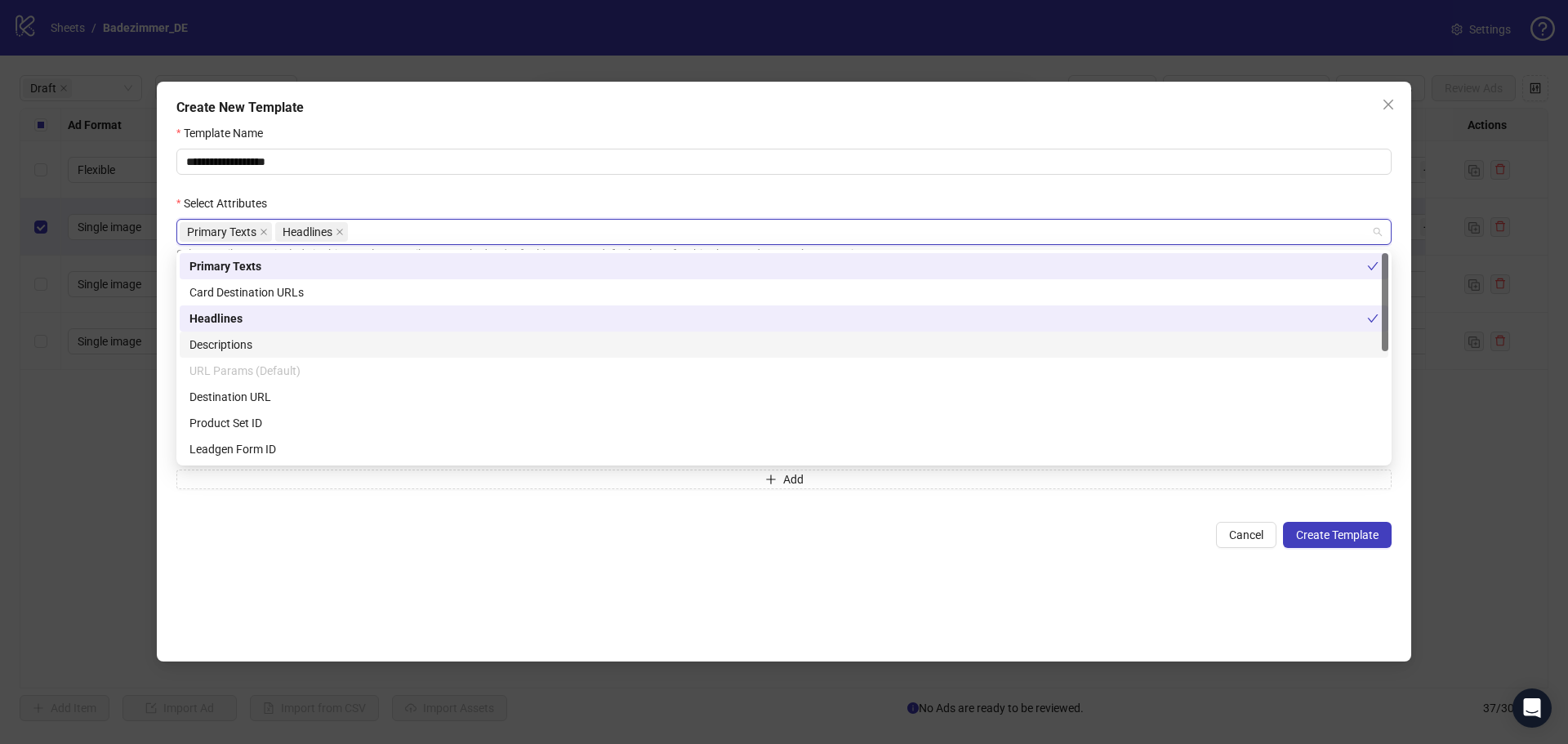
click at [282, 346] on div "Descriptions" at bounding box center [784, 344] width 1189 height 18
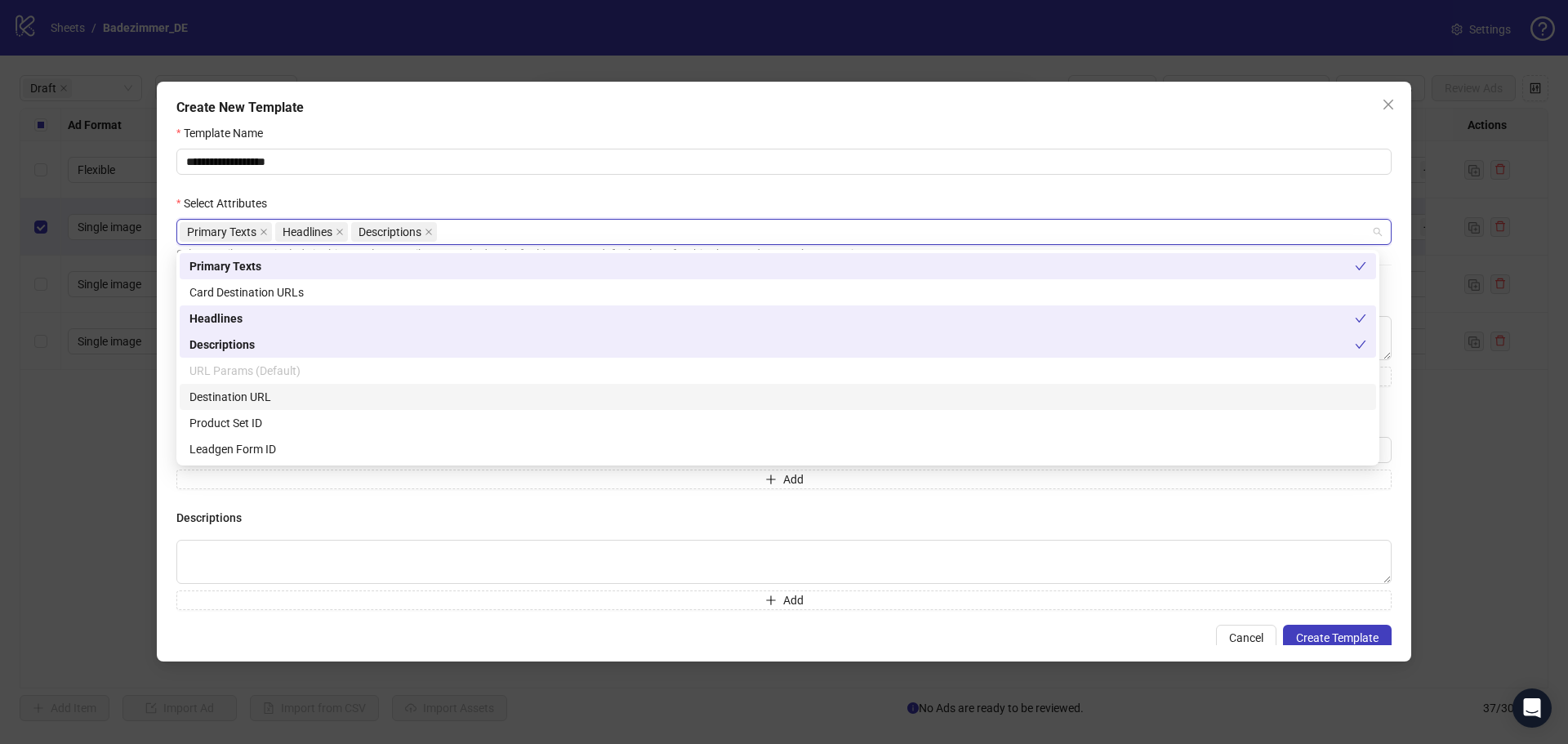
click at [278, 401] on div "Destination URL" at bounding box center [778, 397] width 1177 height 18
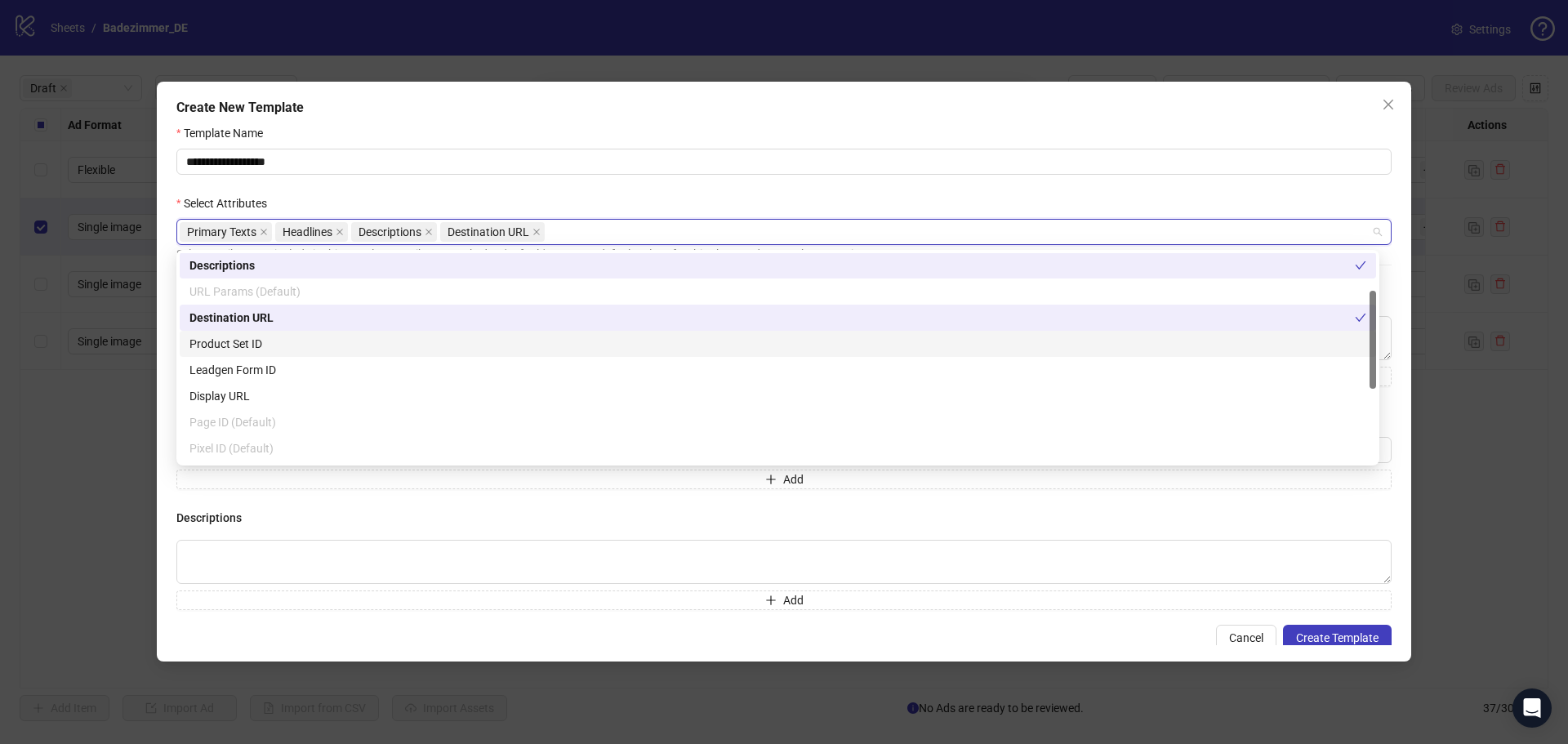
scroll to position [81, 0]
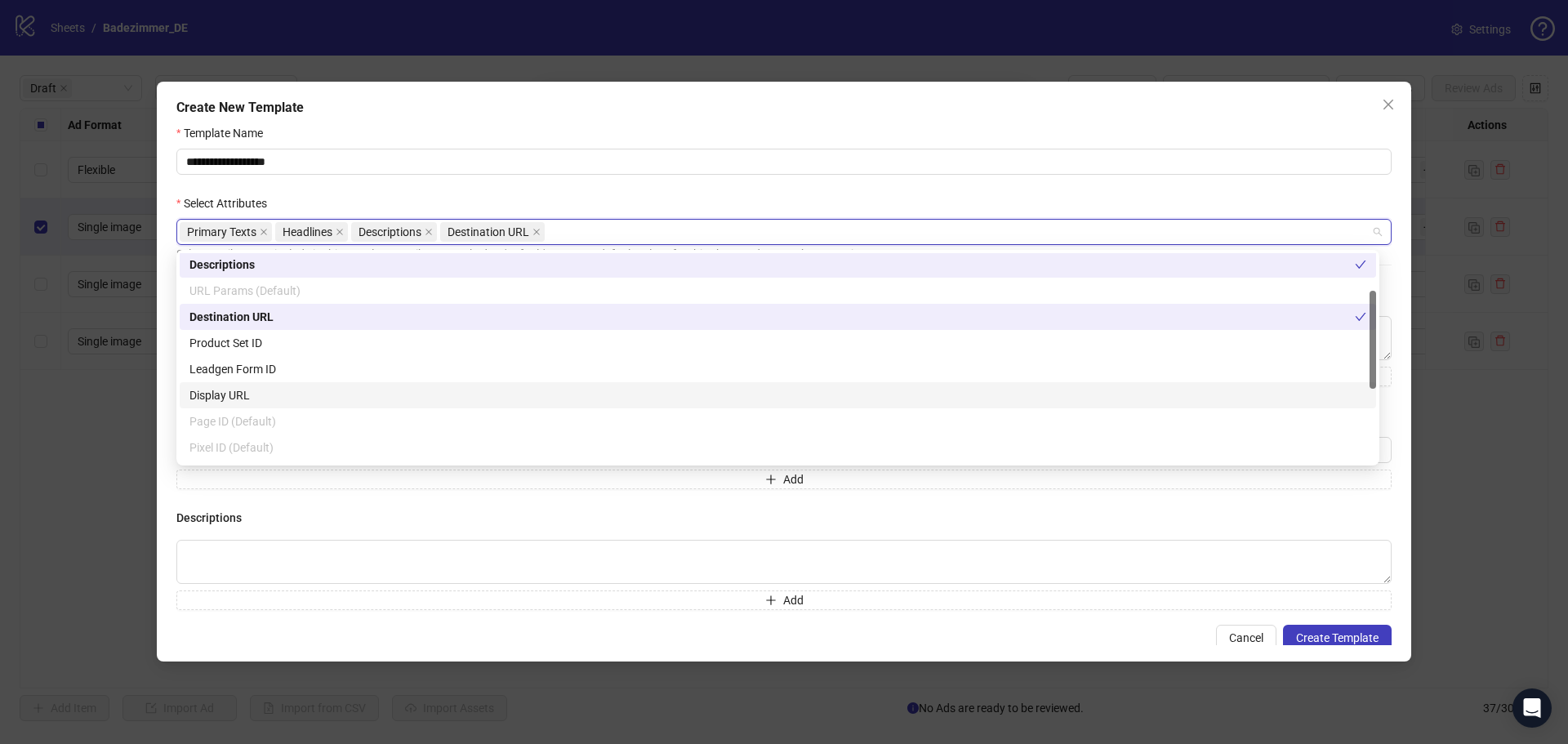
click at [257, 394] on div "Display URL" at bounding box center [778, 395] width 1177 height 18
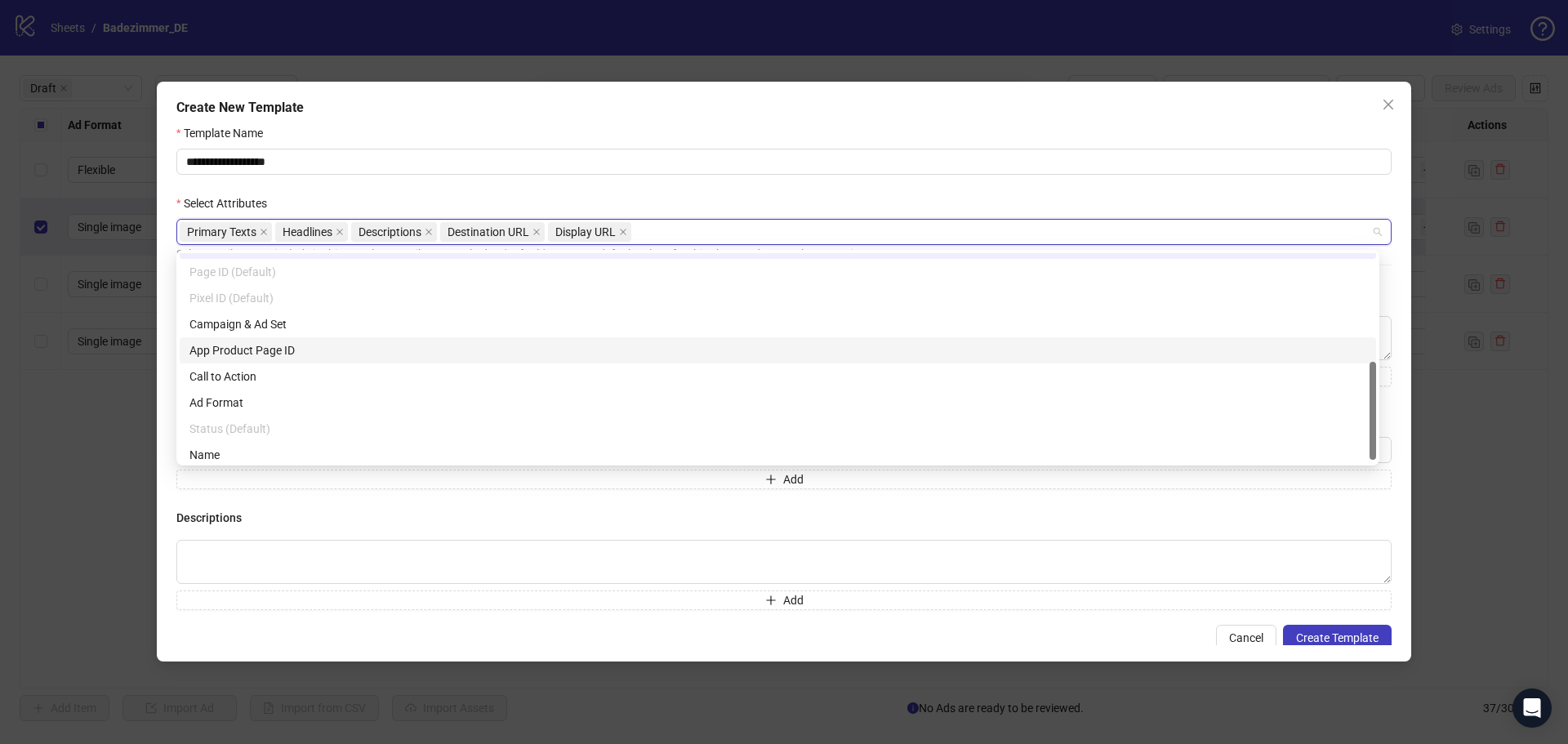
scroll to position [230, 0]
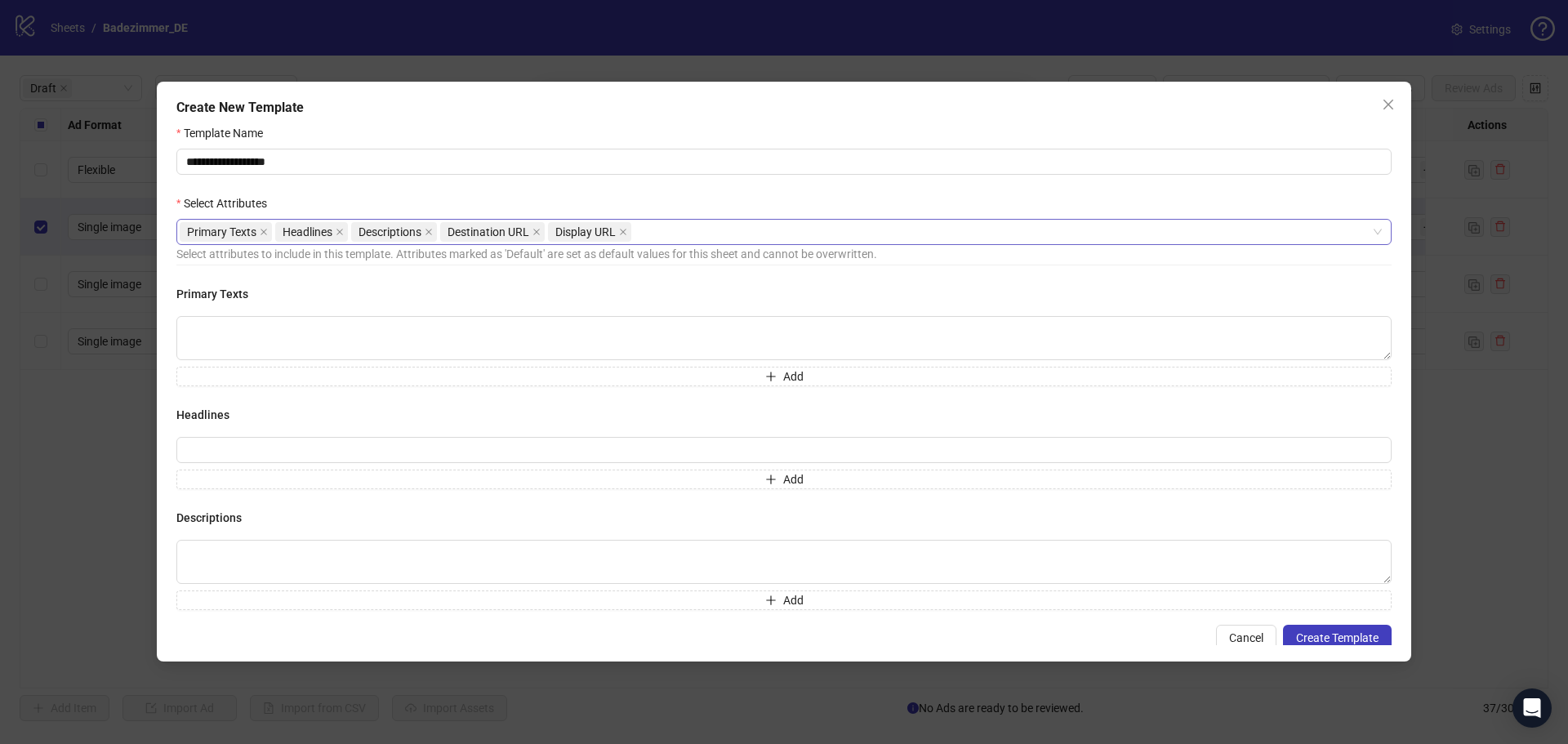
click at [1236, 639] on span "Cancel" at bounding box center [1247, 639] width 35 height 13
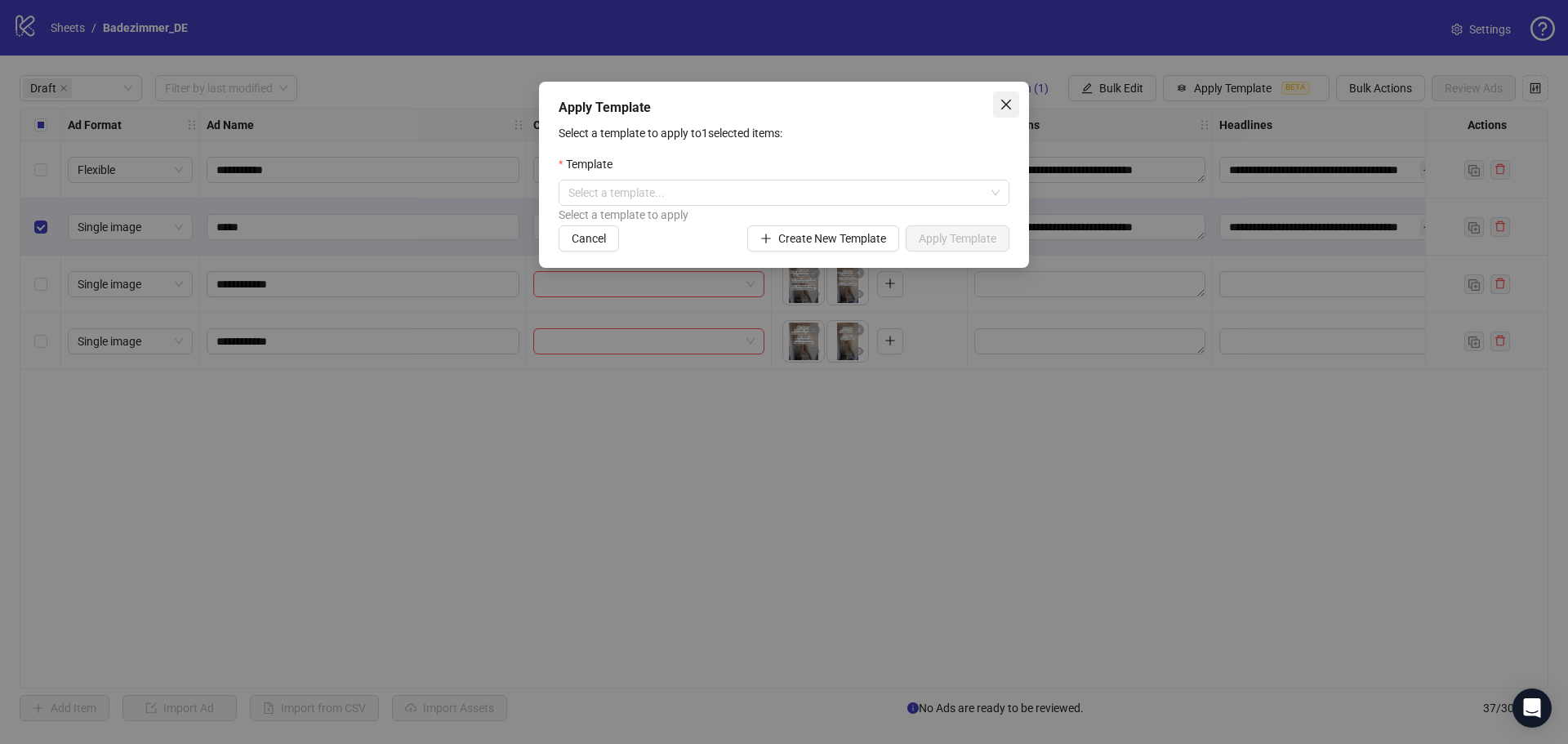
click at [1012, 100] on icon "close" at bounding box center [1006, 105] width 13 height 13
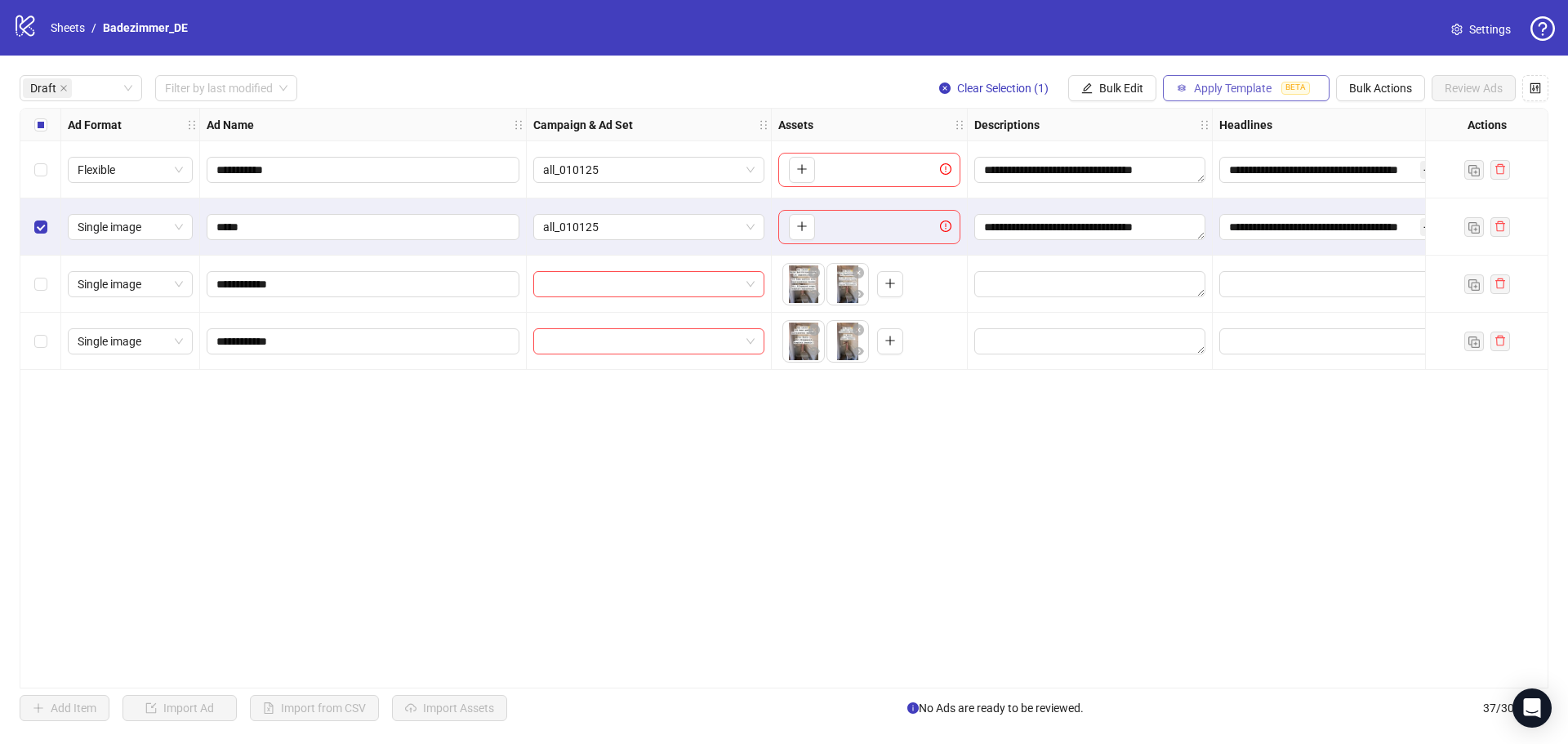
click at [1202, 94] on span "Apply Template" at bounding box center [1233, 88] width 78 height 13
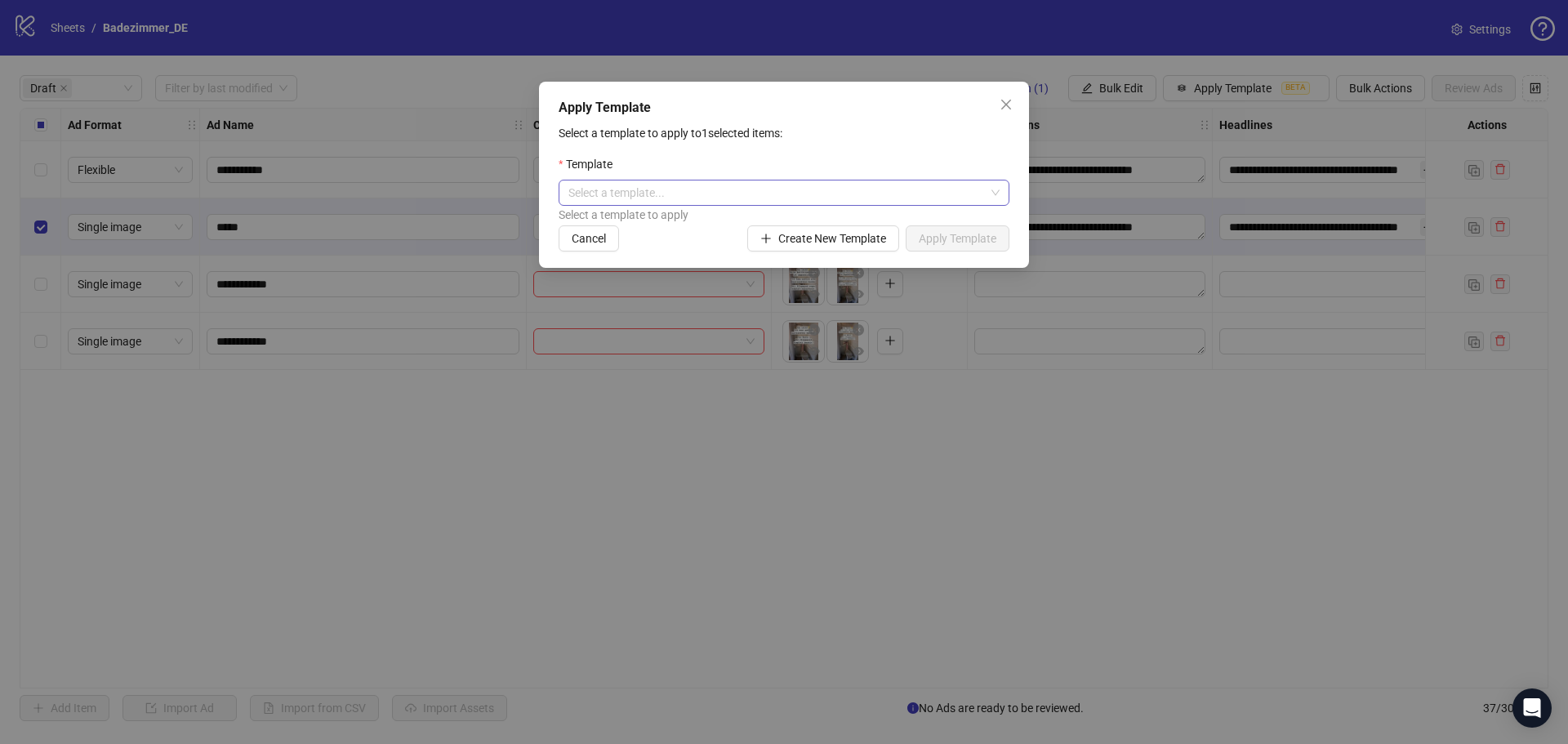
click at [798, 182] on input "search" at bounding box center [776, 193] width 417 height 25
click at [1003, 103] on icon "close" at bounding box center [1006, 105] width 13 height 13
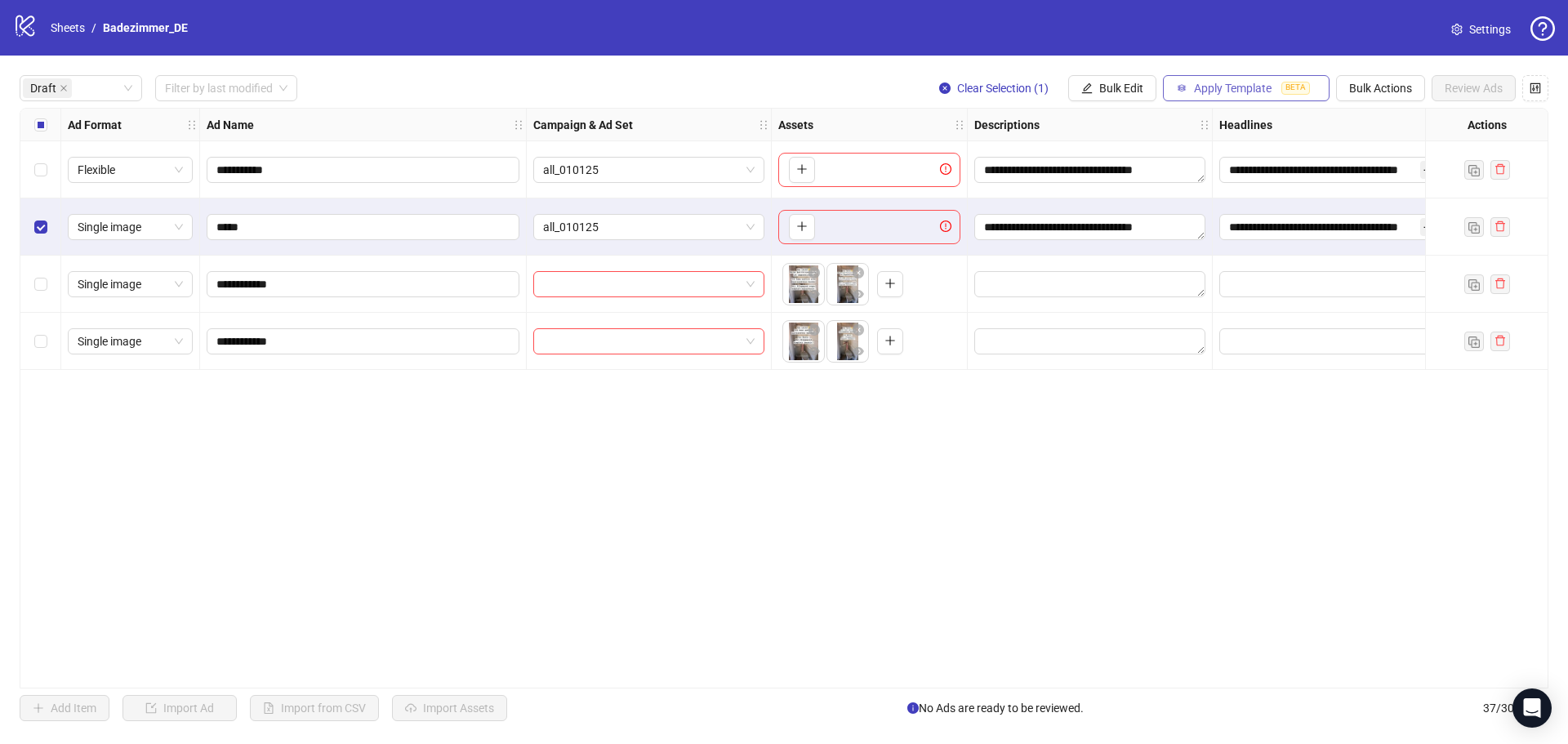
click at [1206, 87] on span "Apply Template" at bounding box center [1233, 88] width 78 height 13
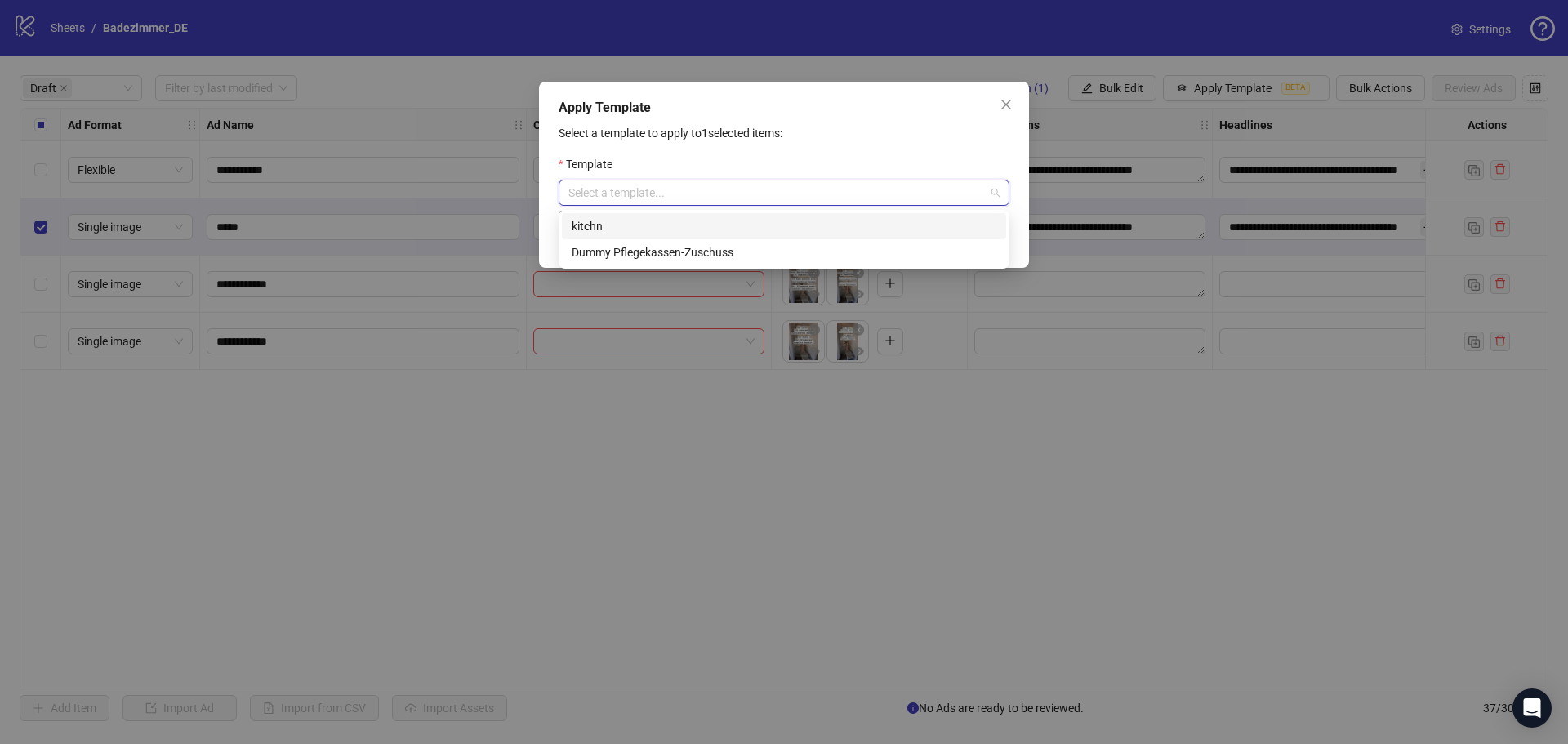
click at [814, 186] on input "search" at bounding box center [776, 193] width 417 height 25
click at [850, 151] on div "Select a template to apply to 1 selected items: Template Select a template... S…" at bounding box center [784, 188] width 450 height 128
click at [848, 197] on input "search" at bounding box center [776, 193] width 417 height 25
click at [47, 233] on div "Apply Template Select a template to apply to 1 selected items: Template Select …" at bounding box center [784, 372] width 1568 height 744
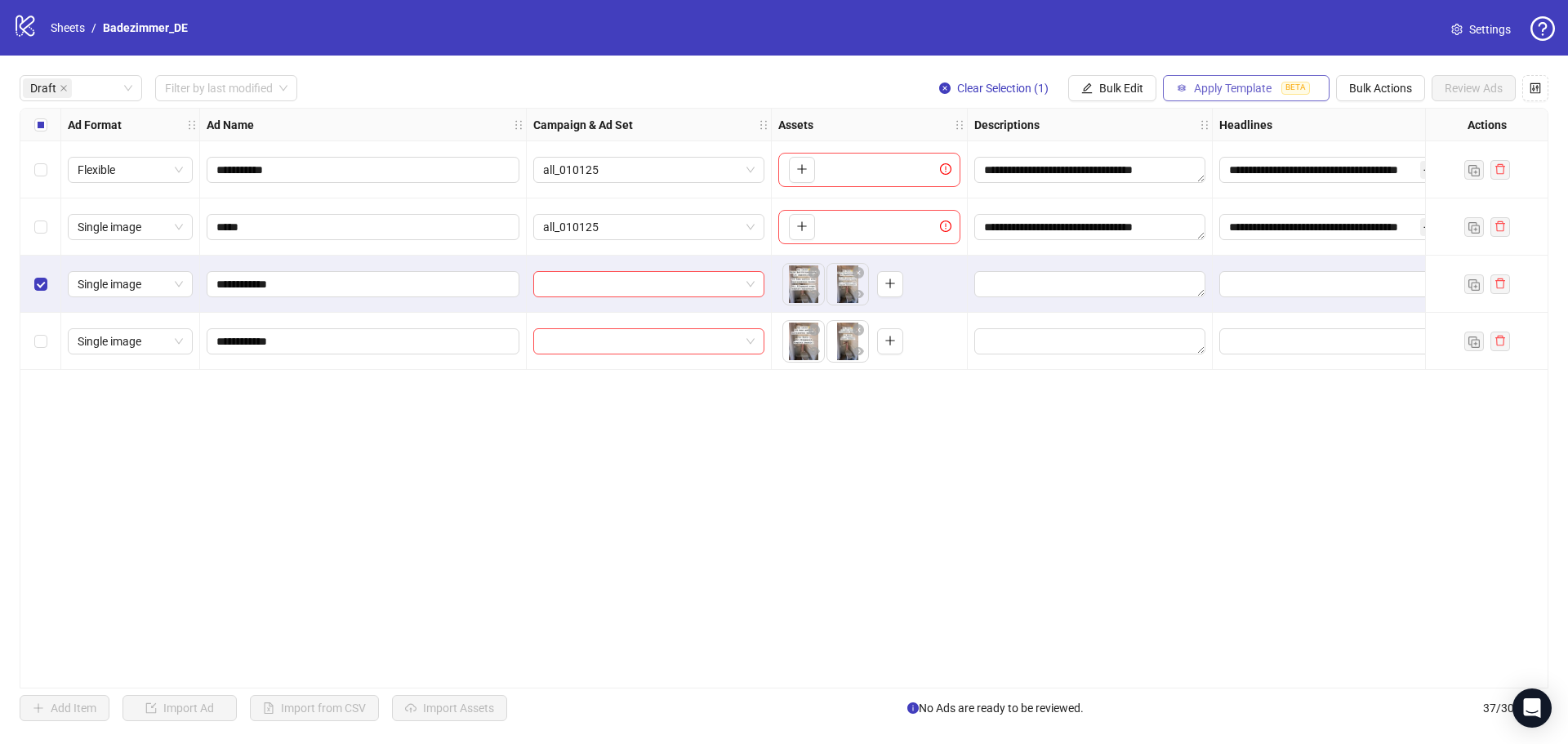
click at [1225, 88] on span "Apply Template" at bounding box center [1233, 88] width 78 height 13
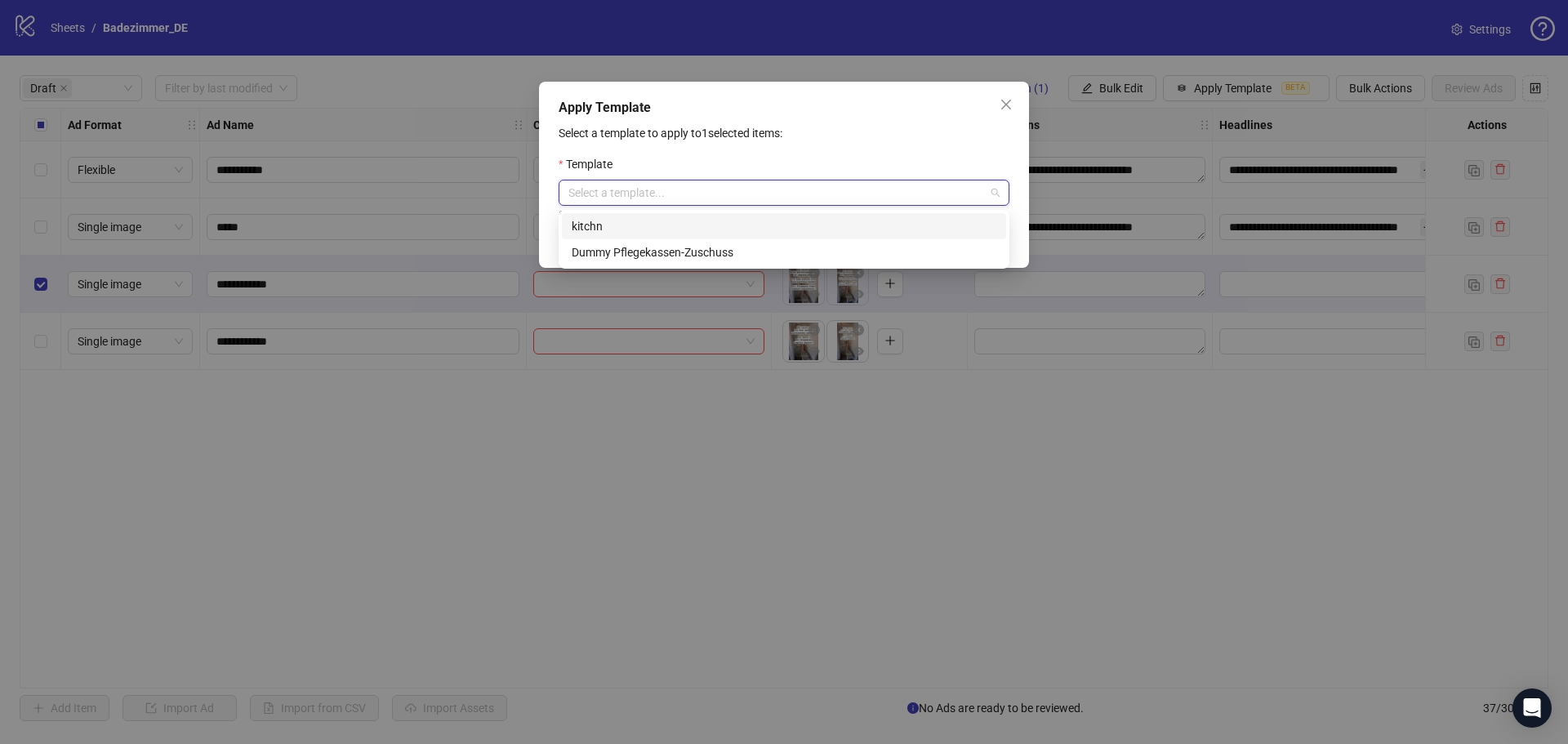
click at [813, 200] on input "search" at bounding box center [776, 193] width 417 height 25
click at [780, 251] on div "Dummy Pflegekassen-Zuschuss" at bounding box center [784, 252] width 425 height 18
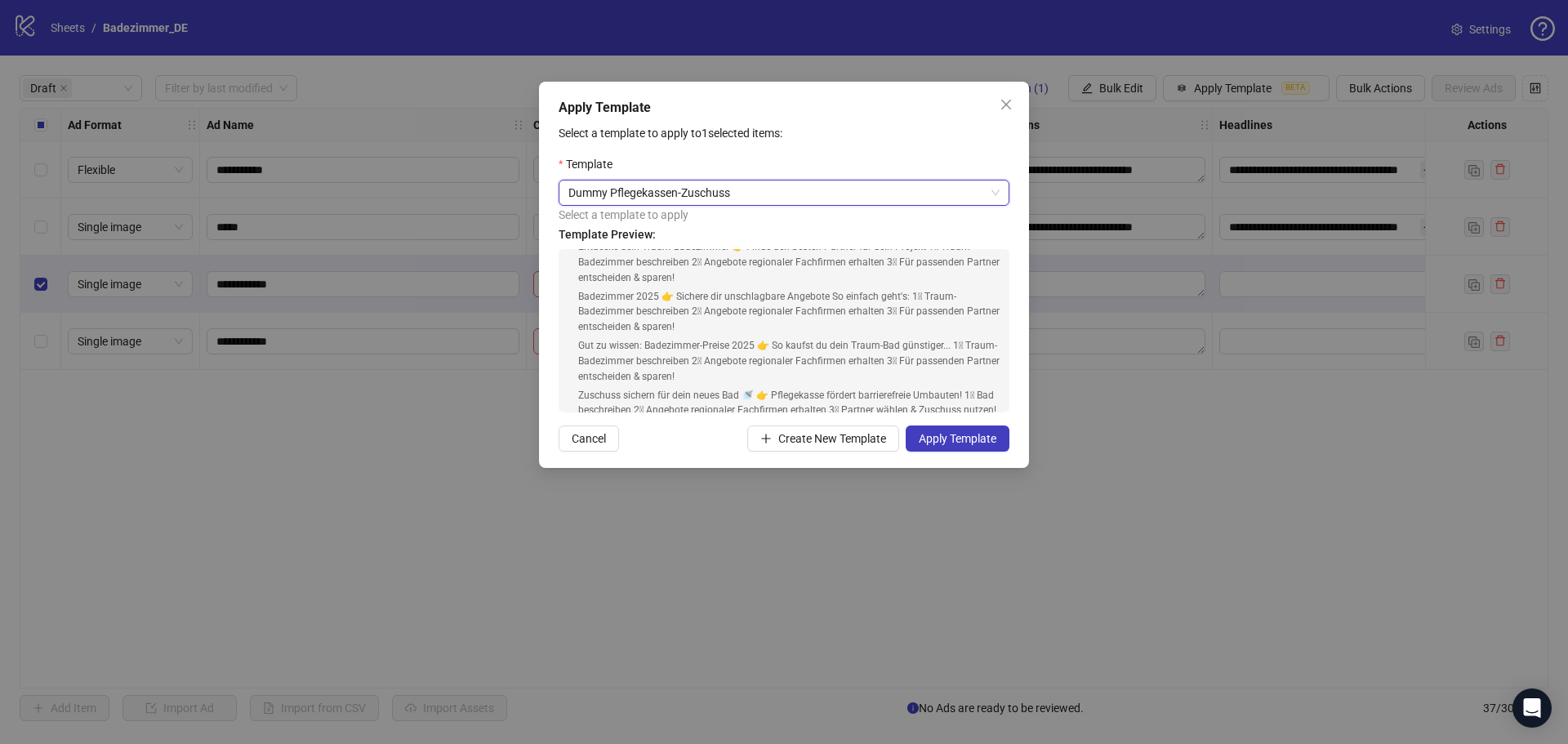
scroll to position [0, 0]
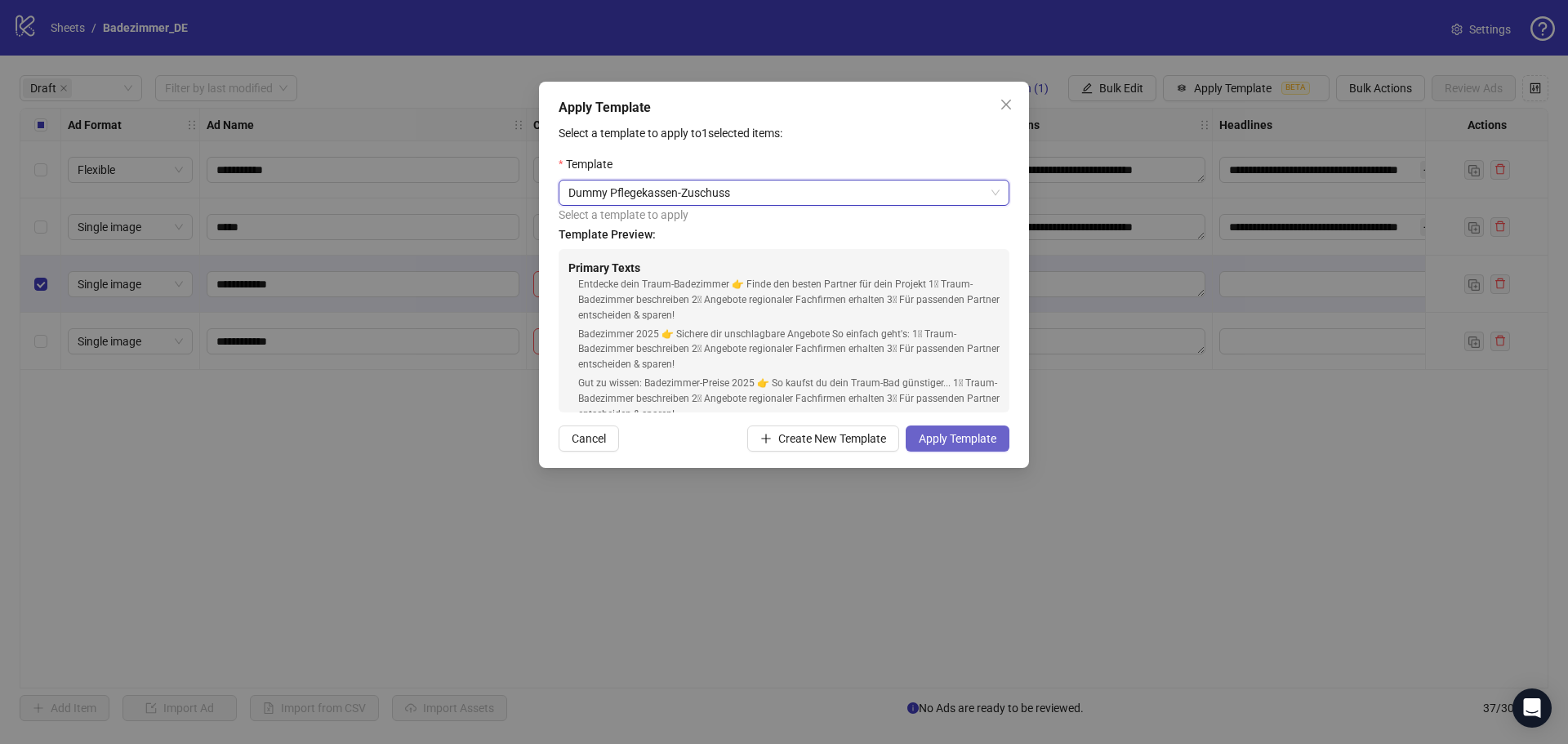
click at [960, 447] on button "Apply Template" at bounding box center [957, 438] width 104 height 26
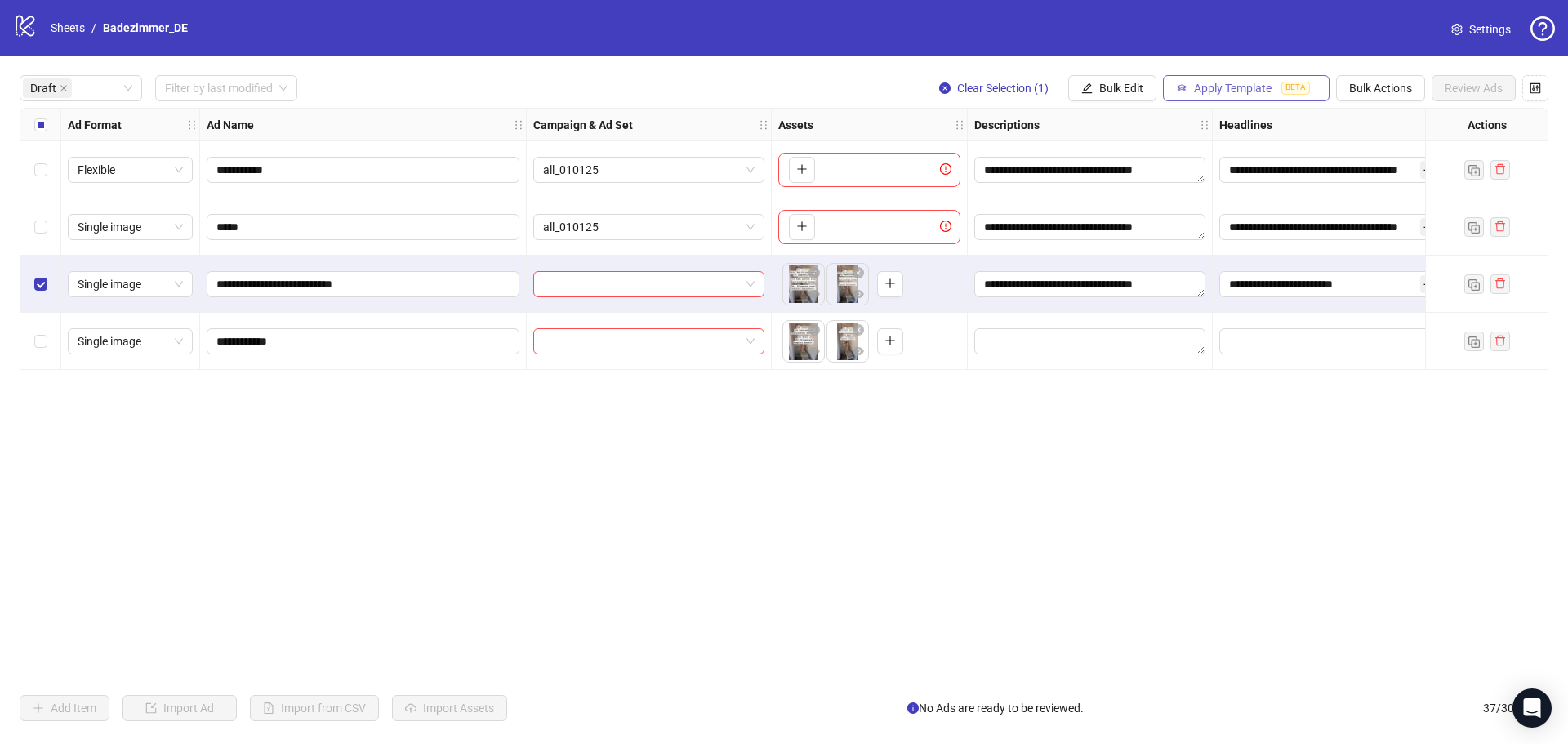
click at [1213, 90] on span "Apply Template" at bounding box center [1233, 88] width 78 height 13
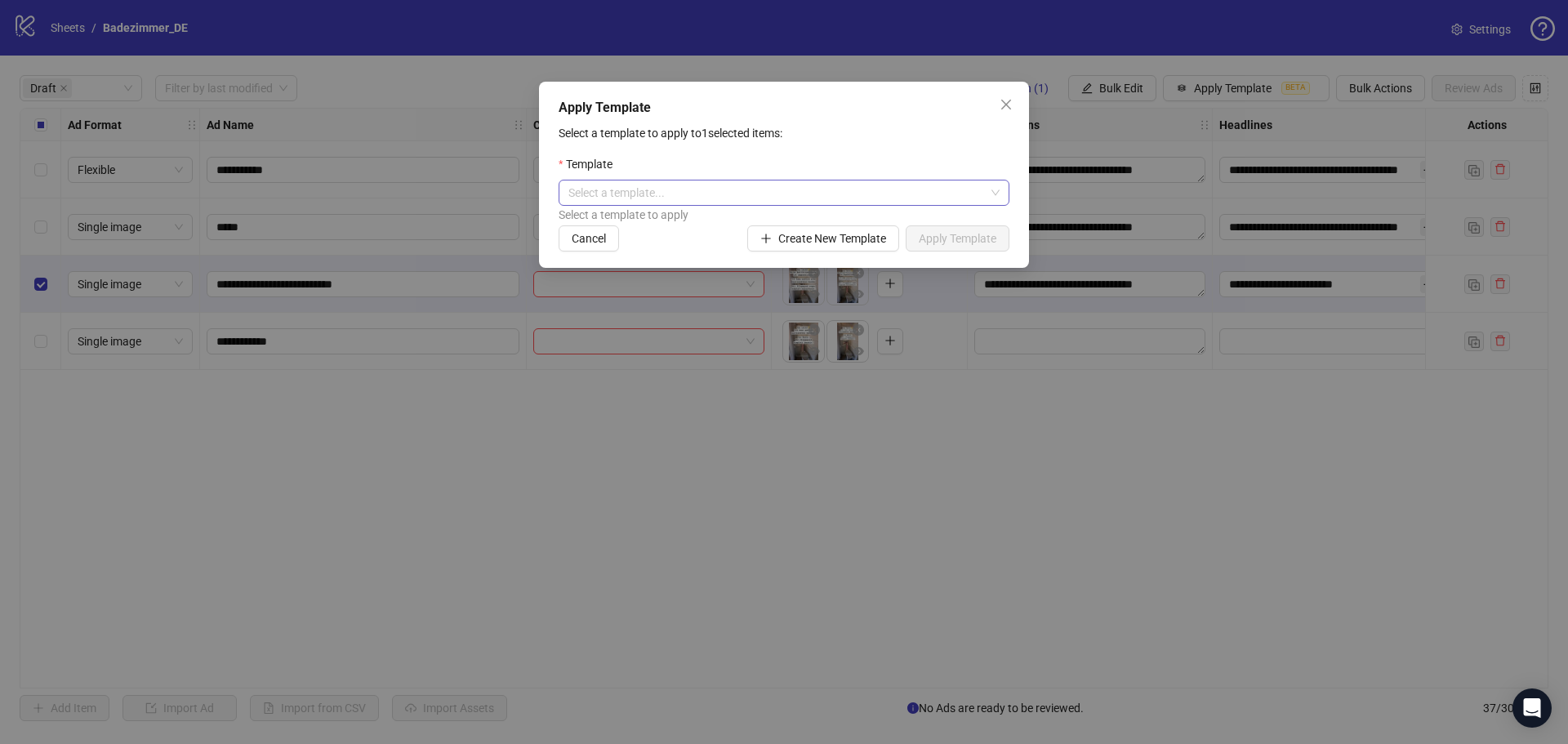
click at [717, 191] on input "search" at bounding box center [776, 193] width 417 height 25
click at [701, 248] on div "Dummy Pflegekassen-Zuschuss" at bounding box center [784, 252] width 425 height 18
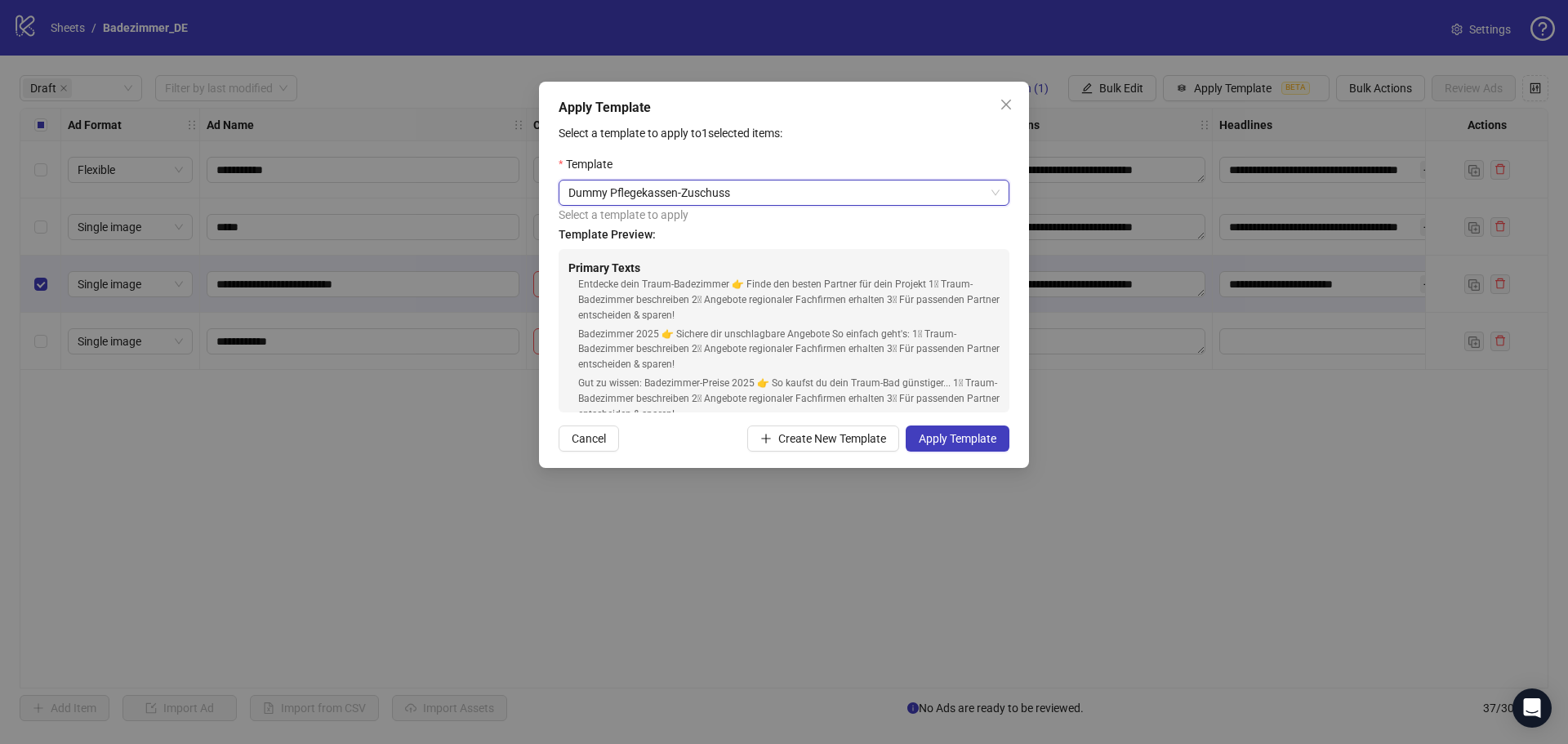
click at [410, 288] on div "Apply Template Select a template to apply to 1 selected items: Template Dummy P…" at bounding box center [784, 372] width 1568 height 744
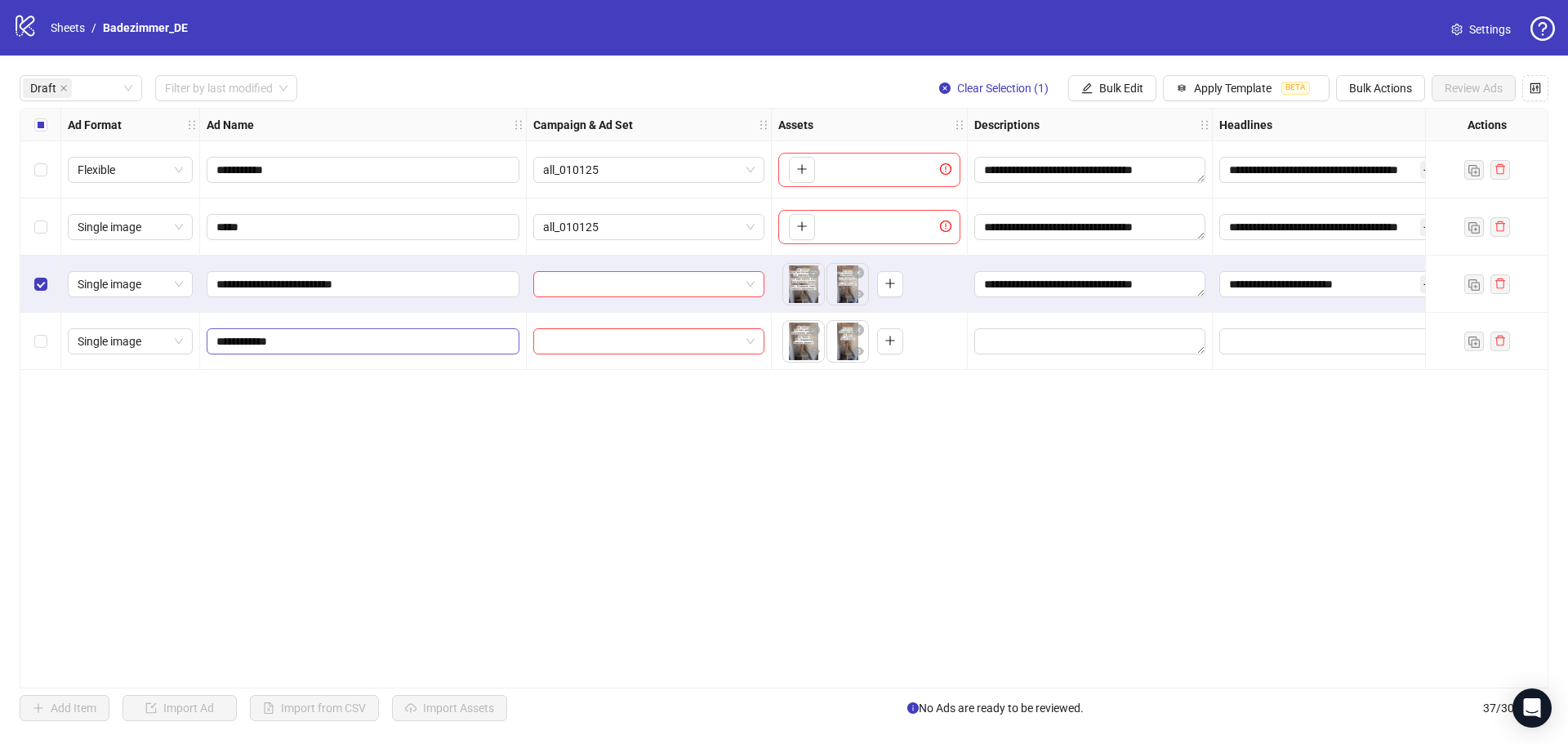
click at [301, 351] on span "**********" at bounding box center [363, 341] width 312 height 26
click at [301, 343] on input "**********" at bounding box center [361, 341] width 290 height 18
click at [379, 277] on input "**********" at bounding box center [361, 284] width 290 height 18
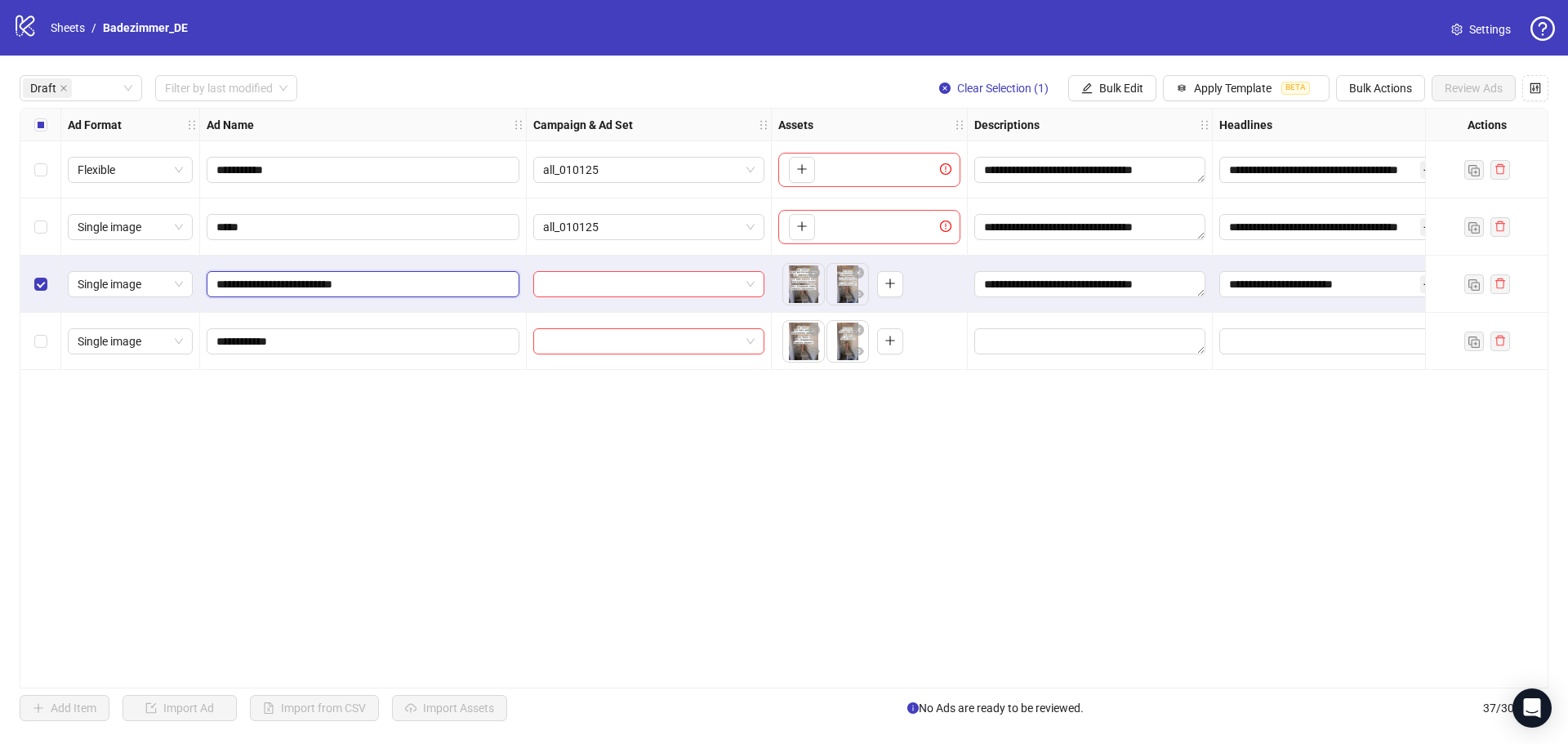
click at [379, 277] on input "**********" at bounding box center [361, 284] width 290 height 18
click at [370, 278] on input "**********" at bounding box center [361, 284] width 290 height 18
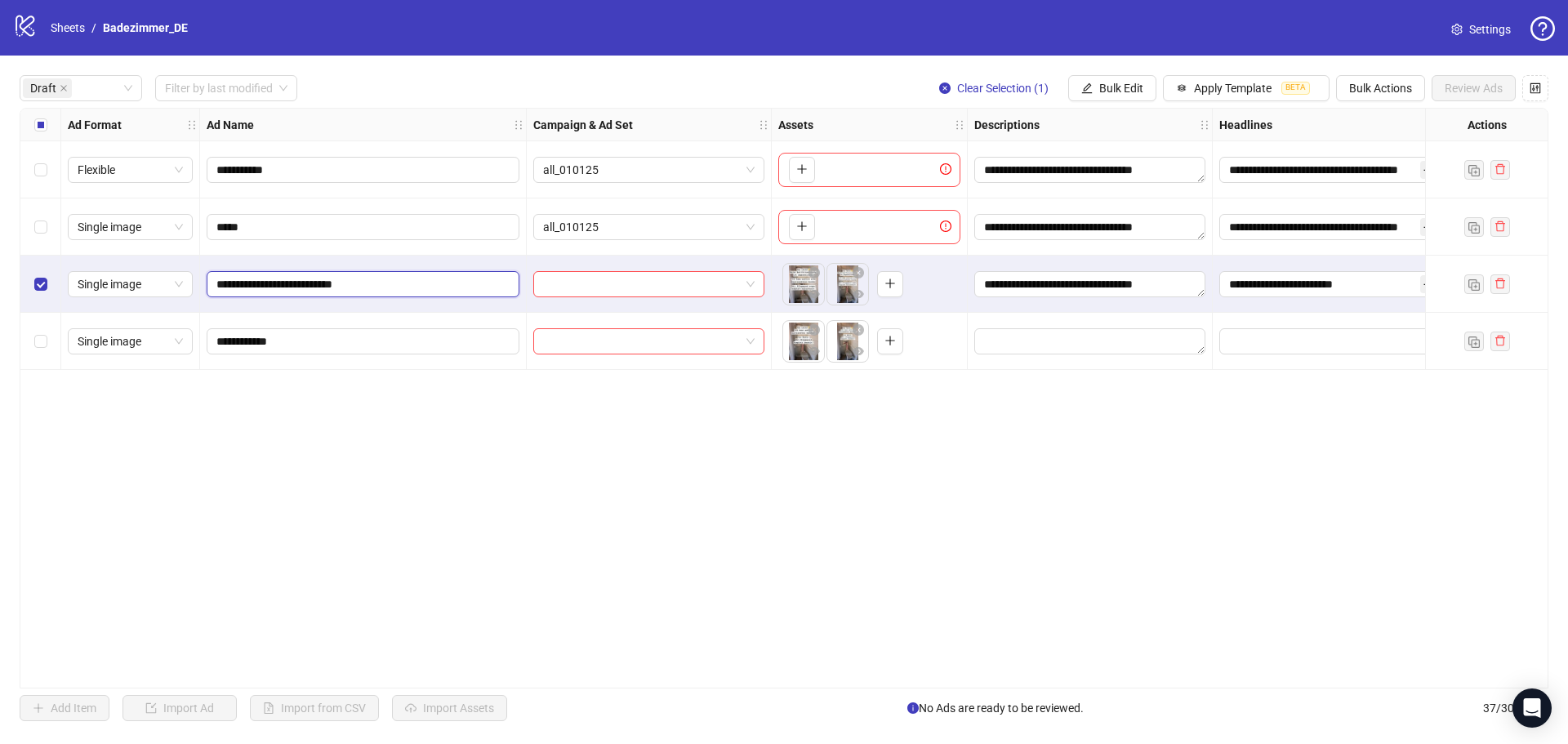
click at [370, 278] on input "**********" at bounding box center [361, 284] width 290 height 18
paste input "text"
click at [250, 286] on input "**********" at bounding box center [361, 284] width 290 height 18
type input "**********"
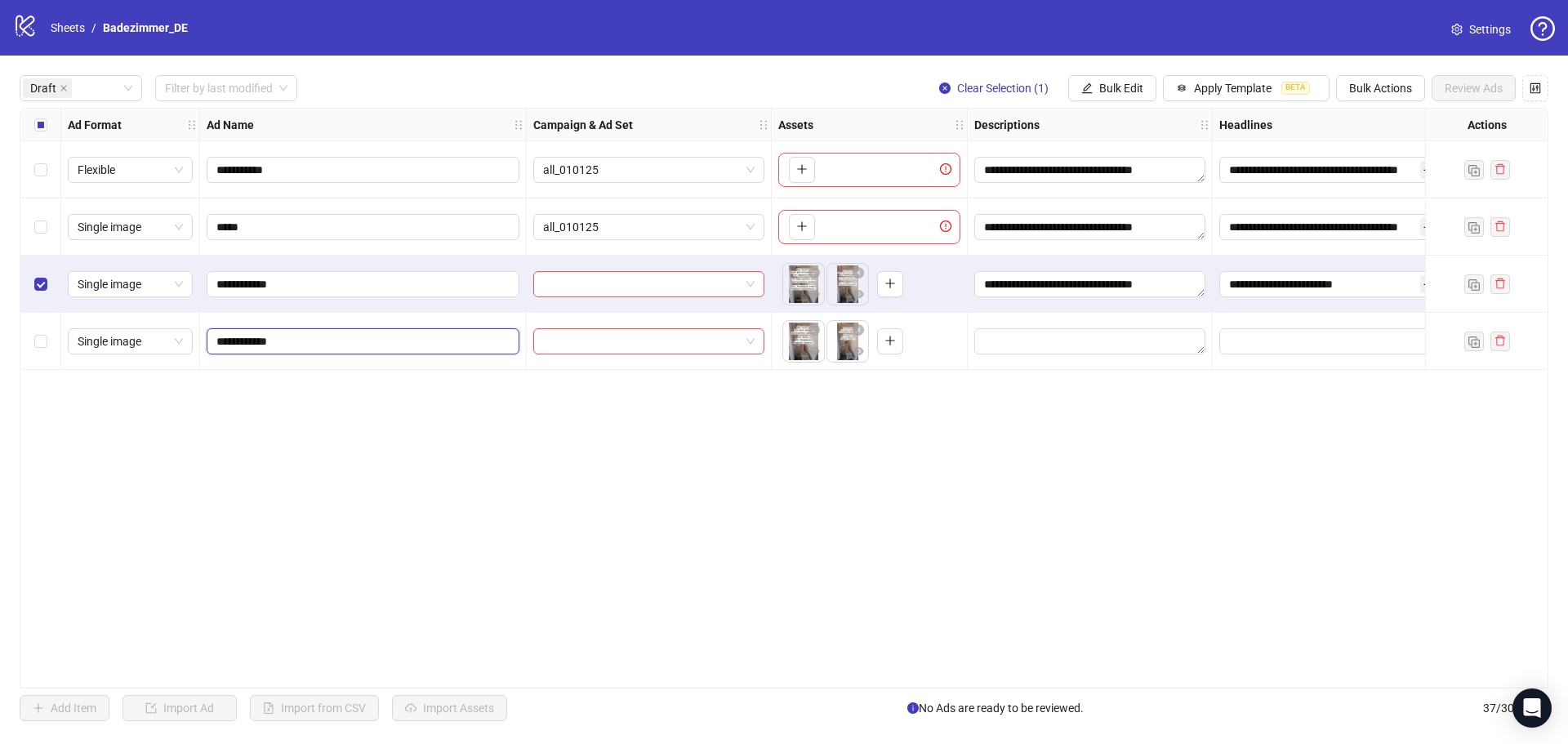
click at [263, 341] on input "**********" at bounding box center [361, 341] width 290 height 18
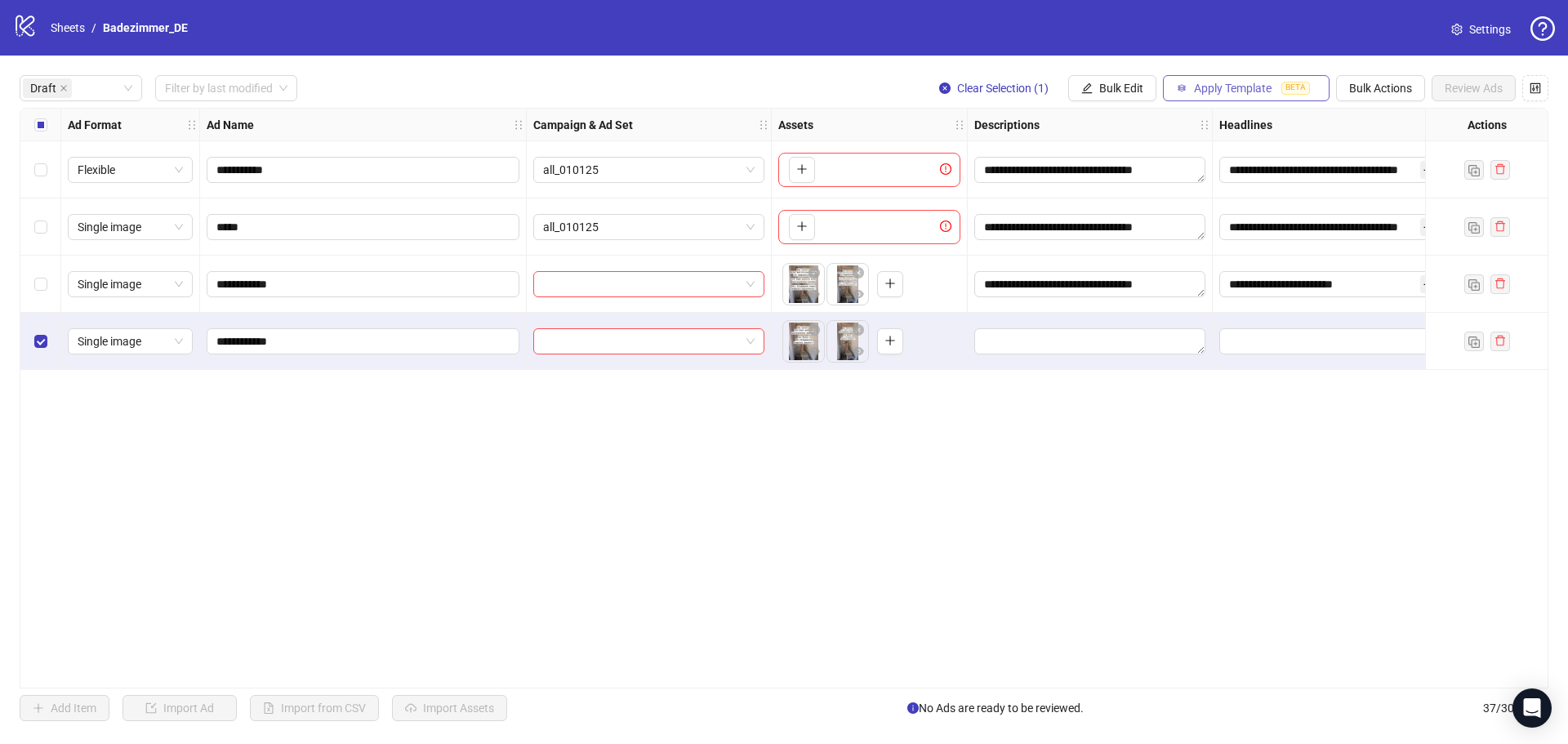
click at [1214, 86] on span "Apply Template" at bounding box center [1233, 88] width 78 height 13
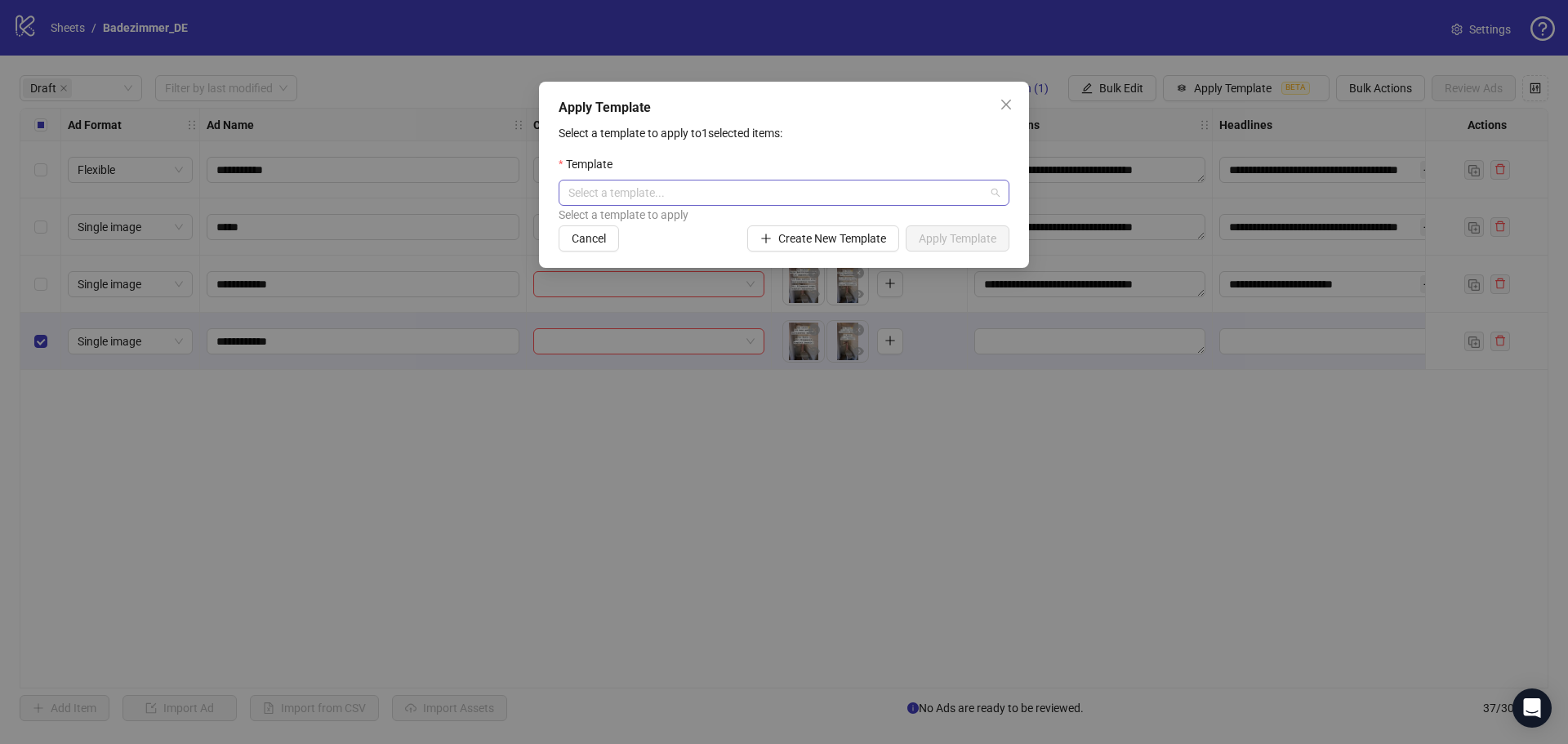
click at [873, 186] on input "search" at bounding box center [776, 193] width 417 height 25
click at [788, 247] on div "Dummy Pflegekassen-Zuschuss" at bounding box center [784, 252] width 425 height 18
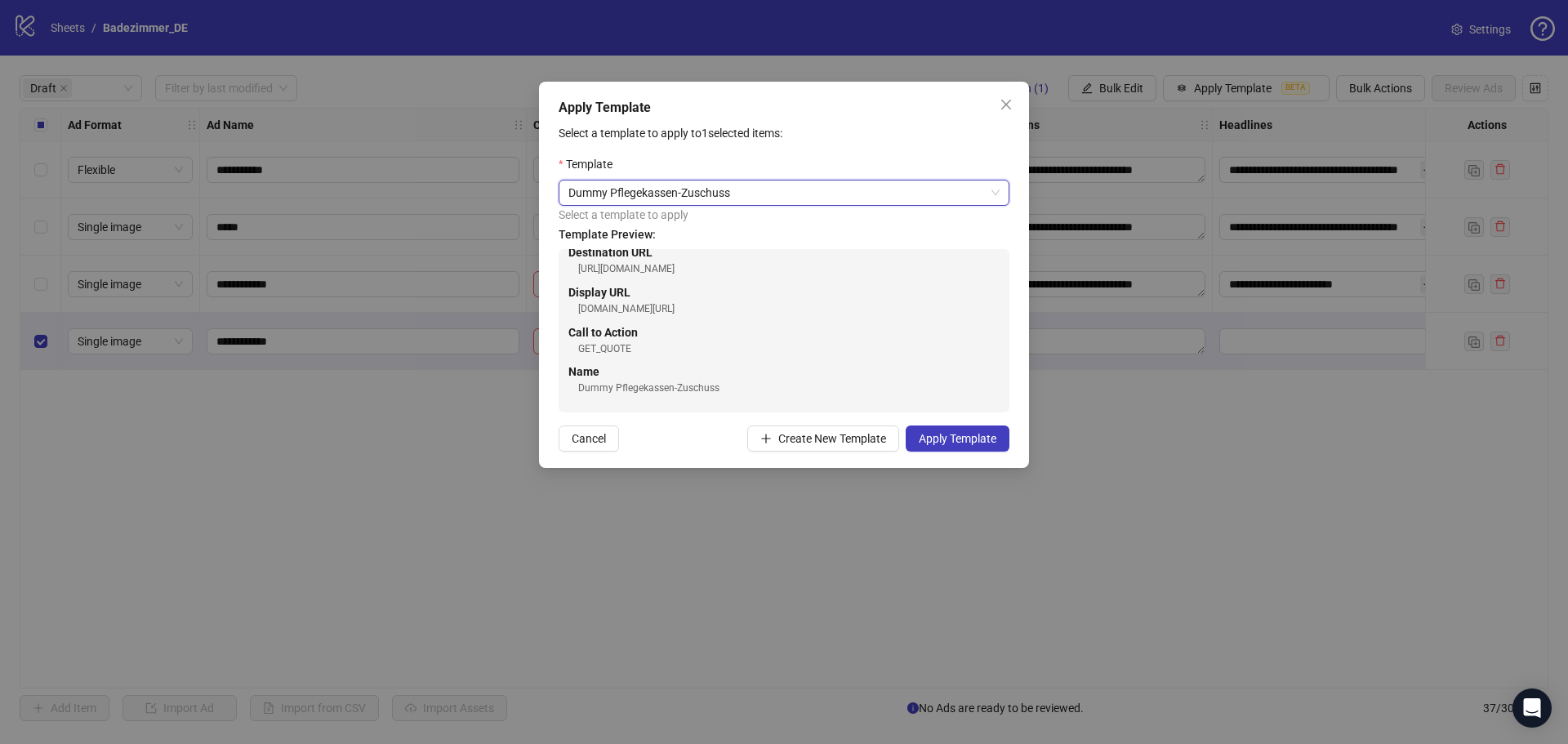
scroll to position [439, 0]
click at [918, 447] on button "Apply Template" at bounding box center [957, 438] width 104 height 26
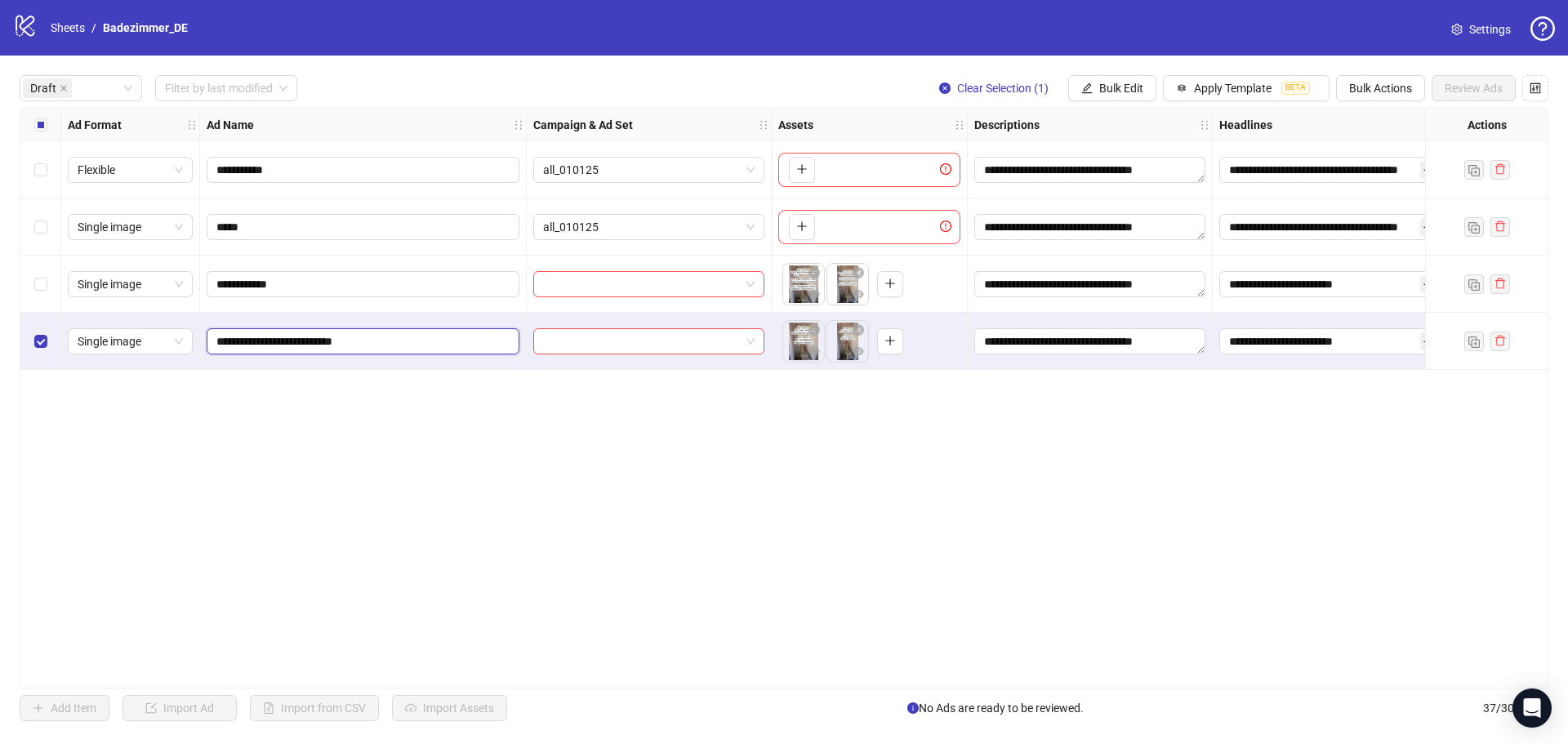
click at [420, 350] on input "**********" at bounding box center [361, 341] width 290 height 18
paste input "text"
type input "**********"
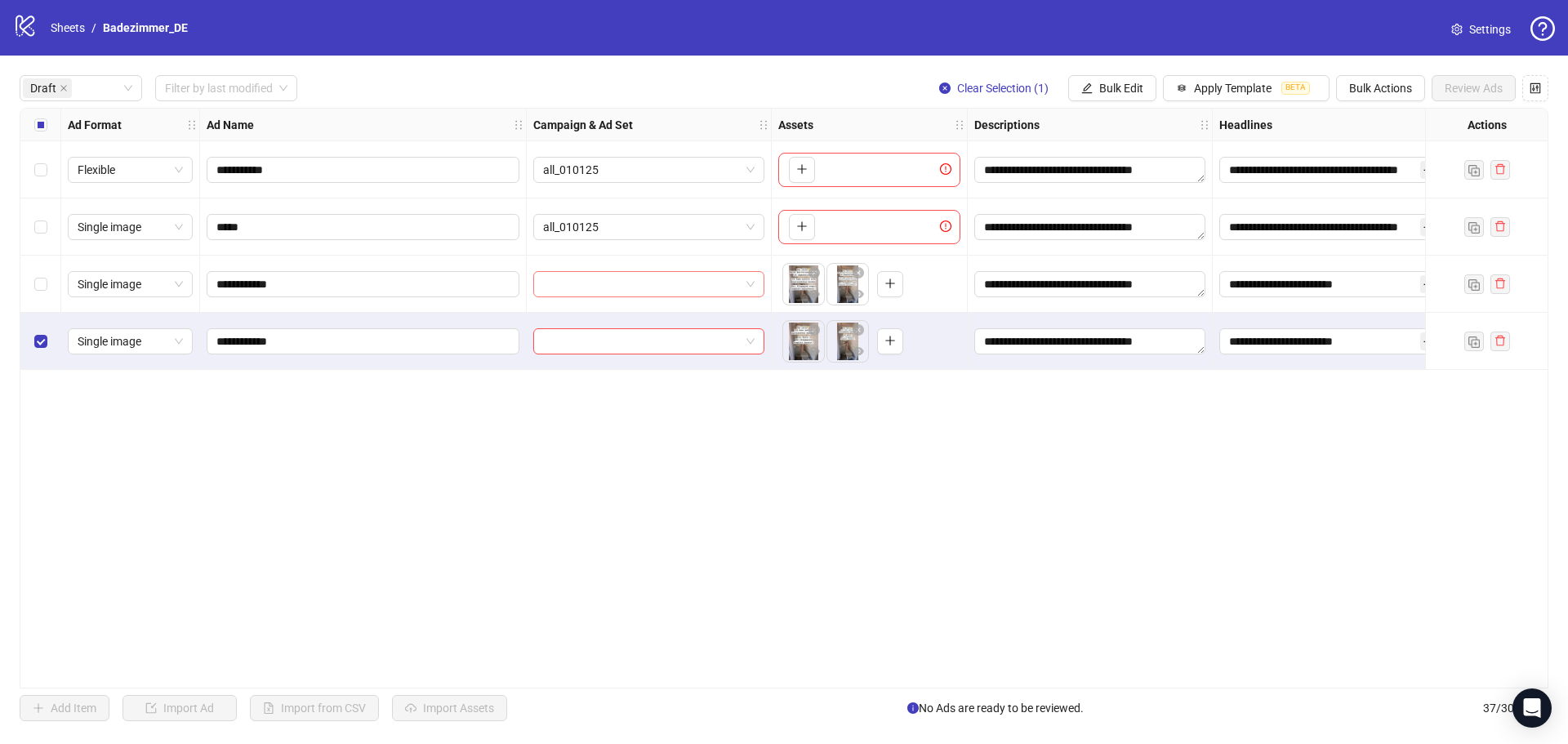
click at [590, 288] on input "search" at bounding box center [641, 285] width 196 height 25
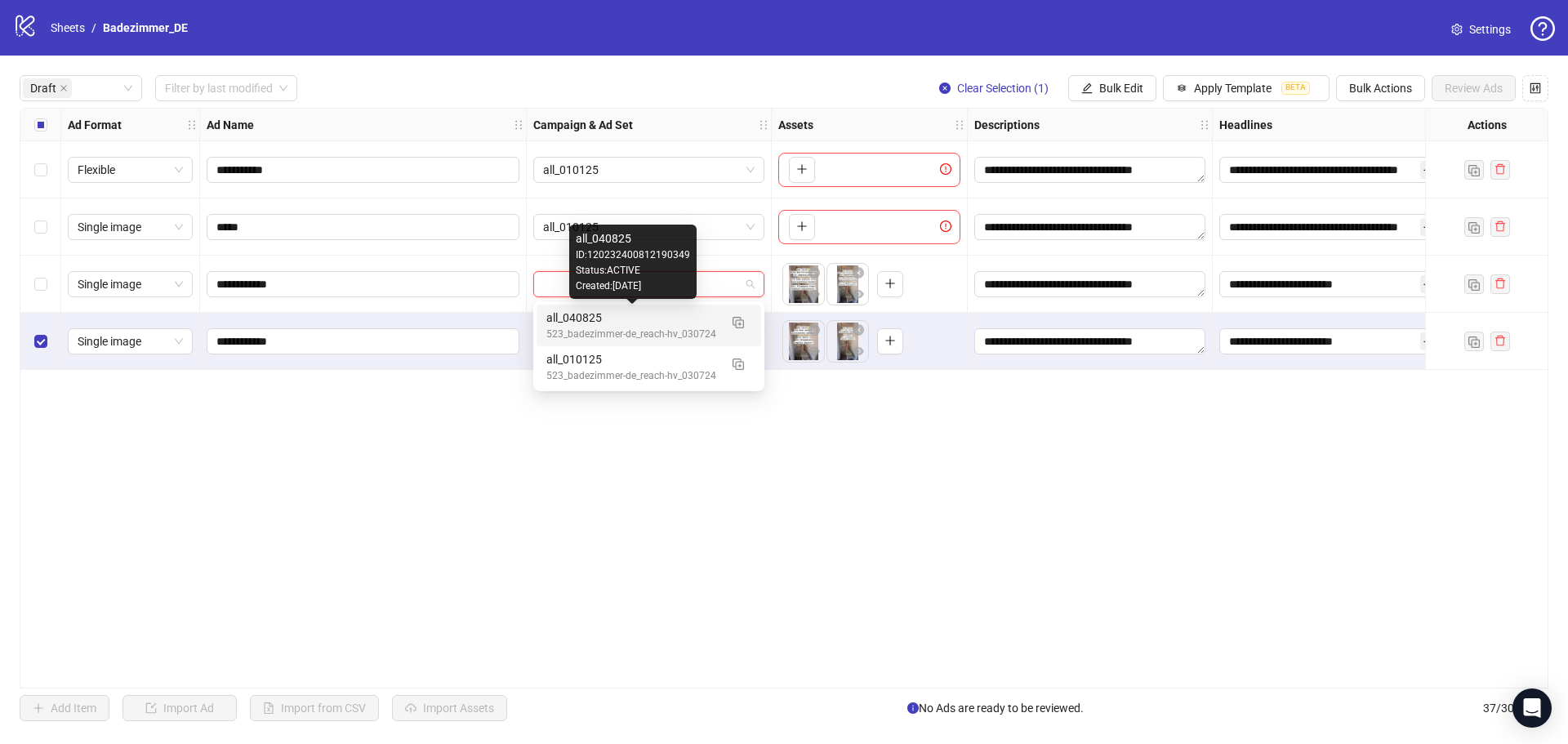
click at [617, 311] on div "all_040825" at bounding box center [633, 317] width 173 height 18
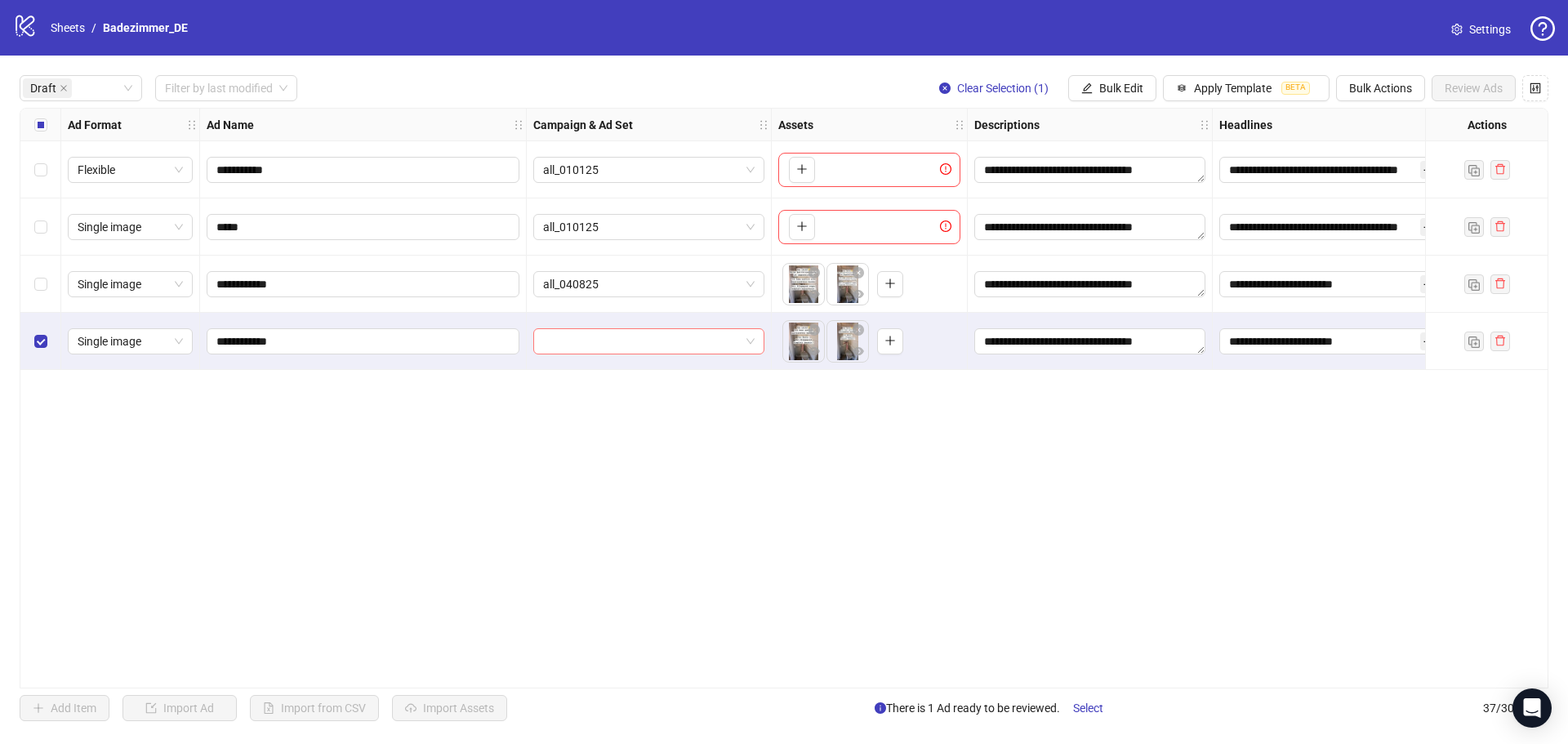
click at [610, 342] on input "search" at bounding box center [641, 341] width 196 height 25
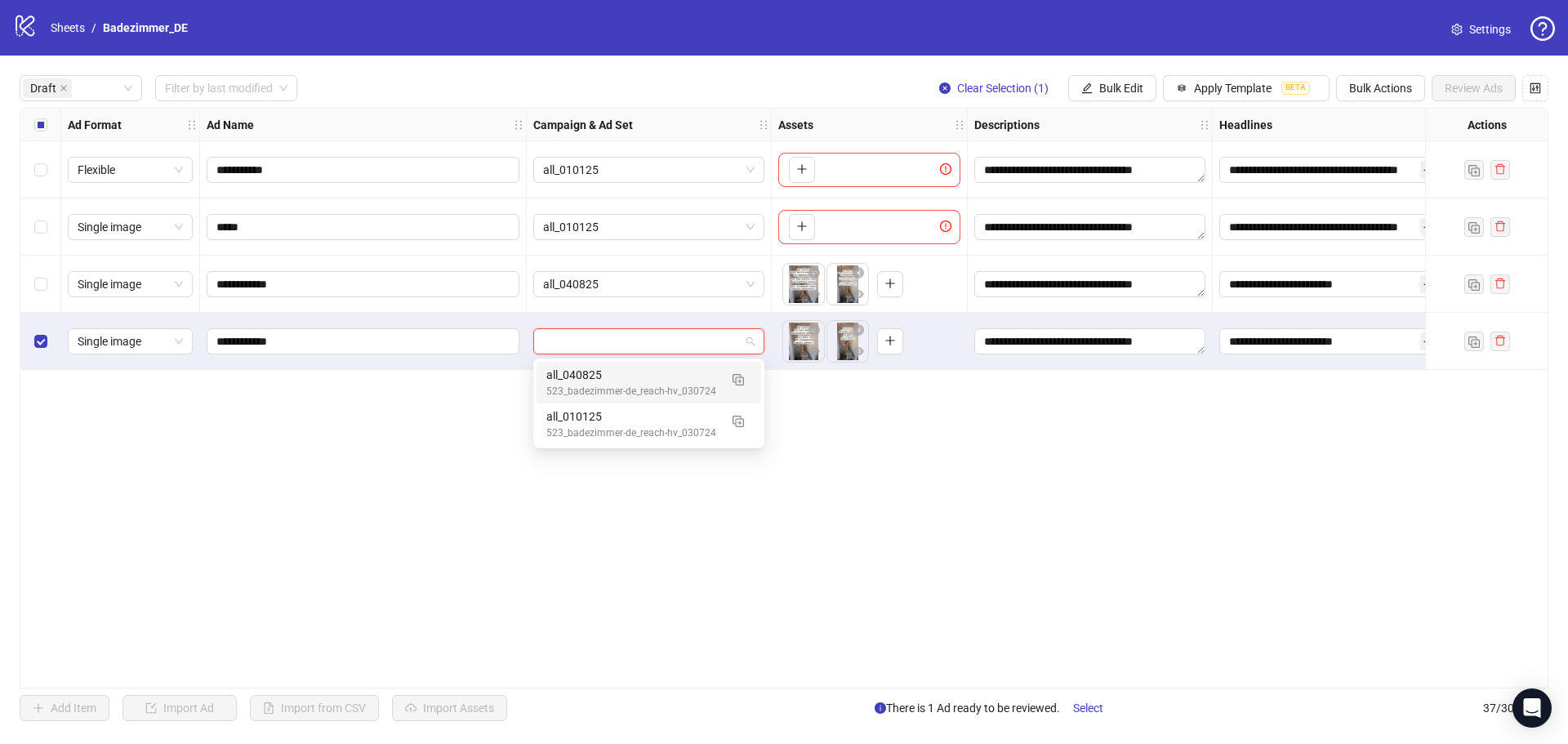
click at [616, 371] on div "all_040825" at bounding box center [633, 375] width 173 height 18
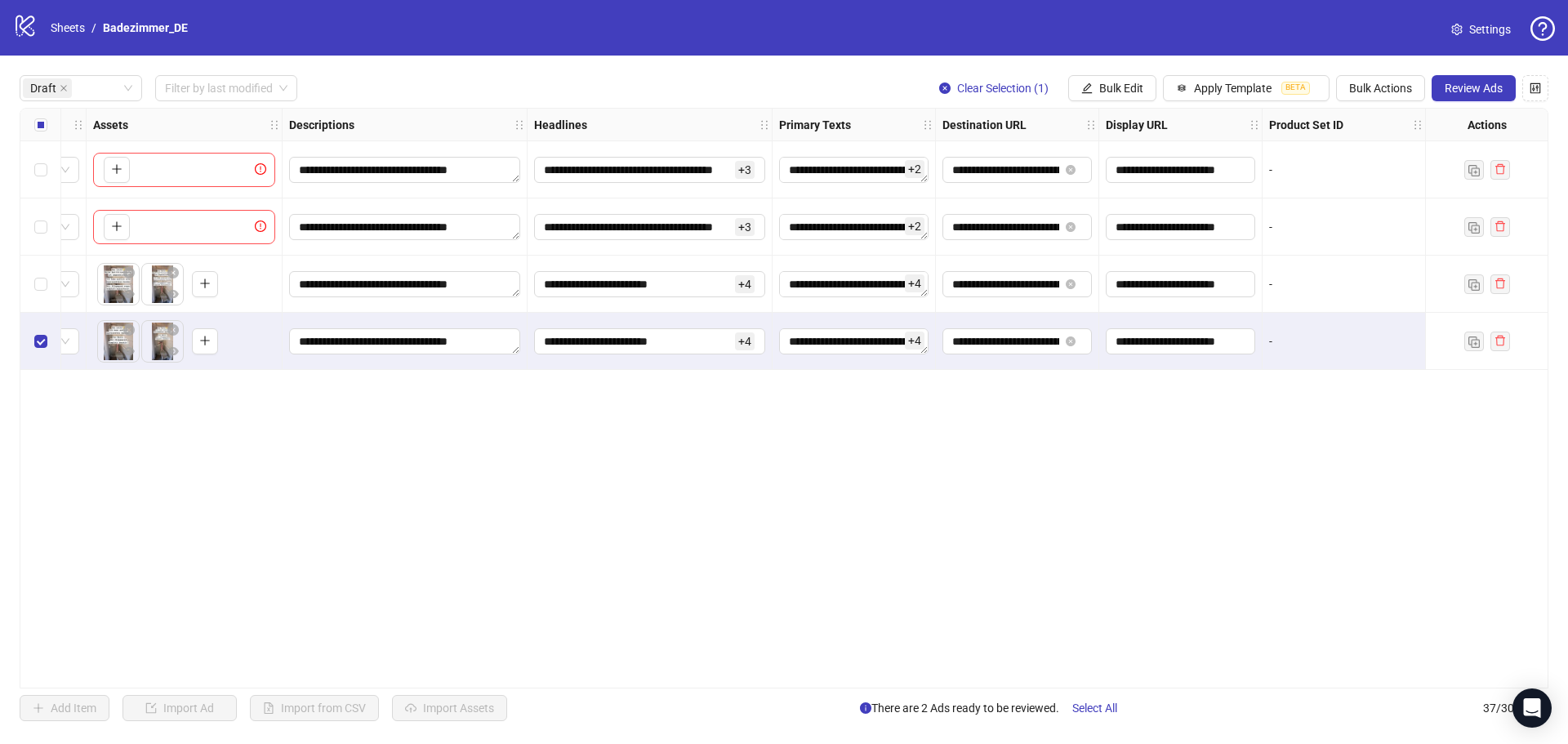
scroll to position [0, 0]
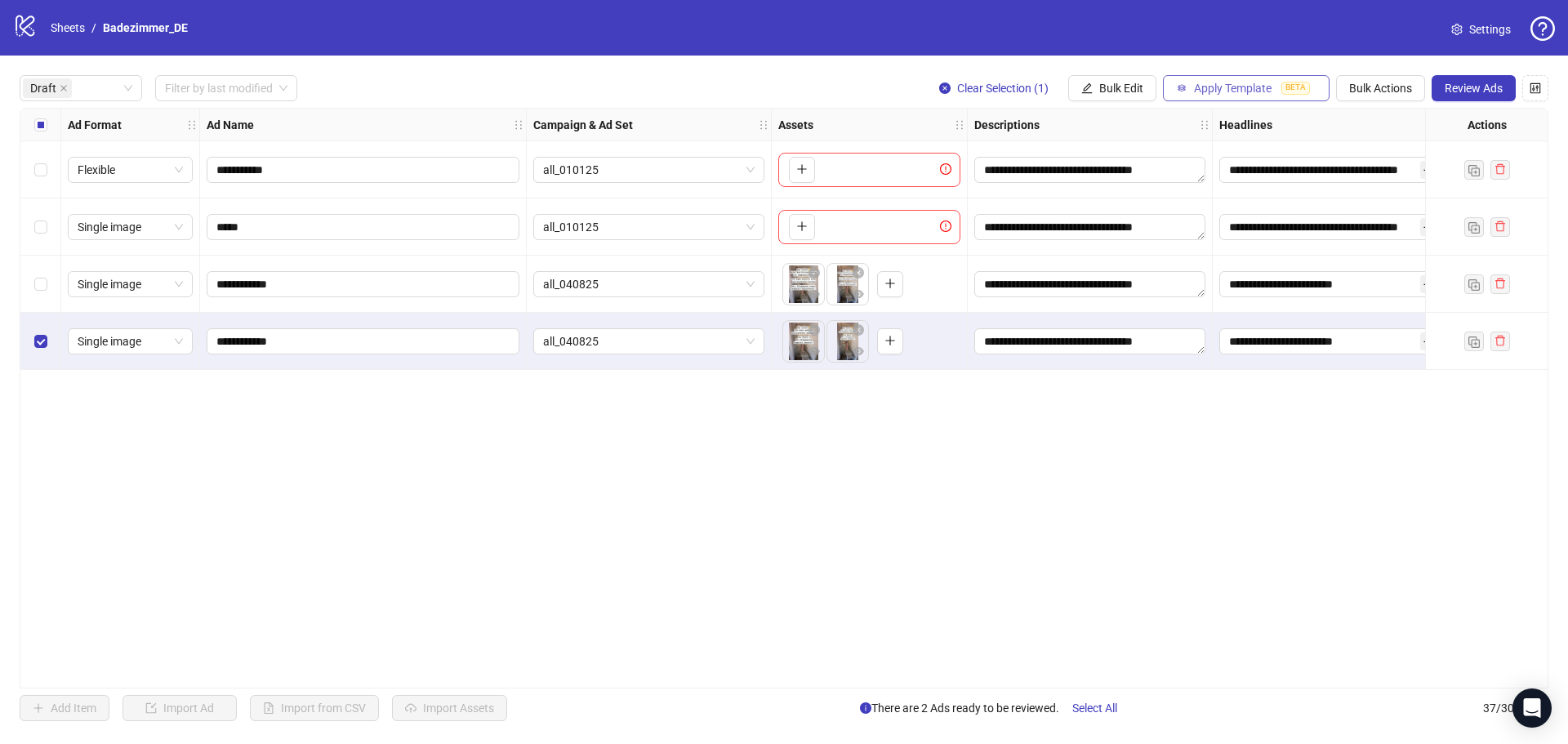
click at [1203, 97] on button "Apply Template BETA" at bounding box center [1247, 87] width 167 height 26
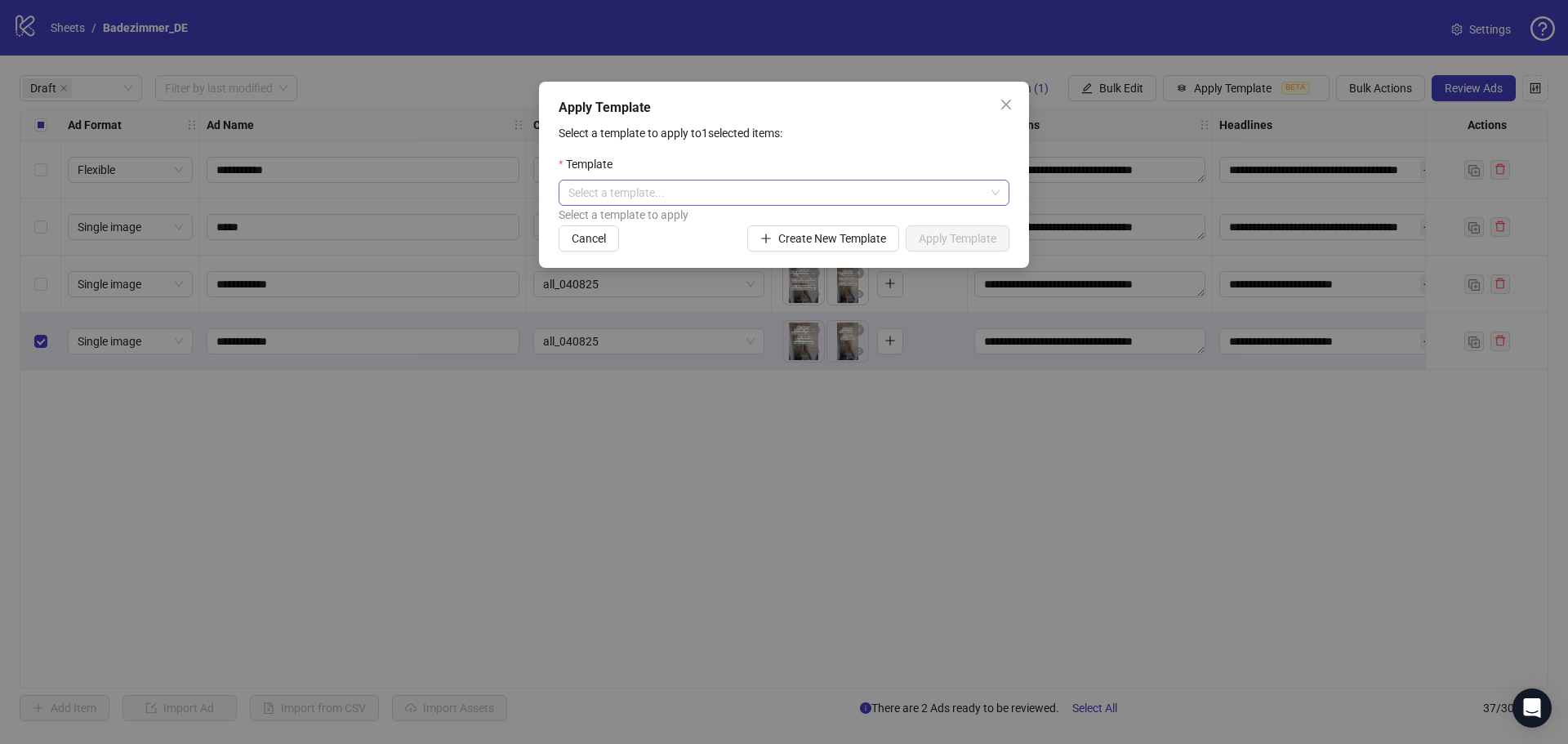
click at [700, 199] on input "search" at bounding box center [776, 193] width 417 height 25
click at [684, 242] on div "Dummy Pflegekassen-Zuschuss" at bounding box center [784, 252] width 445 height 26
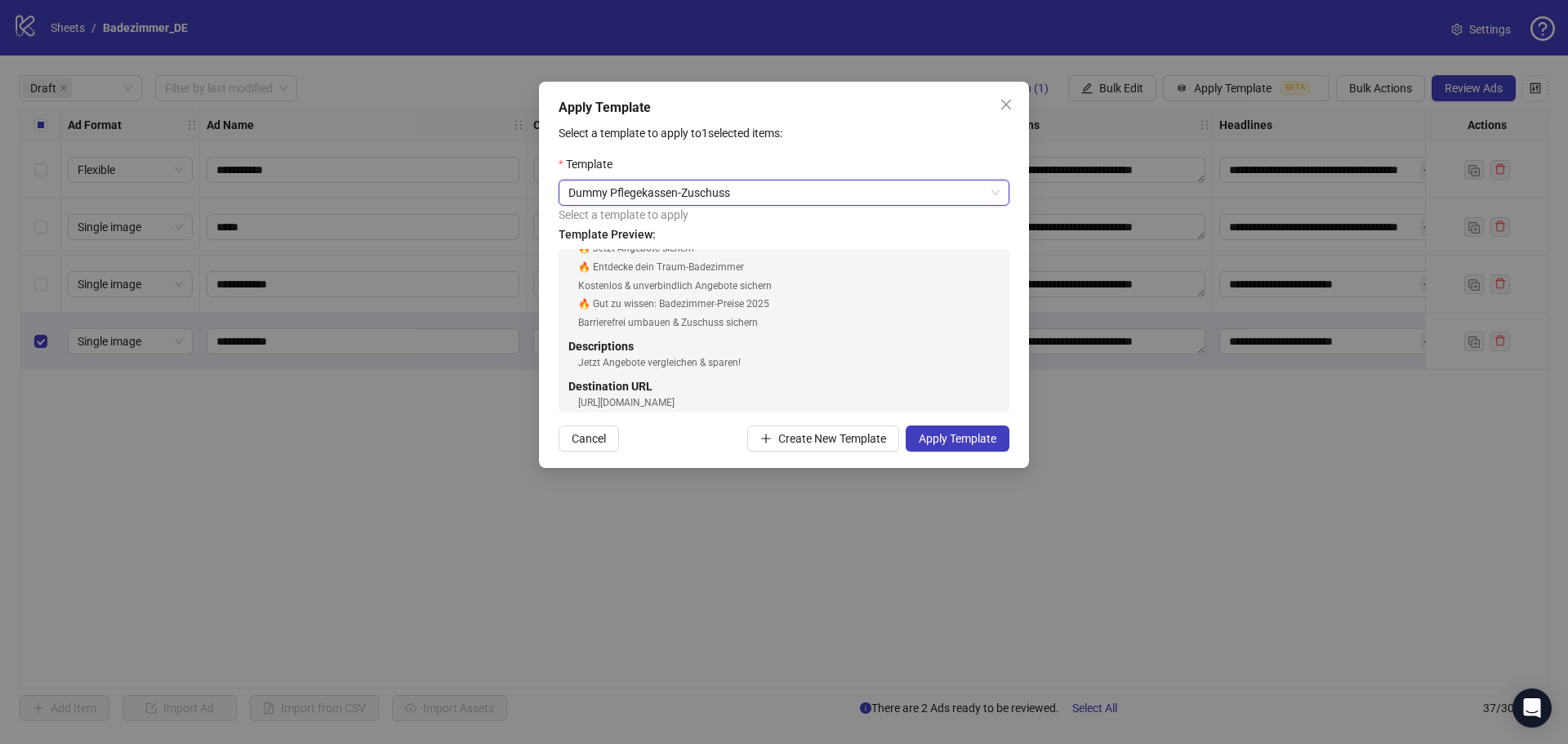
scroll to position [439, 0]
